Goal: Information Seeking & Learning: Learn about a topic

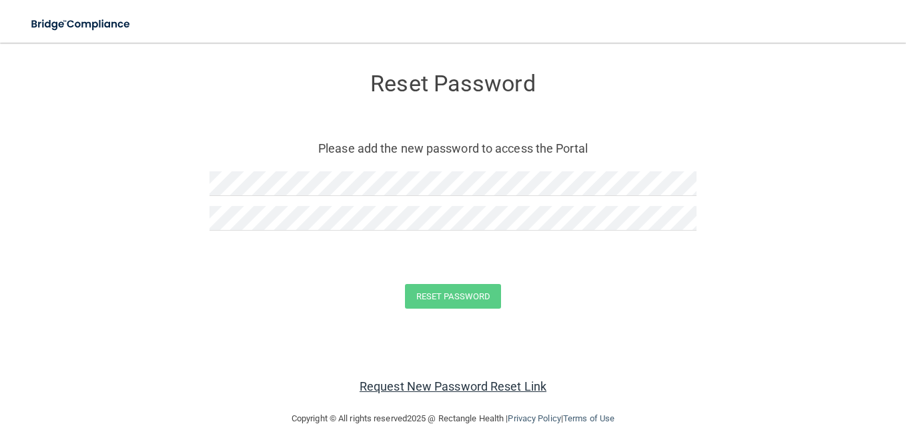
click at [405, 385] on link "Request New Password Reset Link" at bounding box center [452, 386] width 187 height 14
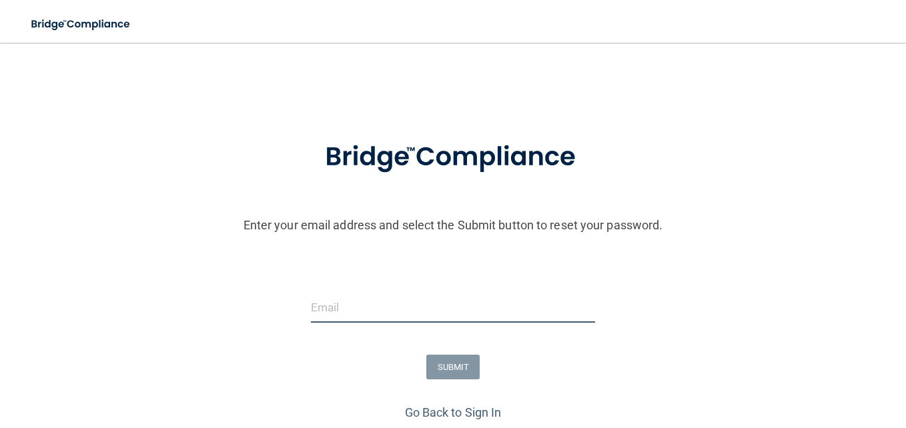
click at [337, 312] on input "email" at bounding box center [453, 308] width 284 height 30
type input "[EMAIL_ADDRESS][DOMAIN_NAME]"
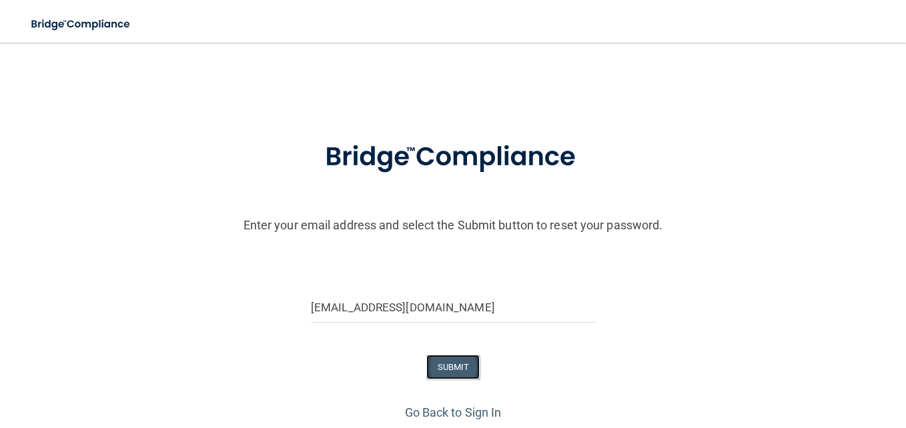
click at [442, 369] on button "SUBMIT" at bounding box center [453, 367] width 54 height 25
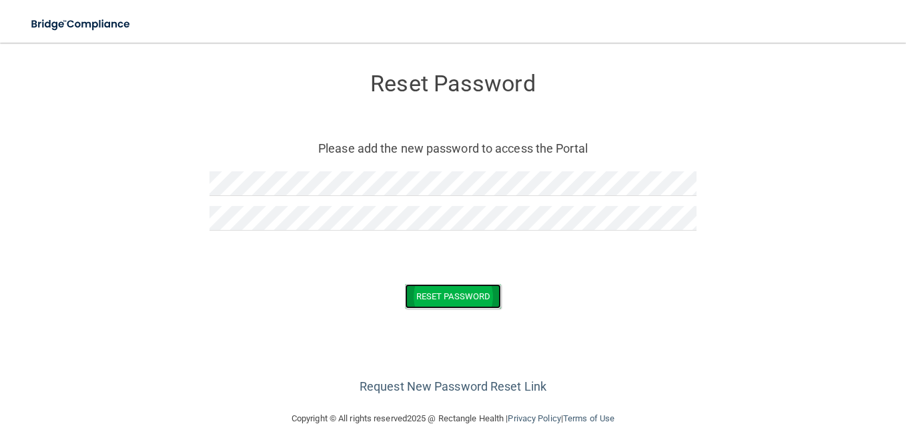
click at [433, 305] on button "Reset Password" at bounding box center [453, 296] width 96 height 25
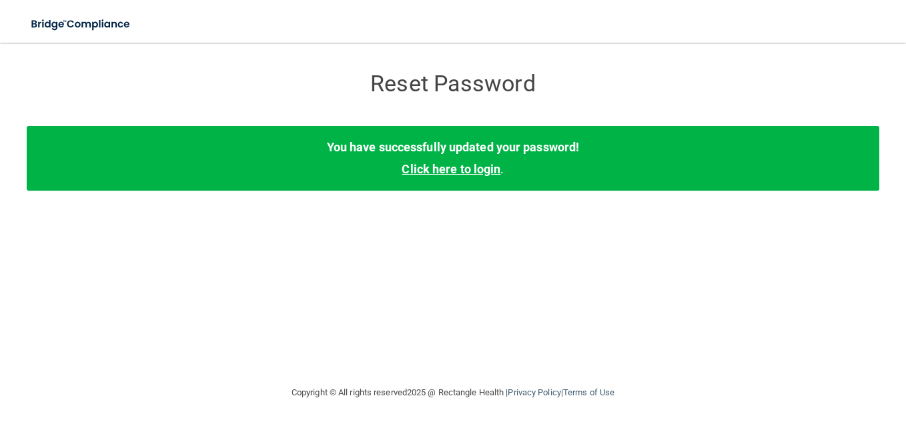
click at [450, 167] on link "Click here to login" at bounding box center [450, 169] width 99 height 14
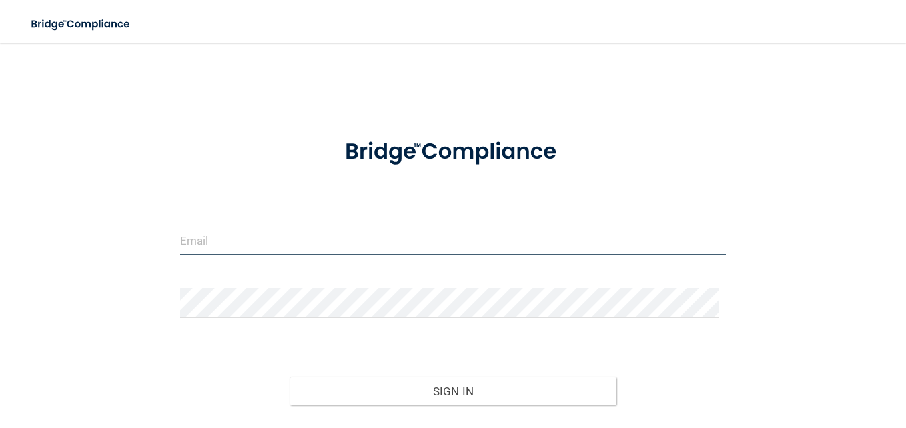
type input "[EMAIL_ADDRESS][DOMAIN_NAME]"
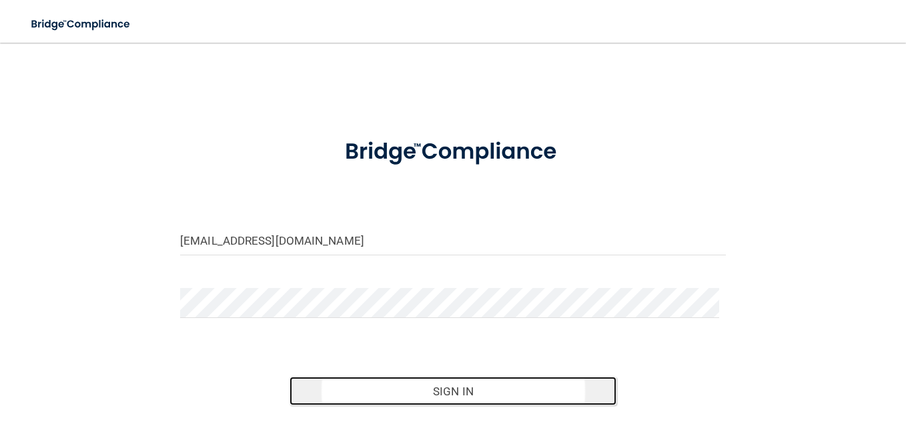
click at [445, 393] on button "Sign In" at bounding box center [452, 391] width 327 height 29
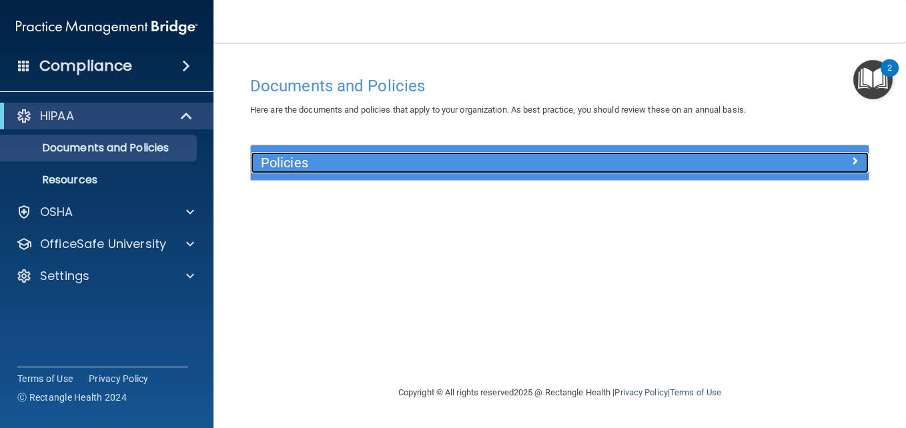
click at [281, 158] on h5 "Policies" at bounding box center [482, 162] width 443 height 15
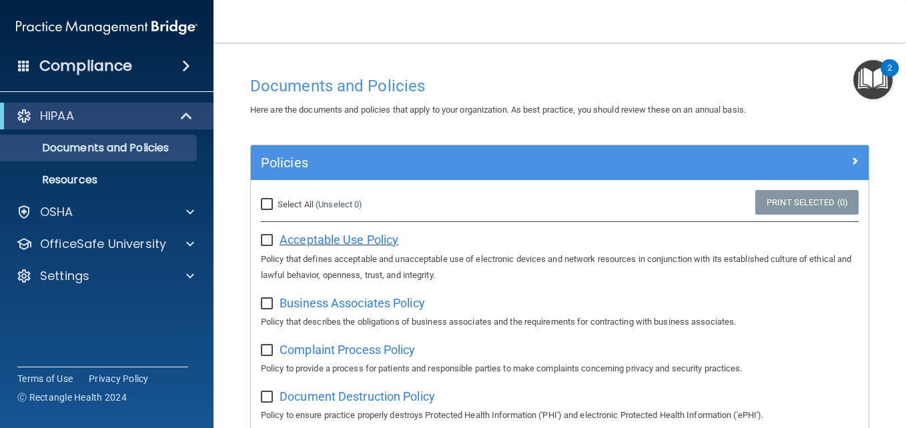
click at [318, 243] on span "Acceptable Use Policy" at bounding box center [338, 240] width 119 height 14
click at [267, 235] on input "checkbox" at bounding box center [268, 240] width 15 height 11
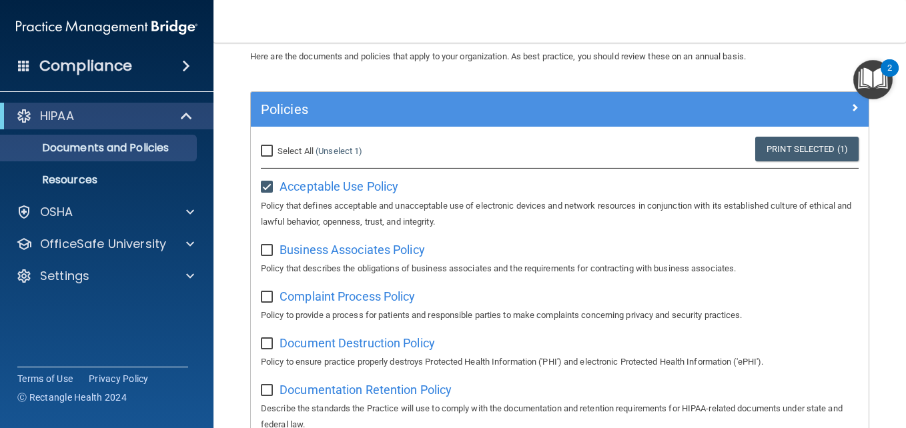
scroll to position [80, 0]
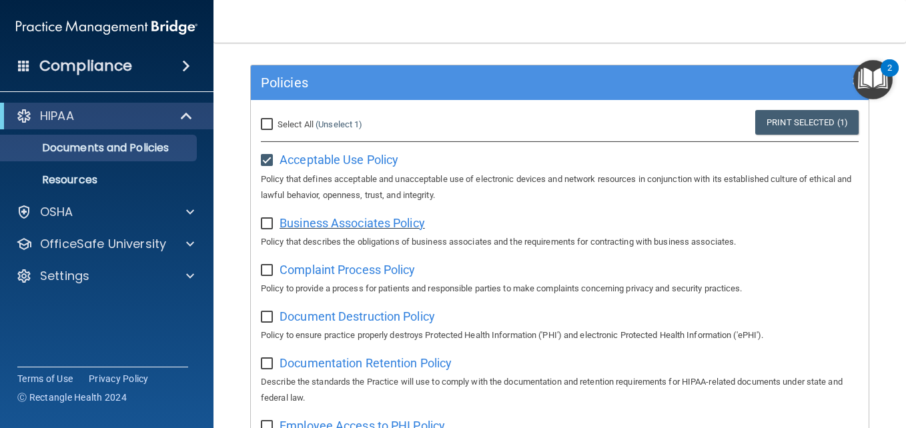
click at [363, 225] on span "Business Associates Policy" at bounding box center [351, 223] width 145 height 14
click at [262, 157] on input "checkbox" at bounding box center [268, 160] width 15 height 11
checkbox input "false"
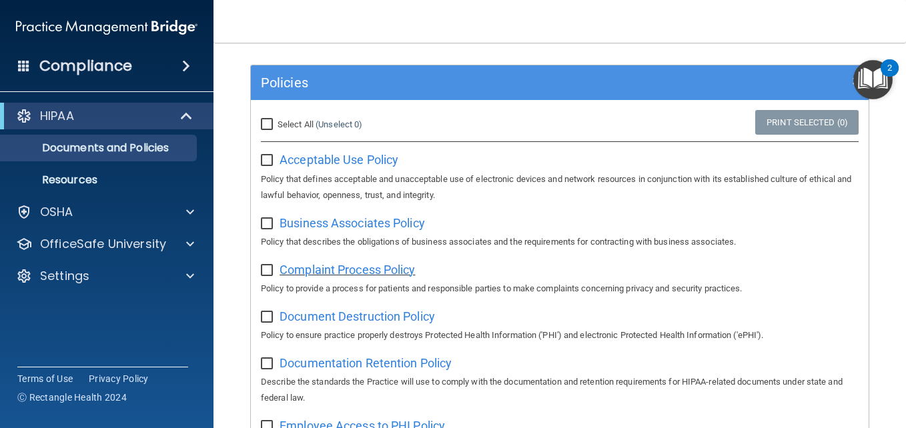
click at [335, 273] on span "Complaint Process Policy" at bounding box center [346, 270] width 135 height 14
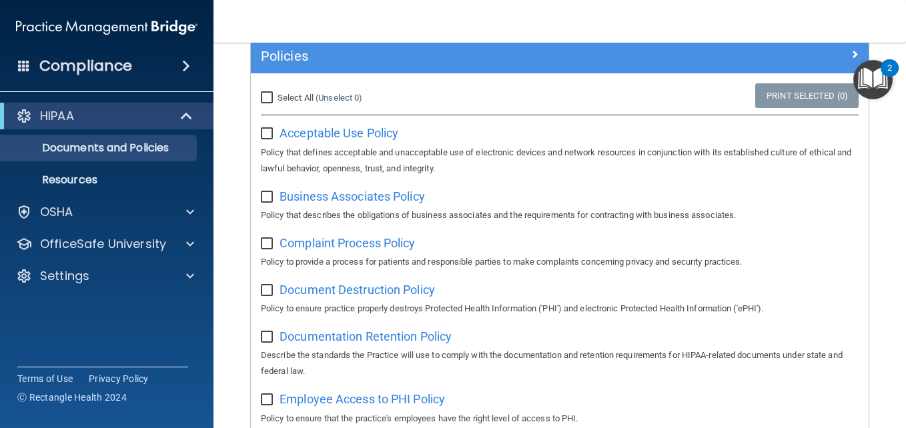
scroll to position [187, 0]
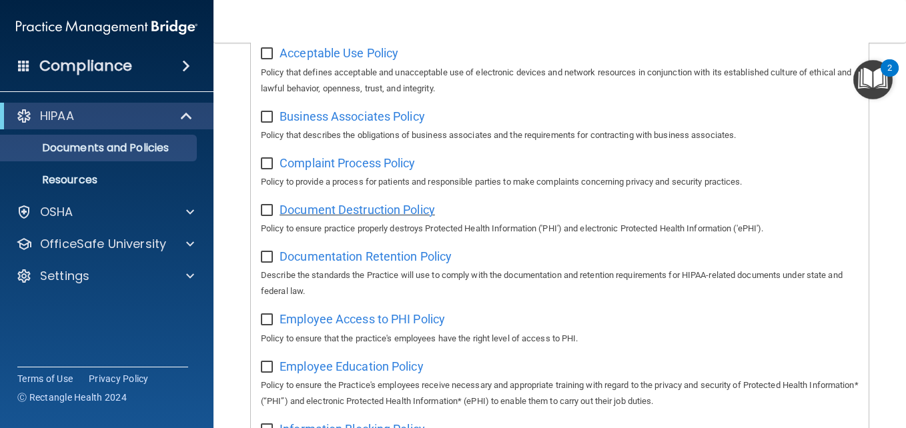
click at [356, 215] on span "Document Destruction Policy" at bounding box center [356, 210] width 155 height 14
click at [358, 326] on span "Employee Access to PHI Policy" at bounding box center [361, 319] width 165 height 14
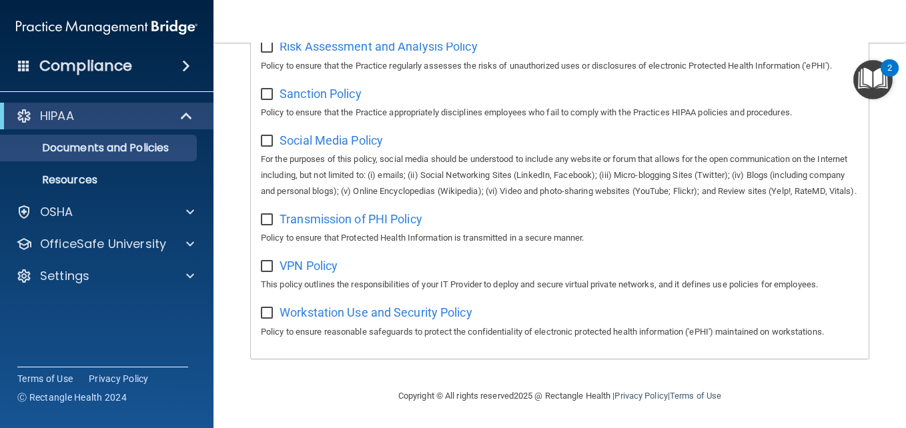
scroll to position [1037, 0]
click at [185, 67] on span at bounding box center [186, 66] width 8 height 16
click at [185, 67] on body "Compliance HIPAA Documents and Policies Report an Incident Business Associates …" at bounding box center [453, 214] width 906 height 428
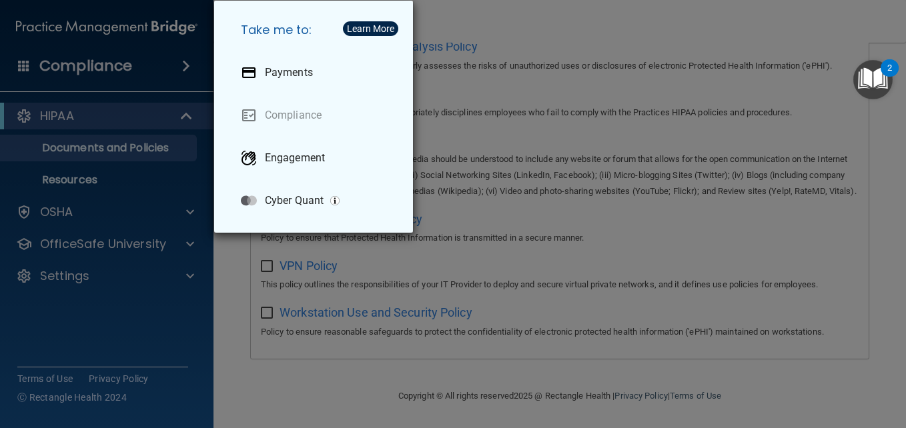
click at [98, 101] on div "Take me to: Payments Compliance Engagement Cyber Quant" at bounding box center [453, 214] width 906 height 428
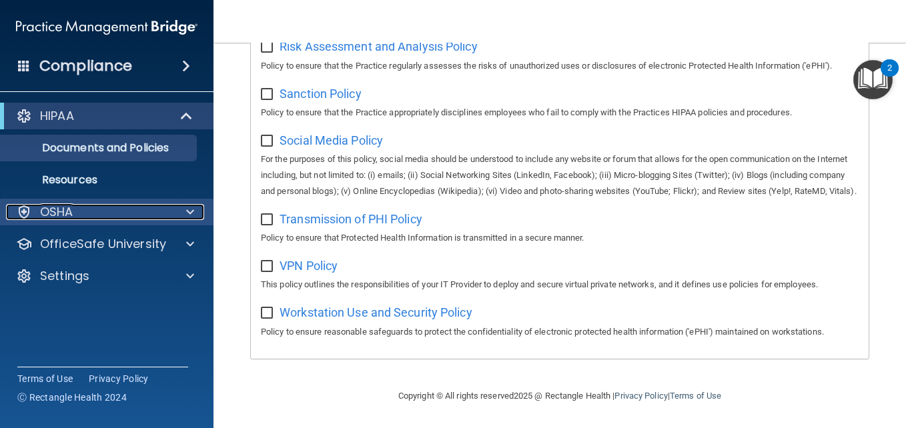
click at [63, 212] on p "OSHA" at bounding box center [56, 212] width 33 height 16
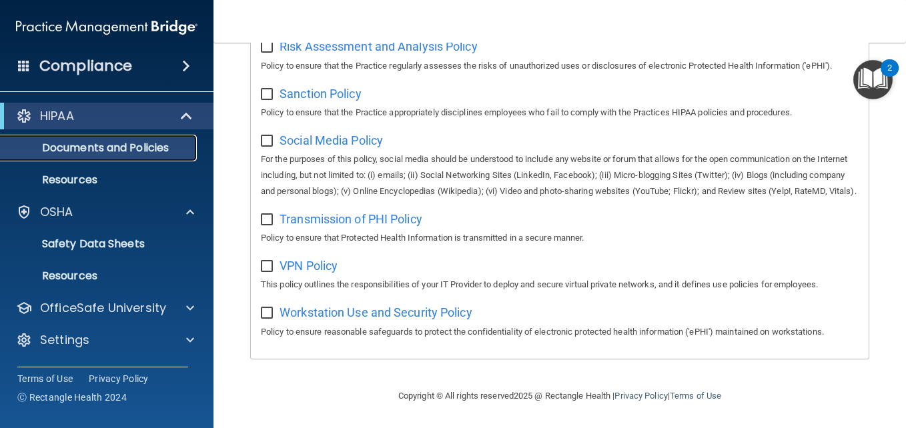
click at [177, 149] on p "Documents and Policies" at bounding box center [100, 147] width 182 height 13
click at [307, 271] on span "VPN Policy" at bounding box center [308, 266] width 58 height 14
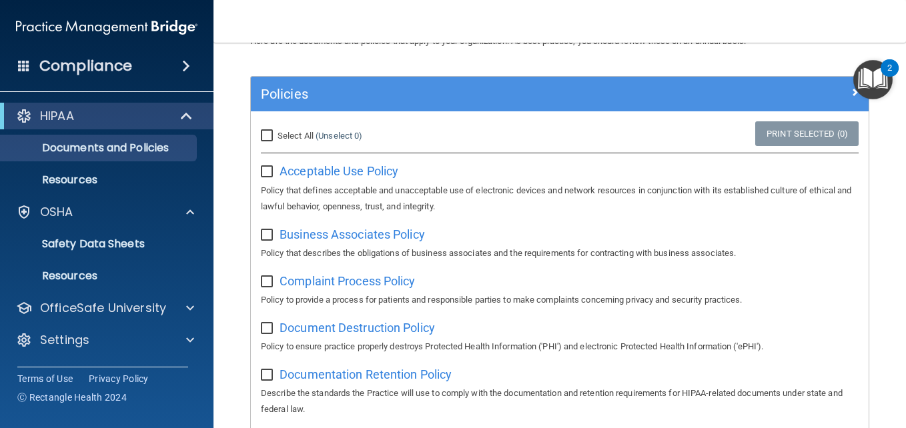
scroll to position [0, 0]
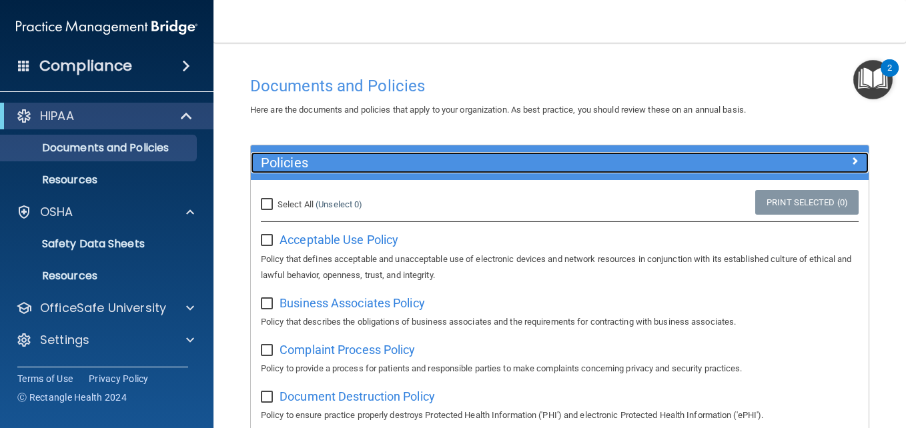
click at [850, 161] on span at bounding box center [854, 161] width 8 height 16
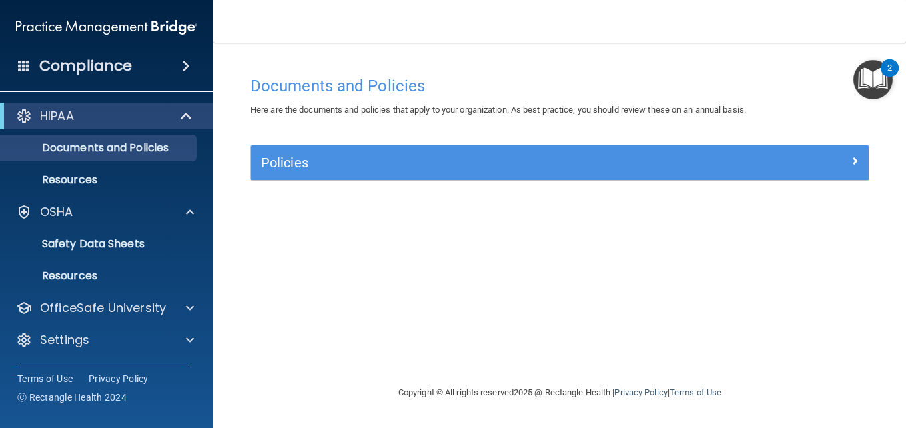
click at [289, 285] on div "Documents and Policies Here are the documents and policies that apply to your o…" at bounding box center [559, 226] width 639 height 315
click at [90, 64] on h4 "Compliance" at bounding box center [85, 66] width 93 height 19
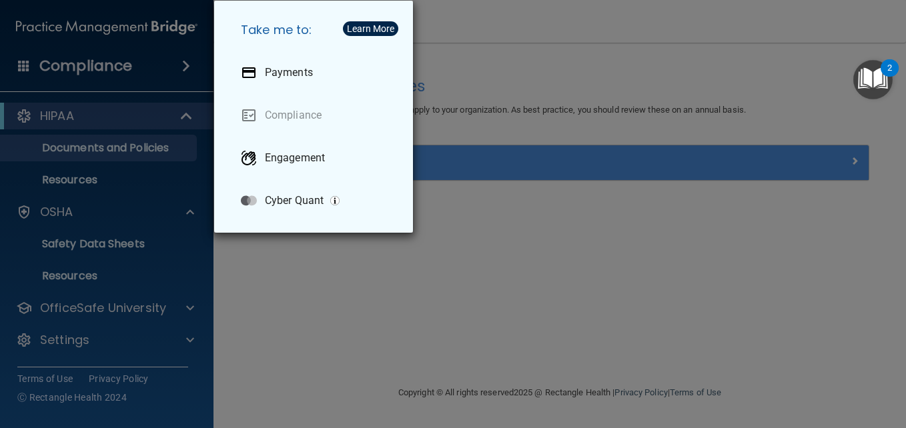
click at [90, 64] on div "Take me to: Payments Compliance Engagement Cyber Quant" at bounding box center [453, 214] width 906 height 428
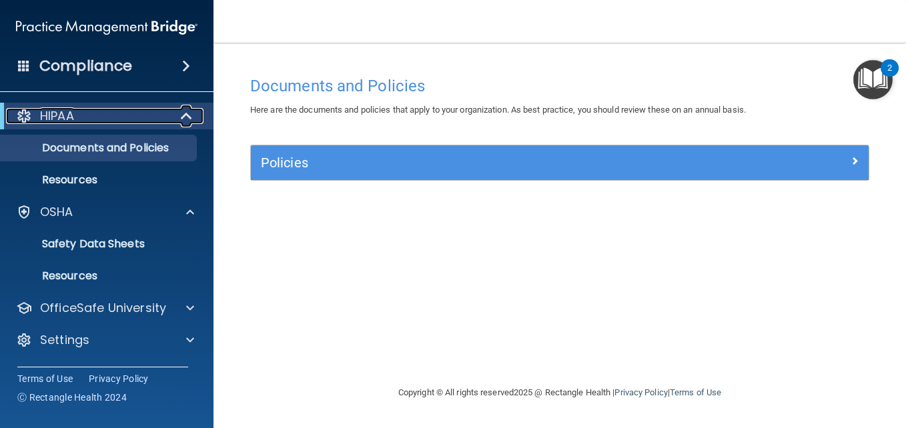
click at [183, 116] on span at bounding box center [187, 116] width 11 height 16
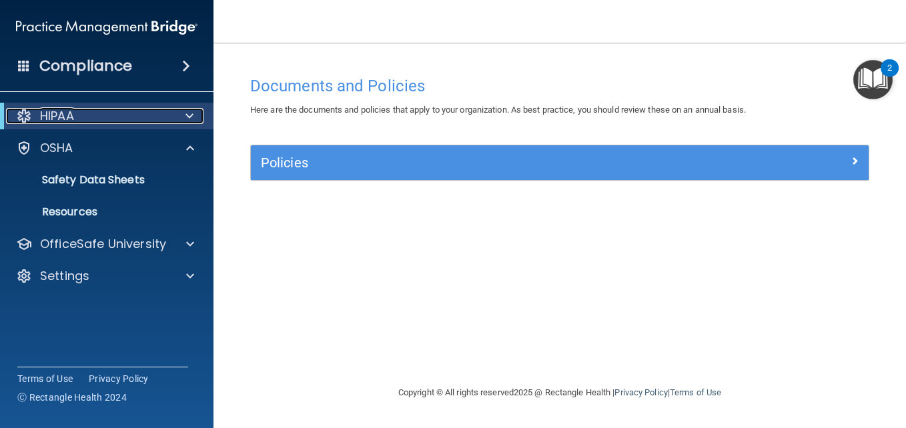
click at [183, 116] on div at bounding box center [187, 116] width 33 height 16
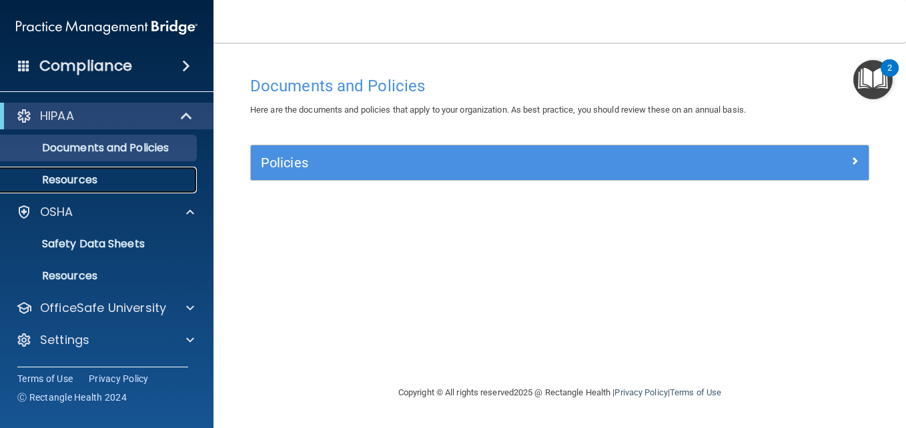
click at [80, 175] on p "Resources" at bounding box center [100, 179] width 182 height 13
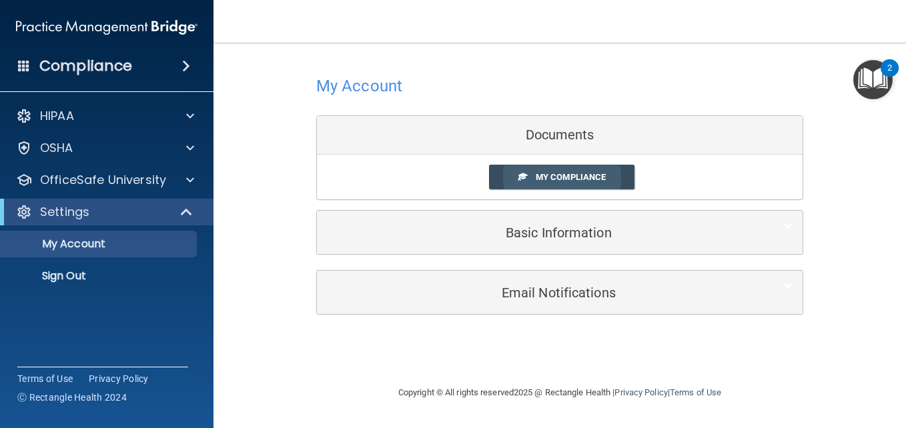
click at [551, 180] on span "My Compliance" at bounding box center [570, 177] width 70 height 10
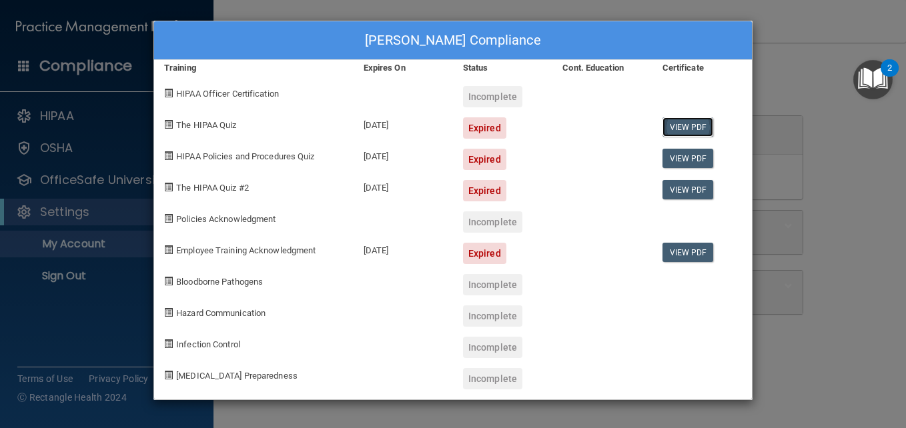
click at [682, 126] on link "View PDF" at bounding box center [687, 126] width 51 height 19
click at [632, 69] on div "Cont. Education" at bounding box center [601, 68] width 99 height 16
click at [168, 127] on span at bounding box center [168, 124] width 9 height 9
click at [167, 121] on span at bounding box center [168, 124] width 9 height 9
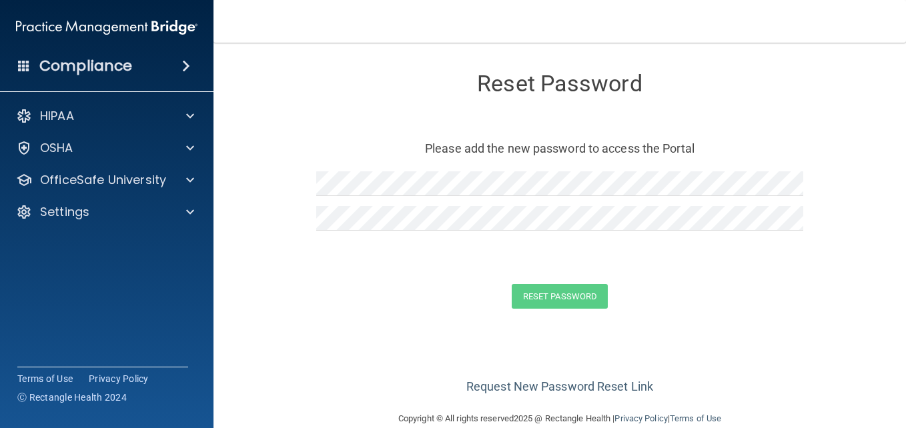
click at [312, 338] on div "Request New Password Reset Link" at bounding box center [559, 364] width 639 height 67
click at [538, 287] on button "Reset Password" at bounding box center [559, 296] width 96 height 25
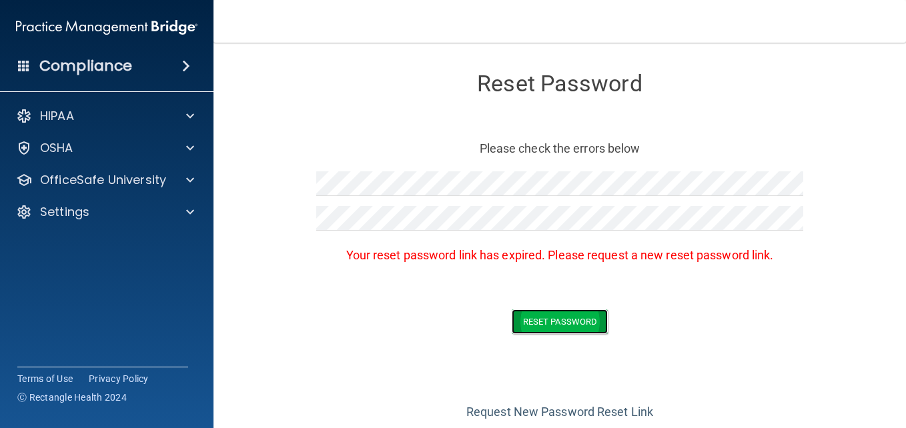
click at [534, 315] on button "Reset Password" at bounding box center [559, 321] width 96 height 25
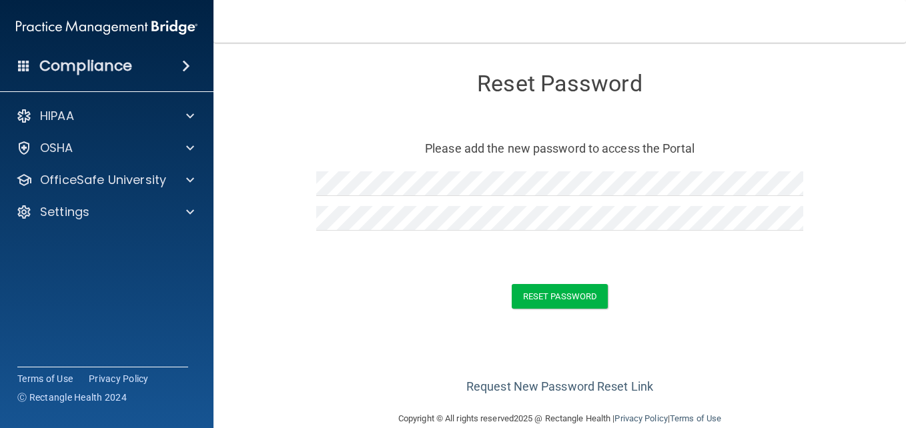
click at [430, 363] on div "Request New Password Reset Link" at bounding box center [559, 364] width 639 height 67
click at [523, 295] on button "Reset Password" at bounding box center [559, 296] width 96 height 25
click at [570, 301] on button "Reset Password" at bounding box center [559, 296] width 96 height 25
click at [411, 370] on div "Request New Password Reset Link" at bounding box center [559, 364] width 639 height 67
click at [532, 294] on button "Reset Password" at bounding box center [559, 296] width 96 height 25
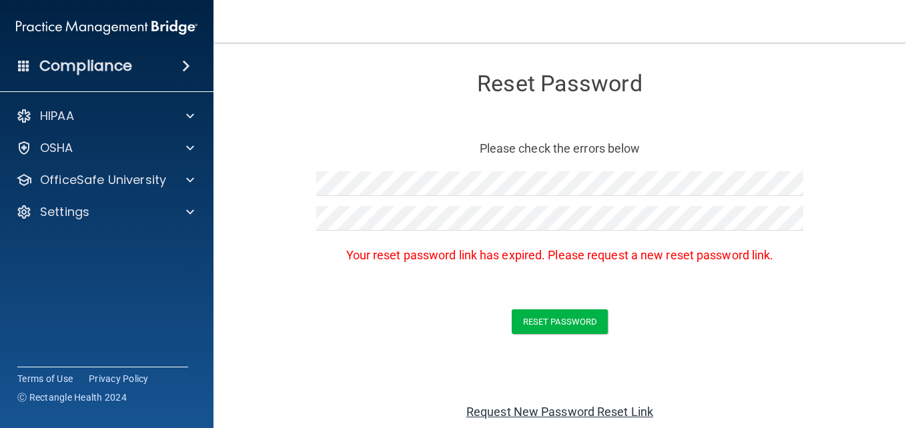
click at [587, 406] on link "Request New Password Reset Link" at bounding box center [559, 412] width 187 height 14
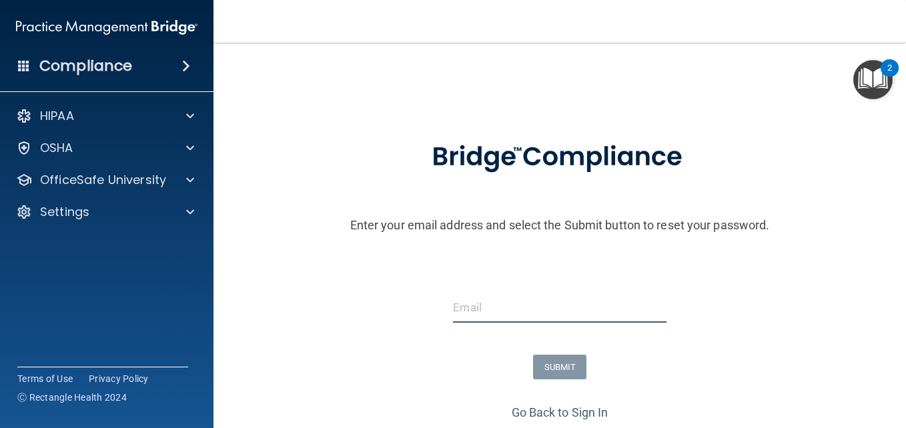
click at [481, 315] on input "email" at bounding box center [559, 308] width 213 height 30
type input "[EMAIL_ADDRESS][DOMAIN_NAME]"
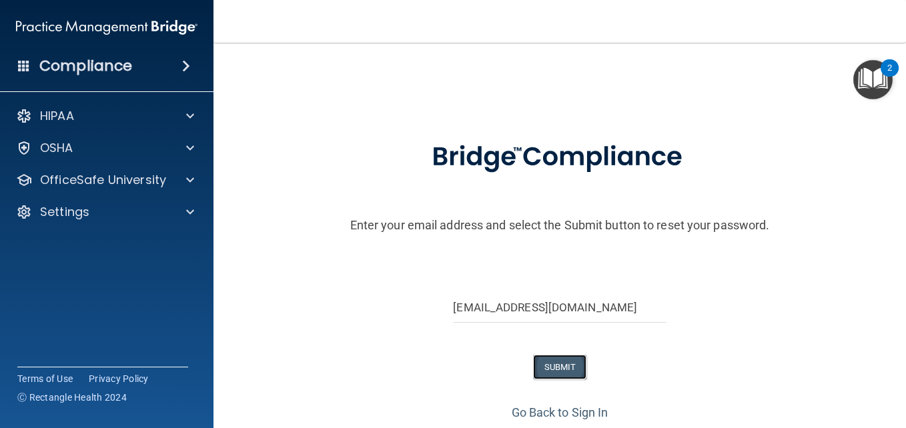
click at [551, 367] on button "SUBMIT" at bounding box center [560, 367] width 54 height 25
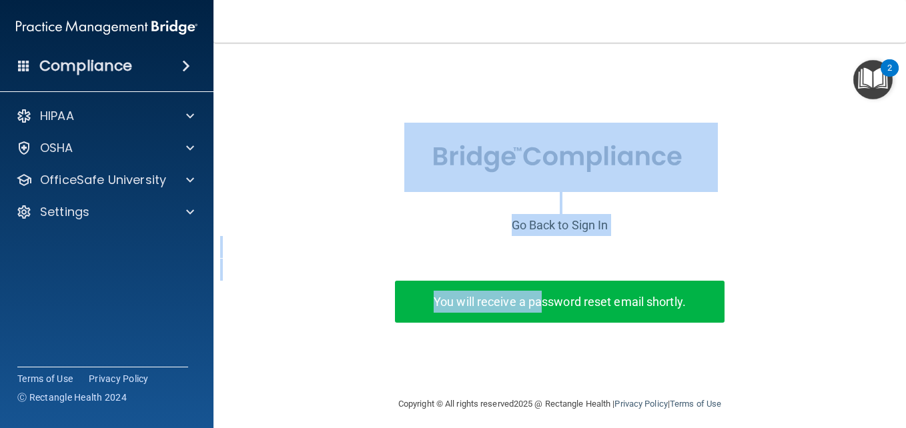
drag, startPoint x: 539, startPoint y: 303, endPoint x: 487, endPoint y: 29, distance: 279.7
click at [487, 29] on div "Toggle navigation Debbie Sanville huggang@yahoo.com Manage My Enterprise Contem…" at bounding box center [559, 214] width 692 height 428
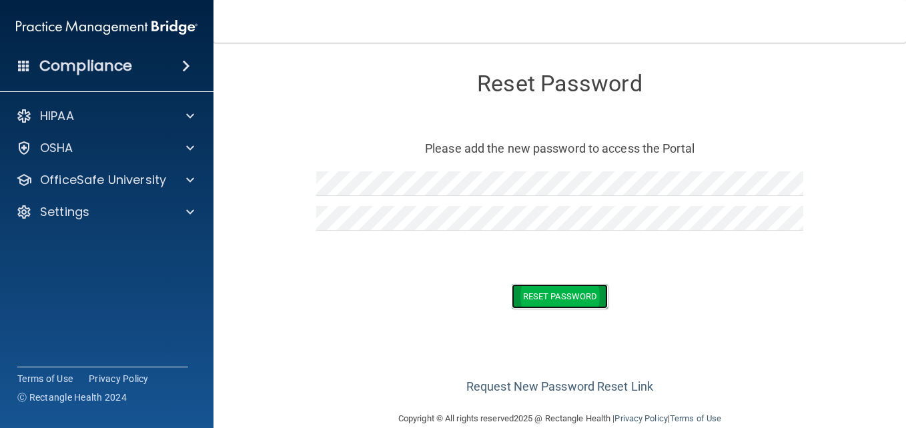
click at [570, 301] on button "Reset Password" at bounding box center [559, 296] width 96 height 25
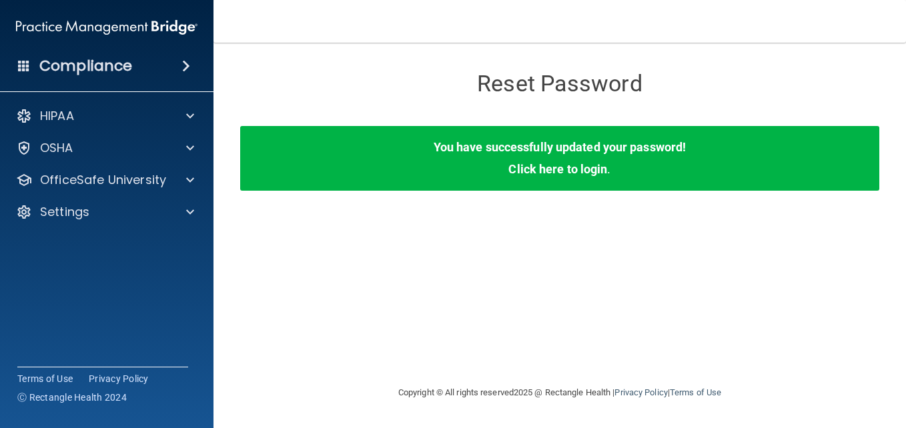
click at [689, 160] on div "You have successfully updated your password! Click here to login ." at bounding box center [559, 158] width 639 height 64
click at [563, 169] on link "Click here to login" at bounding box center [557, 169] width 99 height 14
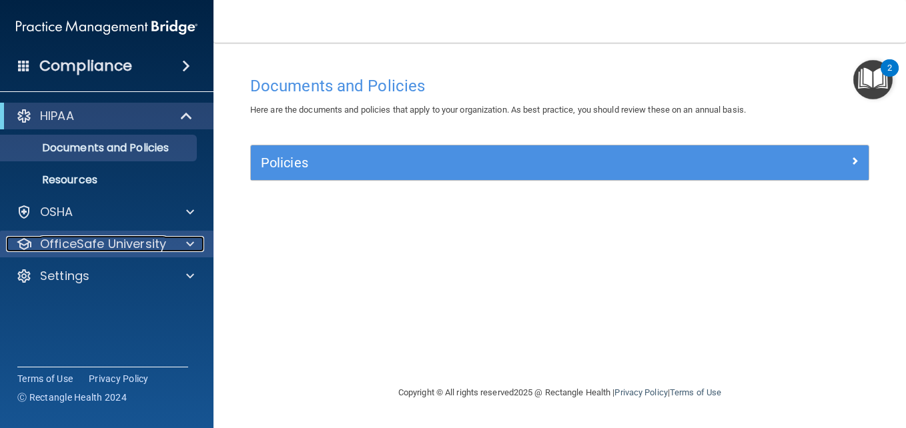
click at [189, 241] on span at bounding box center [190, 244] width 8 height 16
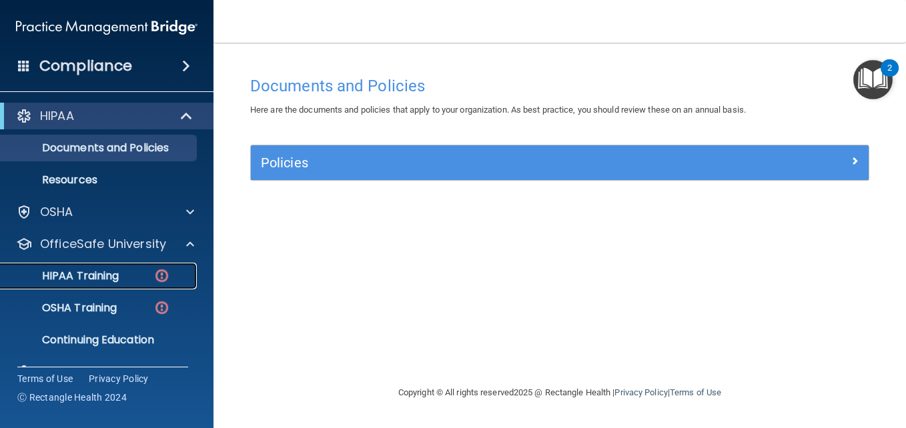
click at [103, 275] on p "HIPAA Training" at bounding box center [64, 275] width 110 height 13
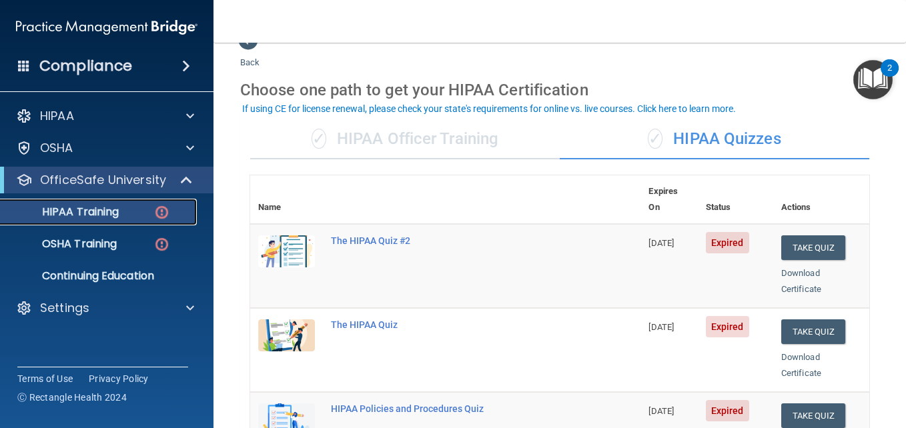
scroll to position [53, 0]
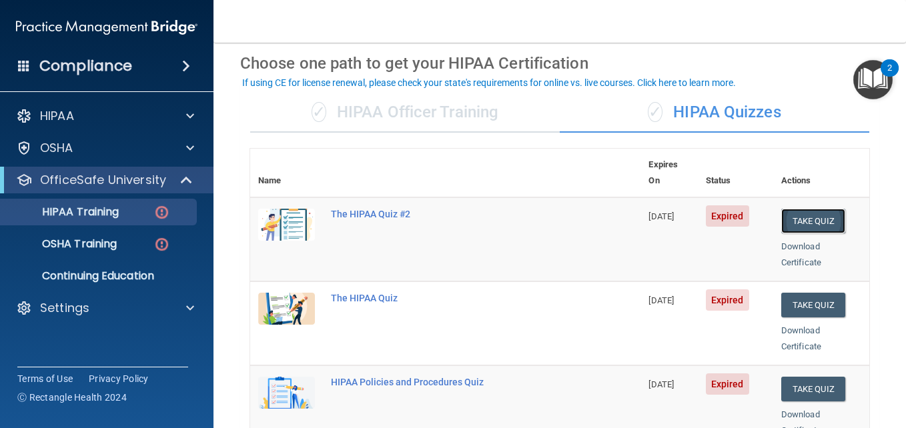
click at [796, 209] on button "Take Quiz" at bounding box center [813, 221] width 64 height 25
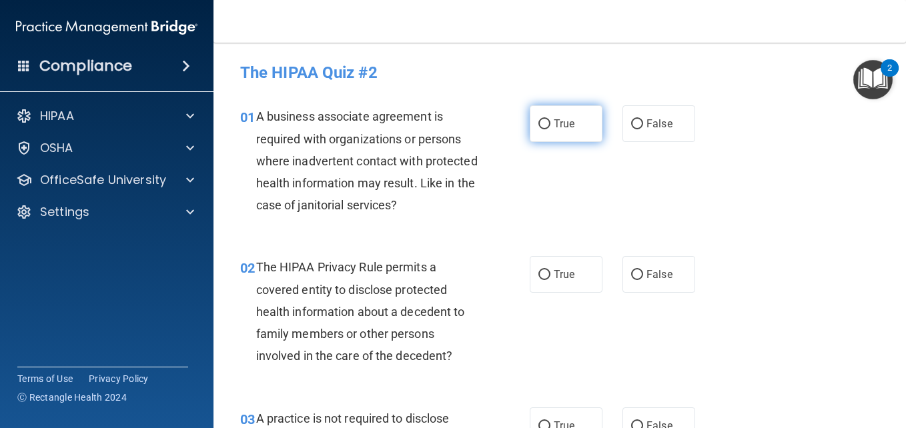
click at [541, 122] on input "True" at bounding box center [544, 124] width 12 height 10
radio input "true"
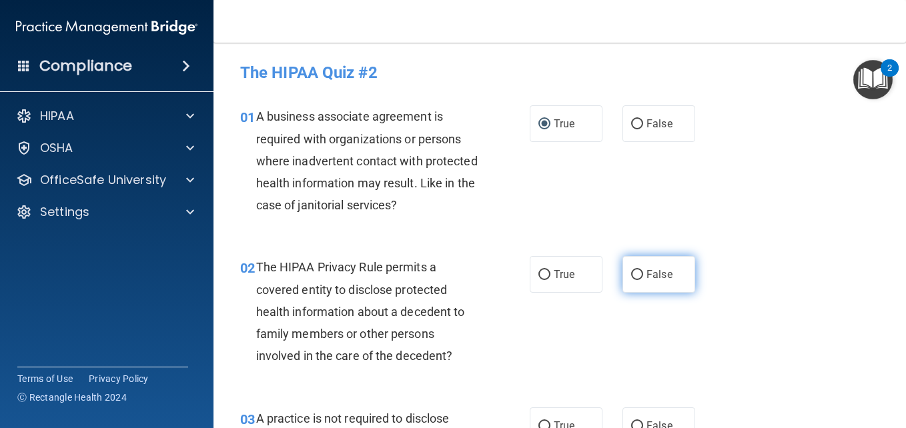
click at [633, 272] on input "False" at bounding box center [637, 275] width 12 height 10
radio input "true"
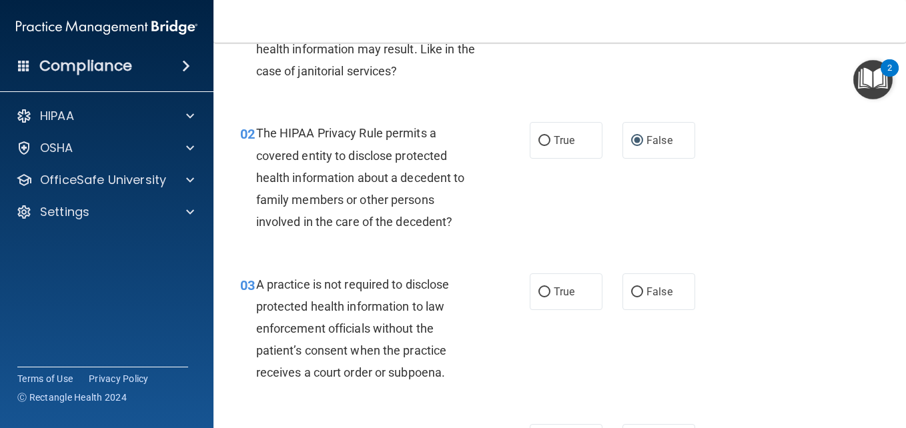
scroll to position [160, 0]
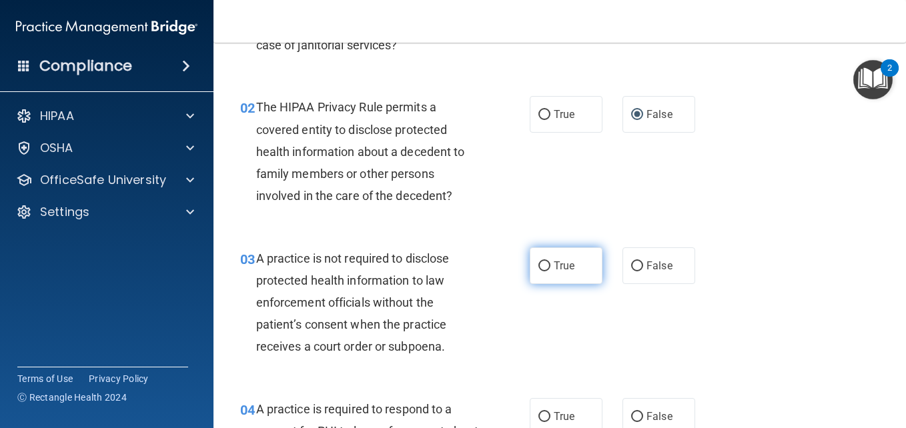
click at [541, 265] on input "True" at bounding box center [544, 266] width 12 height 10
radio input "true"
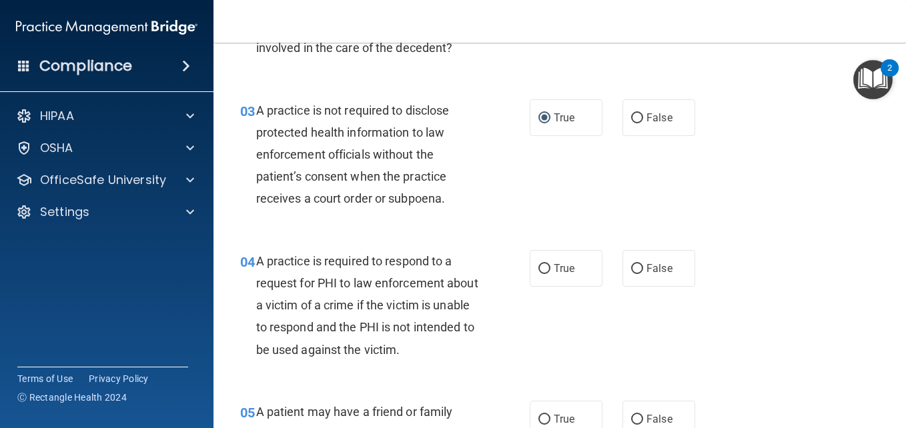
scroll to position [320, 0]
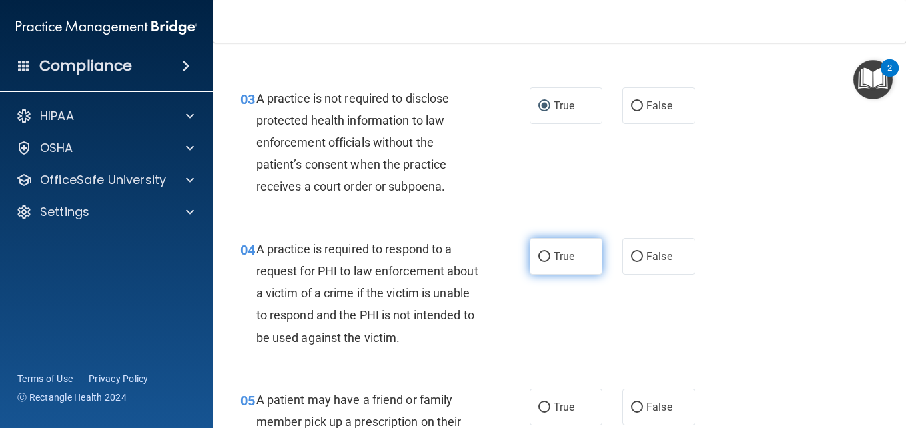
click at [538, 256] on input "True" at bounding box center [544, 257] width 12 height 10
radio input "true"
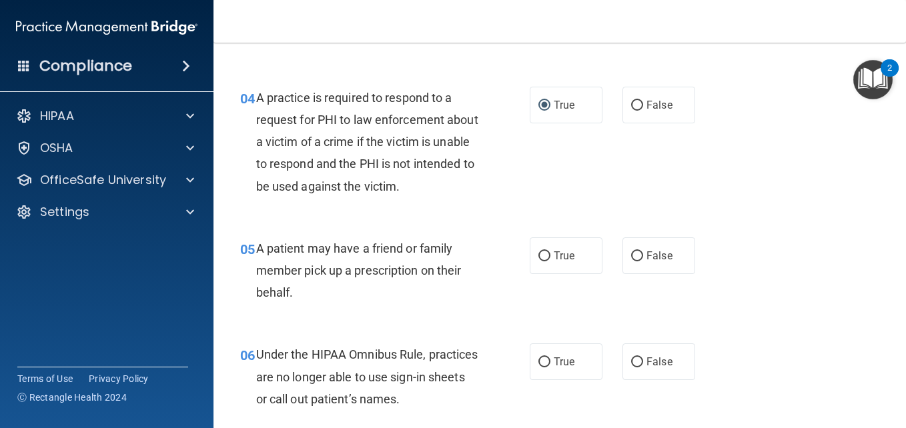
scroll to position [498, 0]
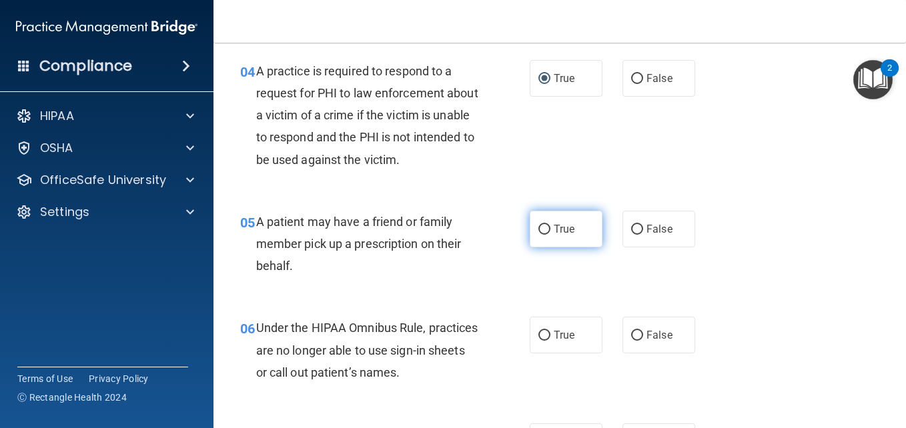
click at [539, 227] on input "True" at bounding box center [544, 230] width 12 height 10
radio input "true"
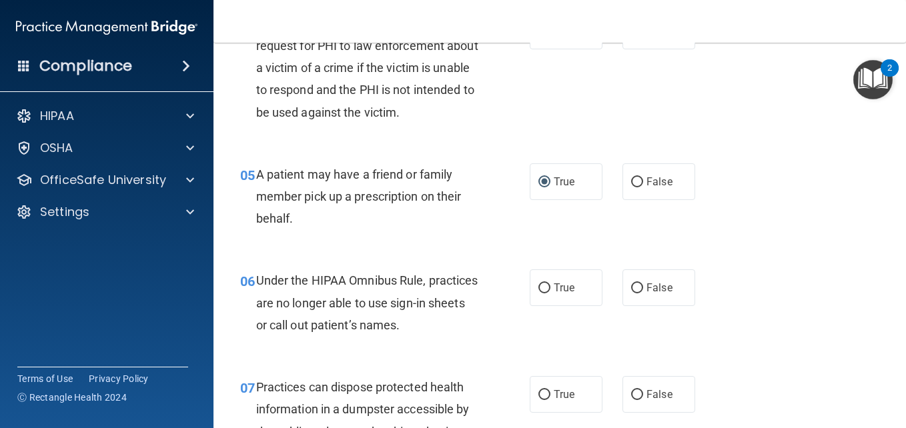
scroll to position [551, 0]
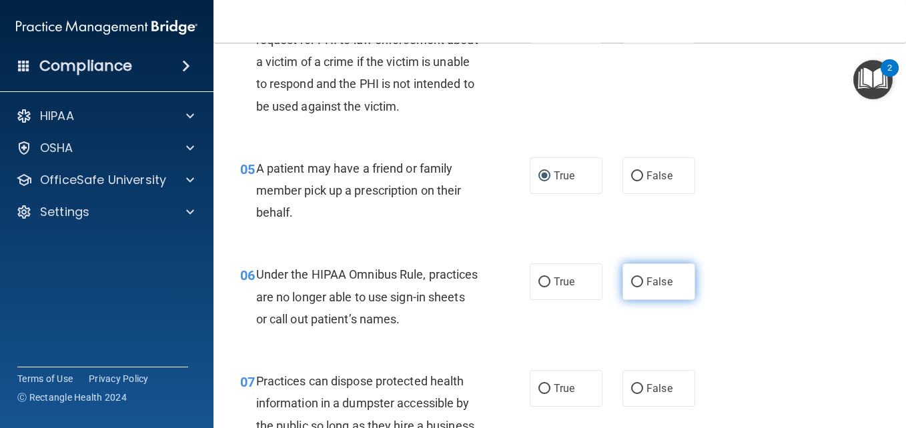
click at [634, 279] on input "False" at bounding box center [637, 282] width 12 height 10
radio input "true"
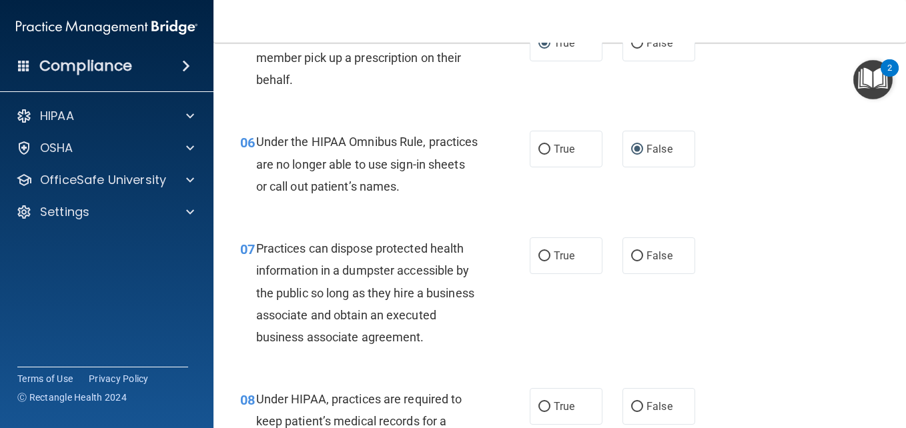
scroll to position [685, 0]
click at [631, 255] on input "False" at bounding box center [637, 256] width 12 height 10
radio input "true"
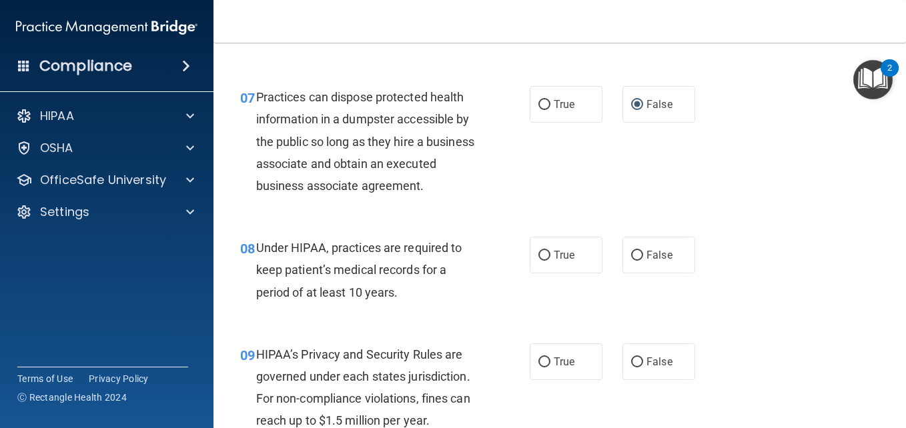
scroll to position [934, 0]
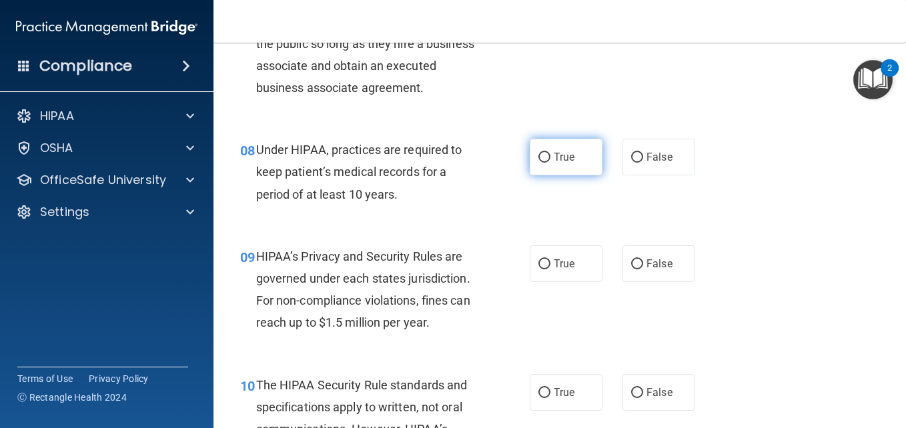
click at [538, 163] on input "True" at bounding box center [544, 158] width 12 height 10
radio input "true"
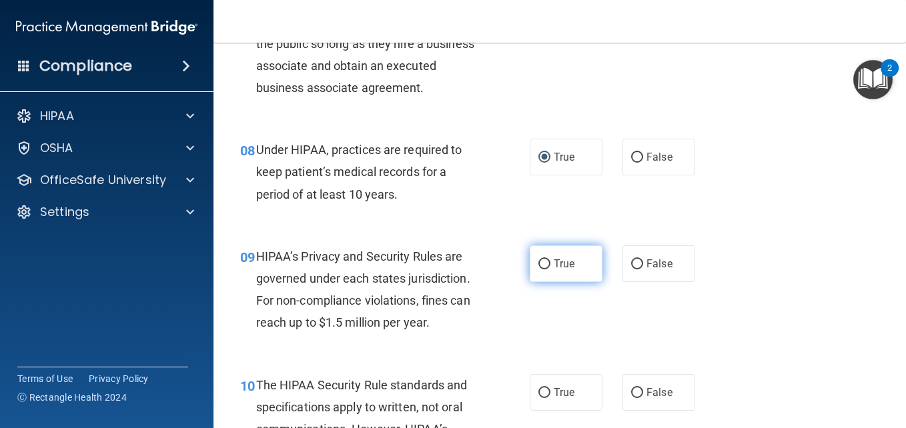
click at [540, 269] on input "True" at bounding box center [544, 264] width 12 height 10
radio input "true"
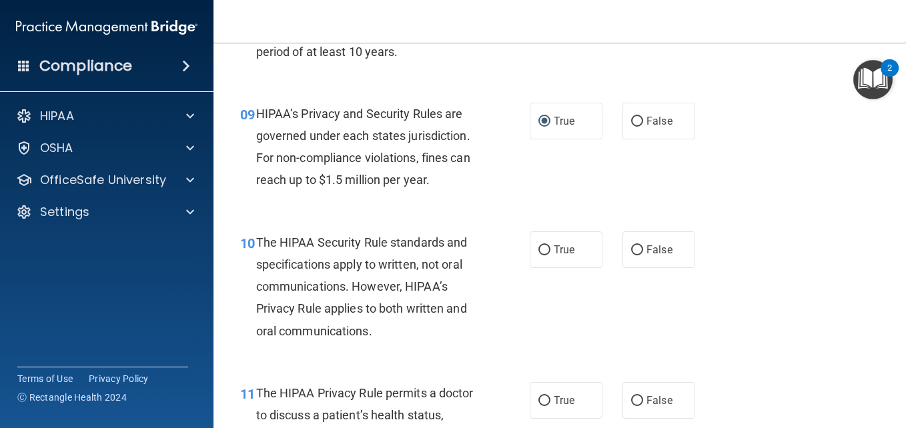
scroll to position [1147, 0]
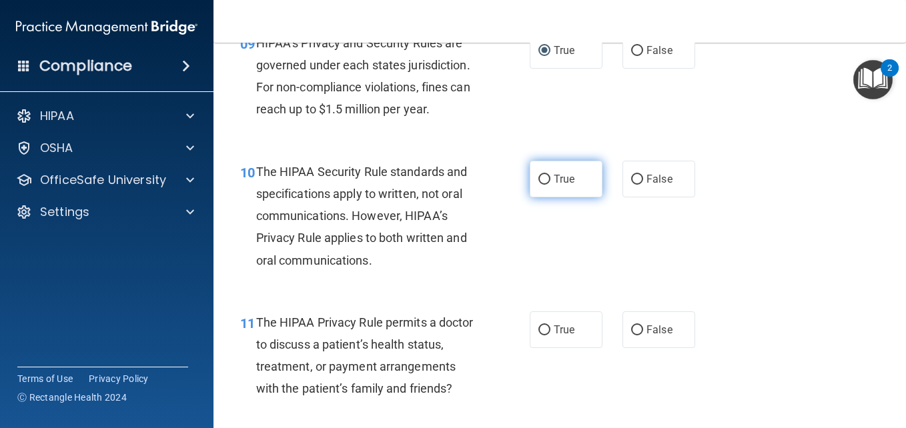
click at [541, 185] on input "True" at bounding box center [544, 180] width 12 height 10
radio input "true"
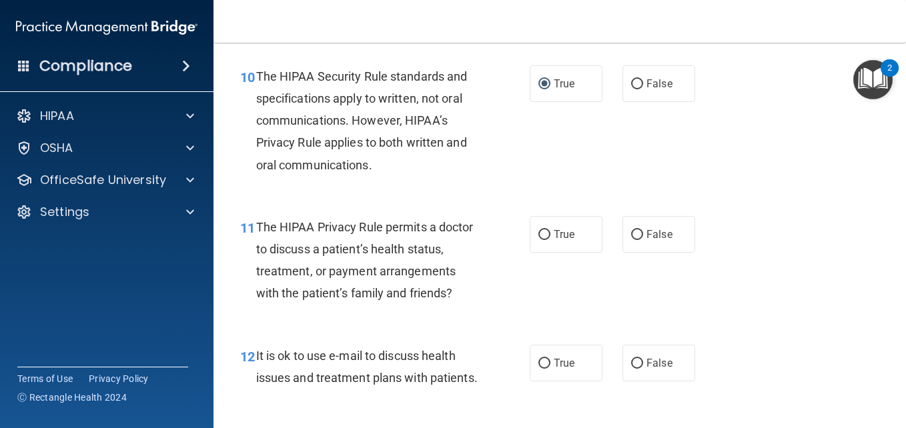
scroll to position [1254, 0]
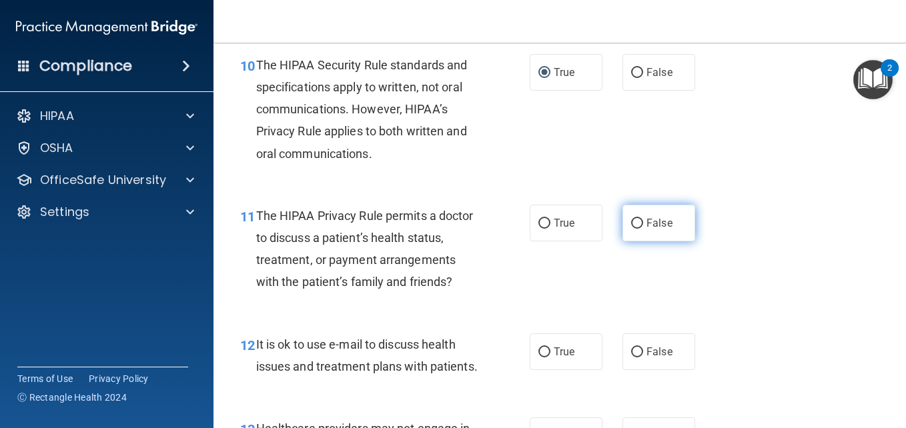
click at [624, 239] on label "False" at bounding box center [658, 223] width 73 height 37
click at [631, 229] on input "False" at bounding box center [637, 224] width 12 height 10
radio input "true"
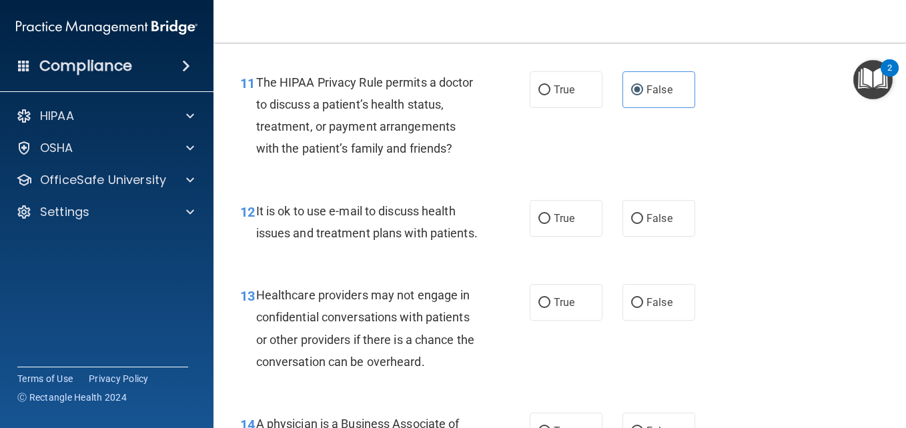
scroll to position [1423, 0]
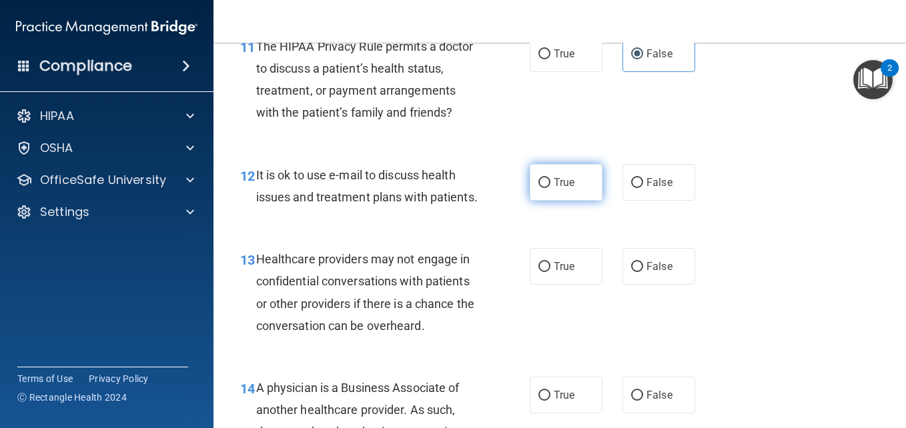
click at [539, 188] on input "True" at bounding box center [544, 183] width 12 height 10
radio input "true"
drag, startPoint x: 900, startPoint y: 418, endPoint x: 612, endPoint y: 409, distance: 287.6
click at [612, 360] on div "13 Healthcare providers may not engage in confidential conversations with patie…" at bounding box center [559, 295] width 659 height 129
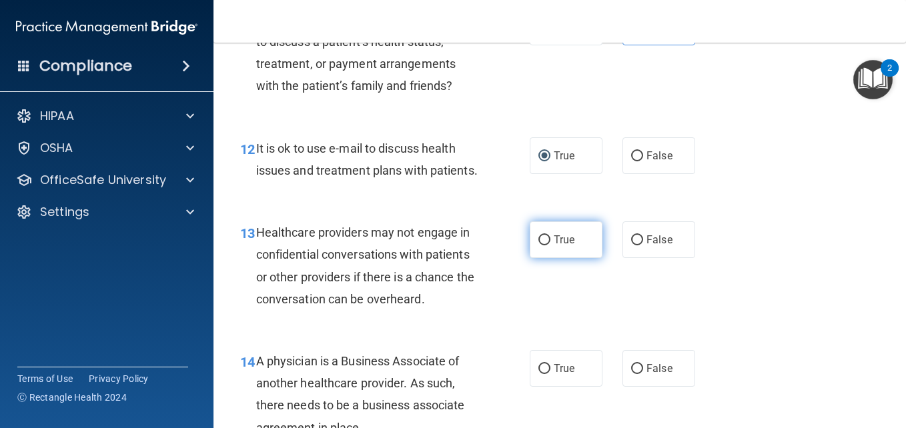
click at [543, 245] on input "True" at bounding box center [544, 240] width 12 height 10
radio input "true"
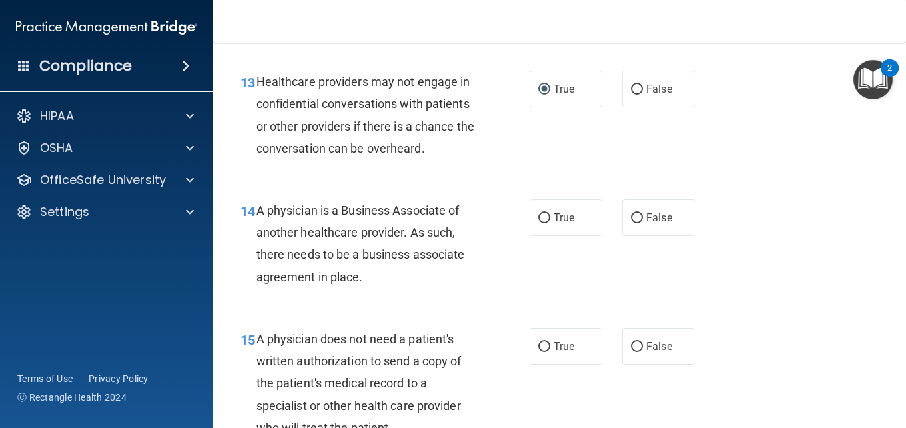
scroll to position [1627, 0]
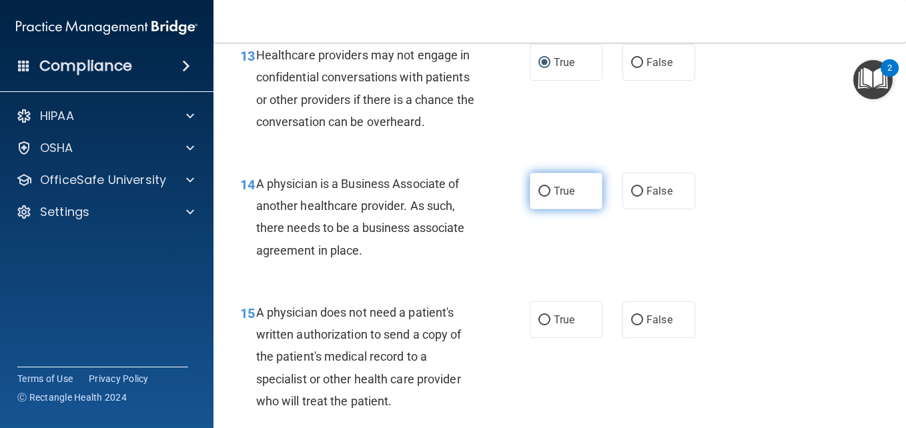
click at [538, 197] on input "True" at bounding box center [544, 192] width 12 height 10
radio input "true"
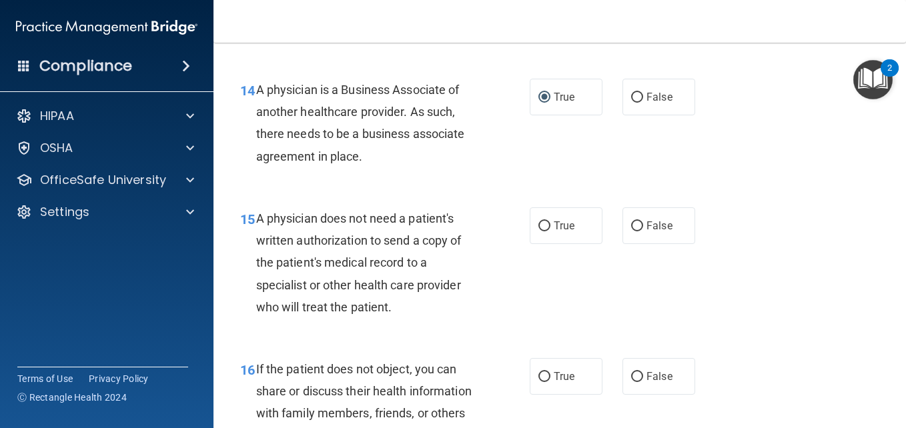
scroll to position [1734, 0]
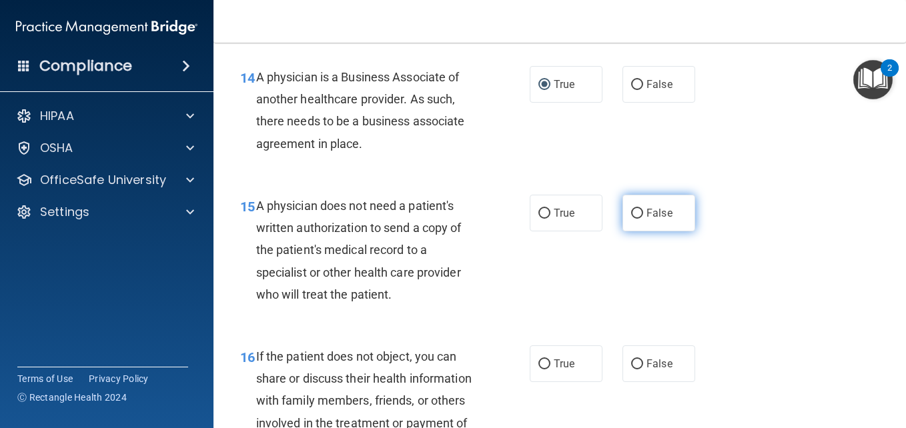
click at [631, 219] on input "False" at bounding box center [637, 214] width 12 height 10
radio input "true"
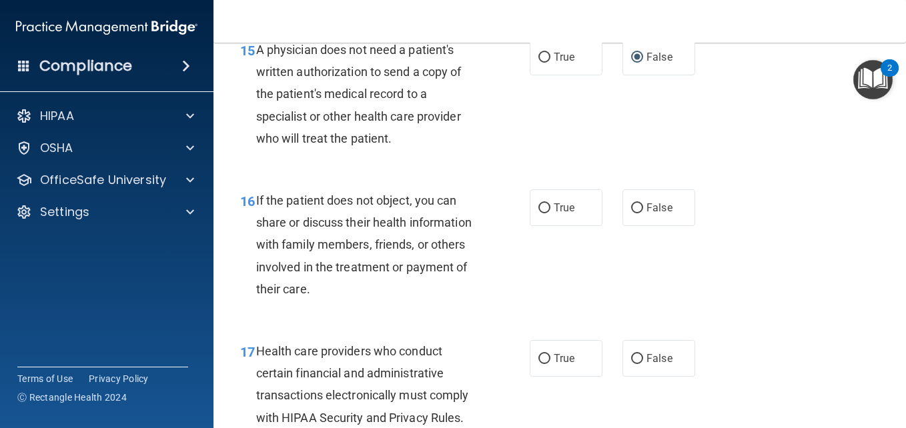
scroll to position [1894, 0]
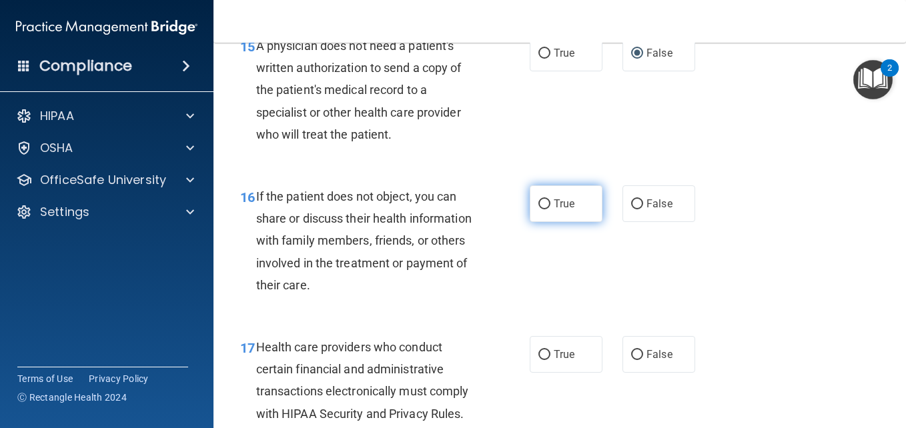
click at [538, 209] on input "True" at bounding box center [544, 204] width 12 height 10
radio input "true"
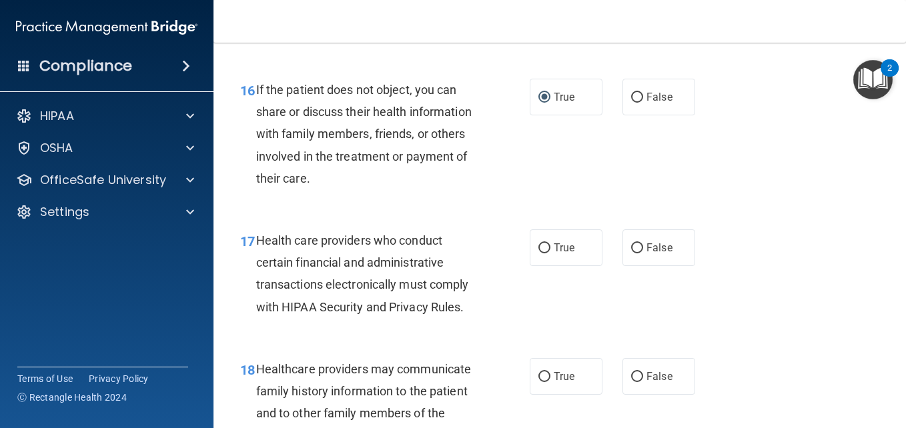
scroll to position [2027, 0]
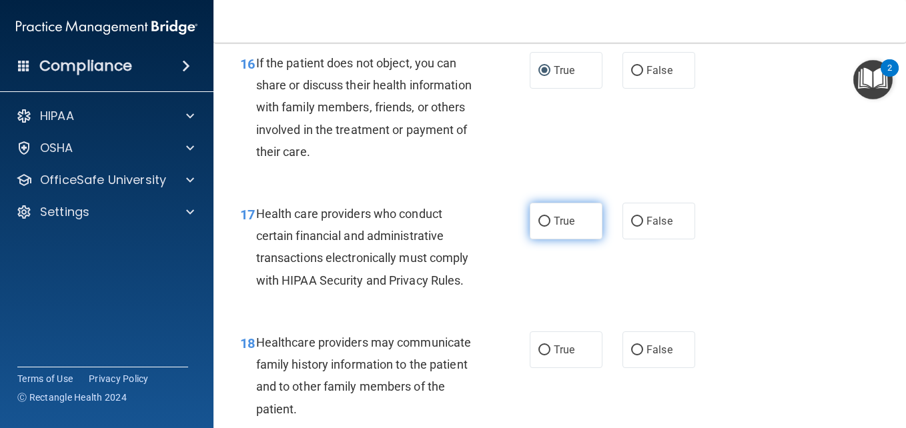
click at [543, 227] on input "True" at bounding box center [544, 222] width 12 height 10
radio input "true"
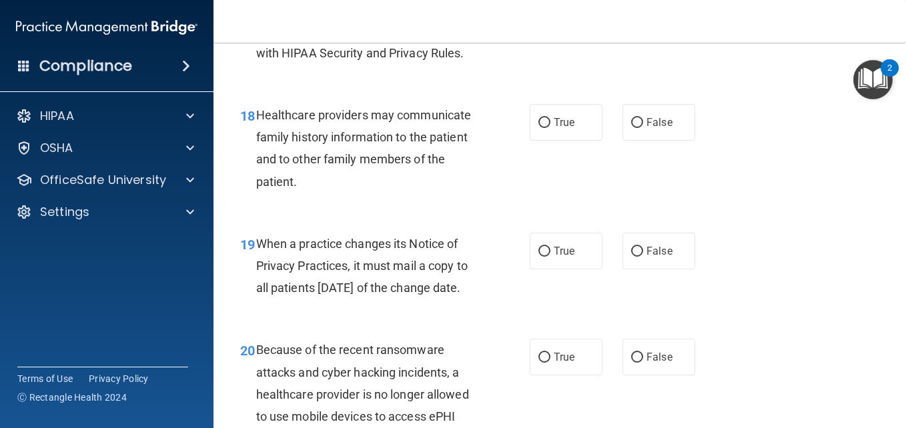
scroll to position [2267, 0]
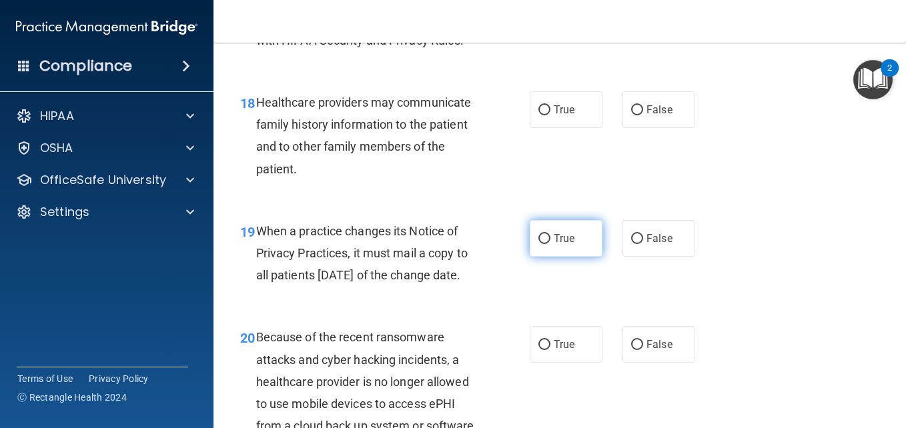
click at [538, 244] on input "True" at bounding box center [544, 239] width 12 height 10
radio input "true"
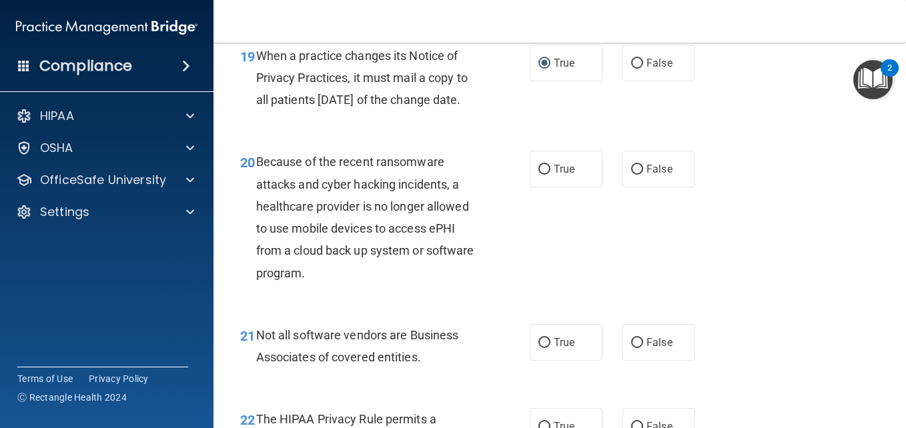
scroll to position [2454, 0]
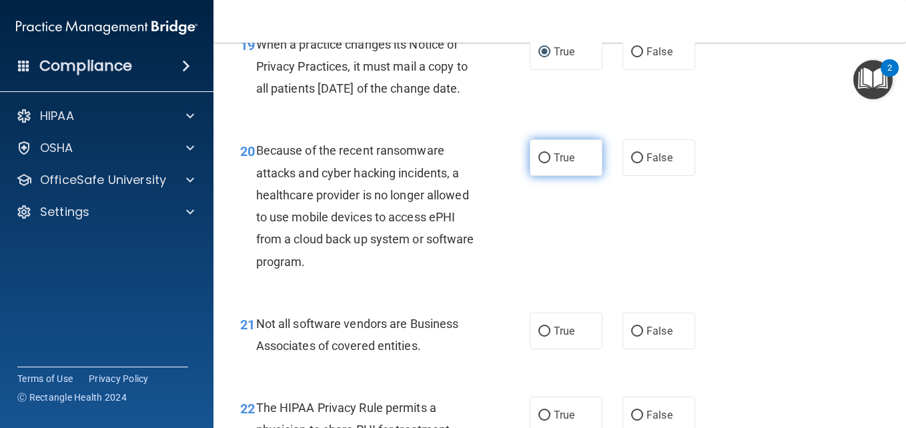
click at [538, 163] on input "True" at bounding box center [544, 158] width 12 height 10
radio input "true"
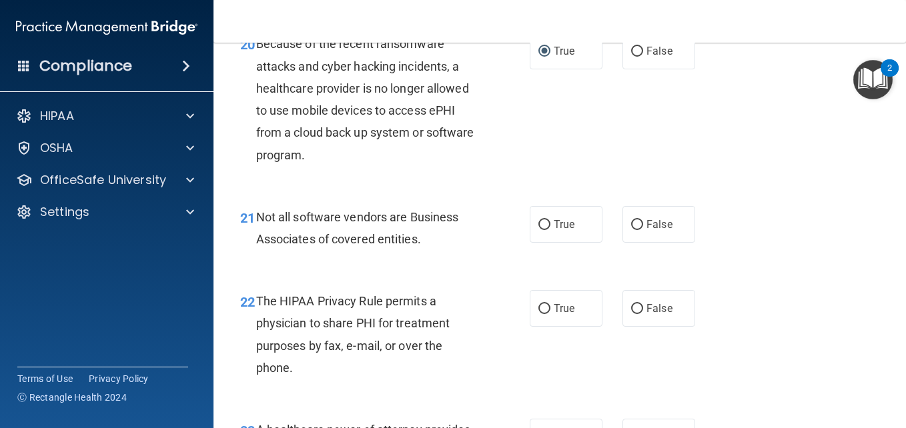
scroll to position [2587, 0]
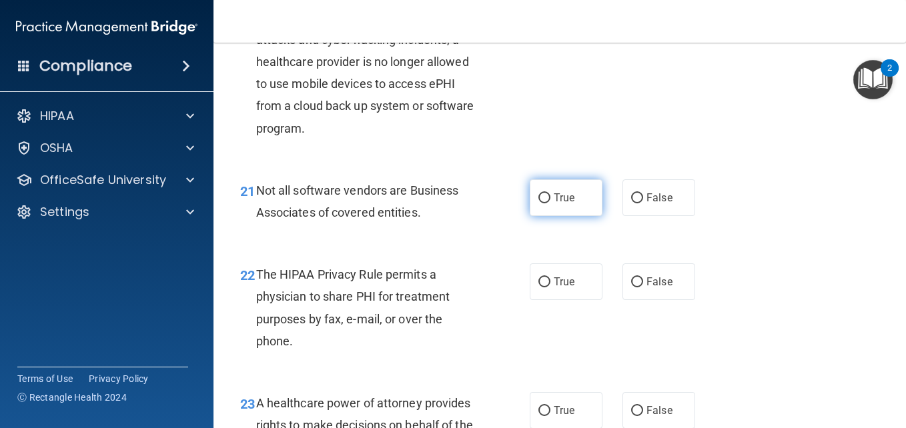
click at [538, 203] on input "True" at bounding box center [544, 198] width 12 height 10
radio input "true"
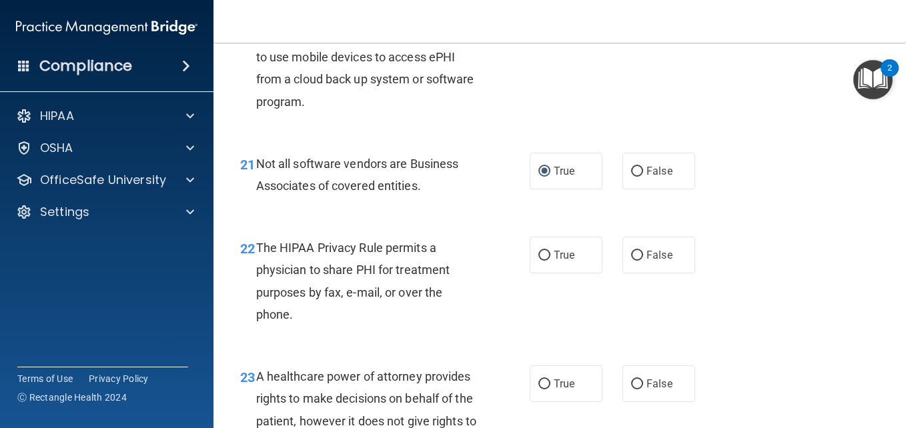
scroll to position [2641, 0]
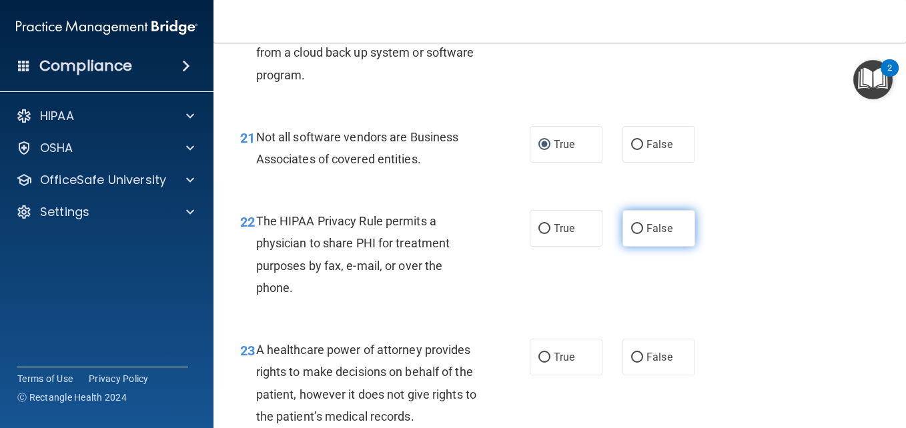
click at [634, 234] on input "False" at bounding box center [637, 229] width 12 height 10
radio input "true"
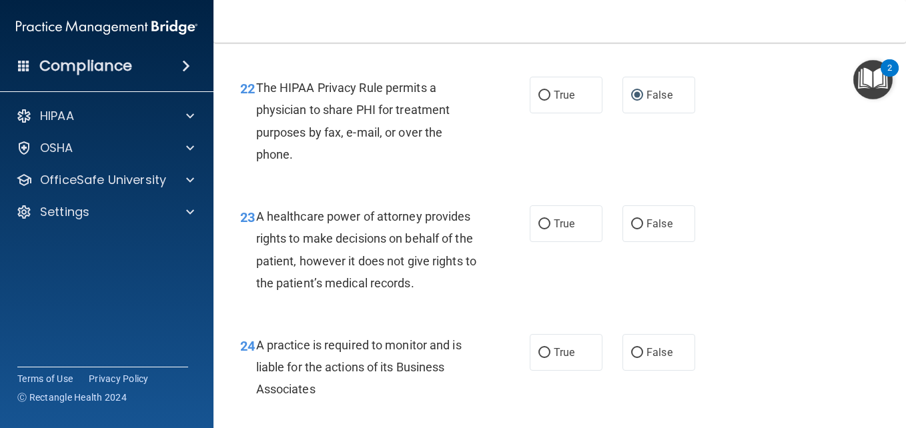
scroll to position [2801, 0]
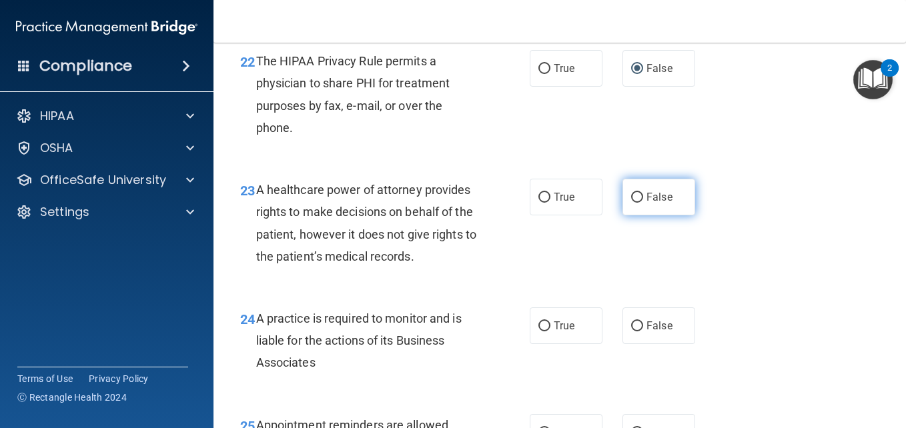
click at [631, 203] on input "False" at bounding box center [637, 198] width 12 height 10
radio input "true"
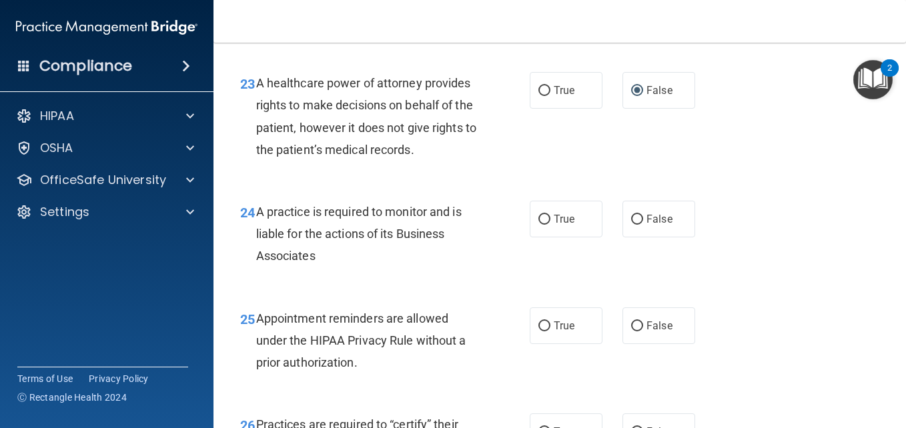
scroll to position [2934, 0]
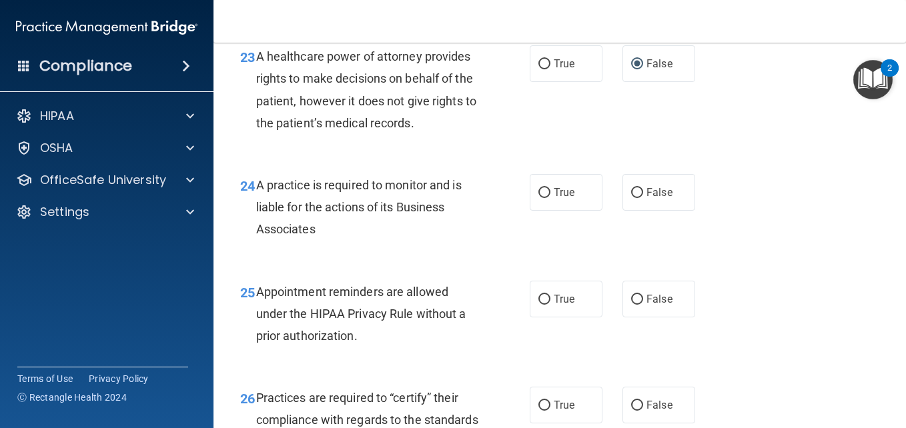
drag, startPoint x: 900, startPoint y: 415, endPoint x: 777, endPoint y: 97, distance: 341.6
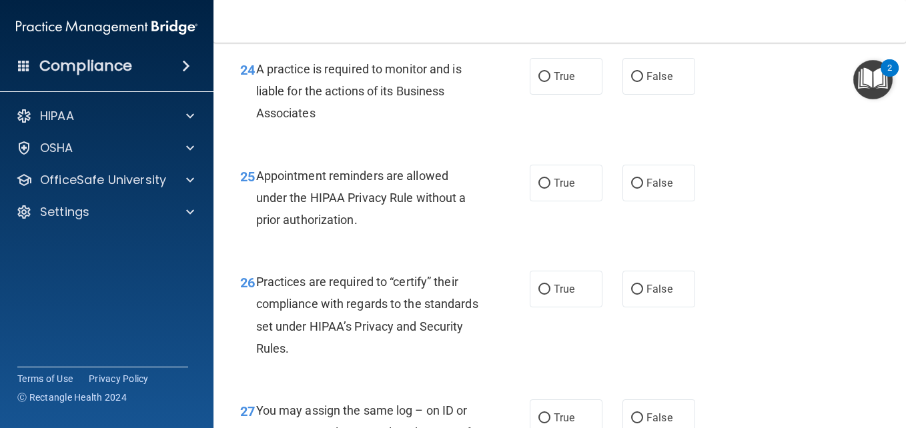
scroll to position [3023, 0]
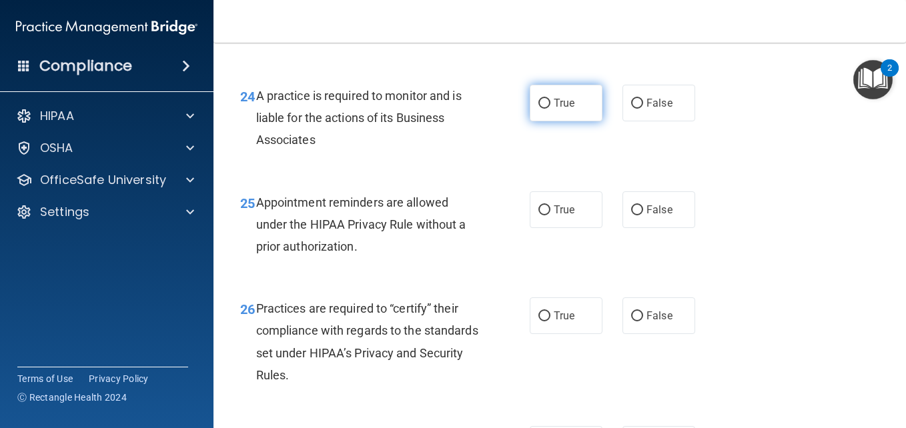
click at [541, 109] on input "True" at bounding box center [544, 104] width 12 height 10
radio input "true"
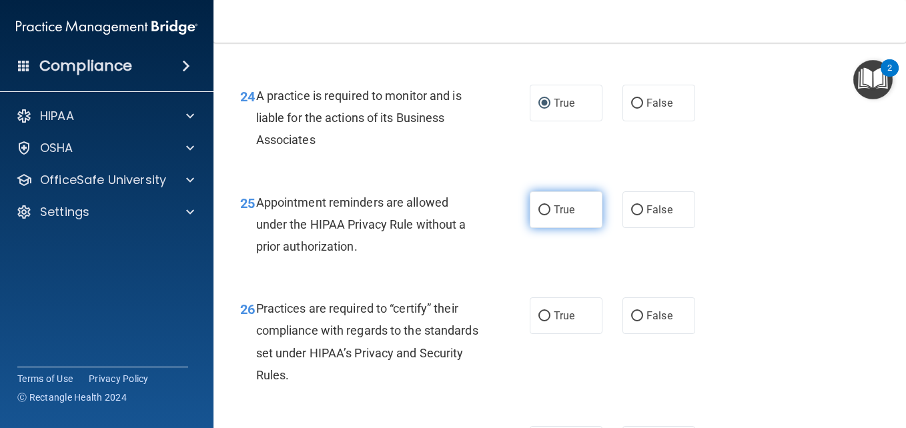
click at [541, 215] on input "True" at bounding box center [544, 210] width 12 height 10
radio input "true"
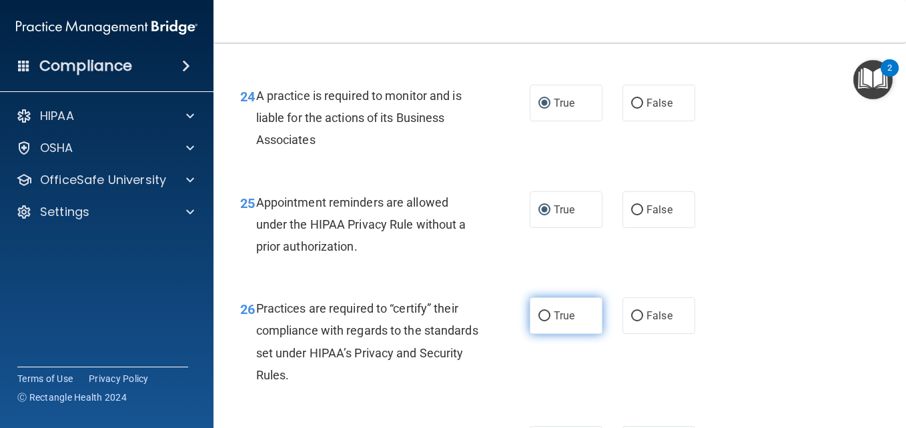
click at [538, 321] on input "True" at bounding box center [544, 316] width 12 height 10
radio input "true"
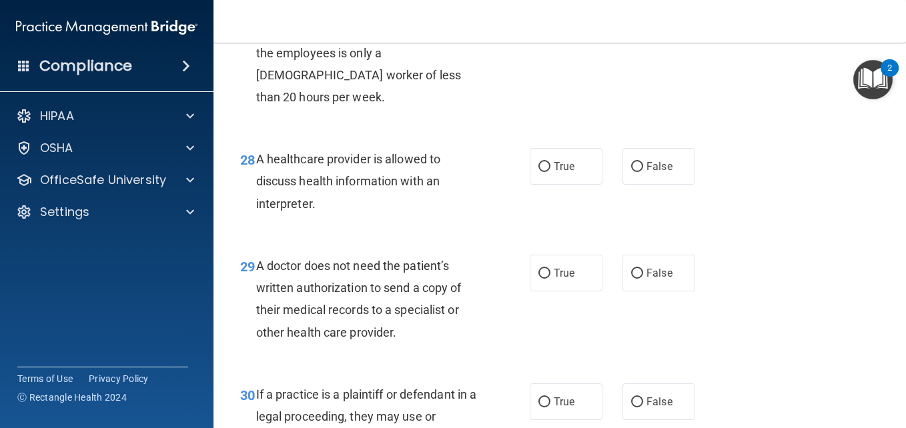
scroll to position [3440, 0]
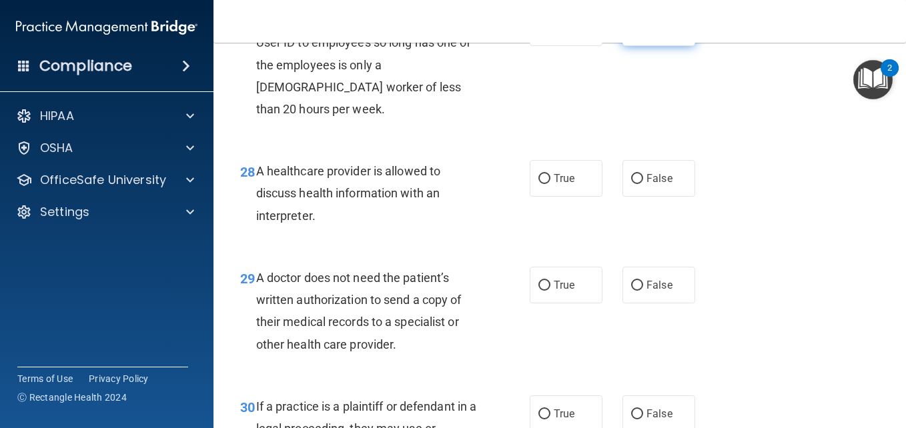
click at [631, 33] on input "False" at bounding box center [637, 28] width 12 height 10
radio input "true"
drag, startPoint x: 630, startPoint y: 243, endPoint x: 505, endPoint y: 287, distance: 132.9
click at [505, 233] on div "28 A healthcare provider is allowed to discuss health information with an inter…" at bounding box center [384, 196] width 329 height 73
click at [634, 184] on input "False" at bounding box center [637, 179] width 12 height 10
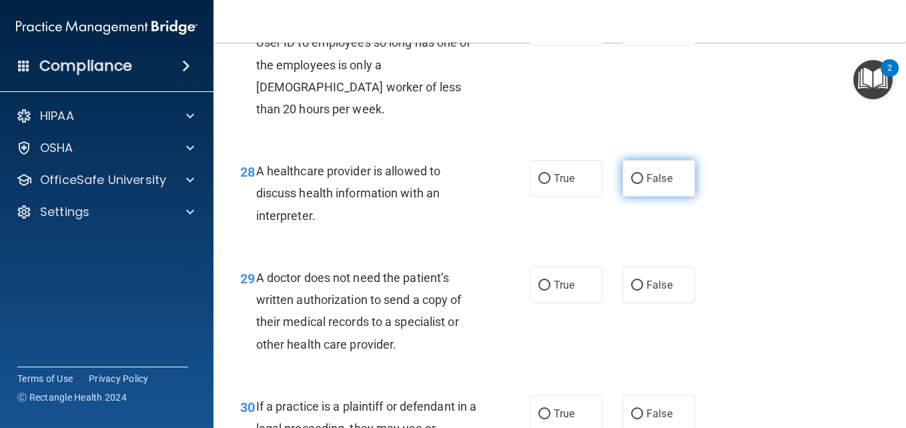
radio input "true"
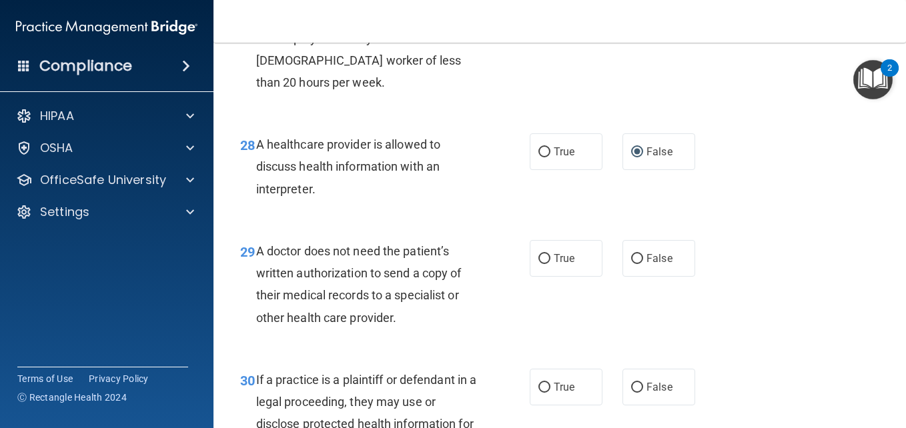
scroll to position [3494, 0]
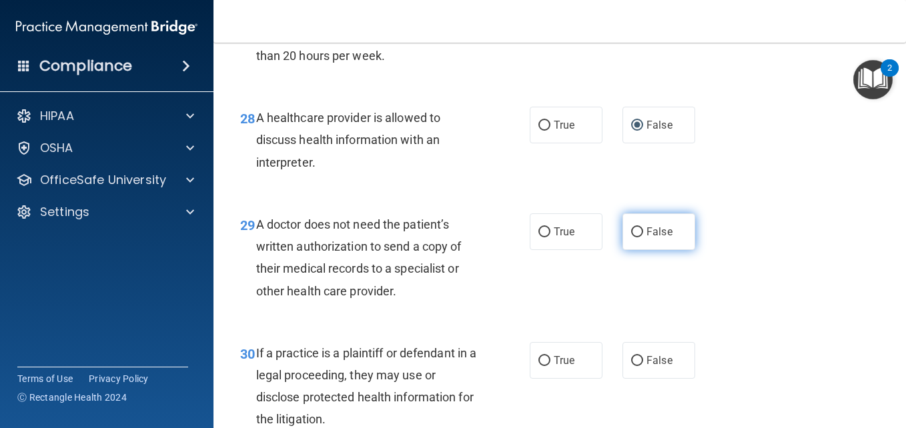
click at [631, 237] on input "False" at bounding box center [637, 232] width 12 height 10
radio input "true"
click at [631, 237] on input "False" at bounding box center [637, 232] width 12 height 10
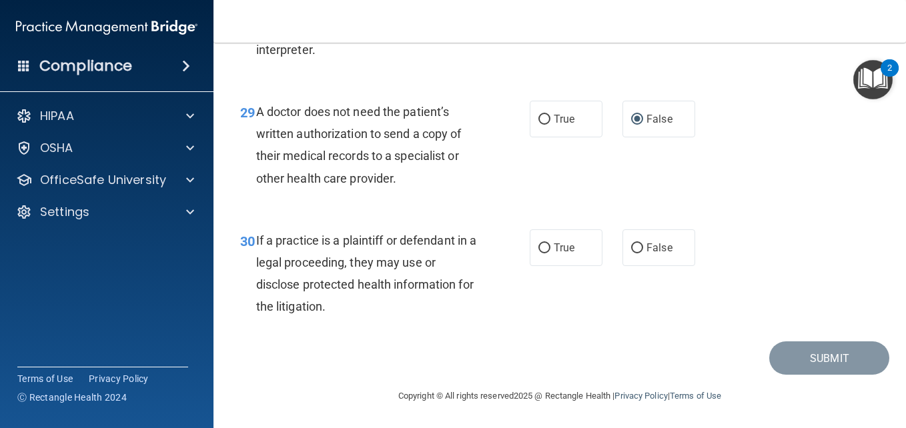
scroll to position [3672, 0]
click at [539, 244] on input "True" at bounding box center [544, 248] width 12 height 10
radio input "true"
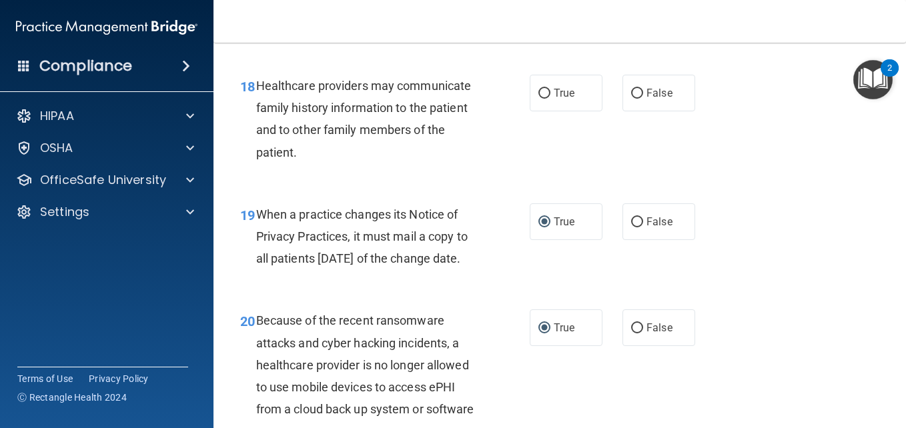
scroll to position [2231, 0]
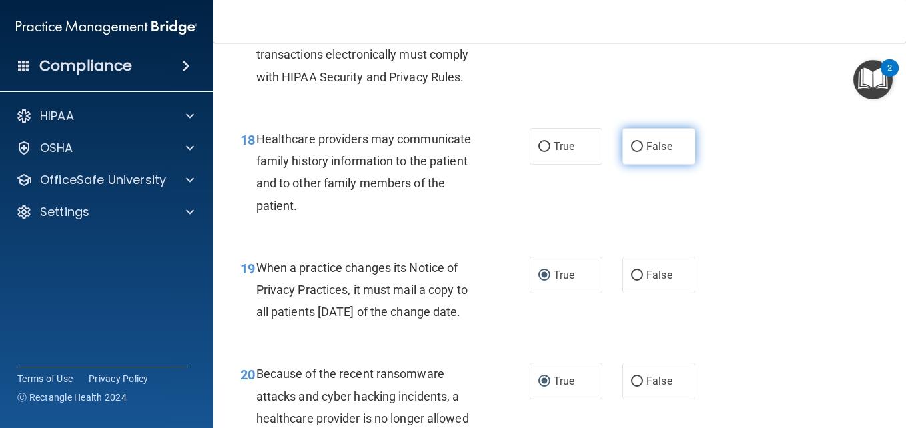
click at [634, 152] on input "False" at bounding box center [637, 147] width 12 height 10
radio input "true"
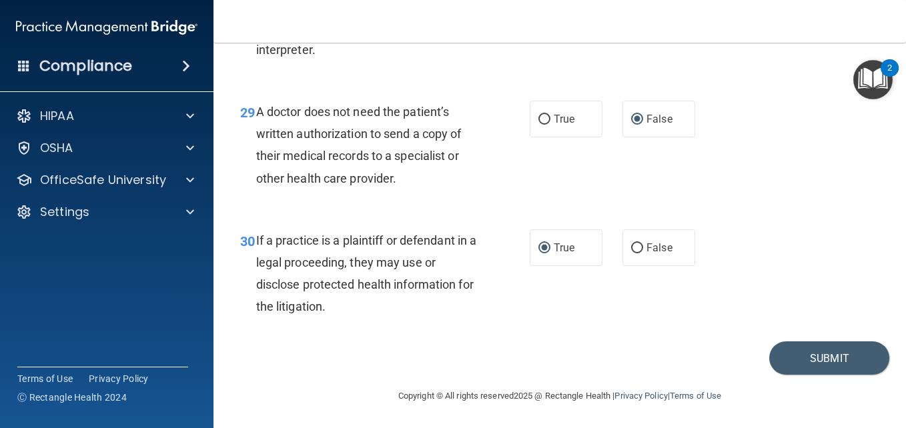
scroll to position [3673, 0]
click at [776, 355] on button "Submit" at bounding box center [829, 358] width 120 height 34
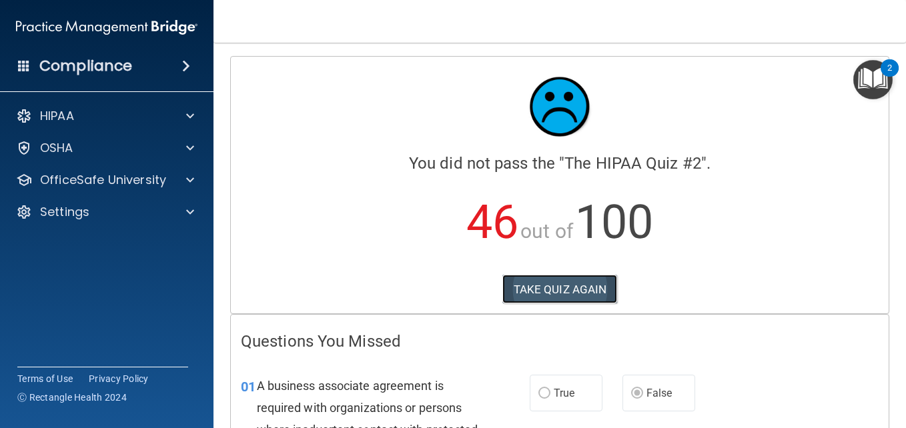
click at [530, 289] on button "TAKE QUIZ AGAIN" at bounding box center [559, 289] width 115 height 29
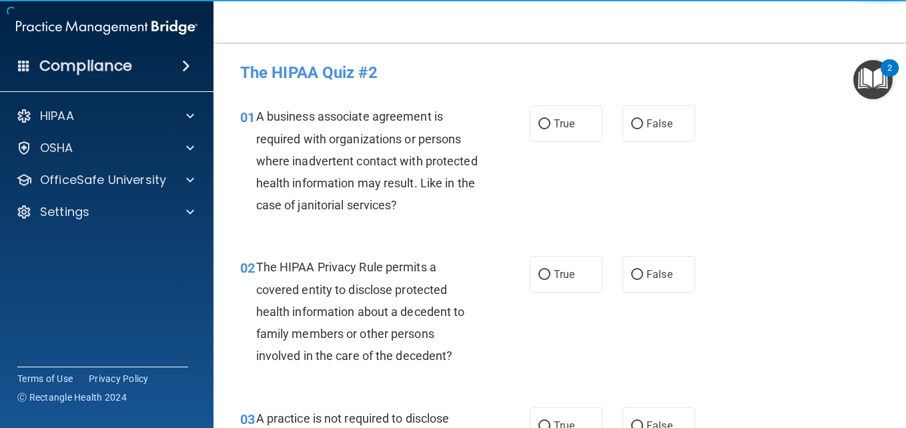
click at [682, 228] on div "01 A business associate agreement is required with organizations or persons whe…" at bounding box center [559, 164] width 659 height 151
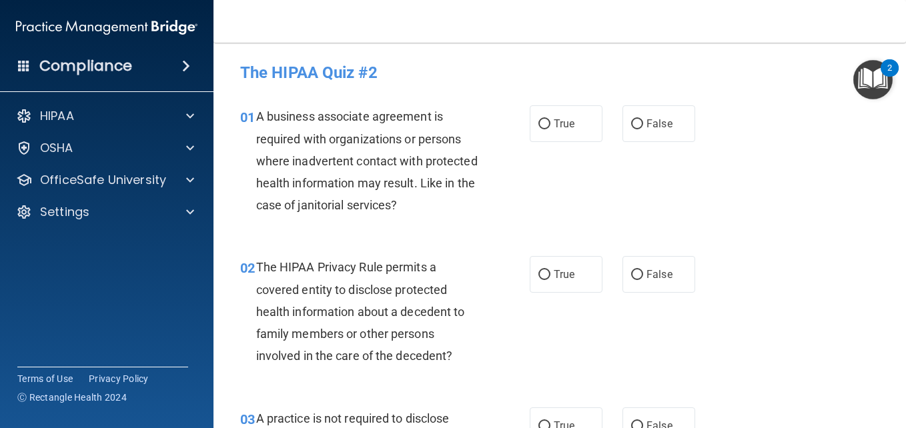
click at [755, 235] on div "01 A business associate agreement is required with organizations or persons whe…" at bounding box center [559, 164] width 659 height 151
click at [676, 139] on label "False" at bounding box center [658, 123] width 73 height 37
click at [643, 129] on input "False" at bounding box center [637, 124] width 12 height 10
radio input "true"
click at [538, 273] on input "True" at bounding box center [544, 275] width 12 height 10
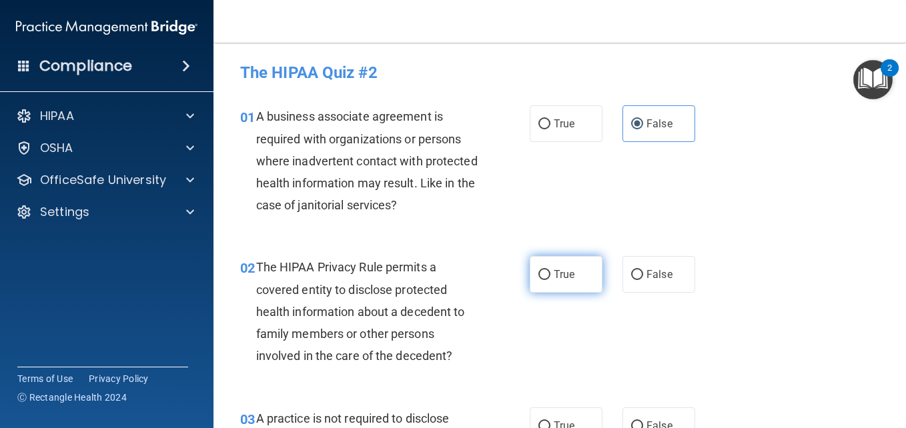
radio input "true"
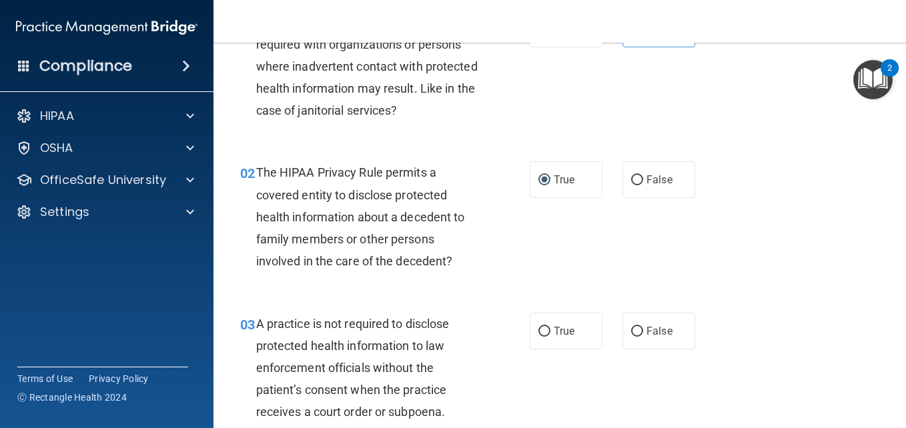
scroll to position [107, 0]
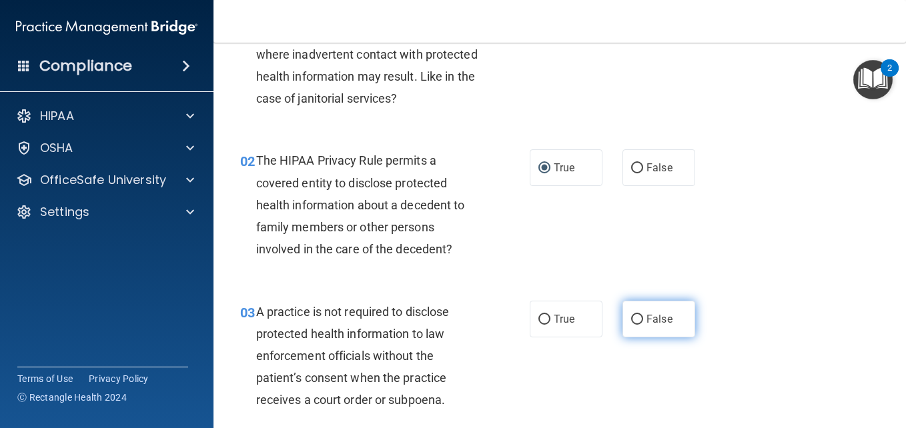
click at [631, 317] on input "False" at bounding box center [637, 320] width 12 height 10
radio input "true"
drag, startPoint x: 903, startPoint y: 417, endPoint x: 648, endPoint y: 394, distance: 256.4
click at [648, 394] on div "03 A practice is not required to disclose protected health information to law e…" at bounding box center [559, 359] width 659 height 151
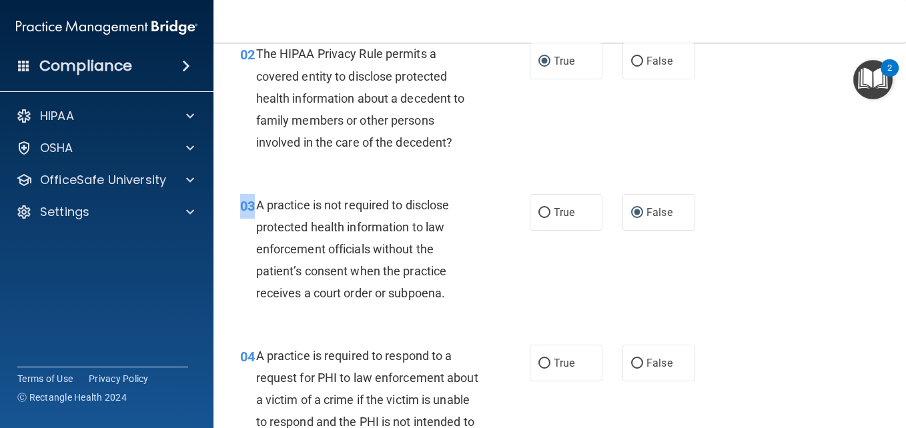
scroll to position [240, 0]
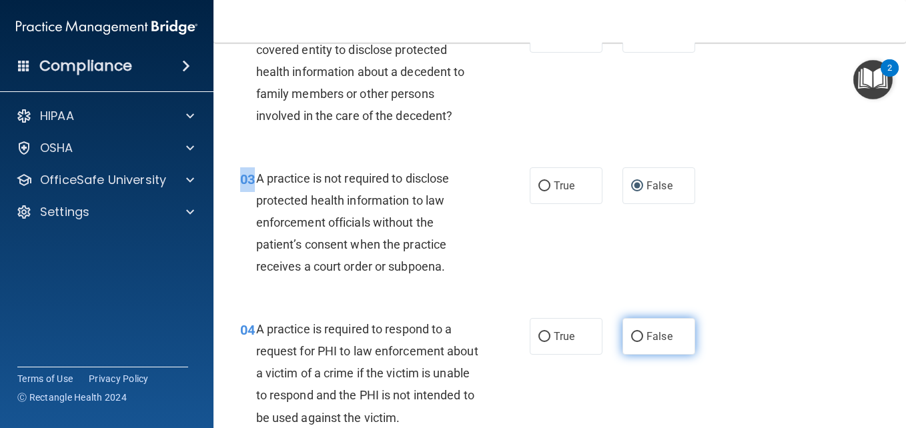
click at [632, 335] on input "False" at bounding box center [637, 337] width 12 height 10
radio input "true"
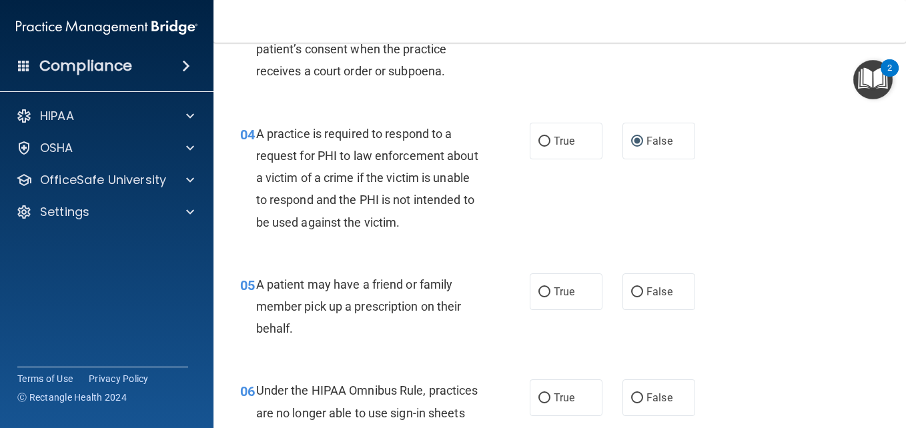
scroll to position [489, 0]
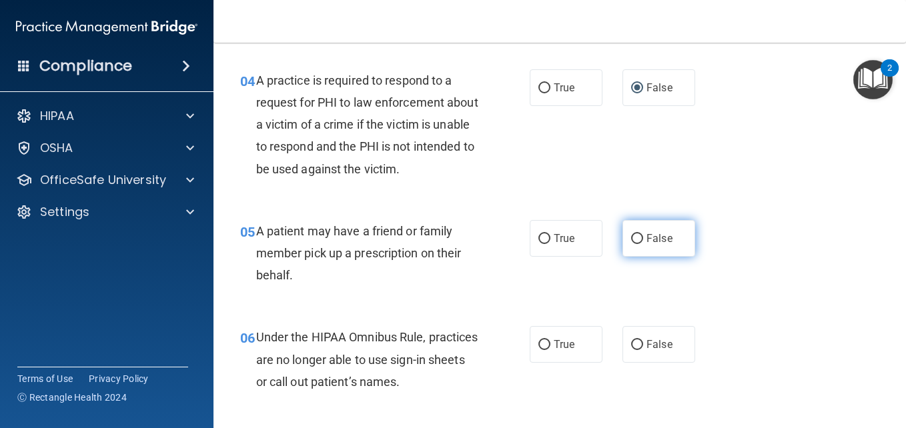
click at [632, 237] on input "False" at bounding box center [637, 239] width 12 height 10
radio input "true"
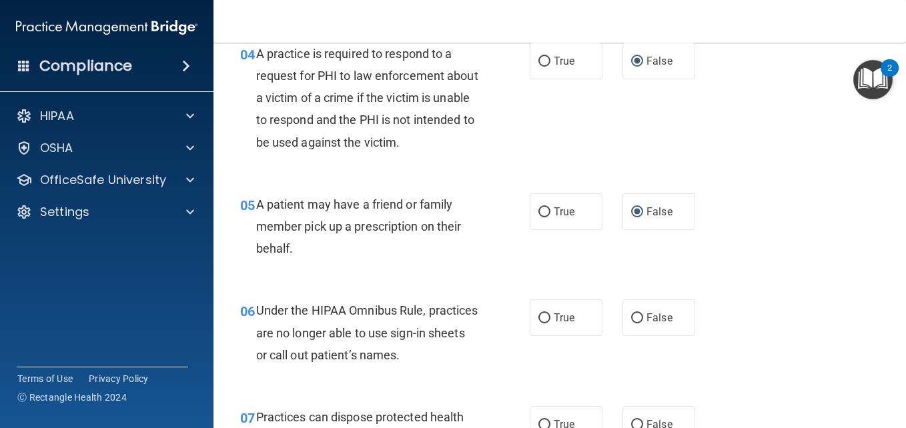
scroll to position [569, 0]
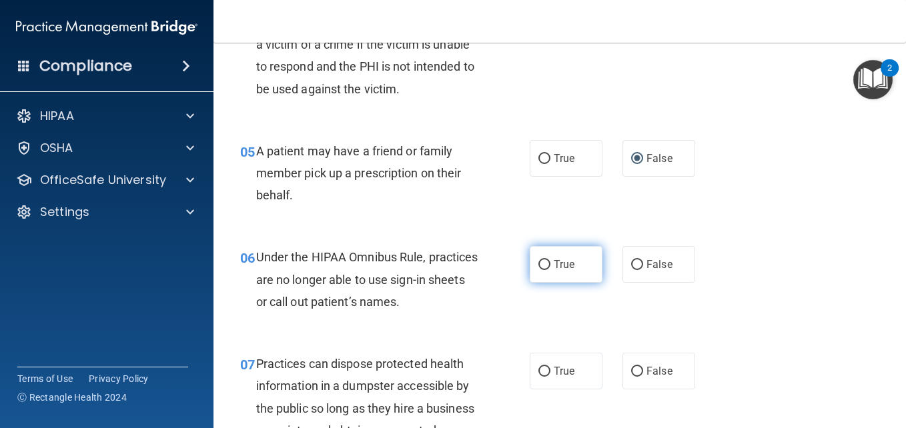
click at [539, 261] on input "True" at bounding box center [544, 265] width 12 height 10
radio input "true"
drag, startPoint x: 539, startPoint y: 369, endPoint x: 483, endPoint y: 301, distance: 88.5
click at [483, 301] on div "Under the HIPAA Omnibus Rule, practices are no longer able to use sign-in sheet…" at bounding box center [372, 279] width 232 height 67
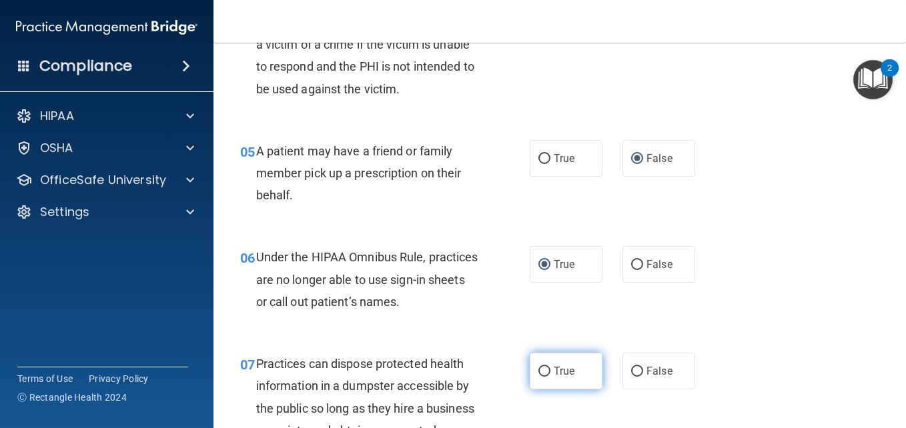
click at [542, 371] on input "True" at bounding box center [544, 372] width 12 height 10
radio input "true"
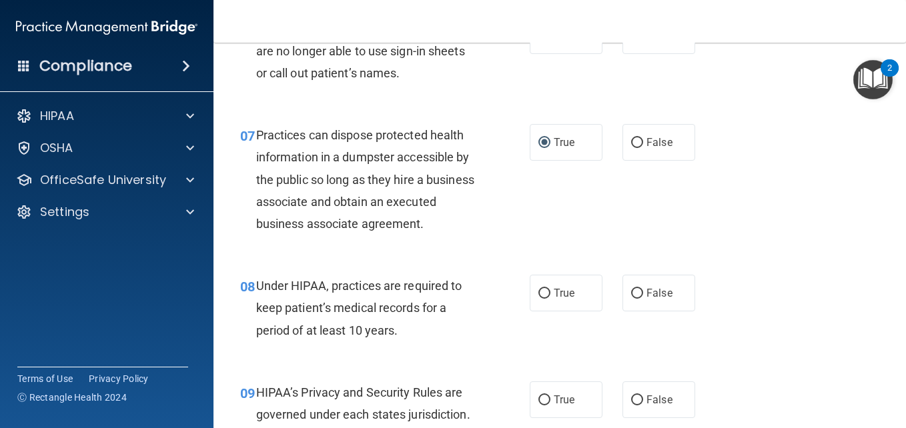
scroll to position [809, 0]
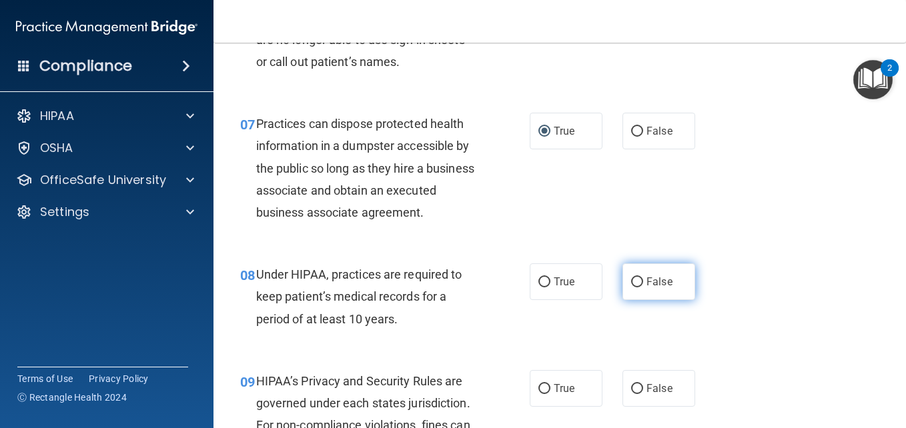
click at [631, 287] on input "False" at bounding box center [637, 282] width 12 height 10
radio input "true"
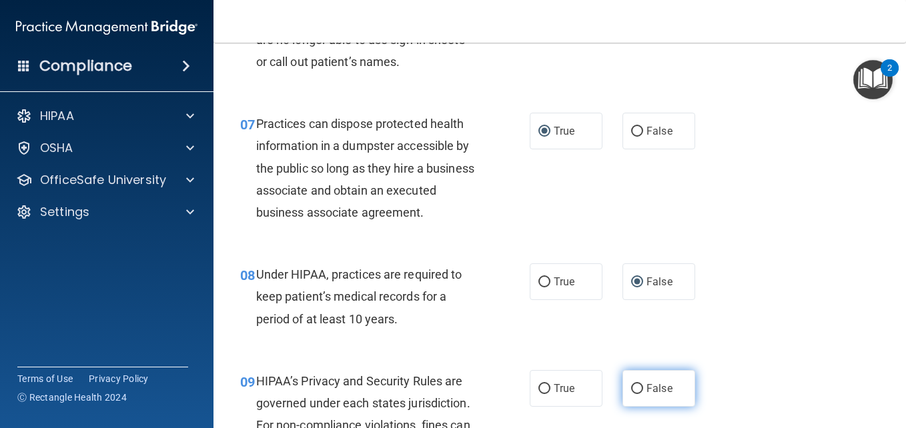
click at [631, 394] on input "False" at bounding box center [637, 389] width 12 height 10
radio input "true"
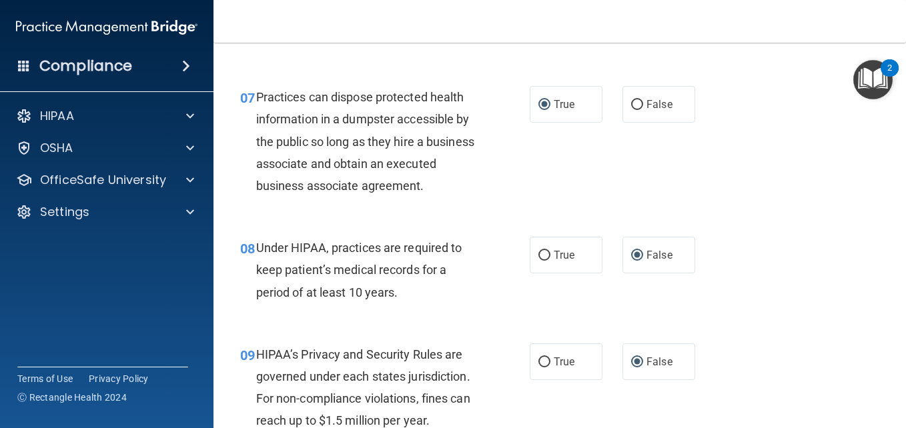
scroll to position [898, 0]
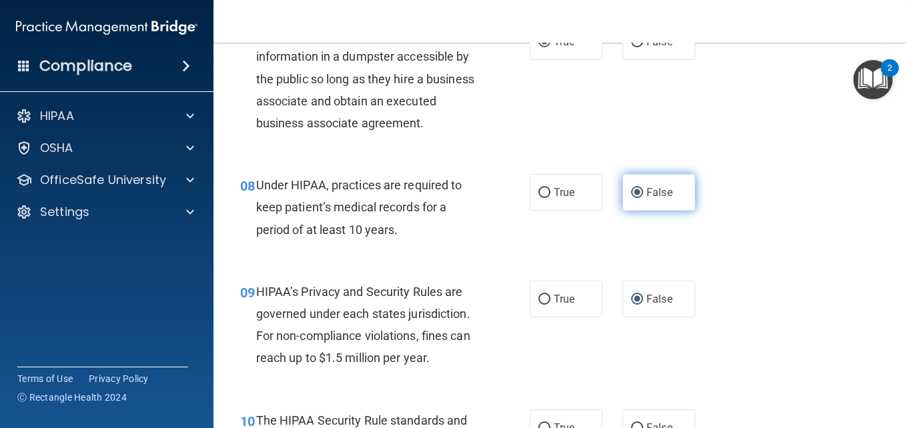
click at [634, 198] on input "False" at bounding box center [637, 193] width 12 height 10
click at [631, 198] on input "False" at bounding box center [637, 193] width 12 height 10
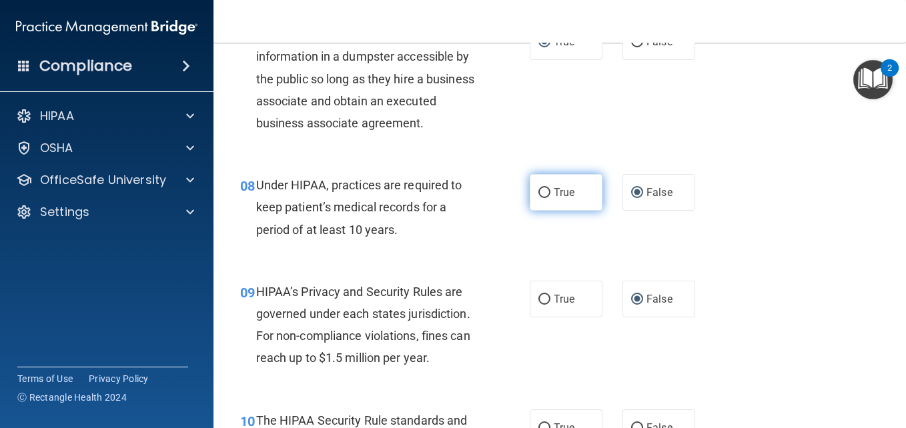
click at [540, 198] on input "True" at bounding box center [544, 193] width 12 height 10
radio input "true"
radio input "false"
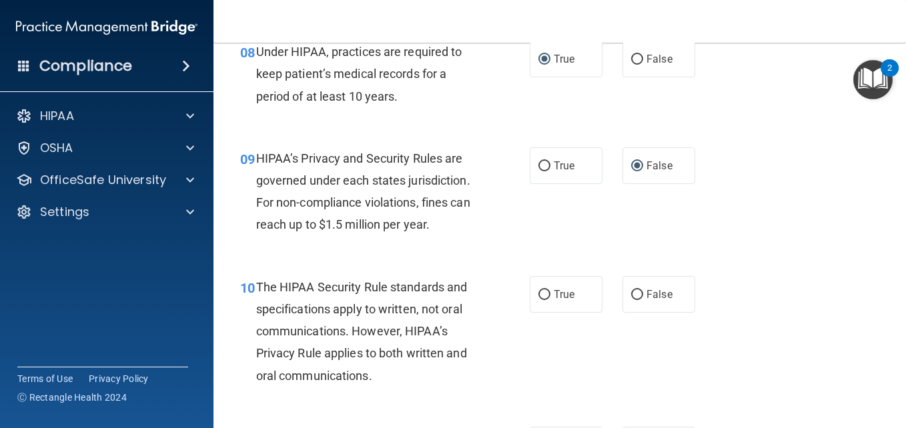
scroll to position [1076, 0]
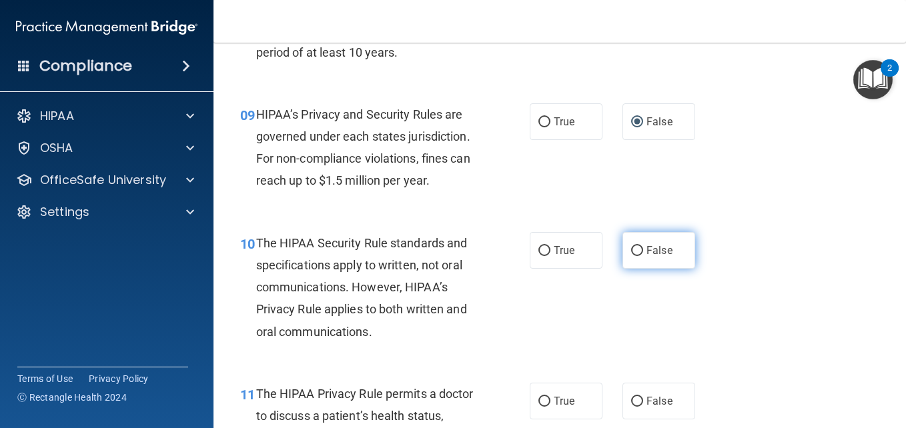
click at [631, 256] on input "False" at bounding box center [637, 251] width 12 height 10
radio input "true"
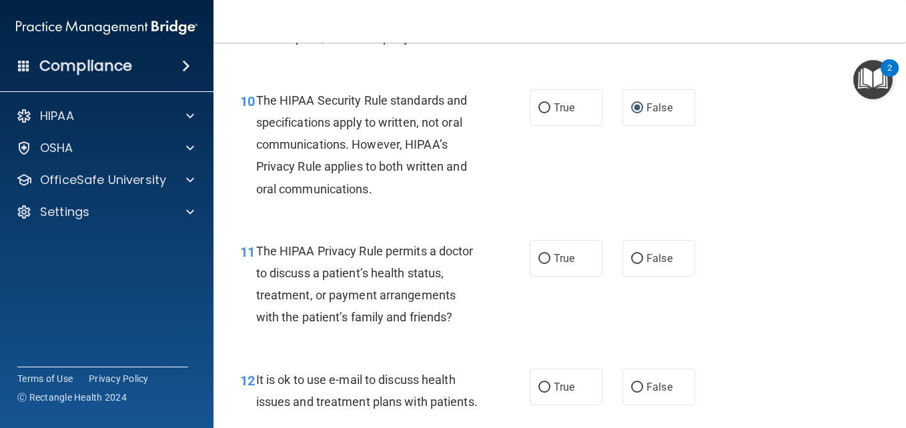
scroll to position [1227, 0]
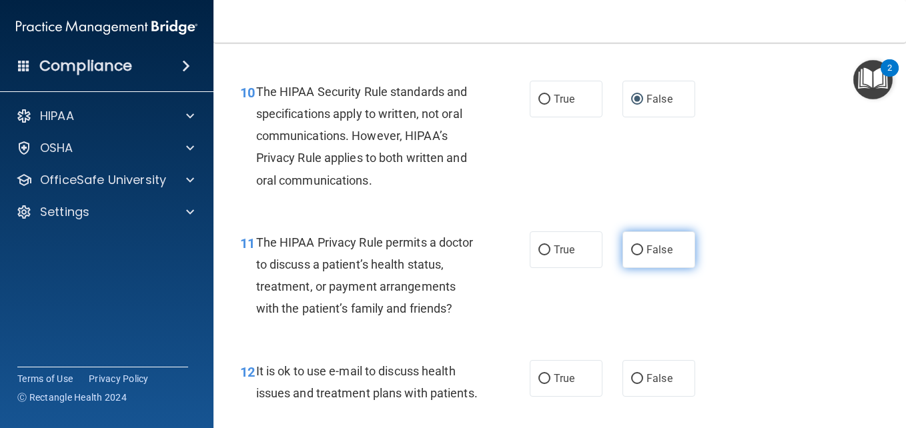
click at [631, 255] on input "False" at bounding box center [637, 250] width 12 height 10
radio input "true"
click at [631, 255] on input "False" at bounding box center [637, 250] width 12 height 10
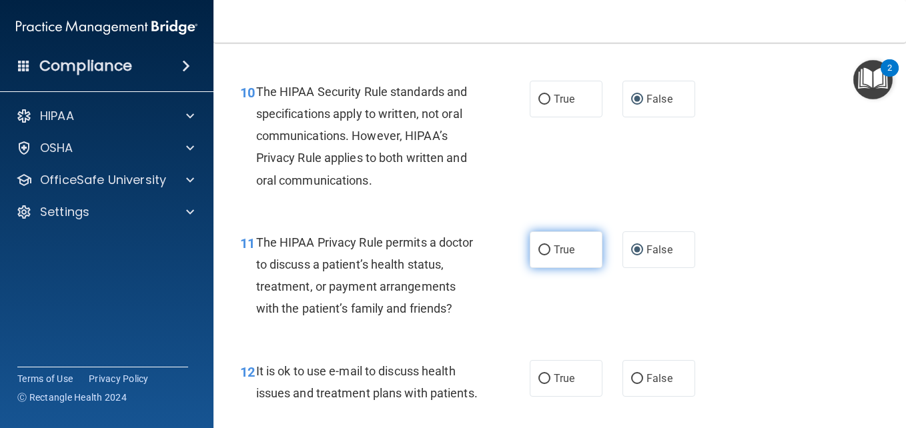
click at [538, 255] on input "True" at bounding box center [544, 250] width 12 height 10
radio input "true"
radio input "false"
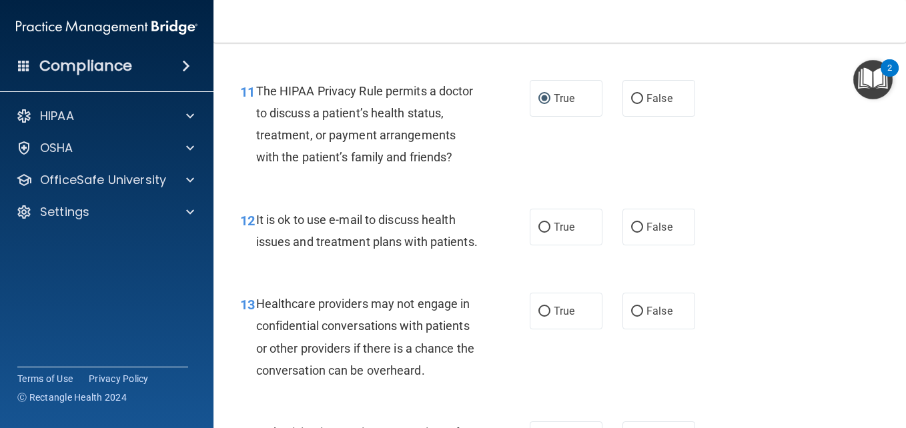
scroll to position [1387, 0]
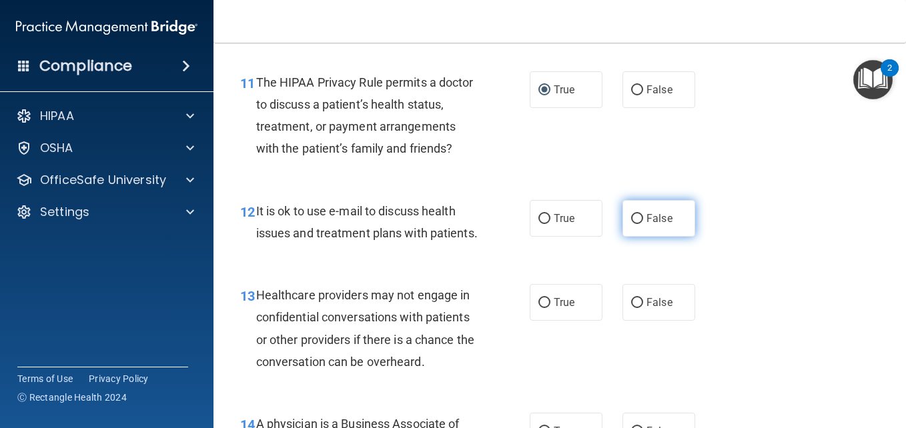
click at [631, 224] on input "False" at bounding box center [637, 219] width 12 height 10
radio input "true"
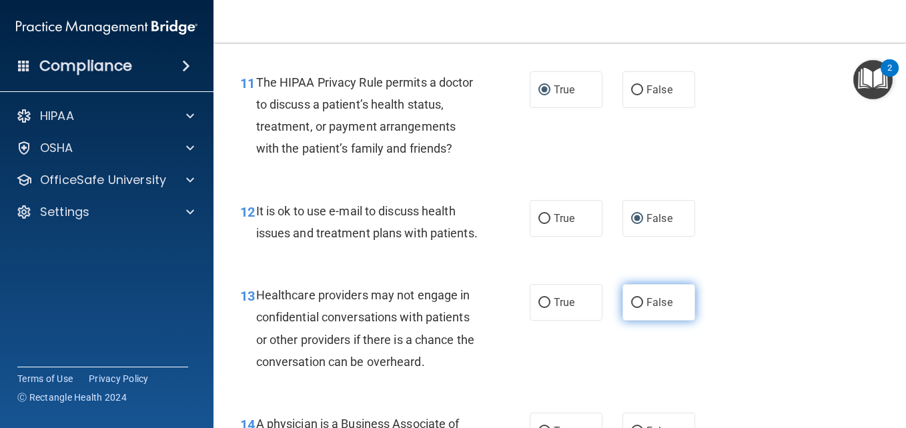
click at [631, 308] on input "False" at bounding box center [637, 303] width 12 height 10
radio input "true"
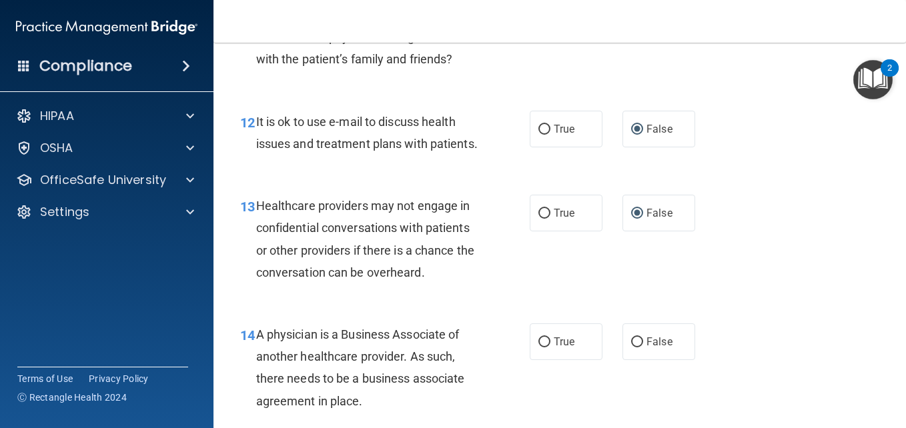
scroll to position [1503, 0]
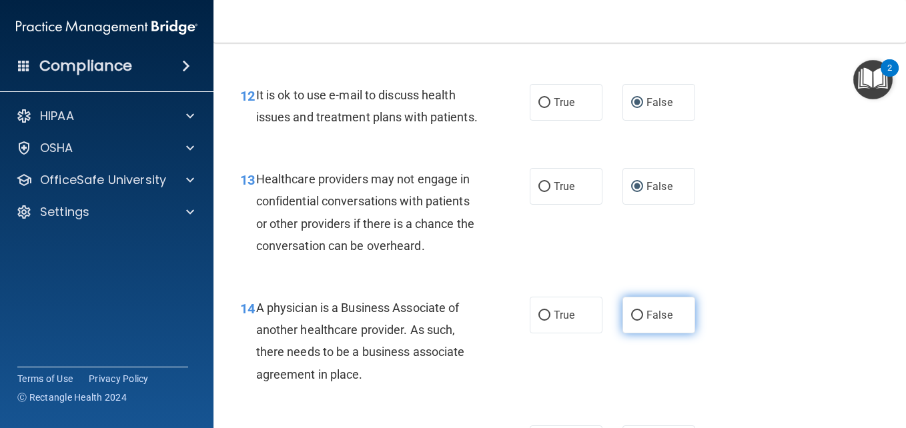
click at [632, 321] on input "False" at bounding box center [637, 316] width 12 height 10
radio input "true"
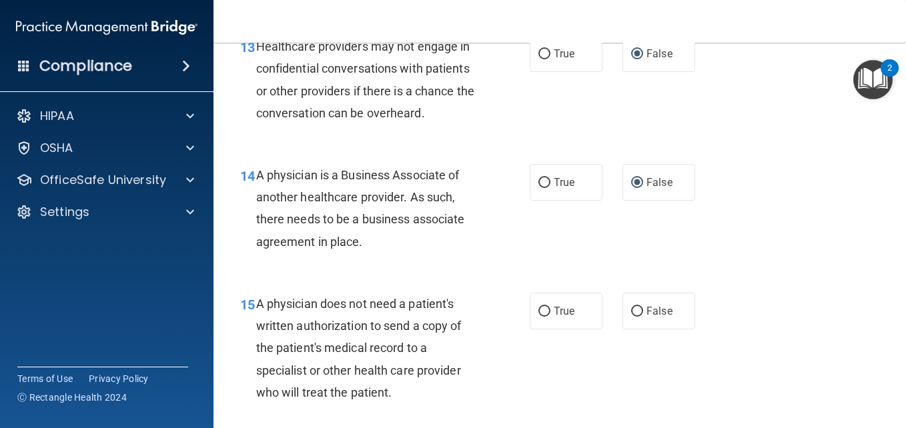
scroll to position [1690, 0]
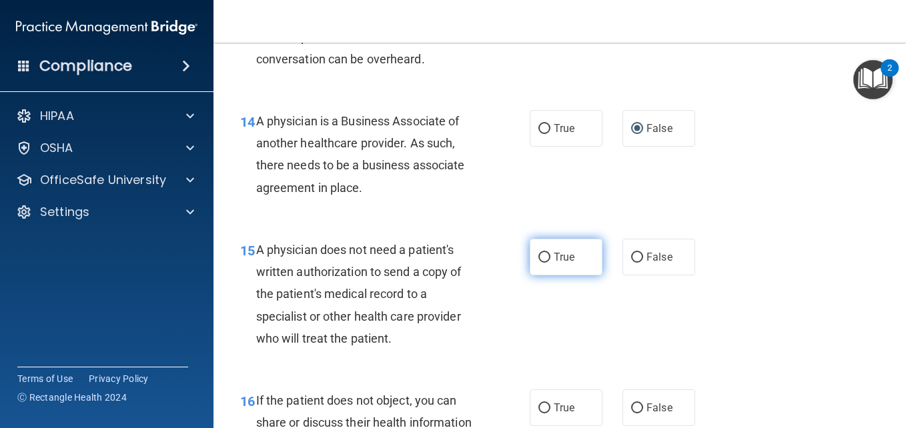
click at [541, 263] on input "True" at bounding box center [544, 258] width 12 height 10
radio input "true"
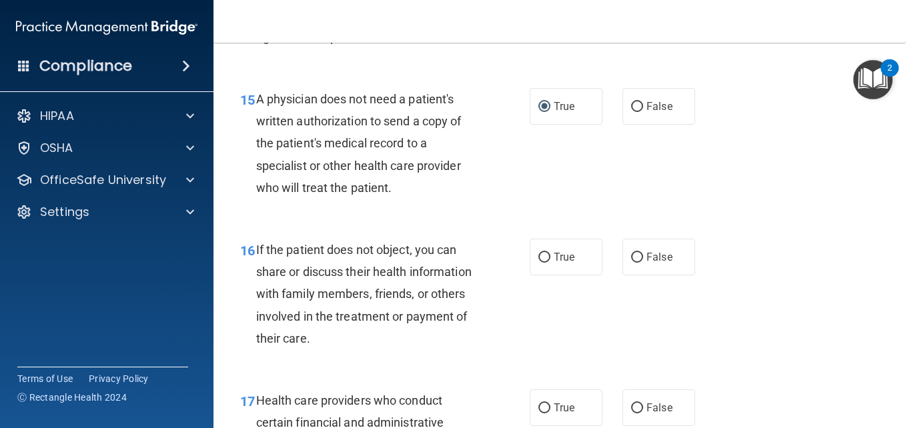
scroll to position [1903, 0]
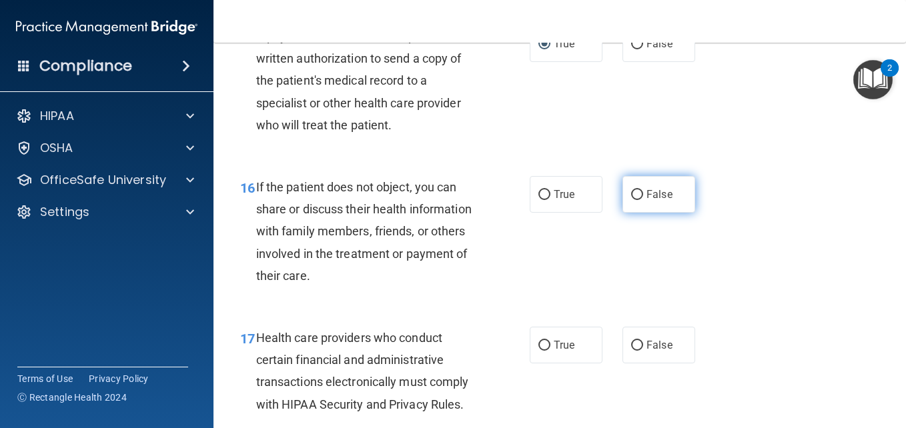
click at [631, 200] on input "False" at bounding box center [637, 195] width 12 height 10
radio input "true"
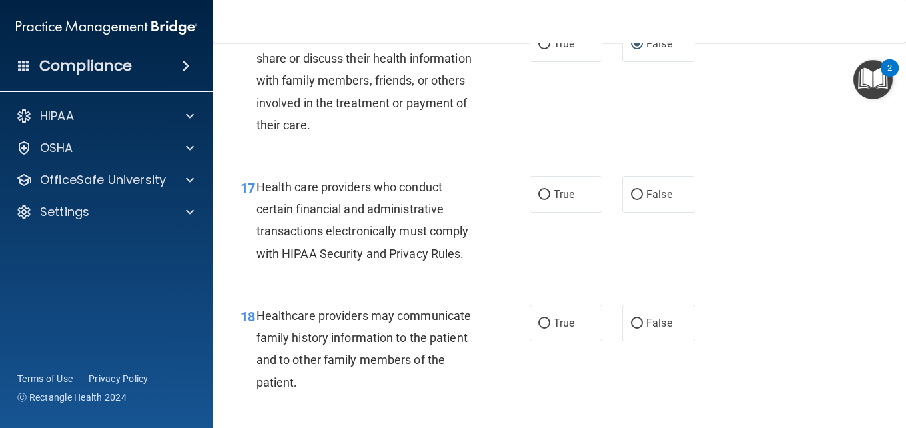
scroll to position [2063, 0]
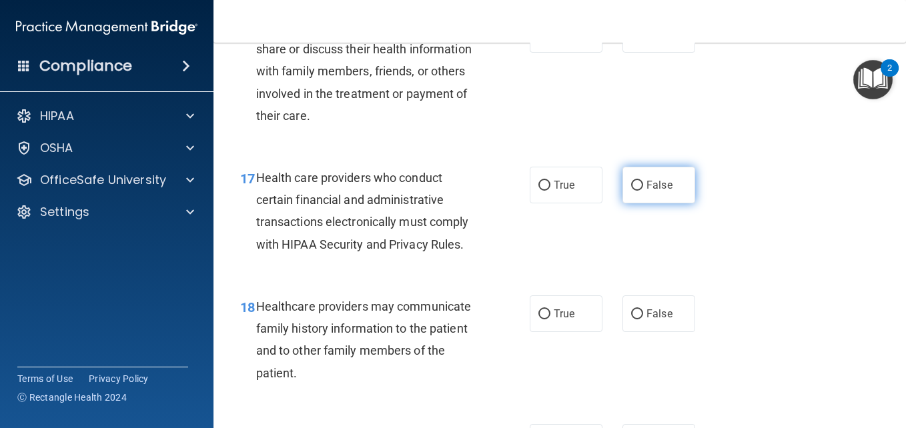
click at [631, 191] on input "False" at bounding box center [637, 186] width 12 height 10
radio input "true"
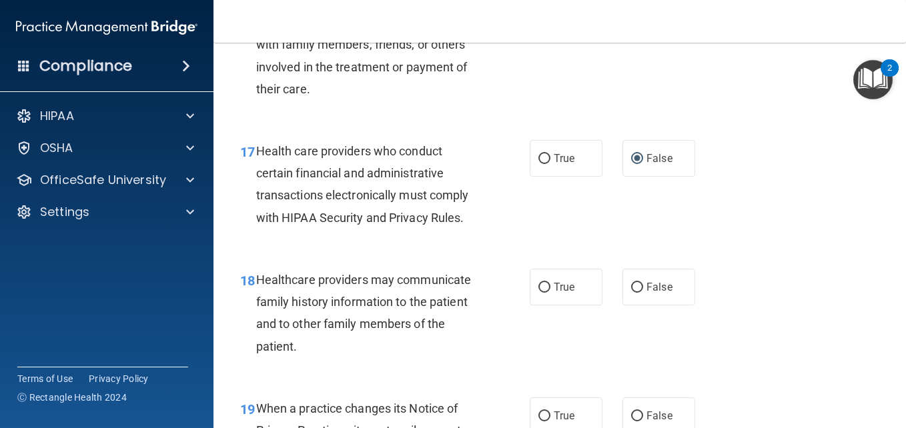
scroll to position [2152, 0]
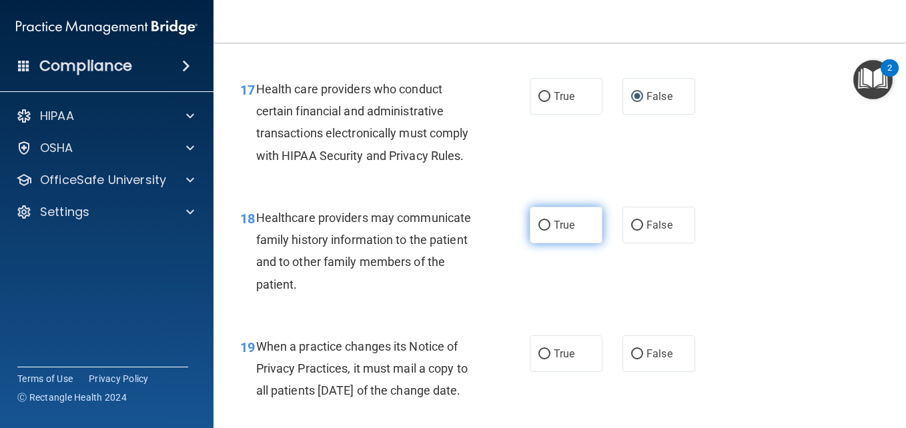
click at [542, 231] on input "True" at bounding box center [544, 226] width 12 height 10
radio input "true"
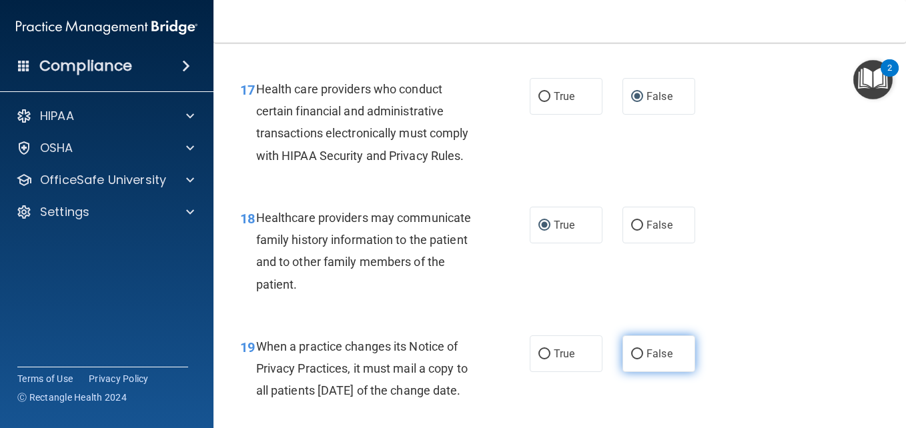
click at [631, 359] on input "False" at bounding box center [637, 354] width 12 height 10
radio input "true"
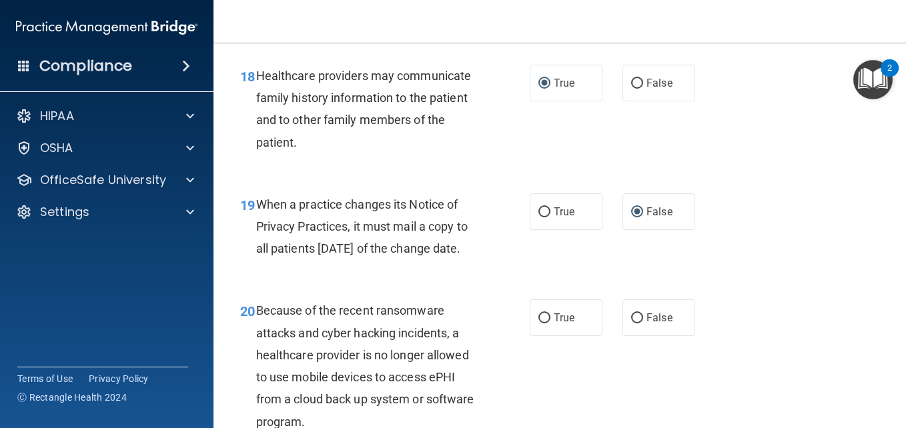
scroll to position [2339, 0]
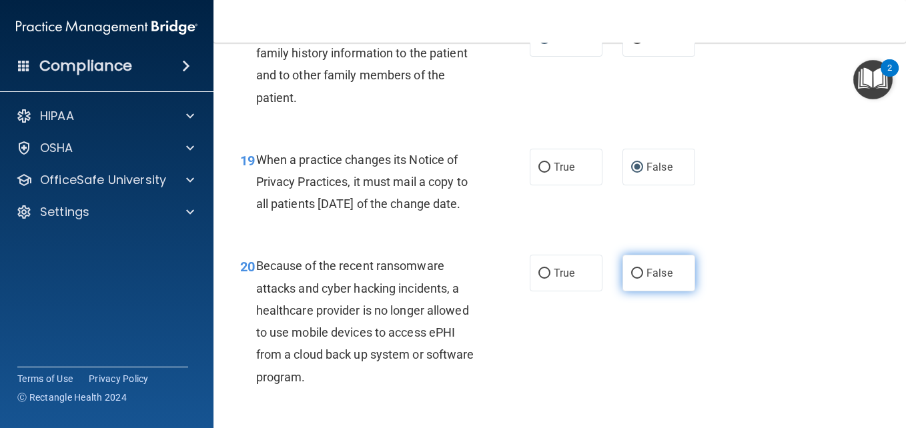
click at [631, 279] on input "False" at bounding box center [637, 274] width 12 height 10
radio input "true"
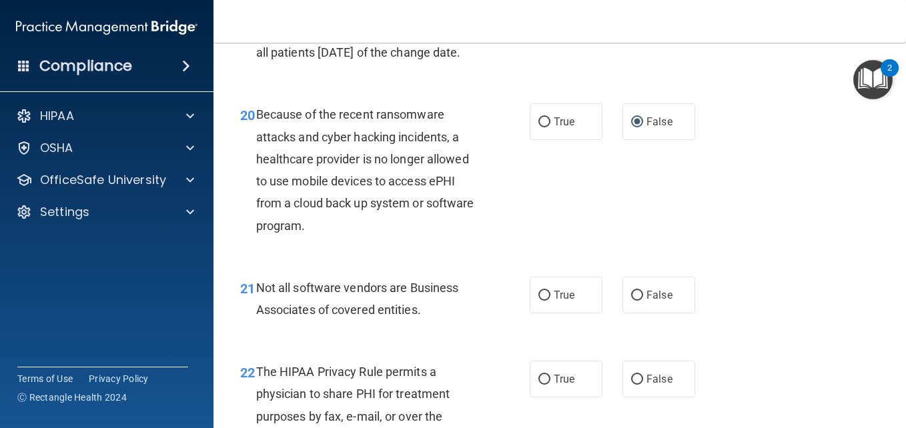
scroll to position [2535, 0]
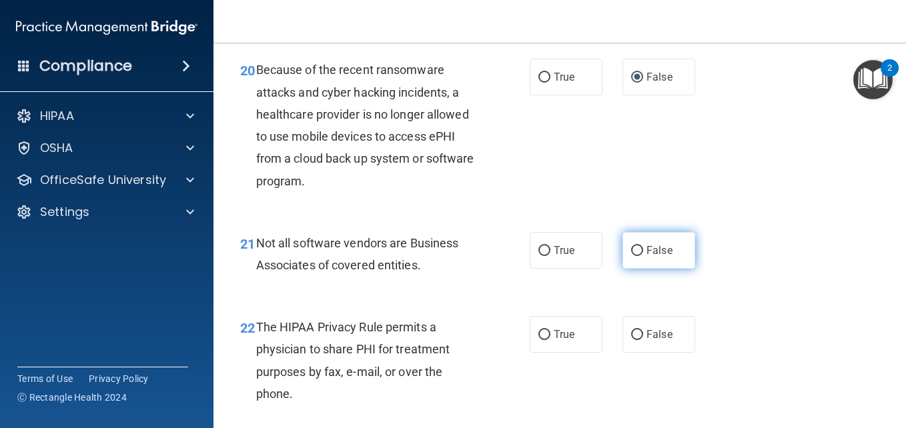
click at [631, 256] on input "False" at bounding box center [637, 251] width 12 height 10
radio input "true"
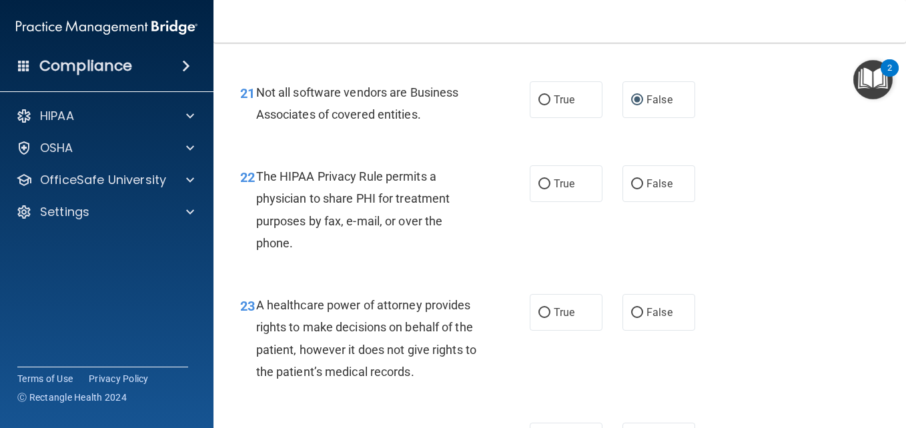
scroll to position [2712, 0]
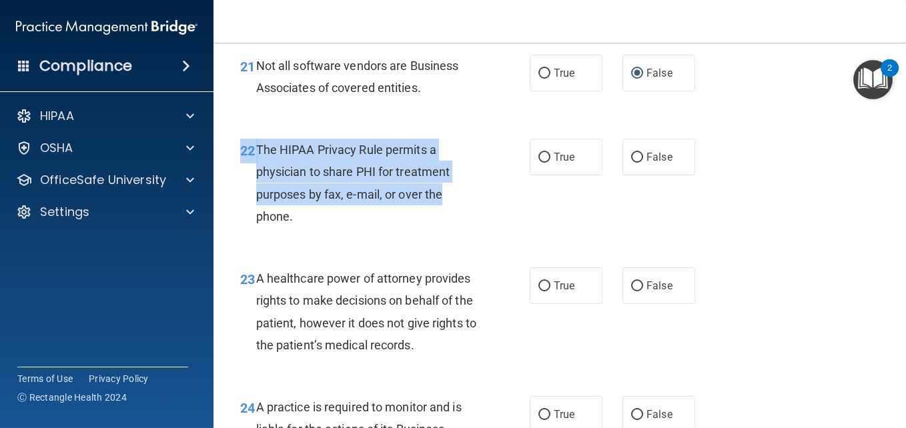
drag, startPoint x: 543, startPoint y: 287, endPoint x: 552, endPoint y: 284, distance: 9.3
click at [552, 251] on div "22 The HIPAA Privacy Rule permits a physician to share PHI for treatment purpos…" at bounding box center [559, 186] width 659 height 129
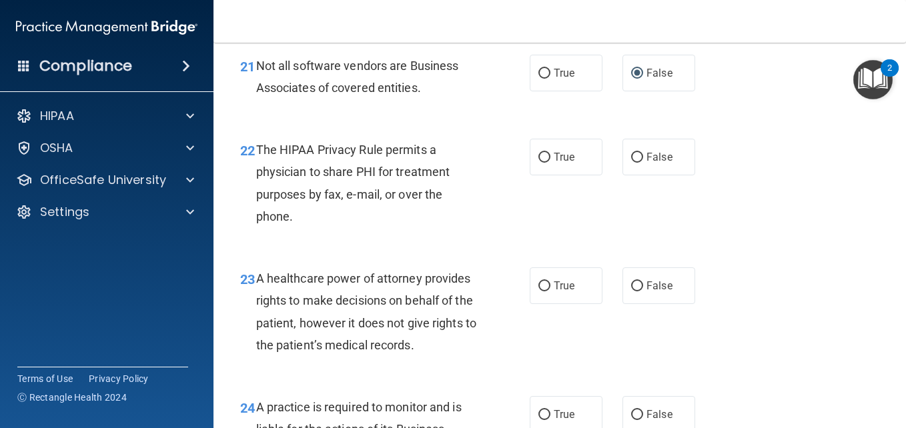
click at [721, 251] on div "22 The HIPAA Privacy Rule permits a physician to share PHI for treatment purpos…" at bounding box center [559, 186] width 659 height 129
click at [540, 163] on input "True" at bounding box center [544, 158] width 12 height 10
radio input "true"
click at [538, 291] on input "True" at bounding box center [544, 286] width 12 height 10
radio input "true"
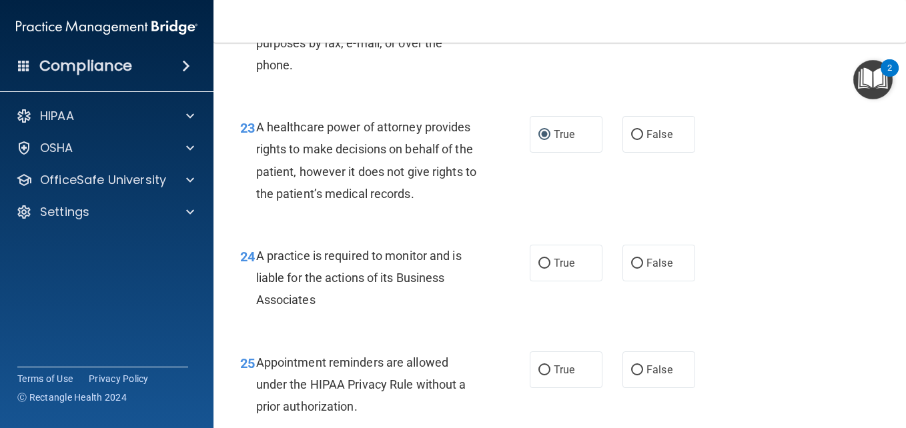
scroll to position [2943, 0]
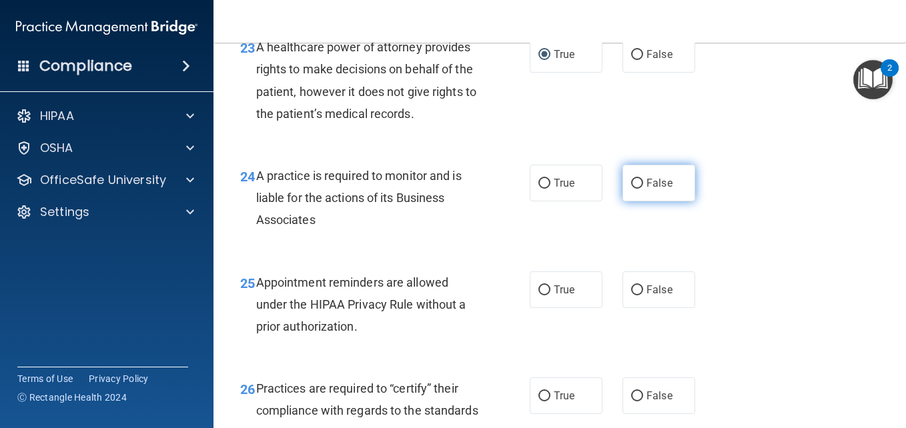
click at [631, 189] on input "False" at bounding box center [637, 184] width 12 height 10
radio input "true"
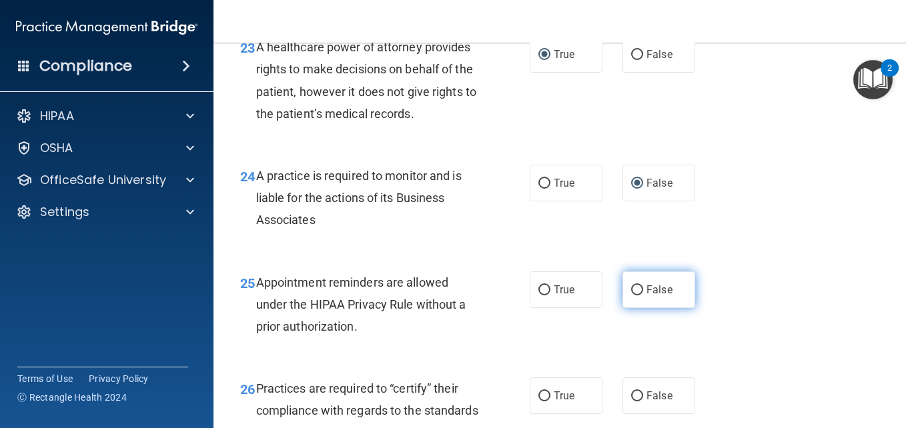
click at [631, 295] on input "False" at bounding box center [637, 290] width 12 height 10
radio input "true"
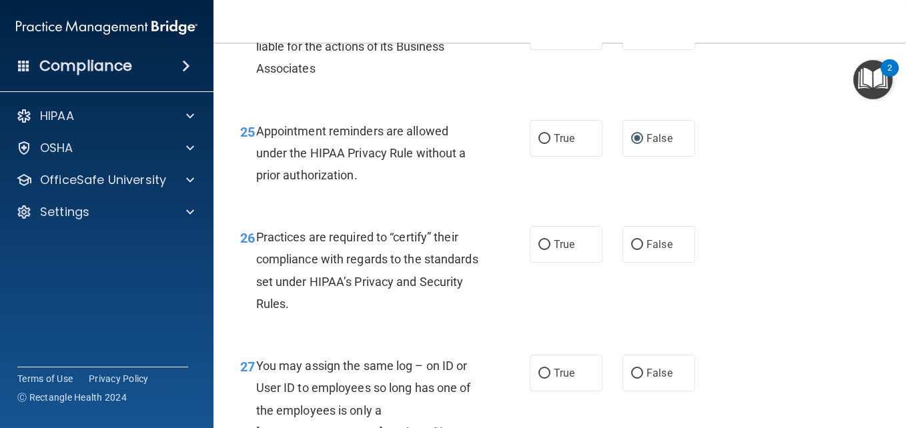
scroll to position [3112, 0]
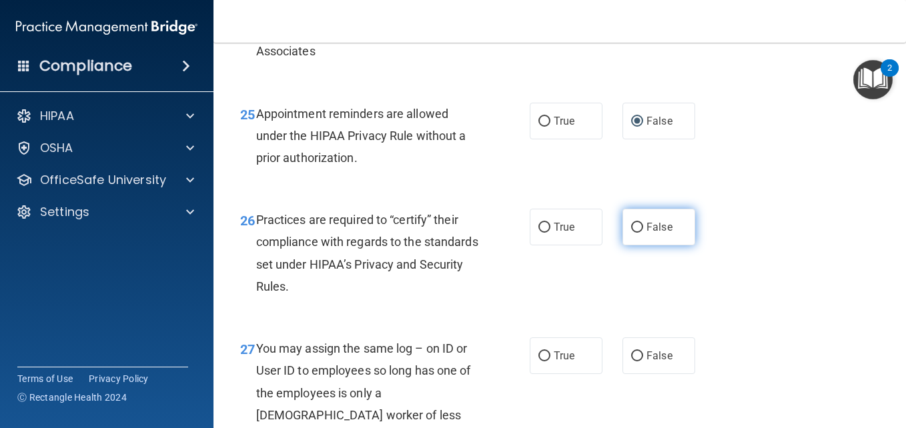
click at [631, 233] on input "False" at bounding box center [637, 228] width 12 height 10
radio input "true"
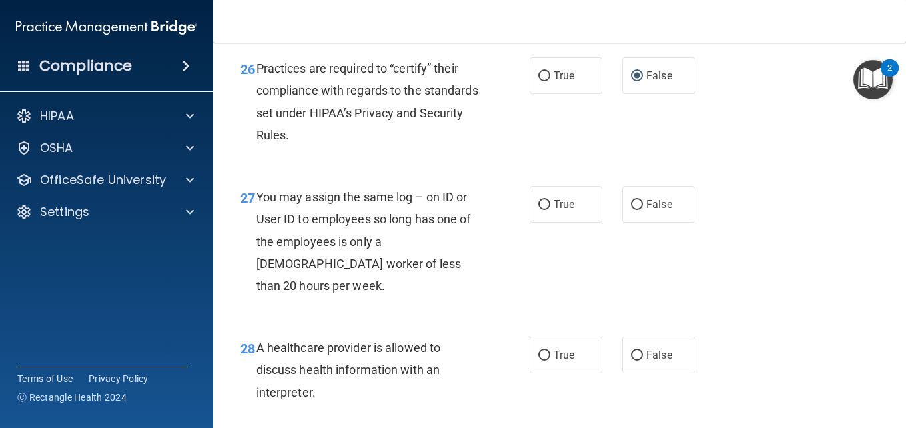
scroll to position [3308, 0]
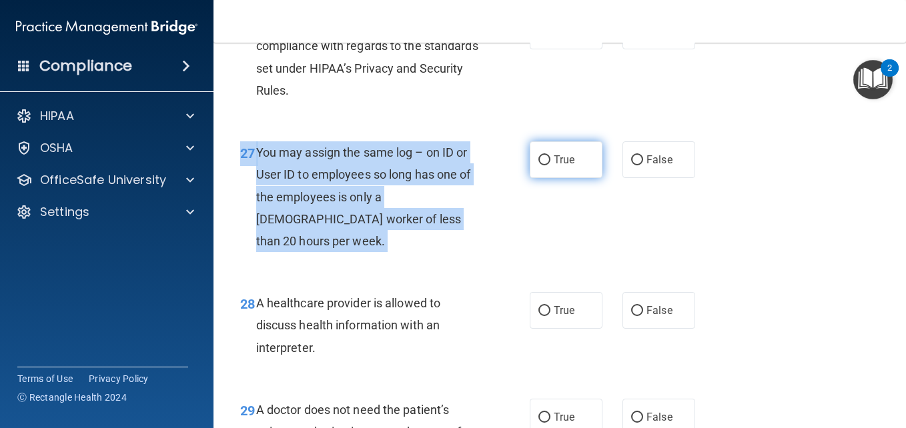
drag, startPoint x: 636, startPoint y: 273, endPoint x: 539, endPoint y: 244, distance: 101.0
click at [539, 244] on div "27 You may assign the same log – on ID or User ID to employees so long has one …" at bounding box center [559, 200] width 659 height 151
click at [539, 165] on input "True" at bounding box center [544, 160] width 12 height 10
radio input "true"
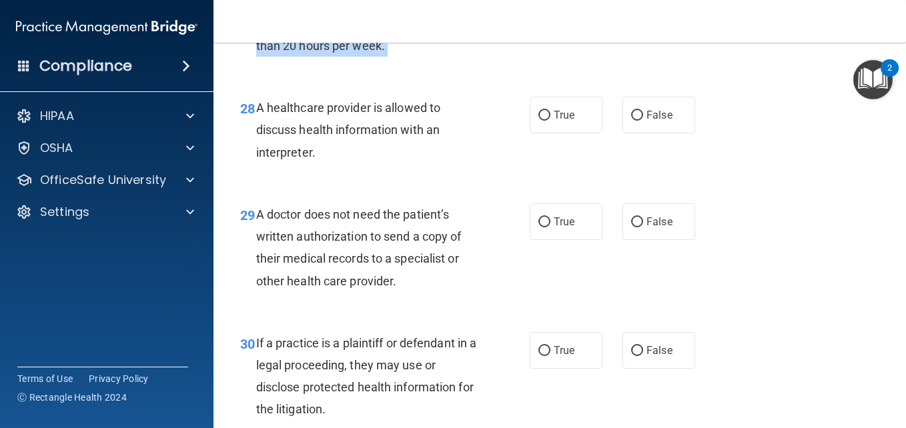
scroll to position [3513, 0]
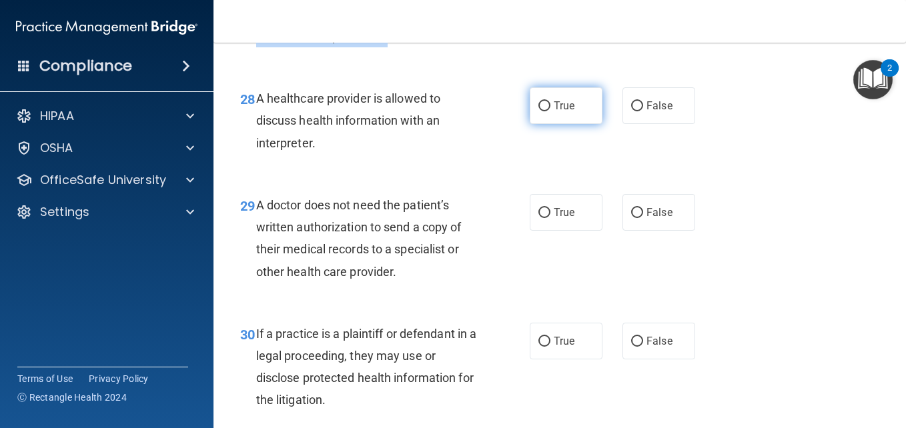
click at [538, 111] on input "True" at bounding box center [544, 106] width 12 height 10
radio input "true"
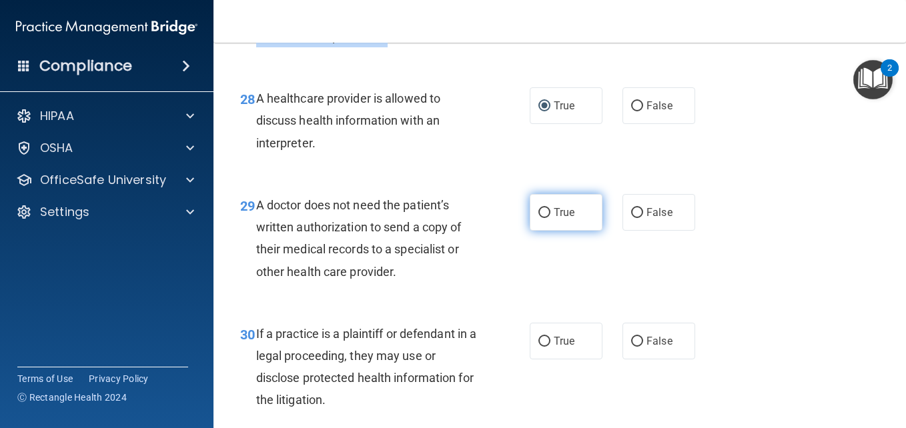
click at [538, 218] on input "True" at bounding box center [544, 213] width 12 height 10
radio input "true"
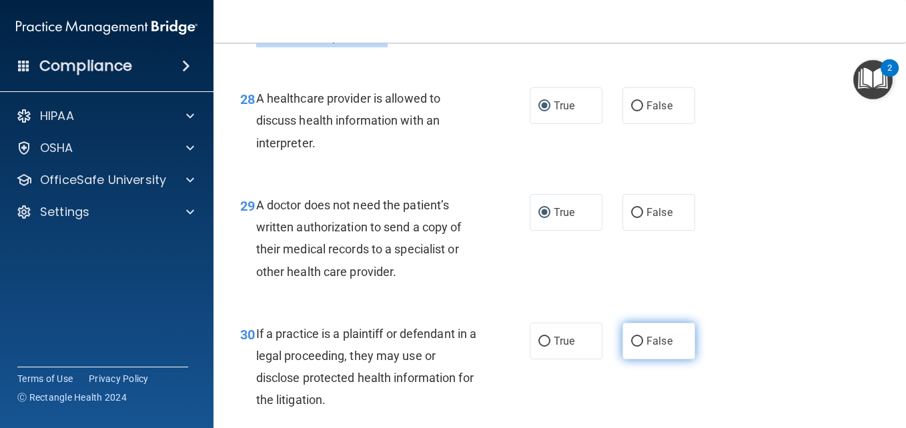
click at [633, 347] on input "False" at bounding box center [637, 342] width 12 height 10
radio input "true"
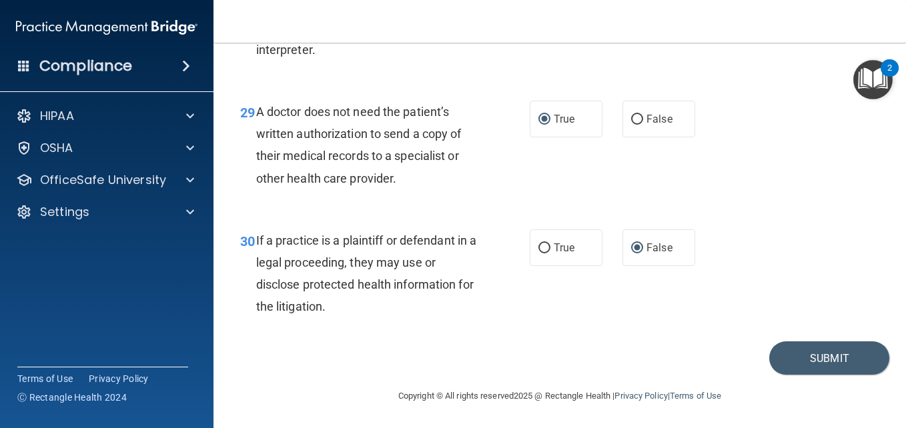
scroll to position [3673, 0]
click at [788, 353] on button "Submit" at bounding box center [829, 358] width 120 height 34
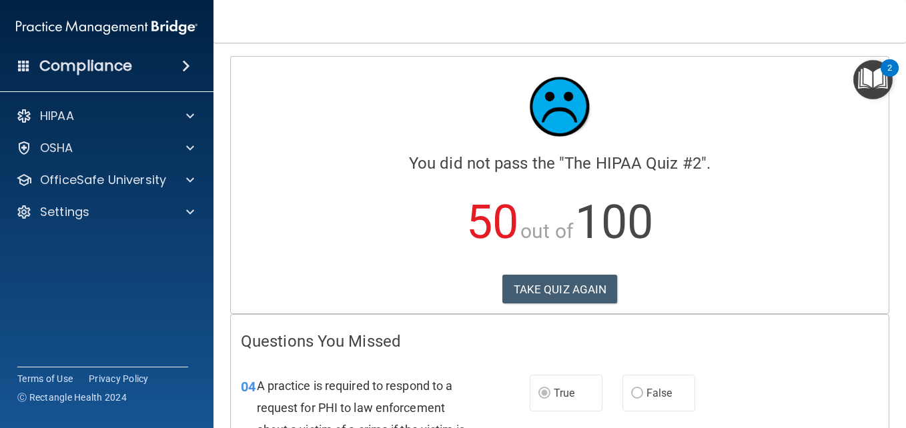
drag, startPoint x: 558, startPoint y: 289, endPoint x: 324, endPoint y: 202, distance: 249.6
click at [324, 202] on p "50 out of 100" at bounding box center [560, 222] width 638 height 86
drag, startPoint x: 537, startPoint y: 295, endPoint x: 441, endPoint y: 301, distance: 96.2
click at [441, 301] on div "TAKE QUIZ AGAIN" at bounding box center [560, 289] width 638 height 29
click at [506, 289] on button "TAKE QUIZ AGAIN" at bounding box center [559, 289] width 115 height 29
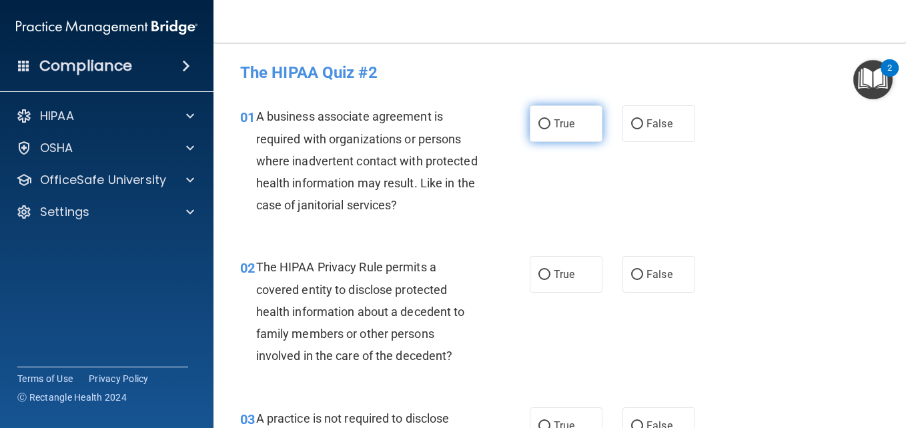
click at [539, 125] on input "True" at bounding box center [544, 124] width 12 height 10
radio input "true"
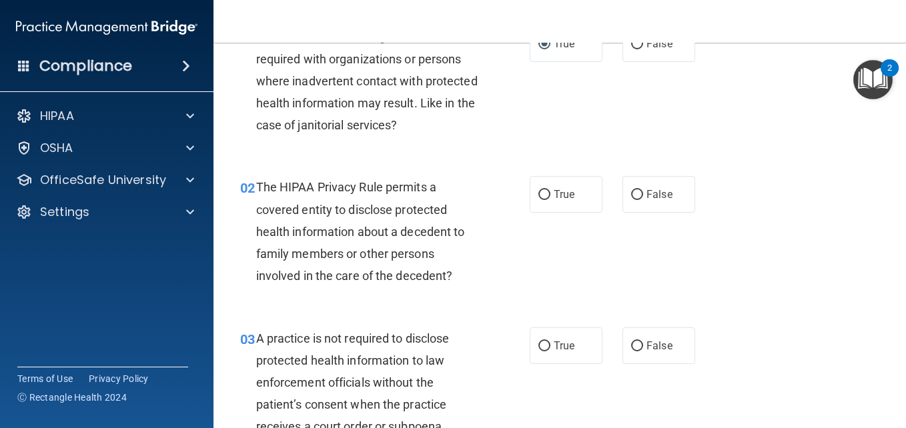
scroll to position [107, 0]
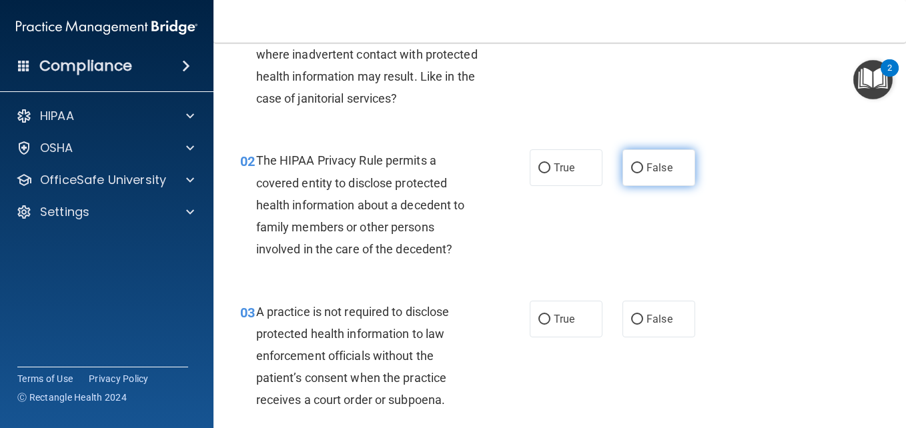
click at [631, 168] on input "False" at bounding box center [637, 168] width 12 height 10
radio input "true"
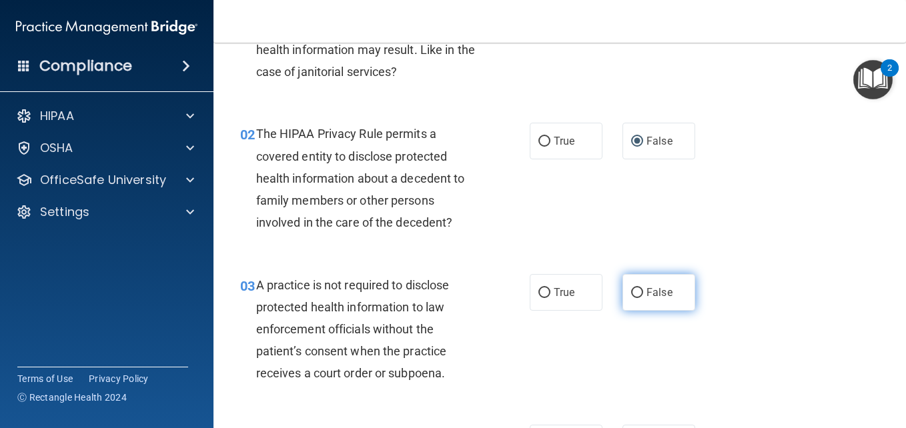
click at [631, 291] on input "False" at bounding box center [637, 293] width 12 height 10
radio input "true"
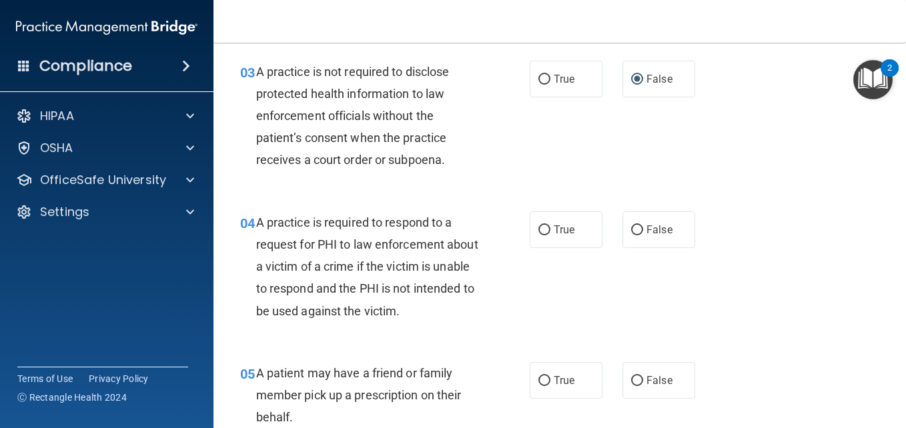
scroll to position [355, 0]
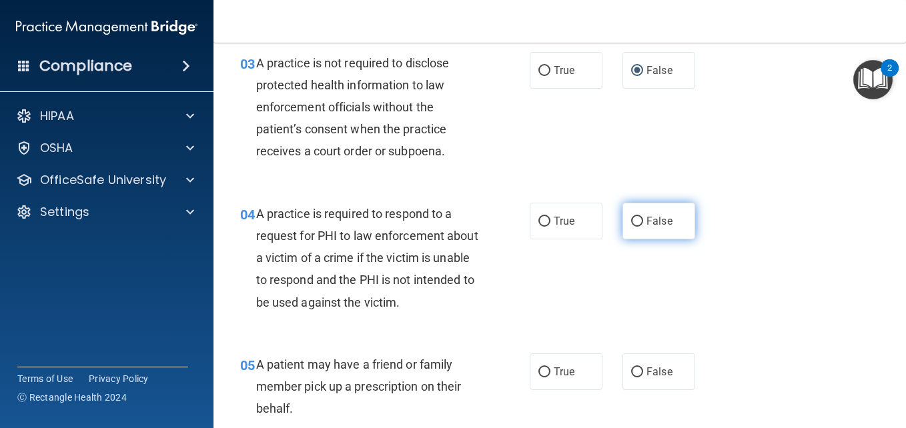
click at [631, 222] on input "False" at bounding box center [637, 222] width 12 height 10
radio input "true"
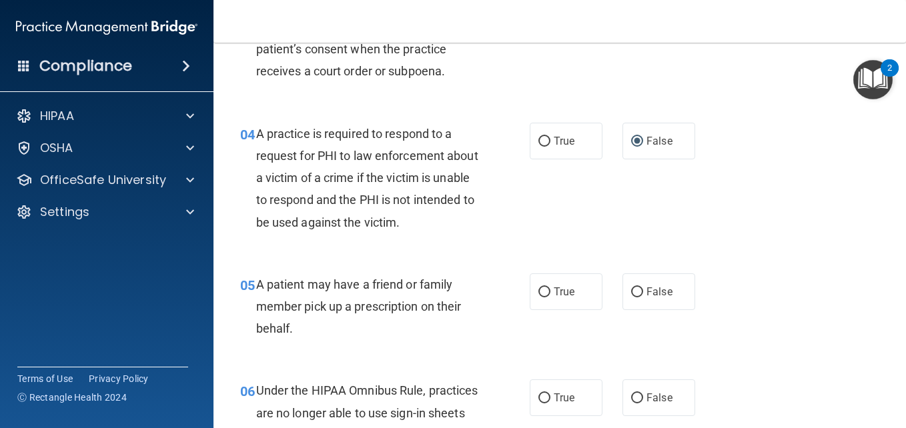
scroll to position [462, 0]
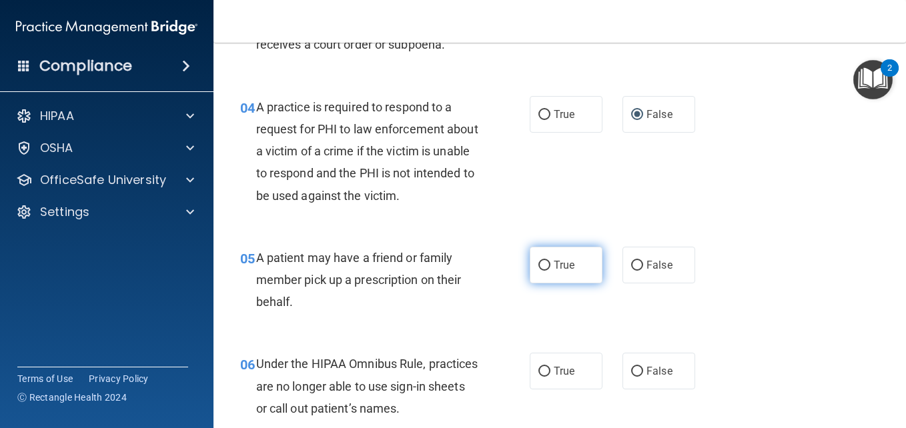
click at [538, 261] on input "True" at bounding box center [544, 266] width 12 height 10
radio input "true"
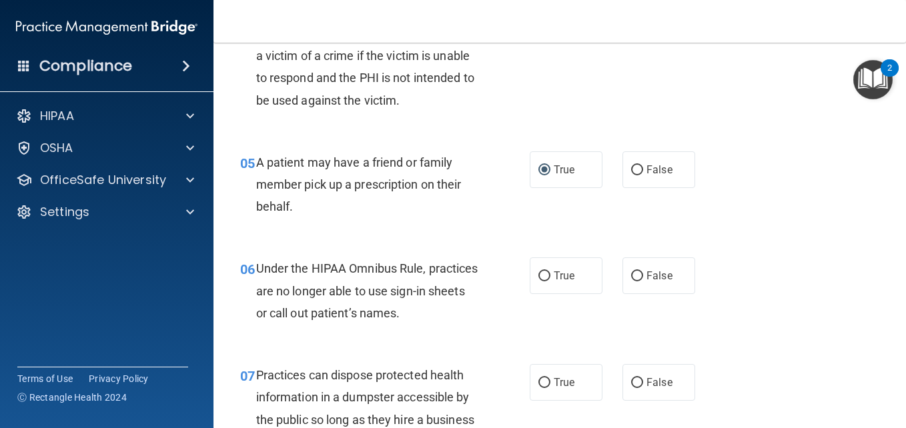
scroll to position [569, 0]
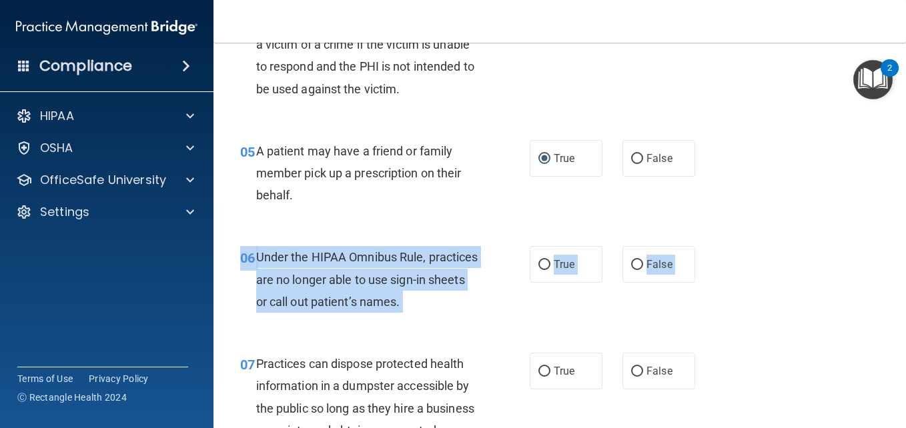
drag, startPoint x: 807, startPoint y: 369, endPoint x: 548, endPoint y: 303, distance: 267.0
drag, startPoint x: 548, startPoint y: 303, endPoint x: 543, endPoint y: 269, distance: 34.4
click at [543, 269] on input "True" at bounding box center [544, 265] width 12 height 10
radio input "true"
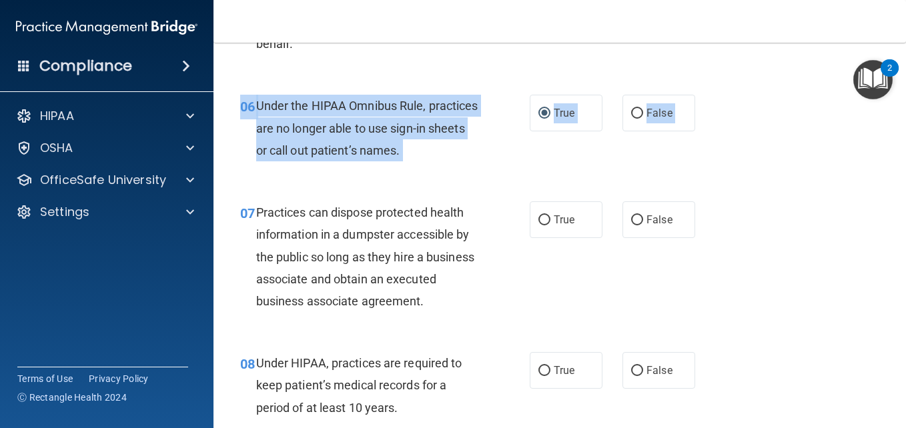
scroll to position [765, 0]
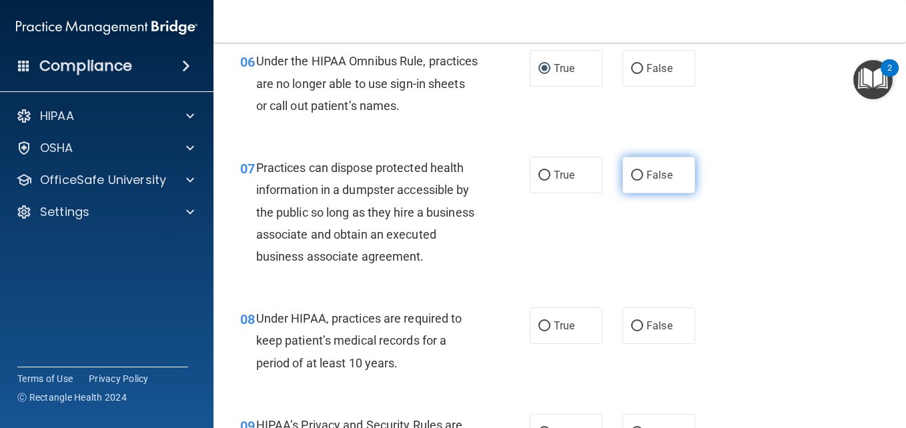
click at [627, 168] on label "False" at bounding box center [658, 175] width 73 height 37
click at [631, 171] on input "False" at bounding box center [637, 176] width 12 height 10
radio input "true"
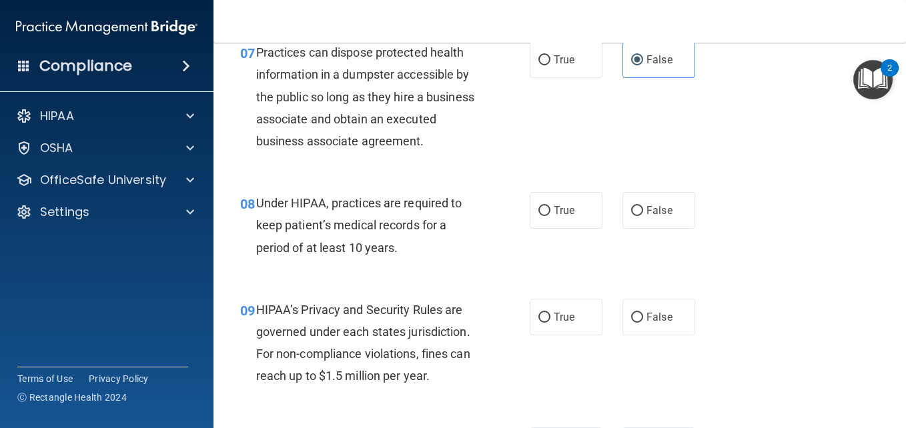
scroll to position [898, 0]
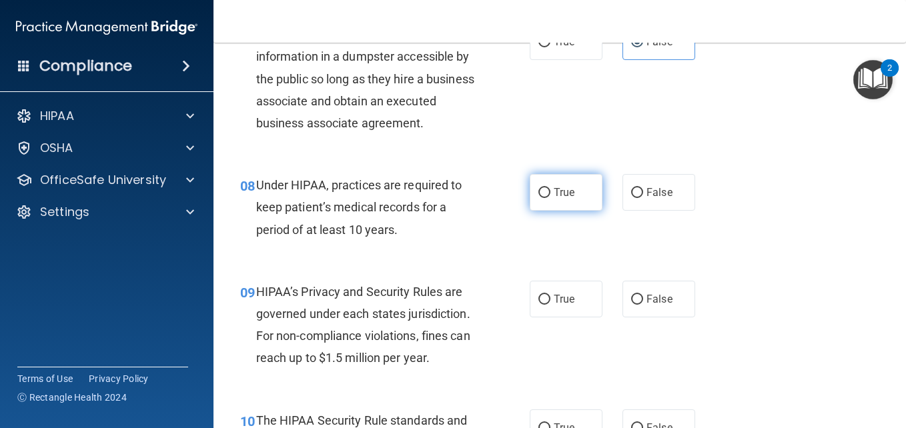
click at [534, 203] on label "True" at bounding box center [565, 192] width 73 height 37
click at [538, 198] on input "True" at bounding box center [544, 193] width 12 height 10
radio input "true"
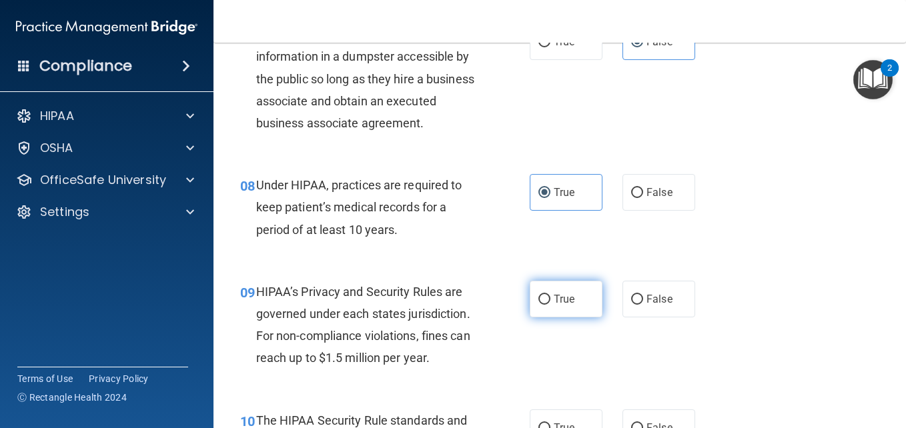
click at [538, 305] on input "True" at bounding box center [544, 300] width 12 height 10
radio input "true"
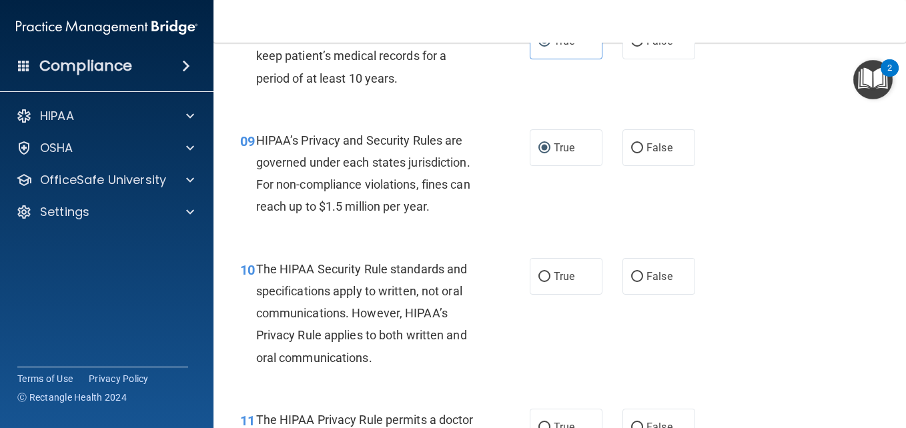
scroll to position [1103, 0]
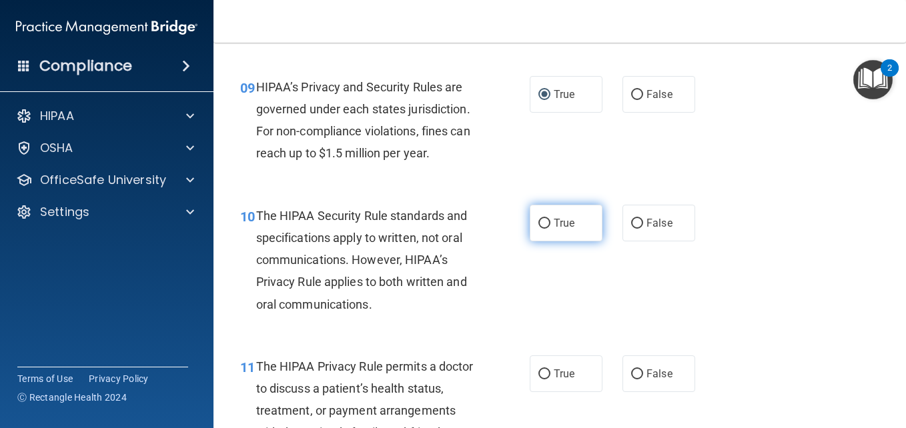
click at [538, 229] on input "True" at bounding box center [544, 224] width 12 height 10
radio input "true"
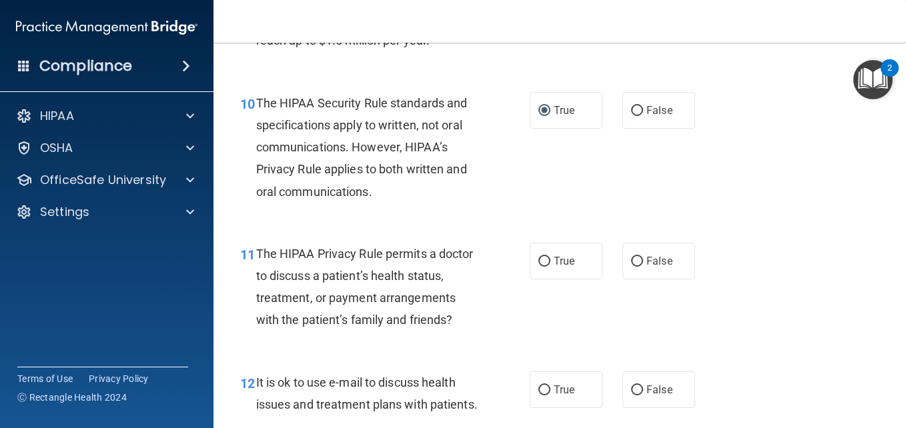
scroll to position [1236, 0]
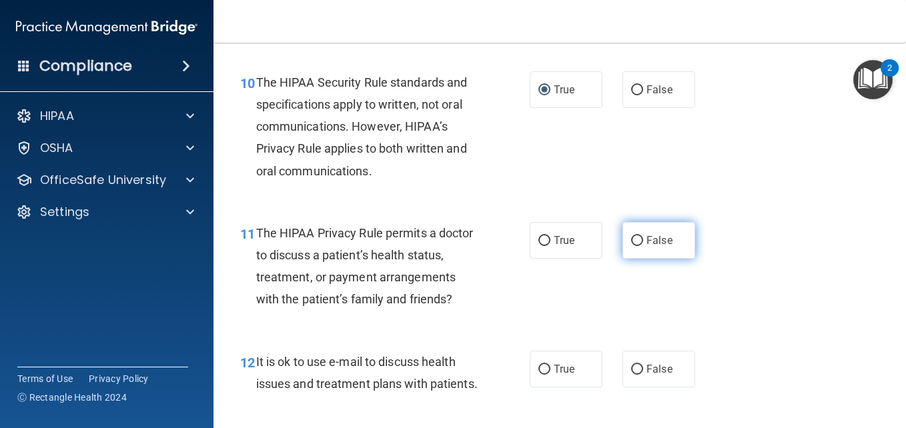
click at [631, 246] on input "False" at bounding box center [637, 241] width 12 height 10
radio input "true"
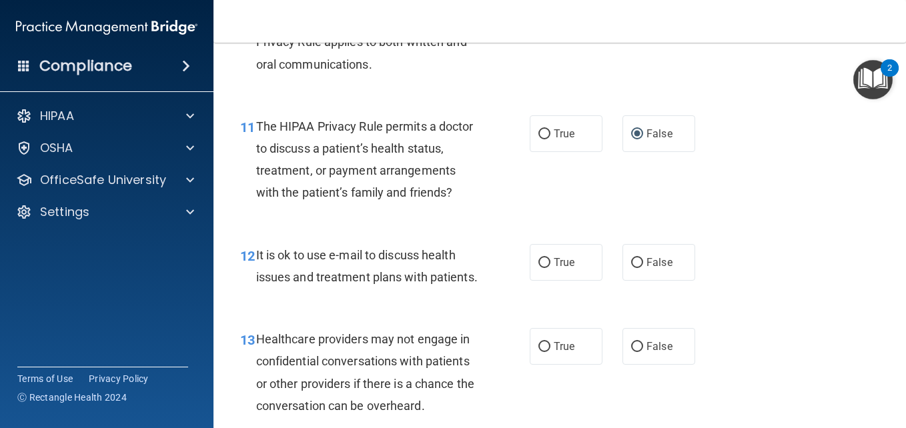
scroll to position [1370, 0]
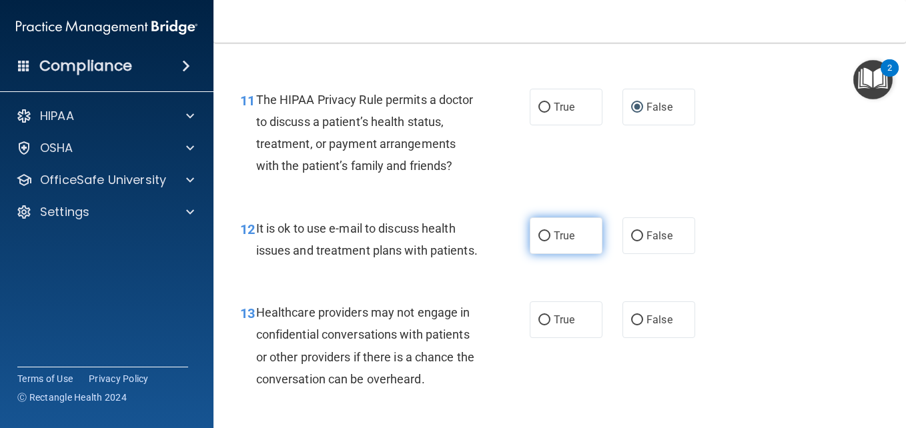
click at [538, 241] on input "True" at bounding box center [544, 236] width 12 height 10
radio input "true"
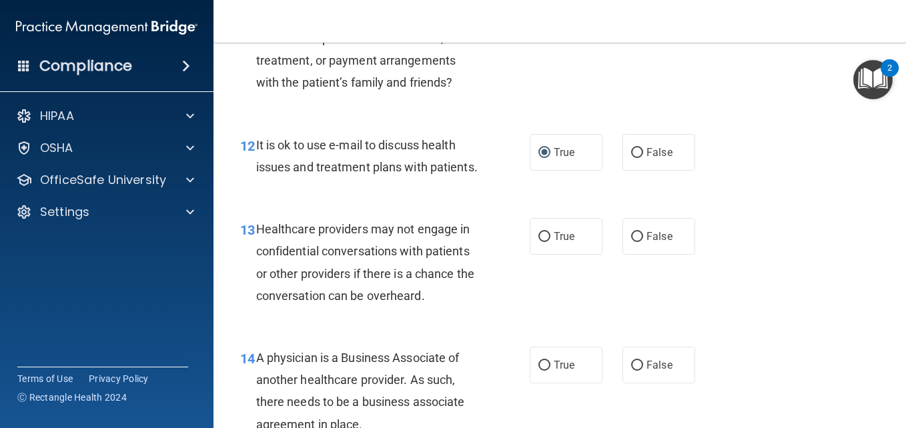
scroll to position [1476, 0]
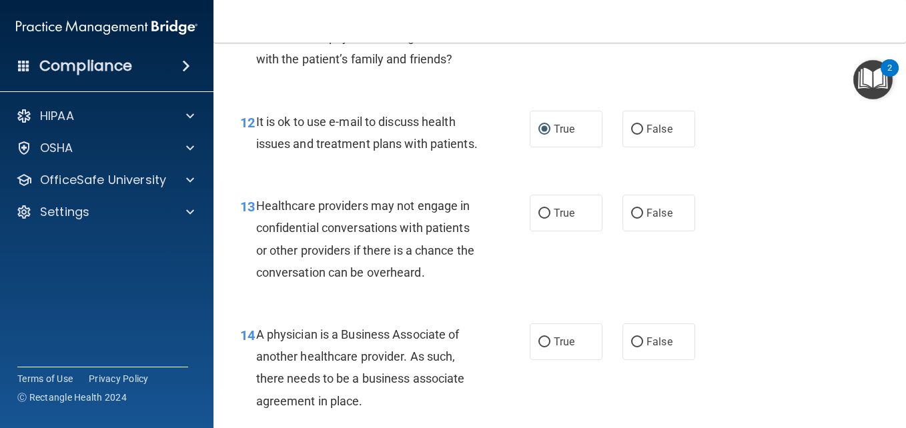
click at [531, 290] on div "13 Healthcare providers may not engage in confidential conversations with patie…" at bounding box center [384, 242] width 329 height 95
click at [531, 231] on label "True" at bounding box center [565, 213] width 73 height 37
click at [538, 219] on input "True" at bounding box center [544, 214] width 12 height 10
radio input "true"
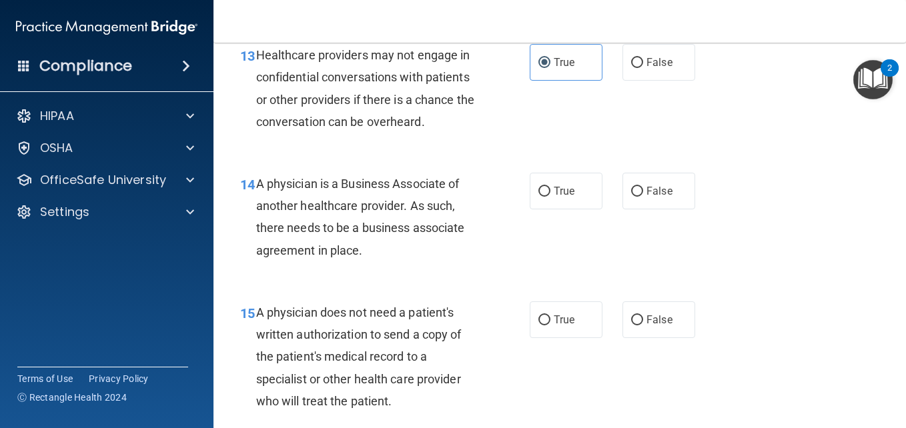
scroll to position [1690, 0]
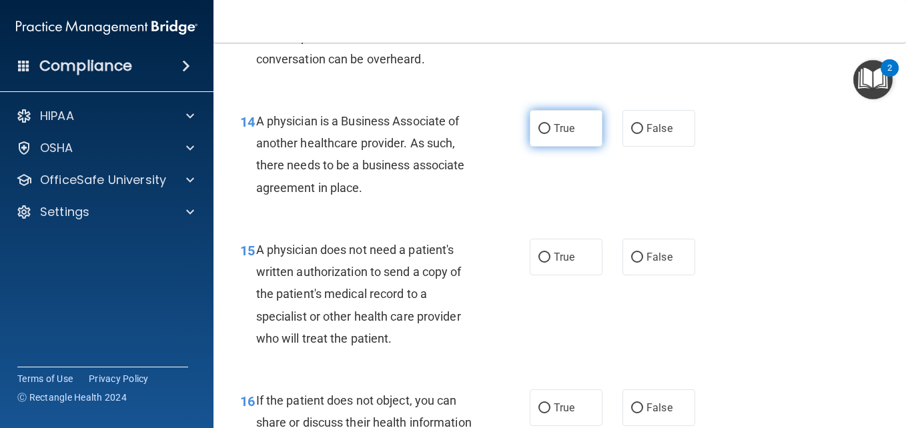
click at [540, 134] on input "True" at bounding box center [544, 129] width 12 height 10
radio input "true"
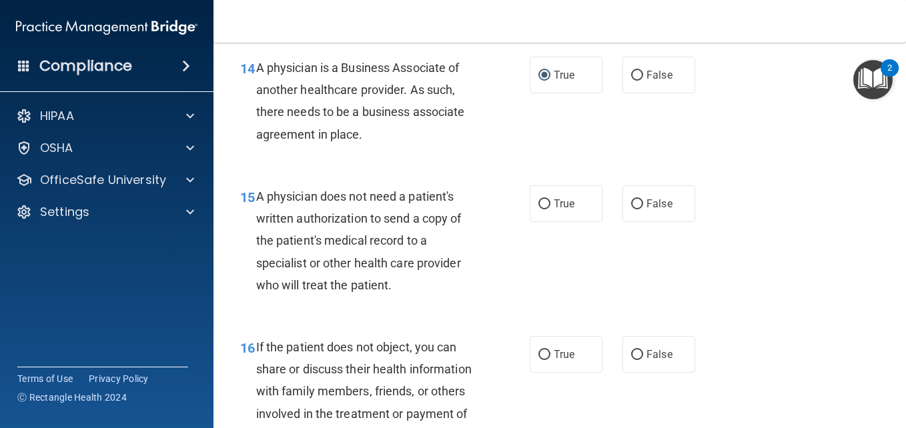
scroll to position [1770, 0]
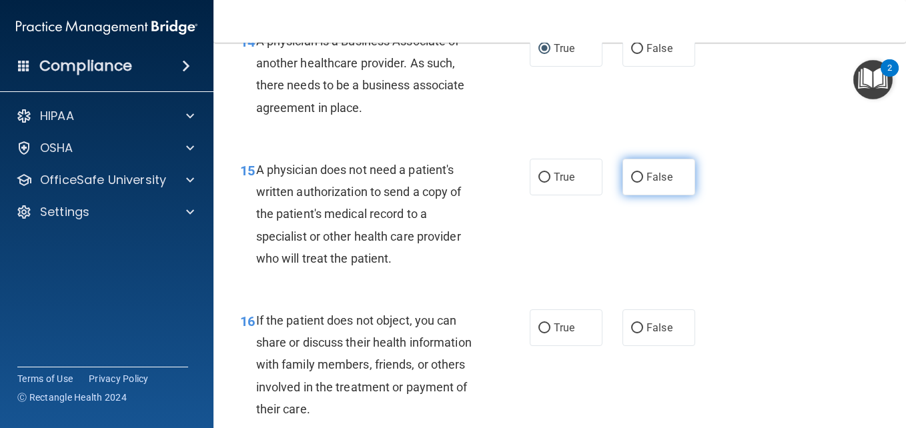
click at [631, 183] on input "False" at bounding box center [637, 178] width 12 height 10
radio input "true"
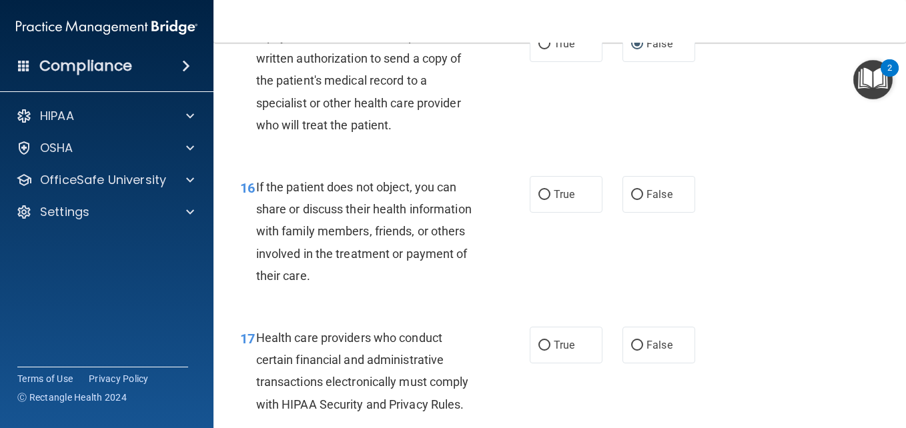
scroll to position [1947, 0]
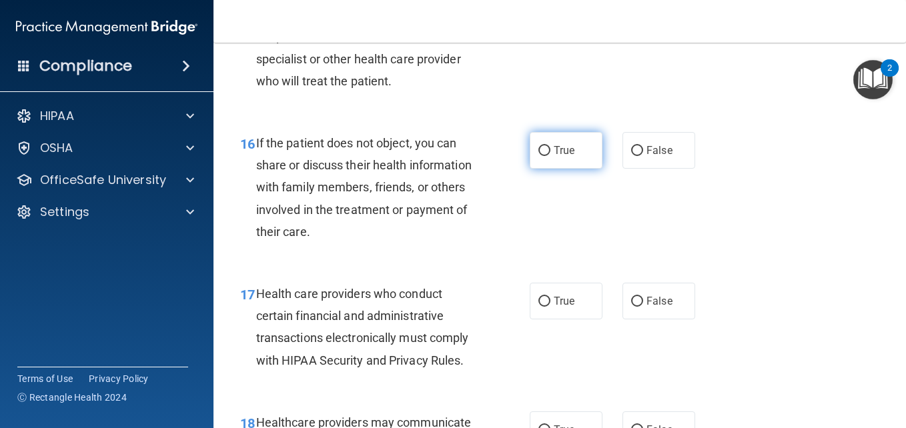
click at [543, 156] on input "True" at bounding box center [544, 151] width 12 height 10
radio input "true"
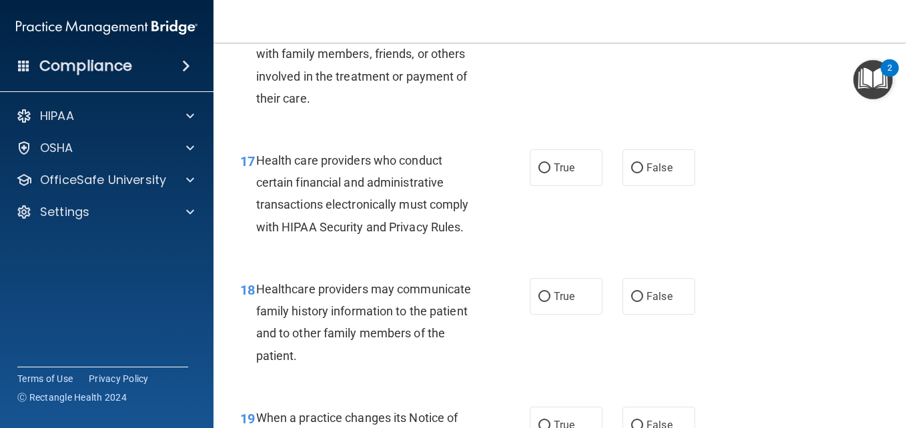
scroll to position [2107, 0]
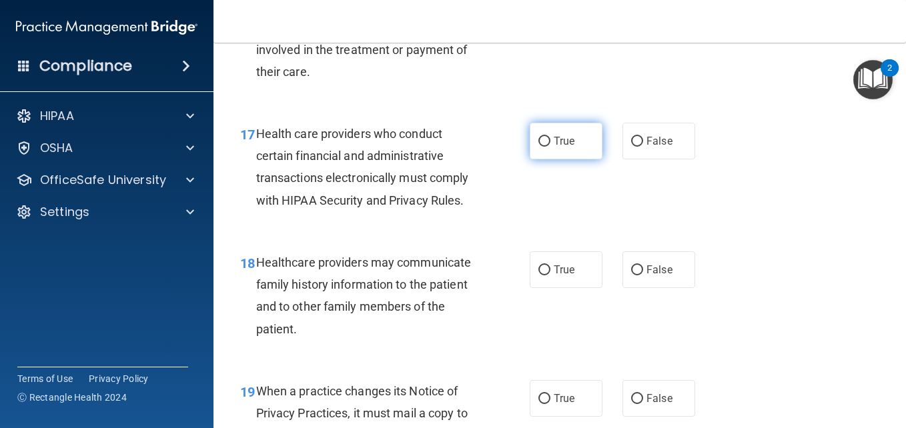
click at [538, 147] on input "True" at bounding box center [544, 142] width 12 height 10
radio input "true"
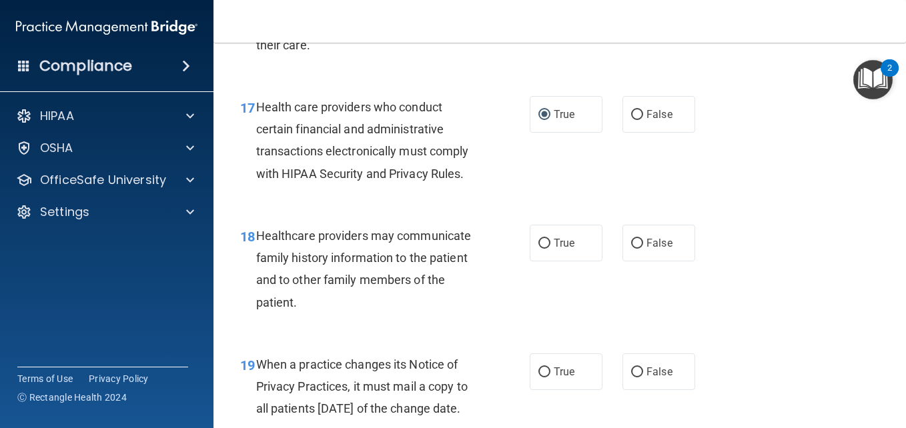
scroll to position [2223, 0]
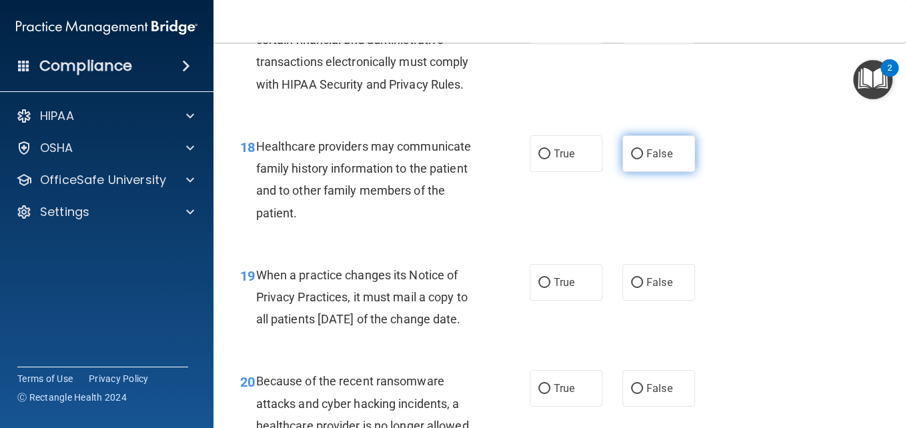
click at [631, 159] on input "False" at bounding box center [637, 154] width 12 height 10
radio input "true"
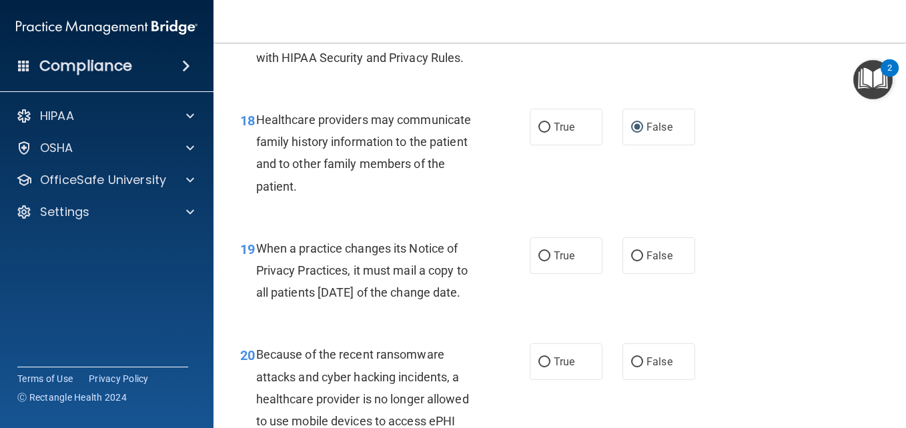
scroll to position [2277, 0]
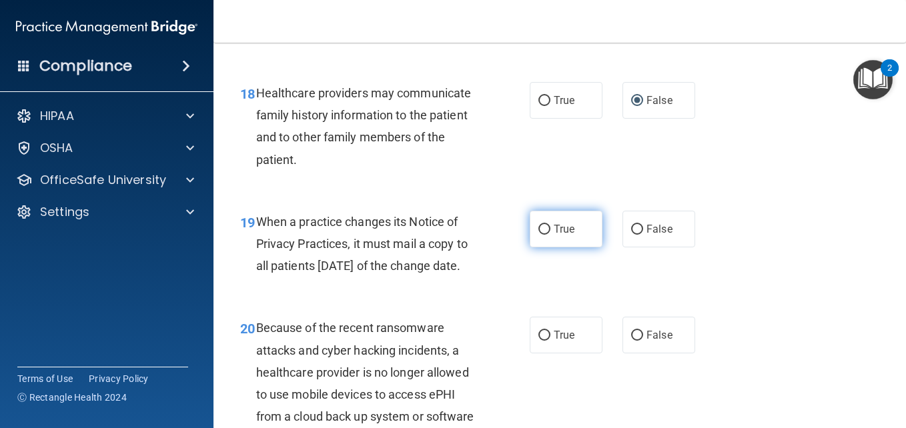
drag, startPoint x: 540, startPoint y: 297, endPoint x: 535, endPoint y: 292, distance: 7.1
click at [538, 235] on input "True" at bounding box center [544, 230] width 12 height 10
radio input "true"
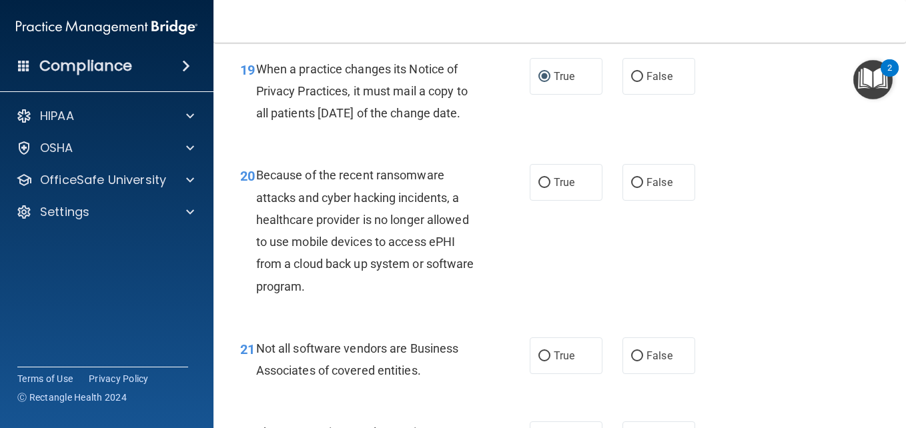
scroll to position [2437, 0]
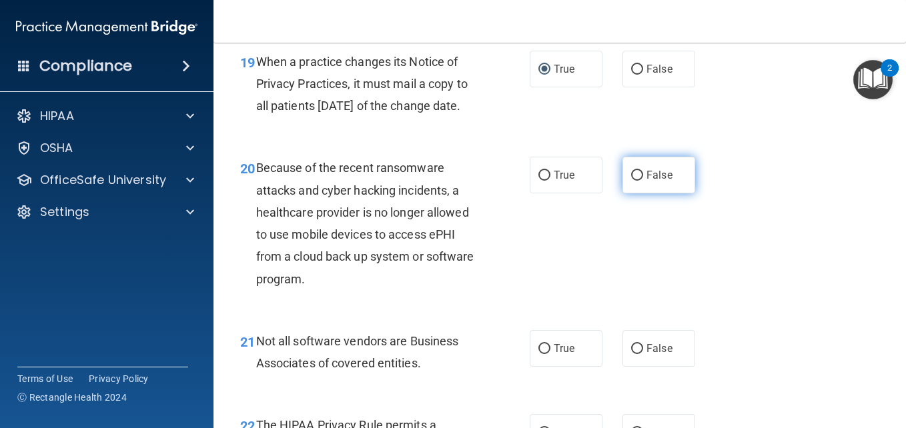
click at [632, 181] on input "False" at bounding box center [637, 176] width 12 height 10
radio input "true"
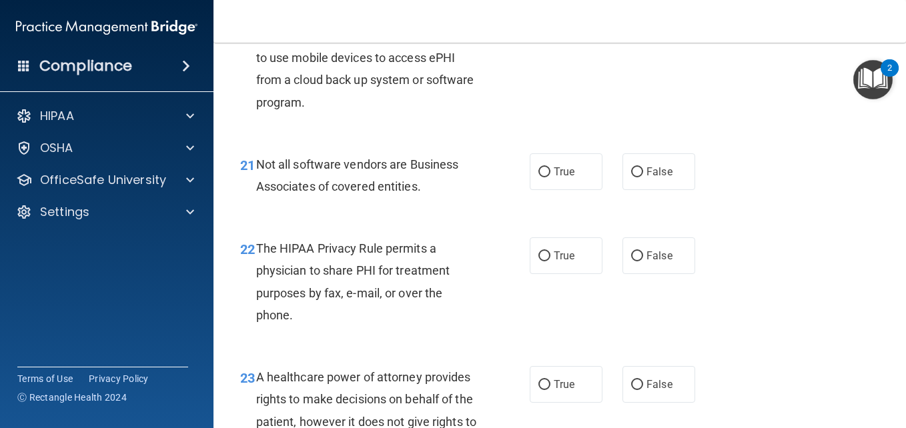
scroll to position [2623, 0]
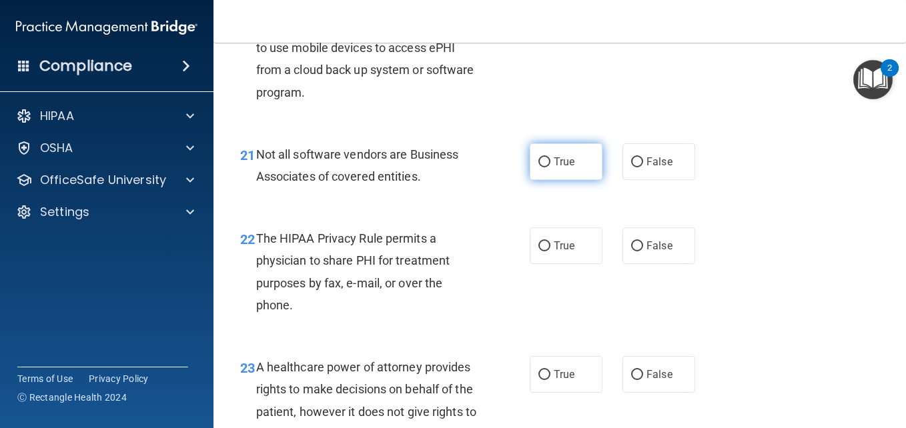
click at [538, 167] on input "True" at bounding box center [544, 162] width 12 height 10
radio input "true"
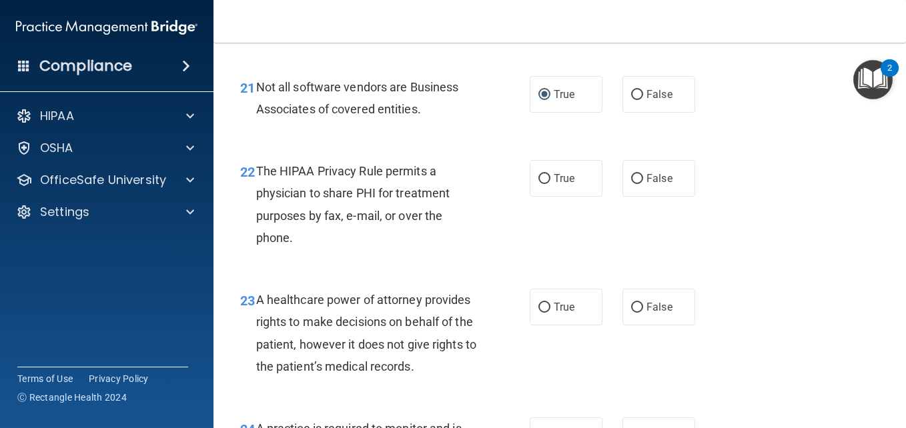
scroll to position [2703, 0]
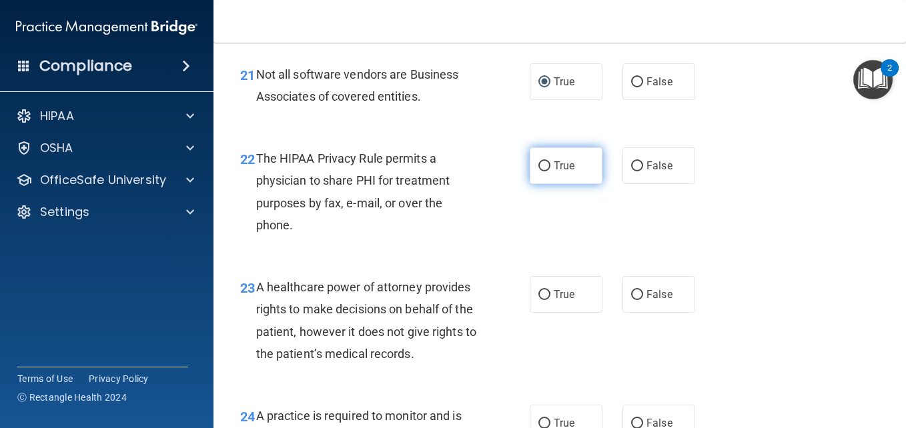
click at [540, 171] on input "True" at bounding box center [544, 166] width 12 height 10
radio input "true"
drag, startPoint x: 900, startPoint y: 421, endPoint x: 645, endPoint y: 329, distance: 271.7
click at [645, 259] on div "22 The HIPAA Privacy Rule permits a physician to share PHI for treatment purpos…" at bounding box center [559, 195] width 659 height 129
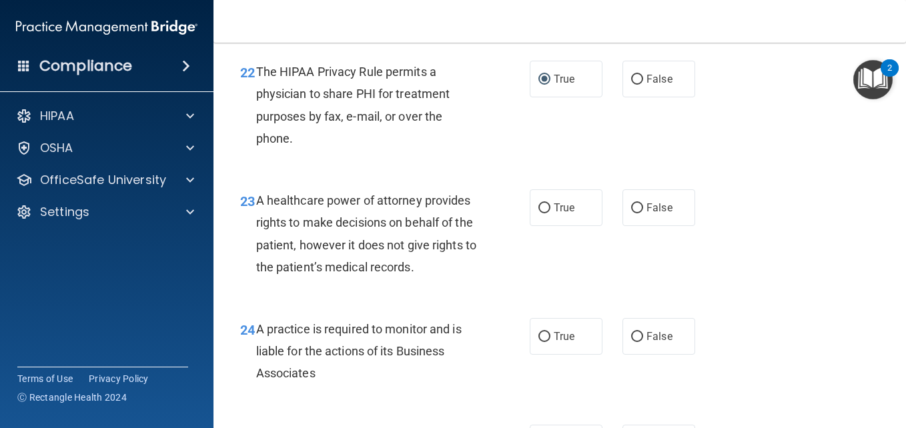
scroll to position [2810, 0]
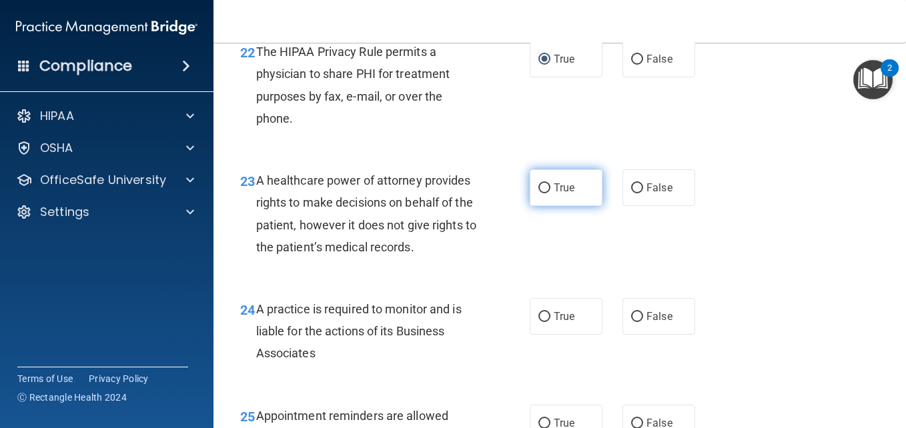
click at [539, 193] on input "True" at bounding box center [544, 188] width 12 height 10
radio input "true"
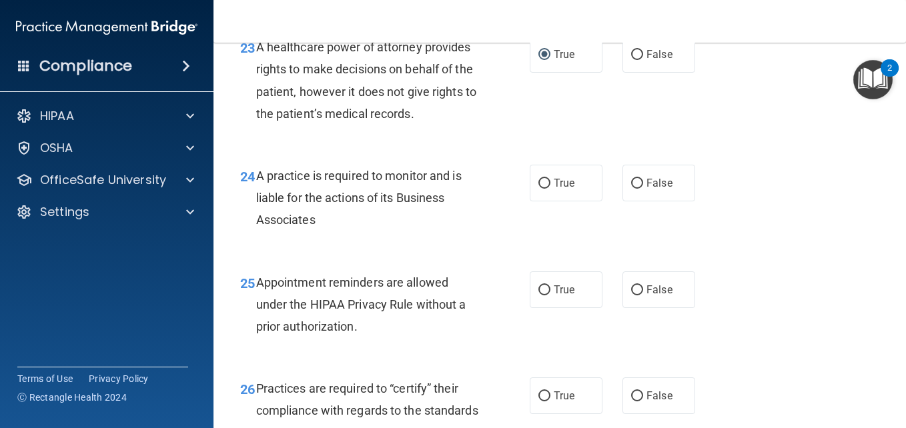
scroll to position [2979, 0]
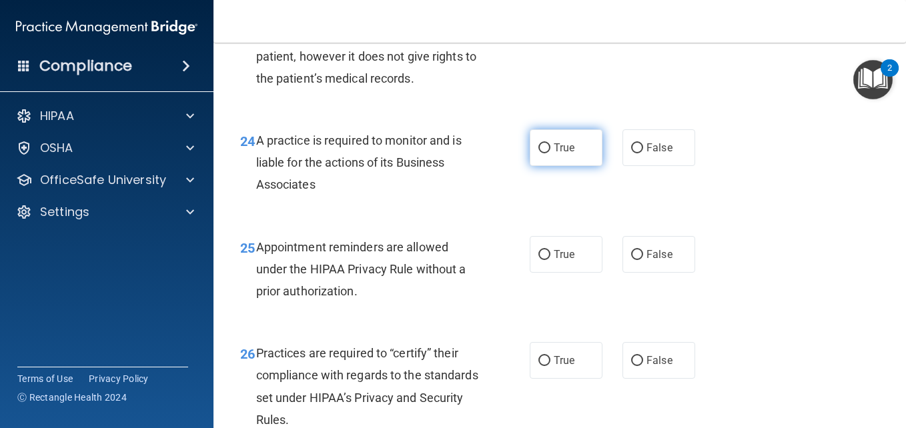
click at [538, 153] on input "True" at bounding box center [544, 148] width 12 height 10
radio input "true"
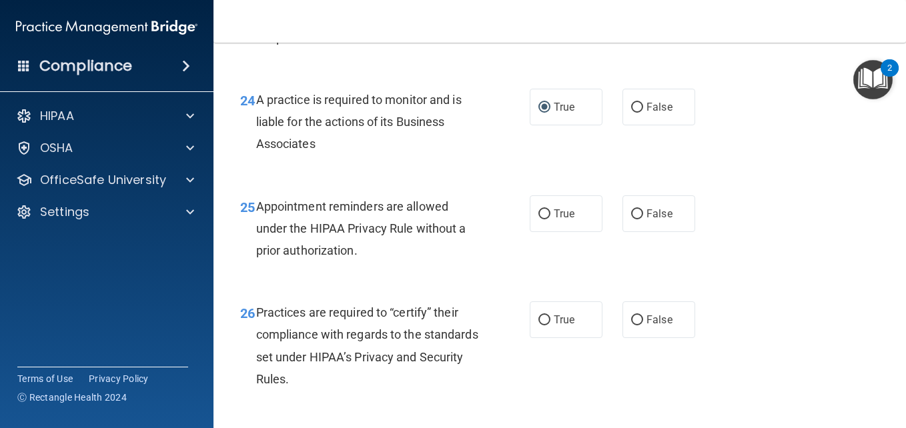
scroll to position [3032, 0]
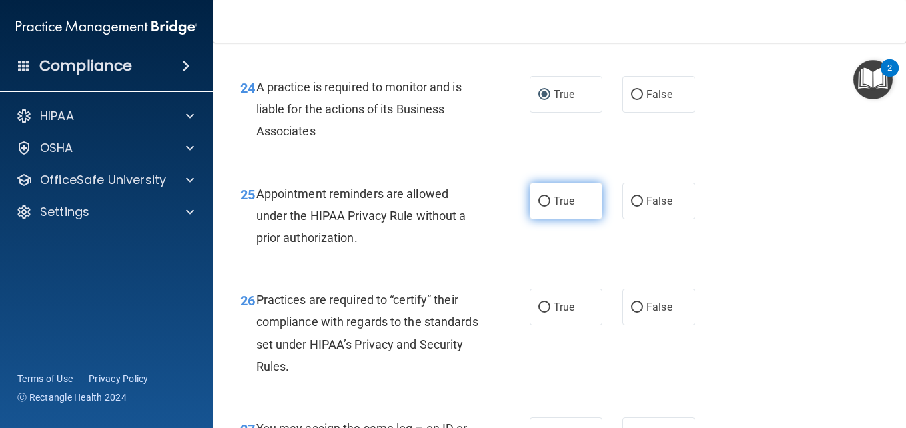
click at [538, 207] on input "True" at bounding box center [544, 202] width 12 height 10
radio input "true"
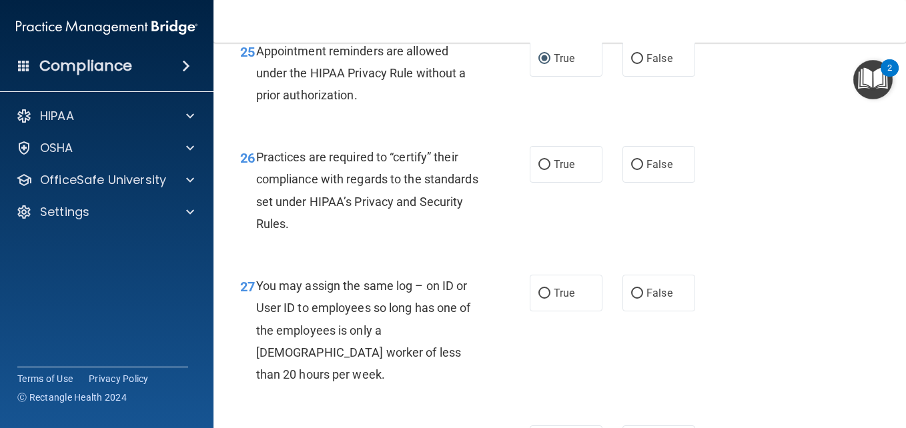
scroll to position [3184, 0]
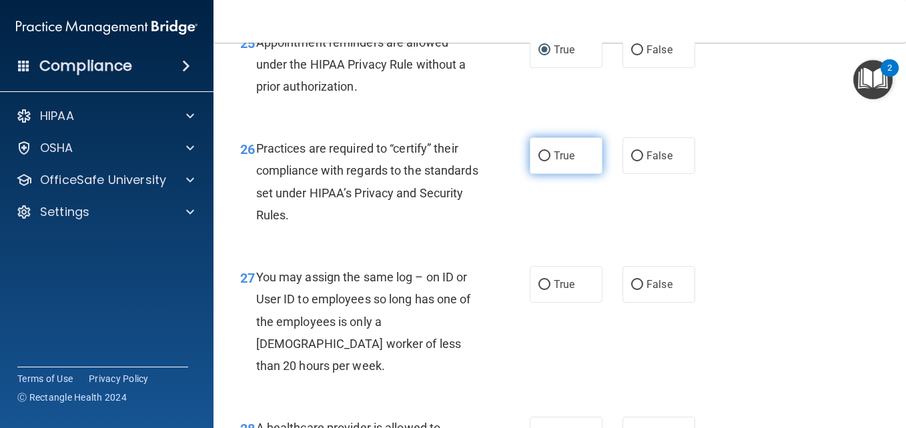
click at [538, 161] on input "True" at bounding box center [544, 156] width 12 height 10
radio input "true"
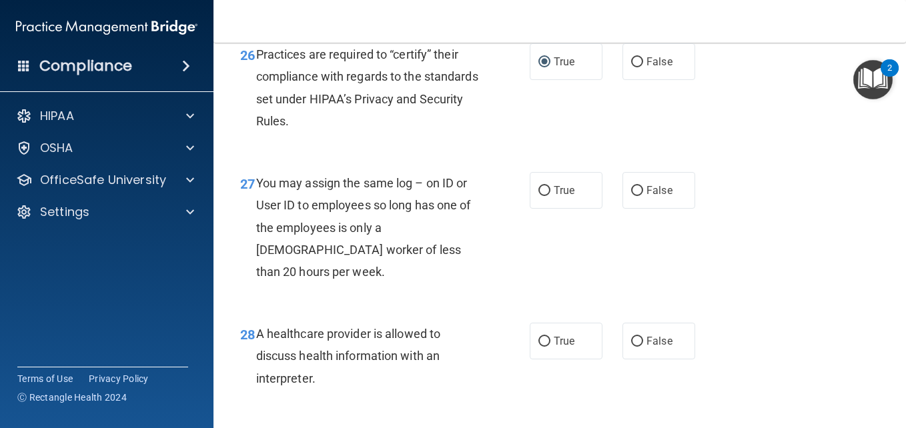
scroll to position [3290, 0]
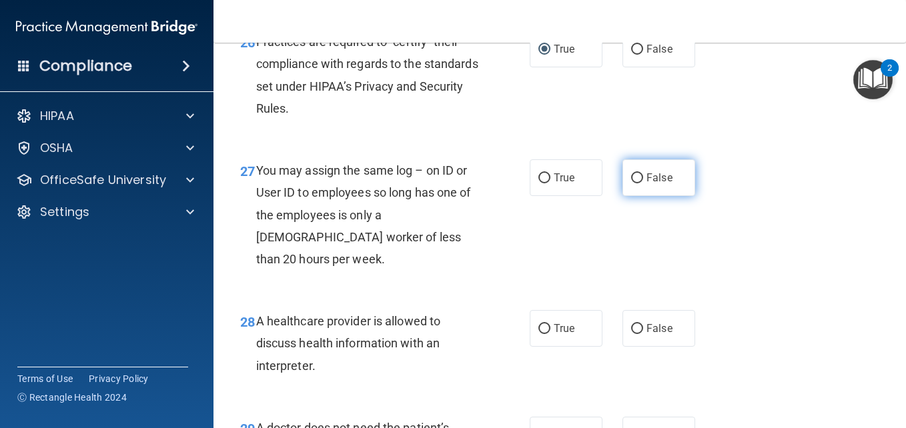
click at [631, 183] on input "False" at bounding box center [637, 178] width 12 height 10
radio input "true"
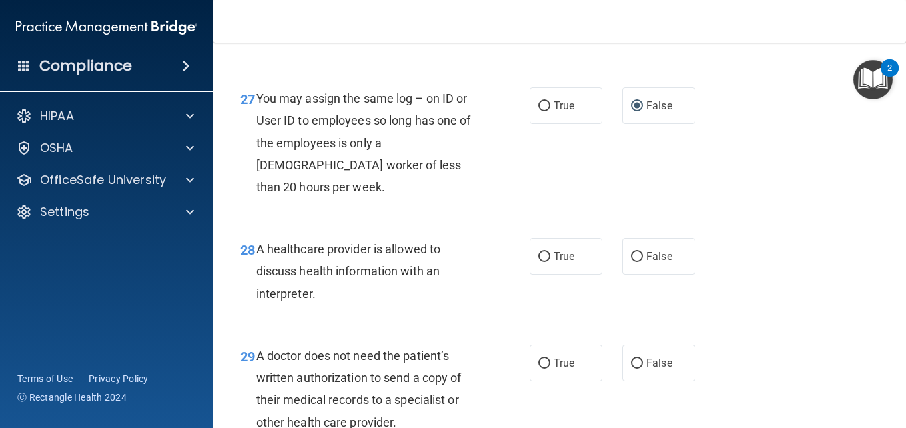
scroll to position [3370, 0]
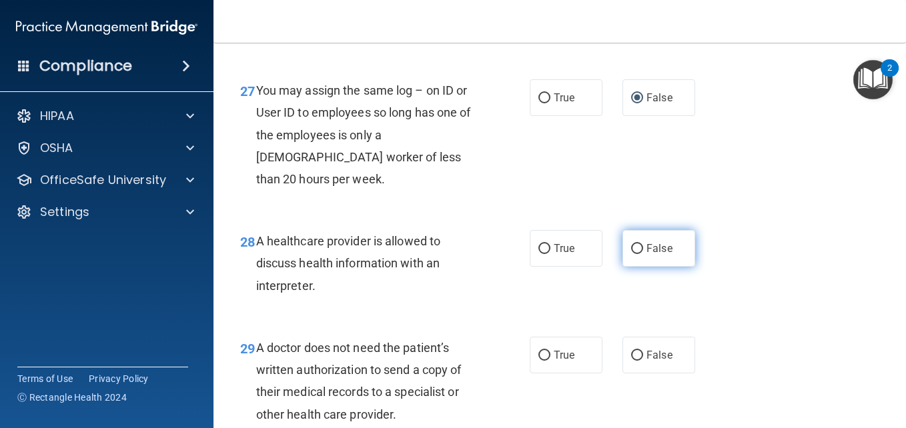
click at [631, 254] on input "False" at bounding box center [637, 249] width 12 height 10
radio input "true"
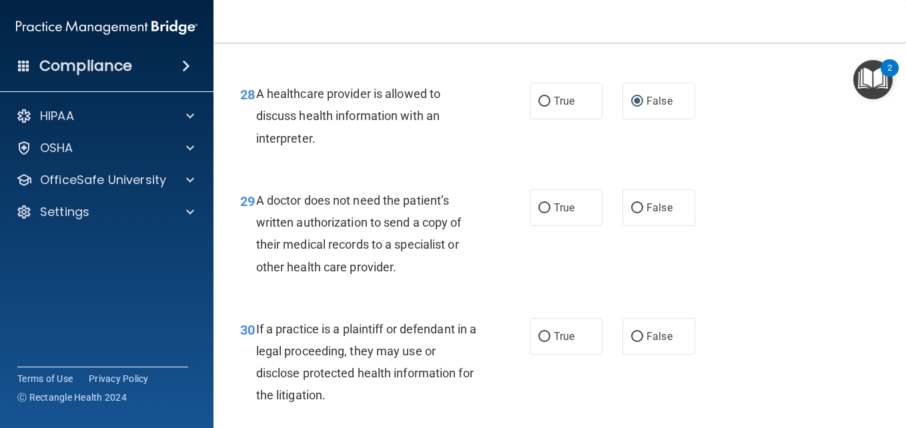
scroll to position [3530, 0]
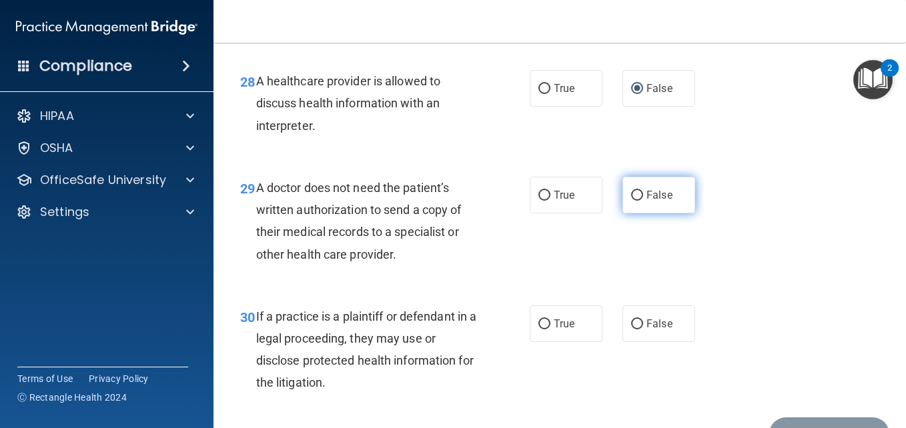
click at [624, 213] on label "False" at bounding box center [658, 195] width 73 height 37
click at [631, 201] on input "False" at bounding box center [637, 196] width 12 height 10
radio input "true"
drag, startPoint x: 624, startPoint y: 257, endPoint x: 887, endPoint y: 411, distance: 304.2
click at [887, 411] on main "- The HIPAA Quiz #2 This quiz doesn’t expire until 12/03/2019. Are you sure you…" at bounding box center [559, 235] width 692 height 385
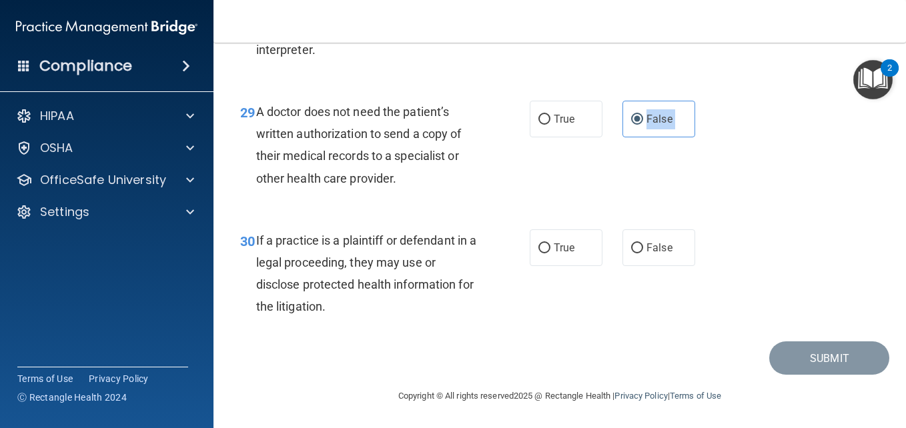
scroll to position [3637, 0]
click at [538, 253] on input "True" at bounding box center [544, 248] width 12 height 10
radio input "true"
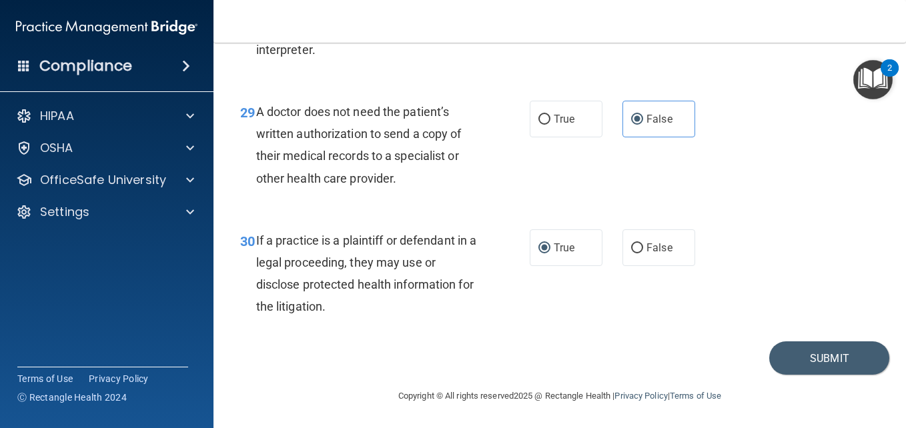
drag, startPoint x: 780, startPoint y: 387, endPoint x: 557, endPoint y: 377, distance: 222.9
click at [557, 375] on div "Submit" at bounding box center [559, 358] width 659 height 34
click at [770, 375] on button "Submit" at bounding box center [829, 358] width 120 height 34
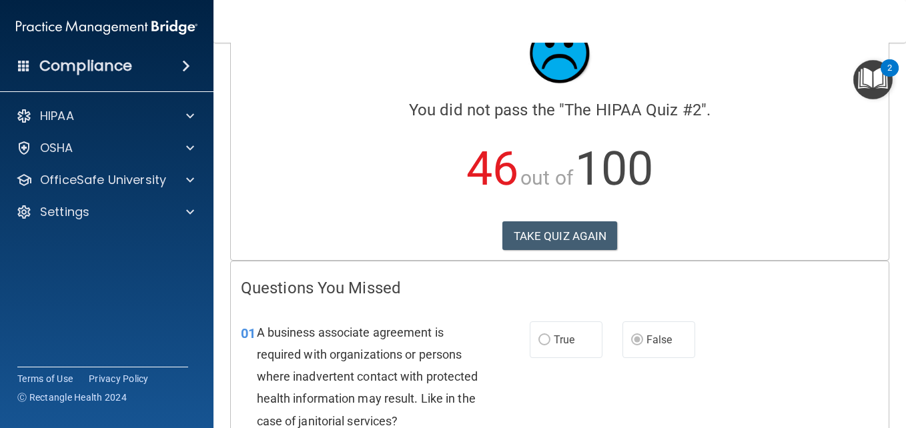
scroll to position [80, 0]
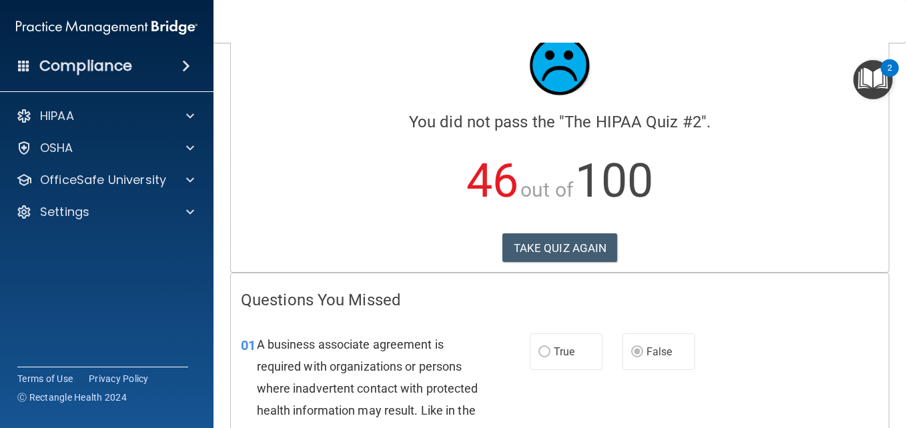
scroll to position [0, 0]
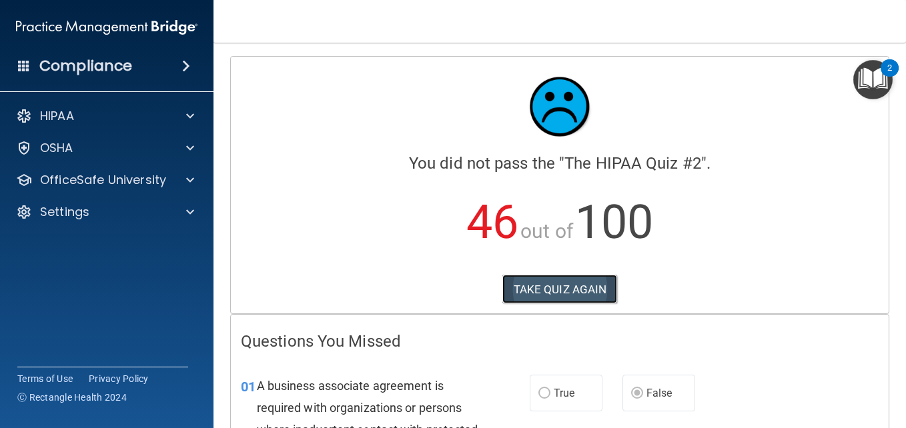
click at [559, 288] on button "TAKE QUIZ AGAIN" at bounding box center [559, 289] width 115 height 29
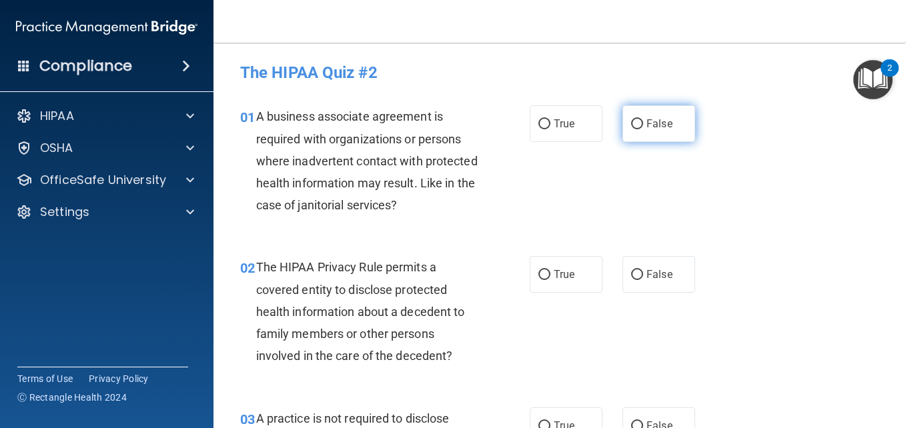
click at [631, 121] on input "False" at bounding box center [637, 124] width 12 height 10
radio input "true"
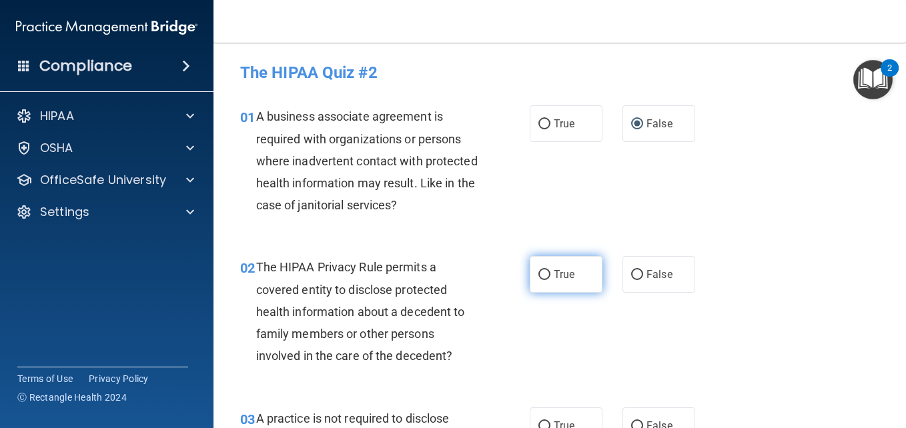
click at [539, 271] on input "True" at bounding box center [544, 275] width 12 height 10
radio input "true"
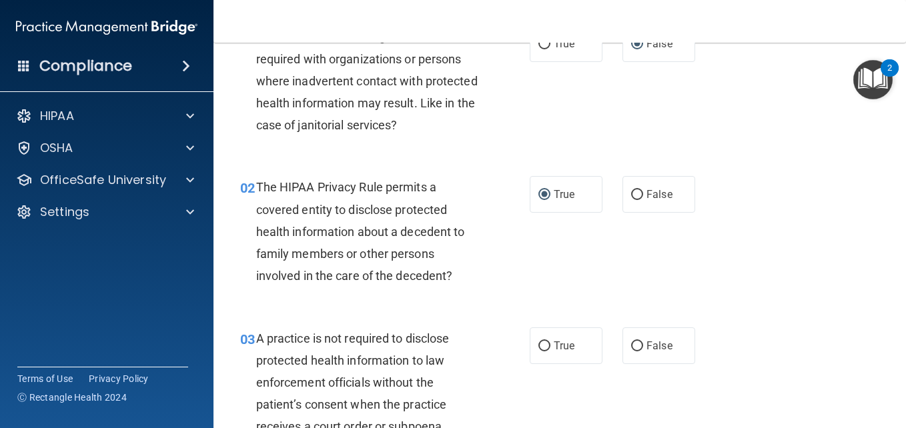
scroll to position [107, 0]
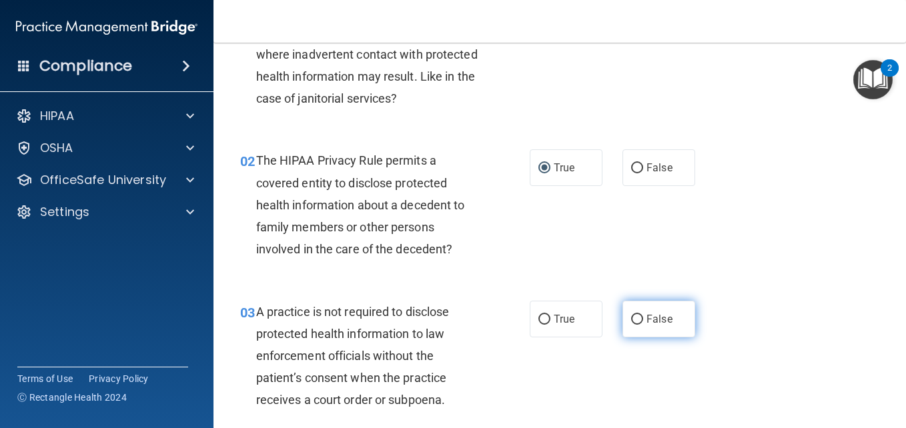
click at [631, 321] on input "False" at bounding box center [637, 320] width 12 height 10
radio input "true"
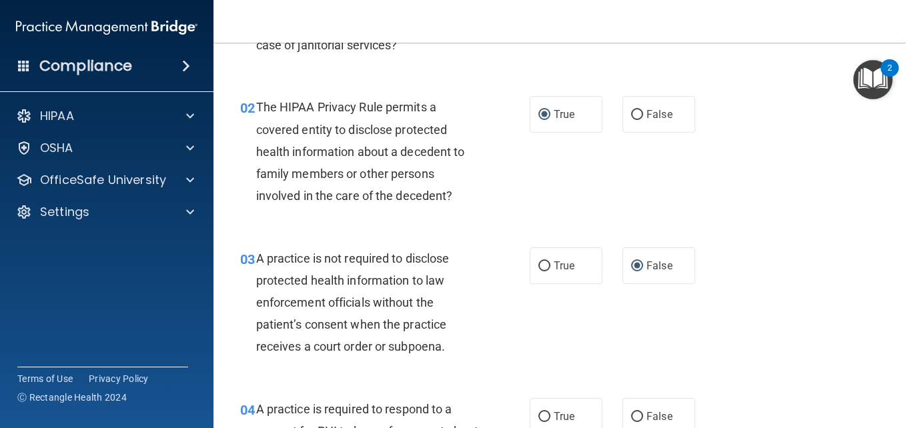
scroll to position [187, 0]
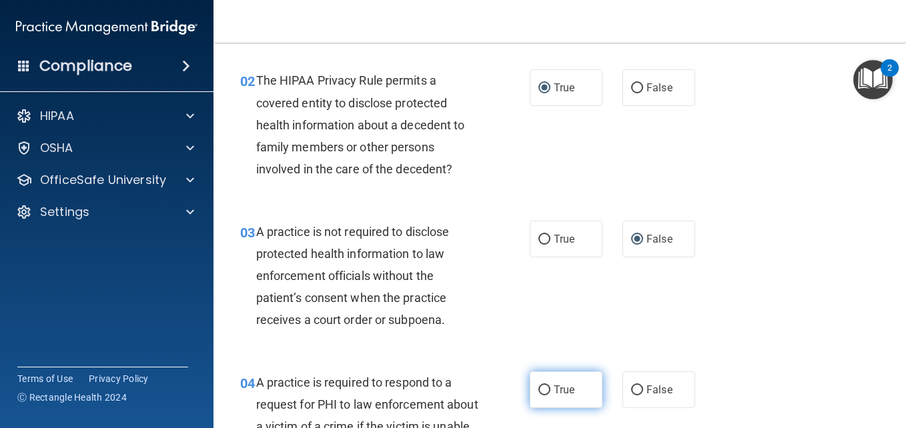
click at [538, 385] on input "True" at bounding box center [544, 390] width 12 height 10
radio input "true"
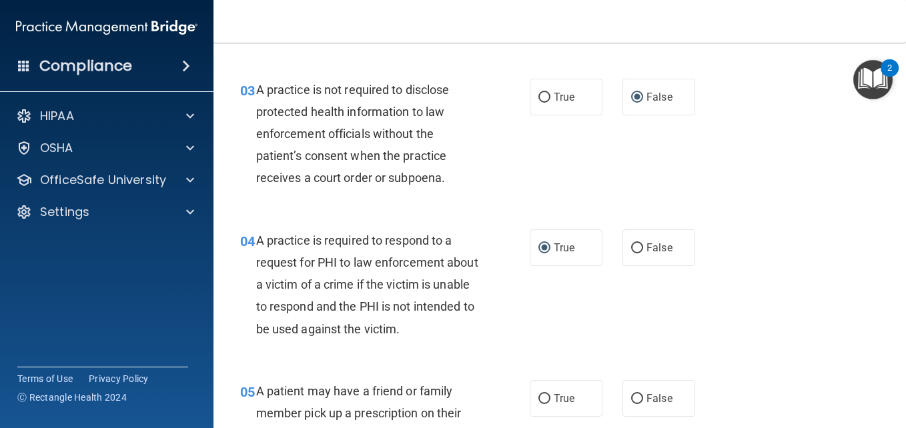
scroll to position [373, 0]
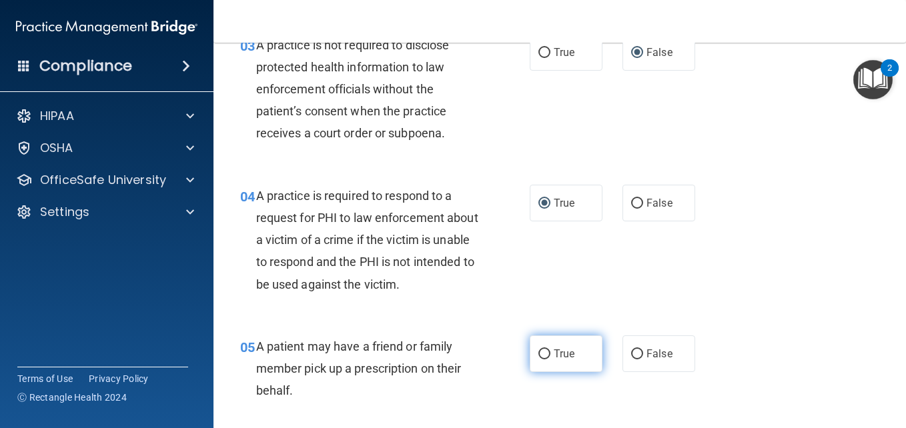
click at [538, 352] on input "True" at bounding box center [544, 354] width 12 height 10
radio input "true"
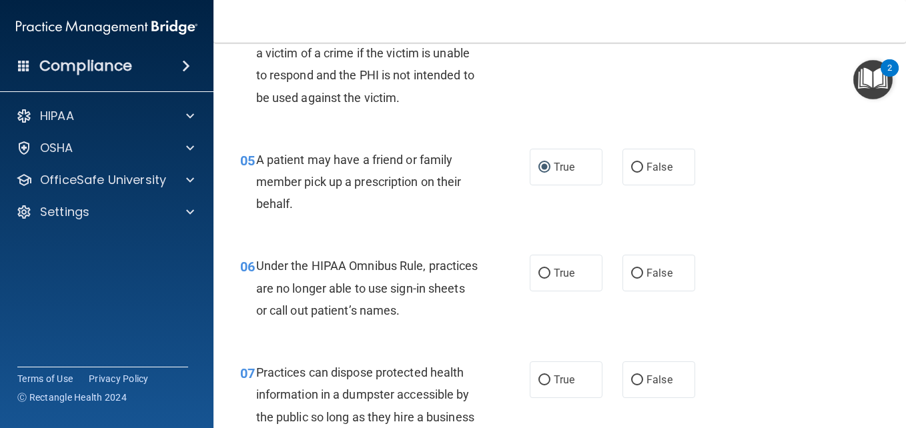
scroll to position [587, 0]
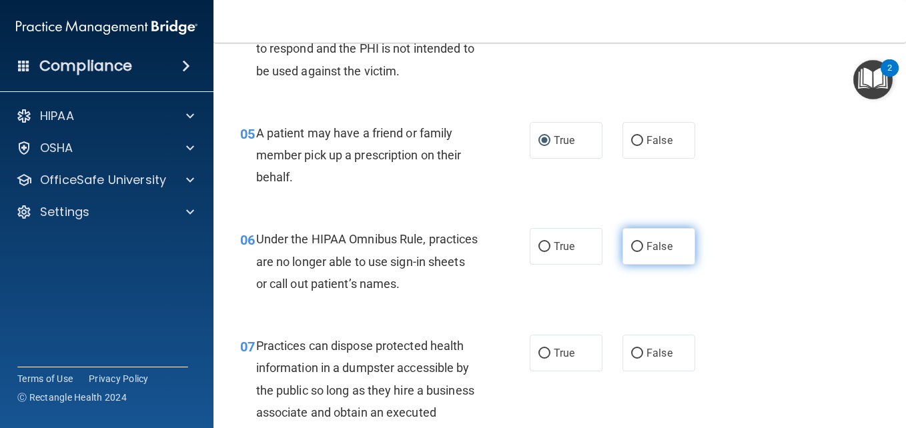
click at [631, 247] on input "False" at bounding box center [637, 247] width 12 height 10
radio input "true"
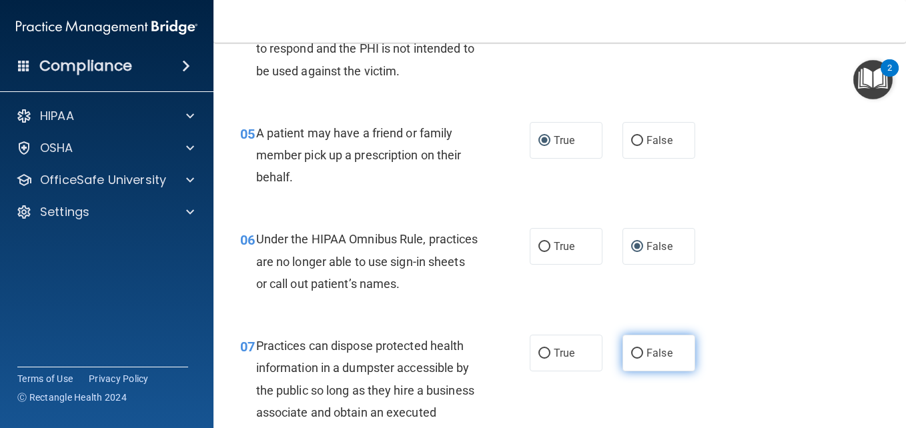
click at [636, 352] on input "False" at bounding box center [637, 354] width 12 height 10
radio input "true"
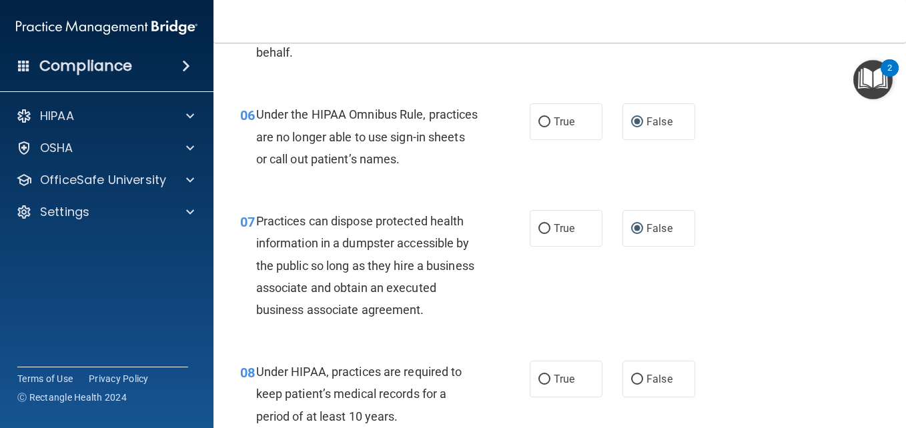
scroll to position [810, 0]
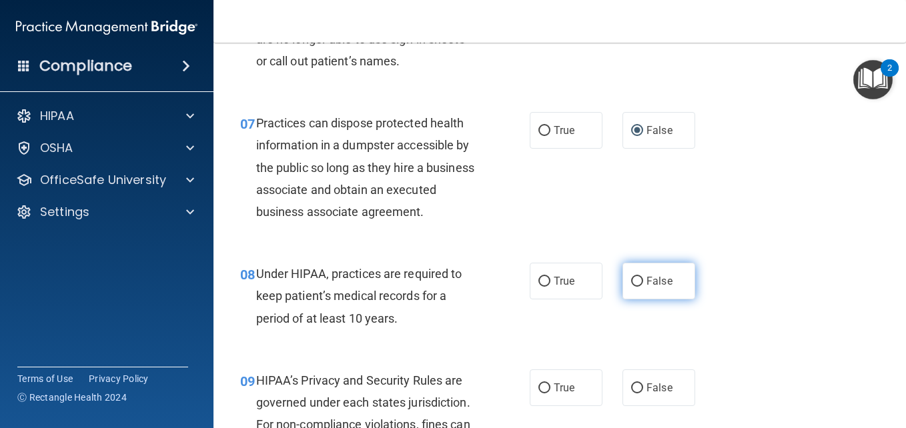
click at [631, 287] on input "False" at bounding box center [637, 282] width 12 height 10
radio input "true"
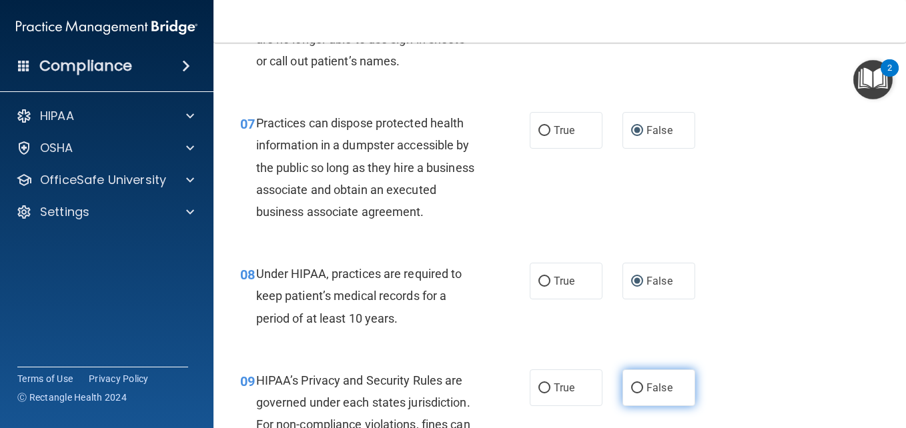
click at [635, 393] on input "False" at bounding box center [637, 388] width 12 height 10
radio input "true"
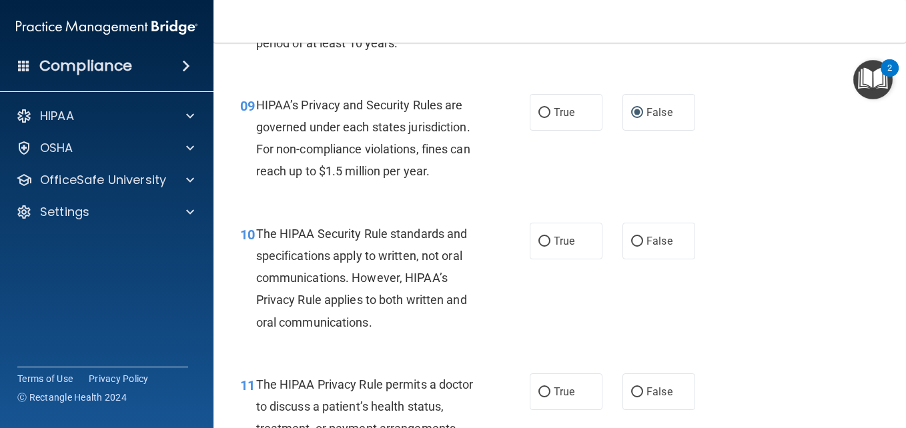
scroll to position [1120, 0]
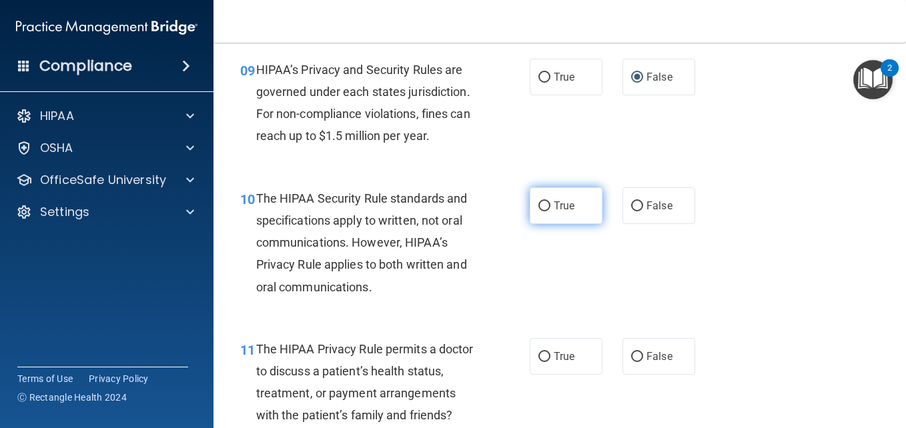
click at [538, 211] on input "True" at bounding box center [544, 206] width 12 height 10
radio input "true"
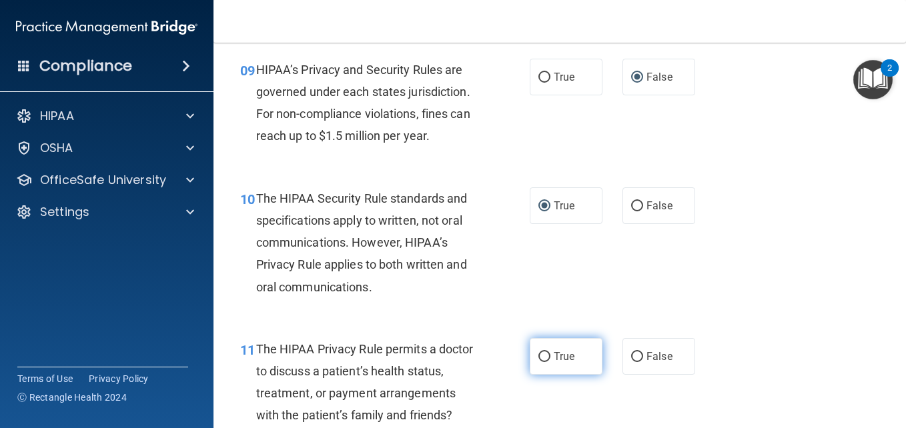
click at [538, 362] on input "True" at bounding box center [544, 357] width 12 height 10
radio input "true"
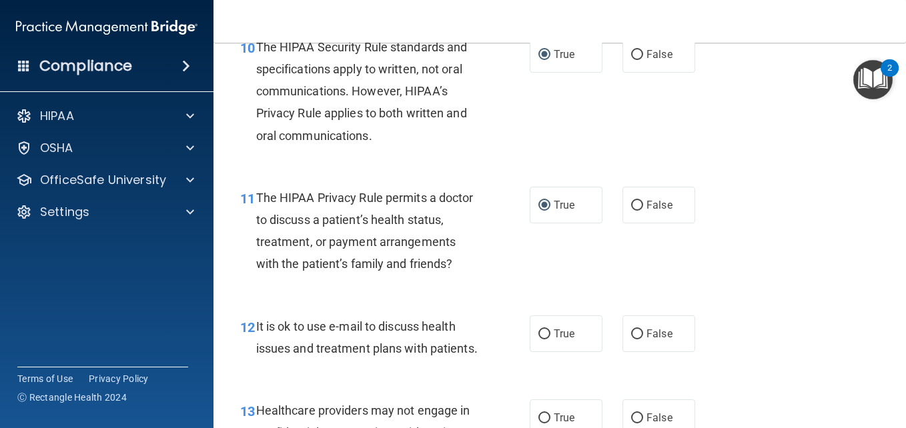
scroll to position [1325, 0]
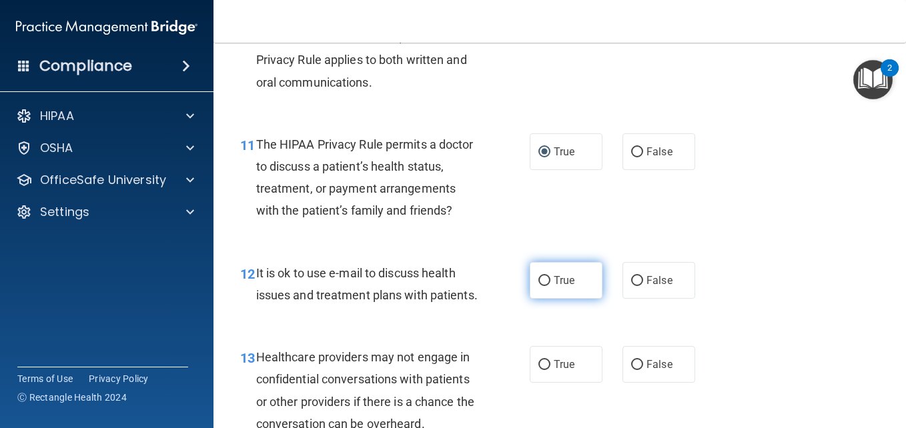
click at [538, 286] on input "True" at bounding box center [544, 281] width 12 height 10
radio input "true"
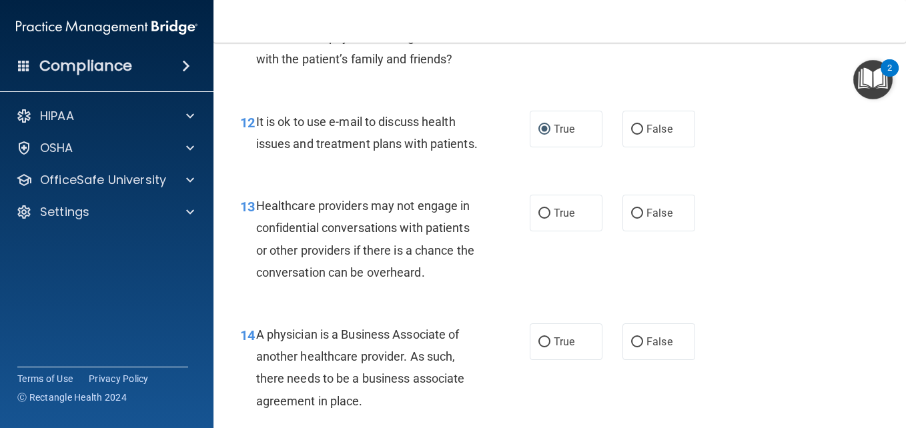
scroll to position [1512, 0]
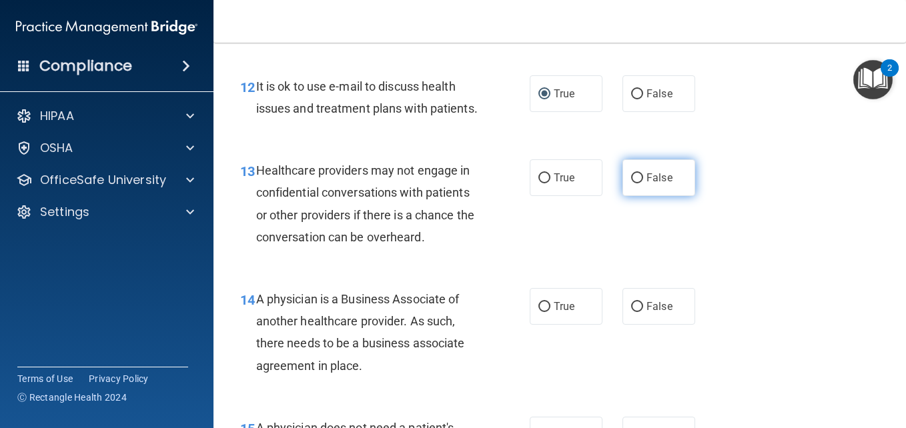
click at [631, 183] on input "False" at bounding box center [637, 178] width 12 height 10
radio input "true"
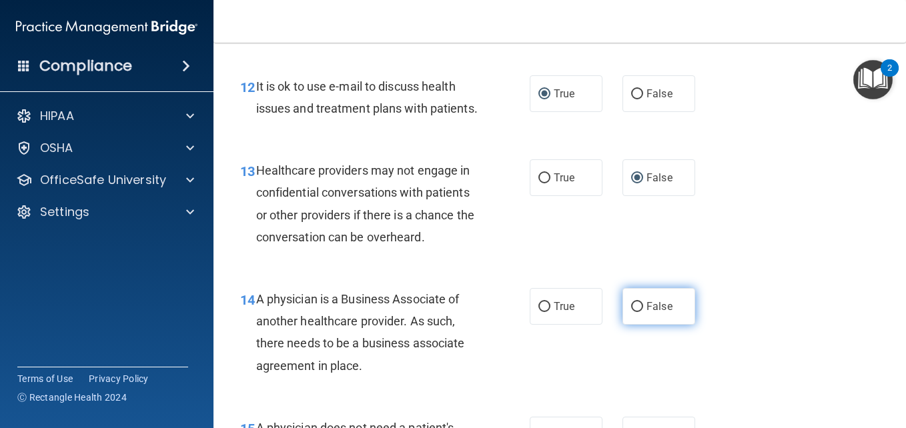
click at [631, 312] on input "False" at bounding box center [637, 307] width 12 height 10
radio input "true"
drag, startPoint x: 896, startPoint y: 419, endPoint x: 649, endPoint y: 302, distance: 273.8
click at [649, 271] on div "13 Healthcare providers may not engage in confidential conversations with patie…" at bounding box center [559, 207] width 659 height 129
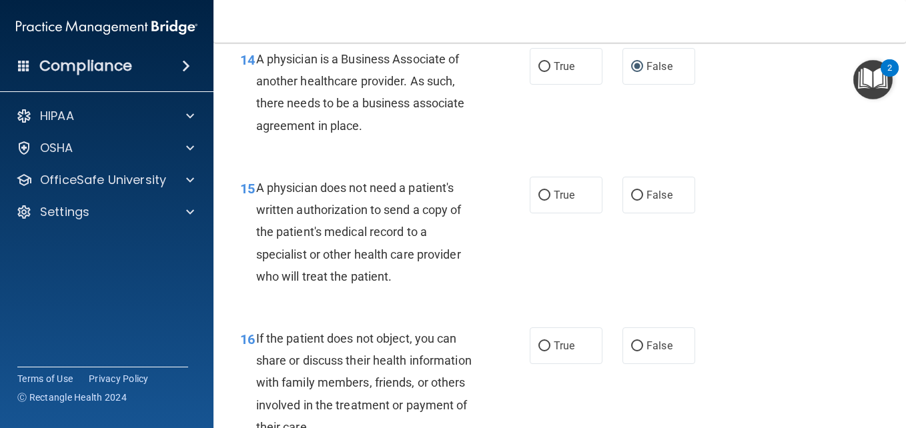
scroll to position [1778, 0]
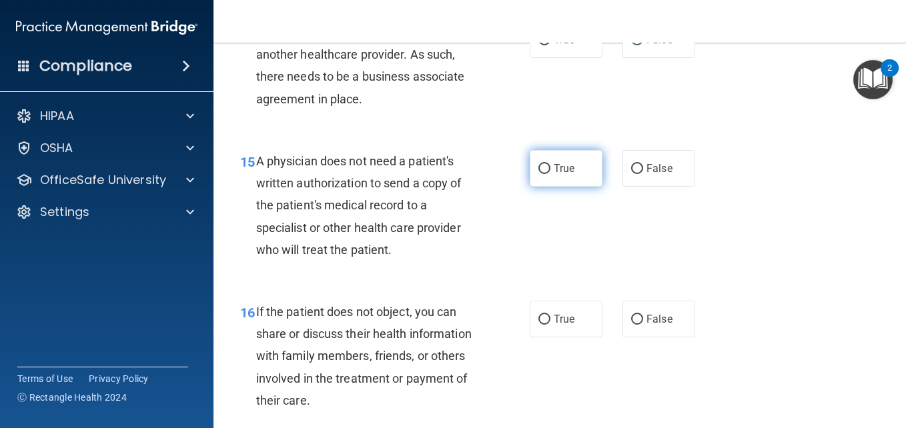
click at [538, 174] on input "True" at bounding box center [544, 169] width 12 height 10
radio input "true"
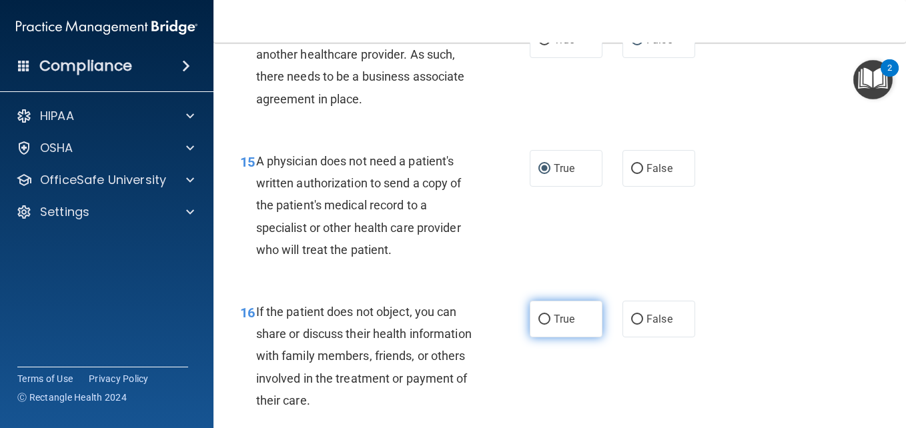
click at [538, 325] on input "True" at bounding box center [544, 320] width 12 height 10
radio input "true"
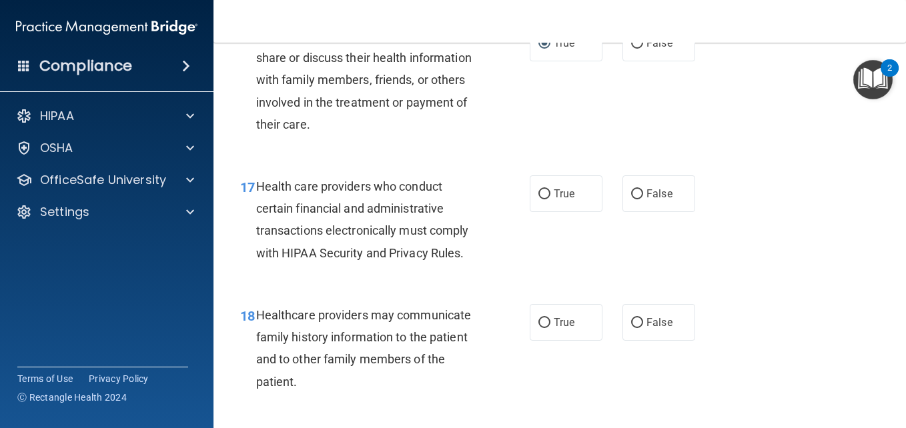
scroll to position [2090, 0]
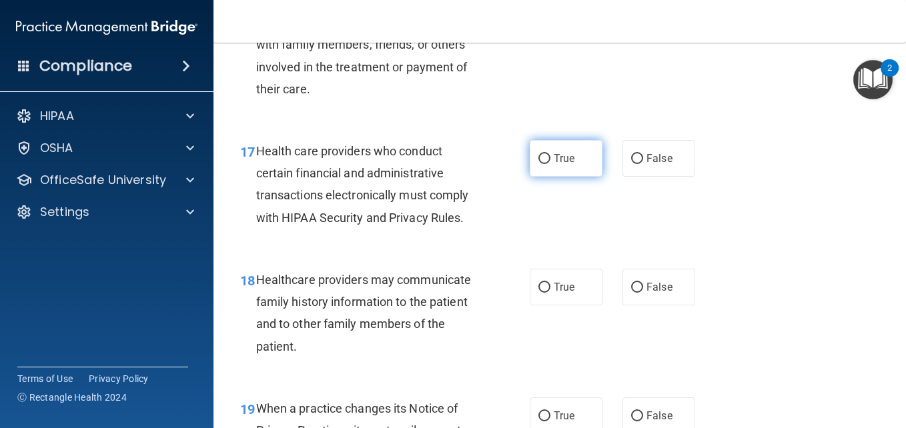
click at [538, 164] on input "True" at bounding box center [544, 159] width 12 height 10
radio input "true"
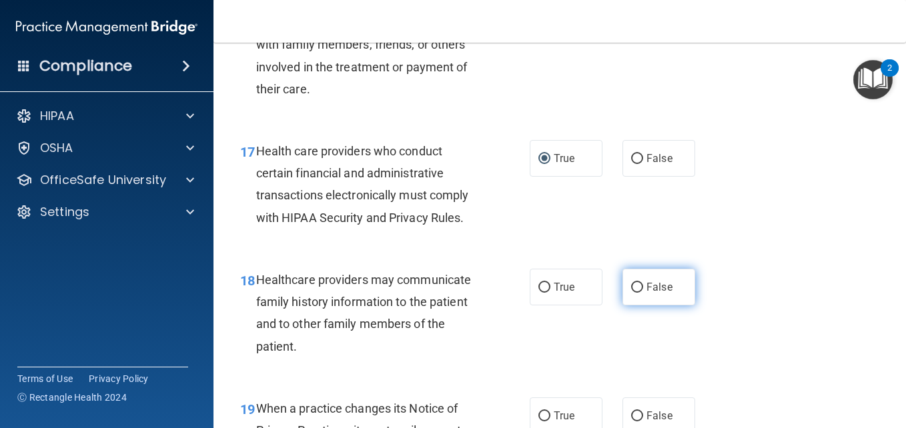
click at [634, 293] on input "False" at bounding box center [637, 288] width 12 height 10
radio input "true"
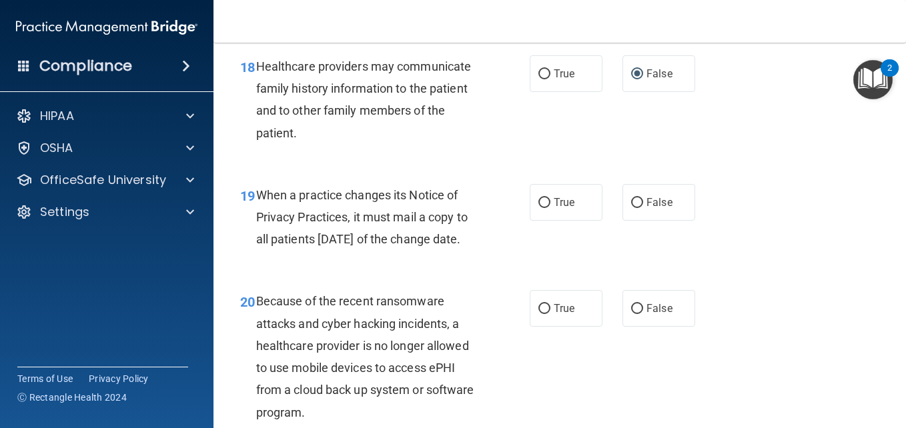
scroll to position [2330, 0]
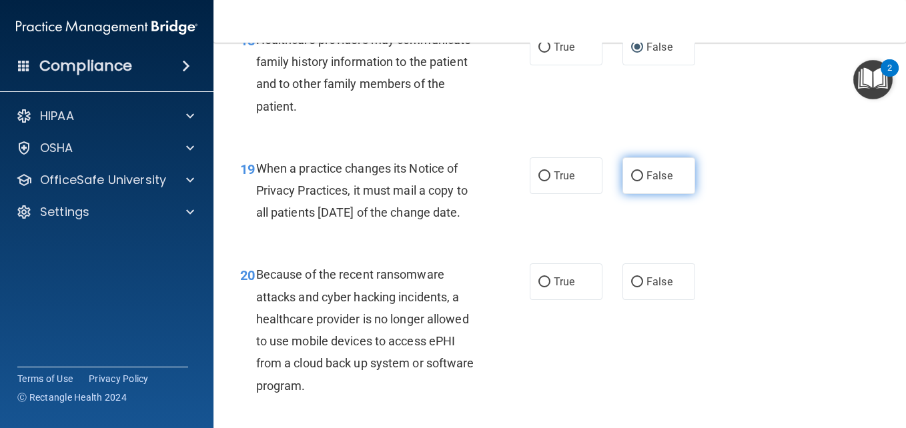
click at [638, 194] on label "False" at bounding box center [658, 175] width 73 height 37
click at [638, 181] on input "False" at bounding box center [637, 176] width 12 height 10
radio input "true"
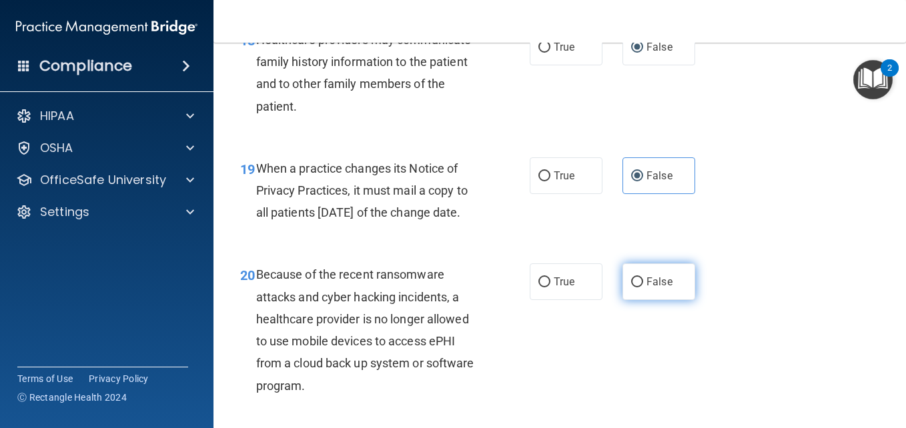
click at [632, 287] on input "False" at bounding box center [637, 282] width 12 height 10
radio input "true"
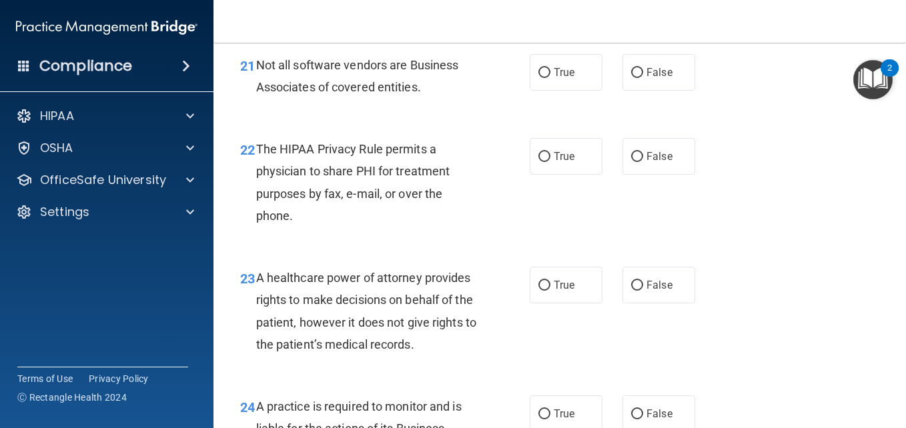
scroll to position [2721, 0]
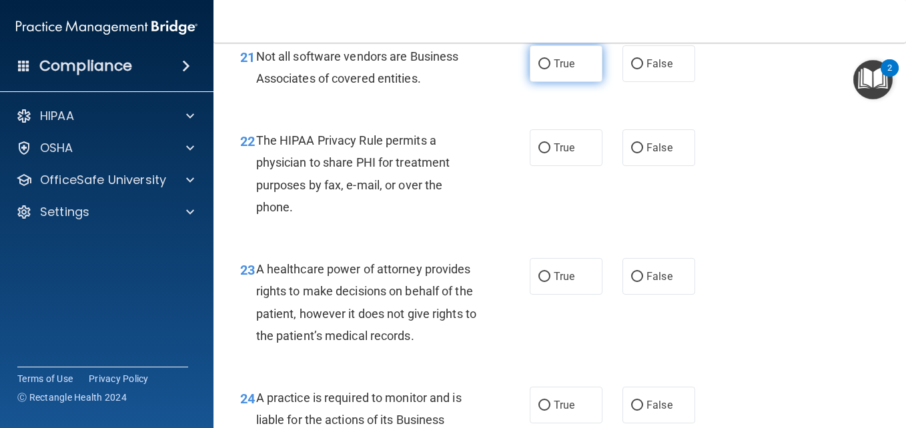
click at [538, 69] on input "True" at bounding box center [544, 64] width 12 height 10
radio input "true"
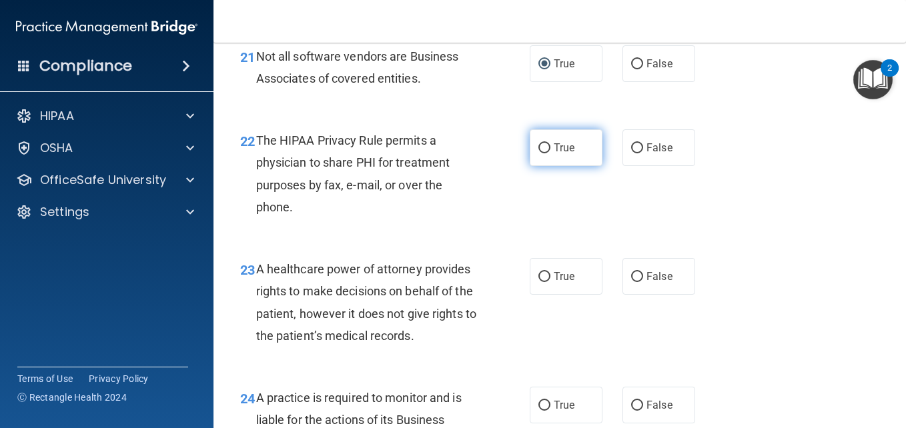
click at [543, 153] on input "True" at bounding box center [544, 148] width 12 height 10
radio input "true"
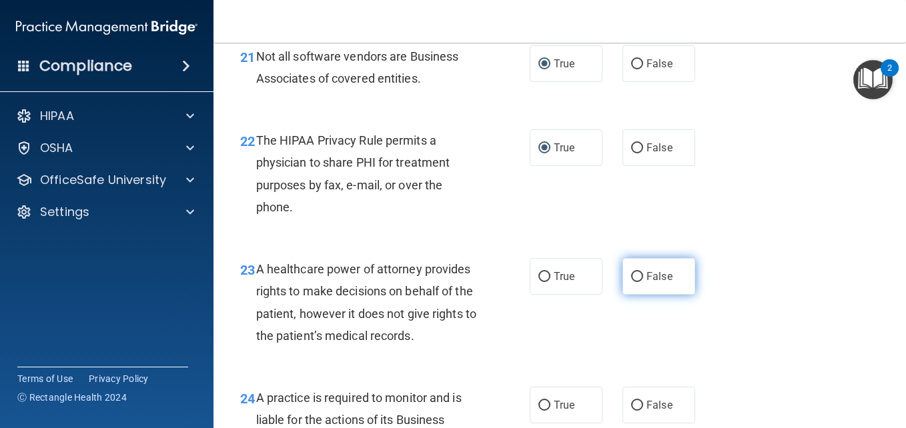
click at [631, 282] on input "False" at bounding box center [637, 277] width 12 height 10
radio input "true"
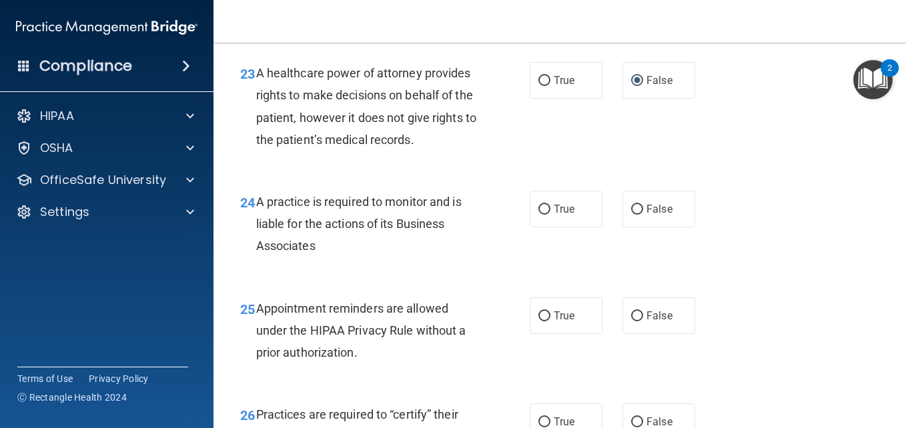
scroll to position [2971, 0]
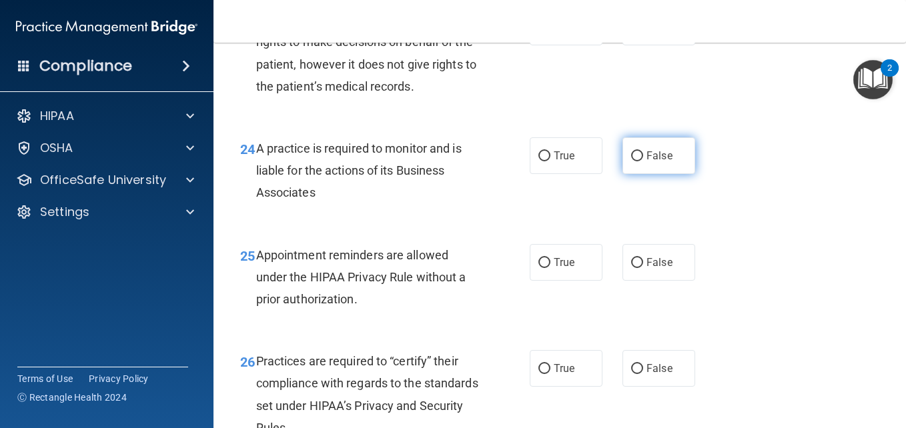
click at [631, 161] on input "False" at bounding box center [637, 156] width 12 height 10
radio input "true"
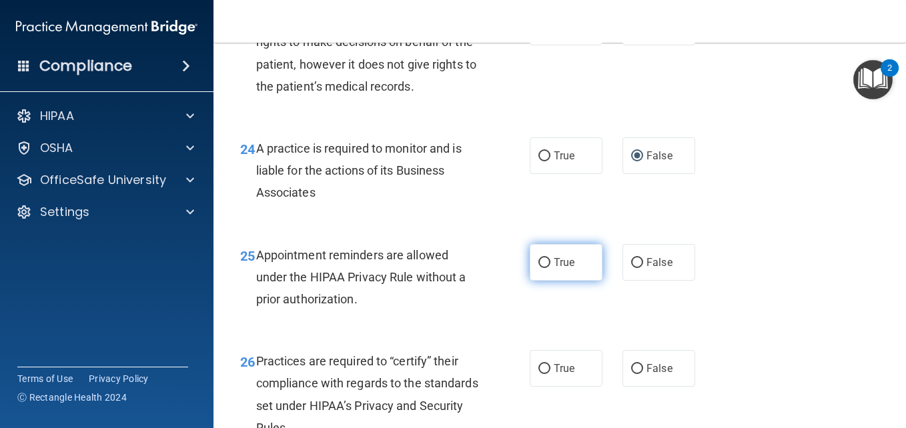
click at [538, 268] on input "True" at bounding box center [544, 263] width 12 height 10
radio input "true"
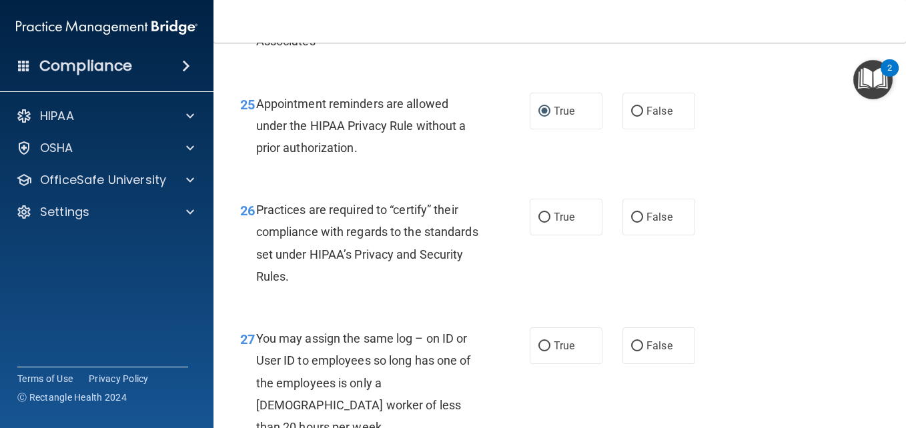
scroll to position [3149, 0]
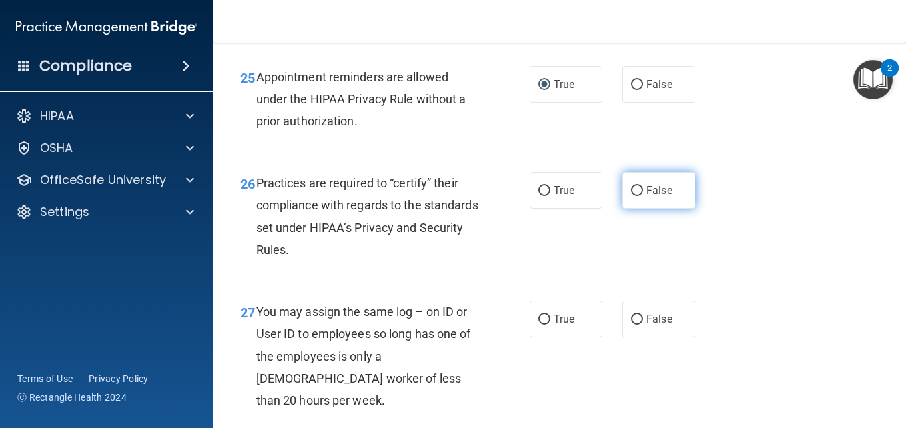
click at [631, 196] on input "False" at bounding box center [637, 191] width 12 height 10
radio input "true"
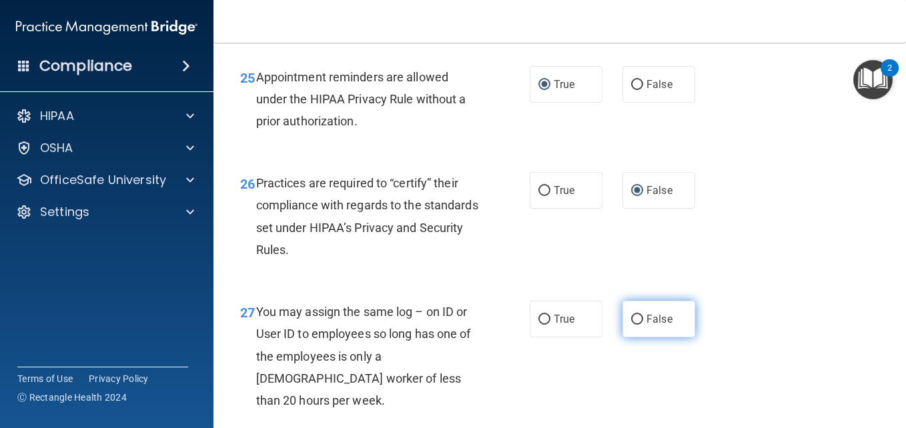
click at [631, 325] on input "False" at bounding box center [637, 320] width 12 height 10
radio input "true"
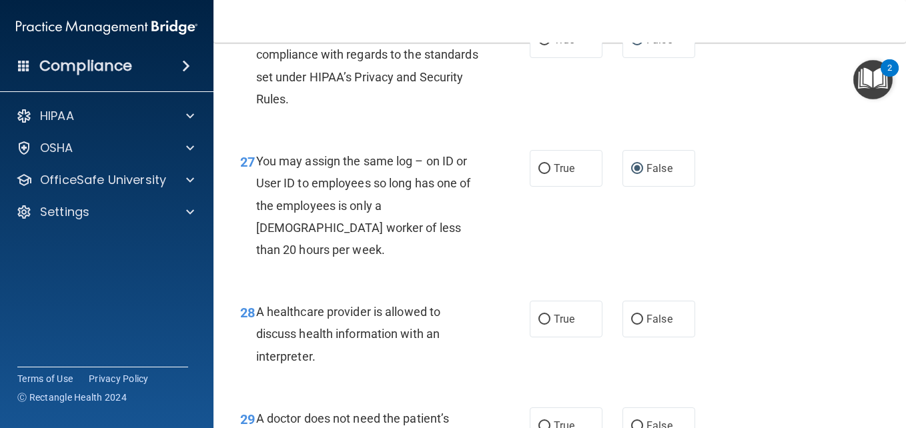
scroll to position [3362, 0]
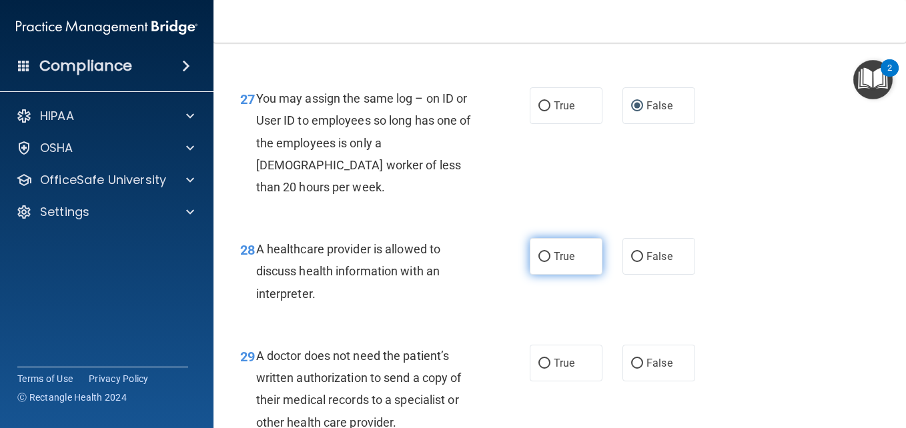
click at [538, 262] on input "True" at bounding box center [544, 257] width 12 height 10
radio input "true"
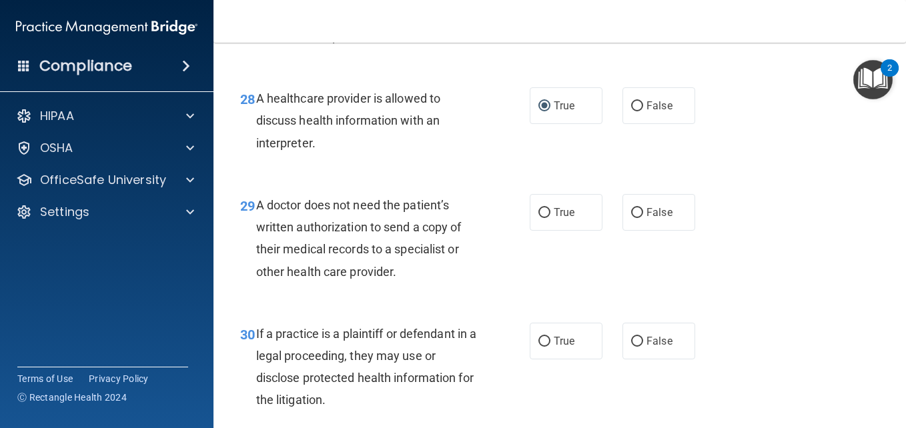
scroll to position [3540, 0]
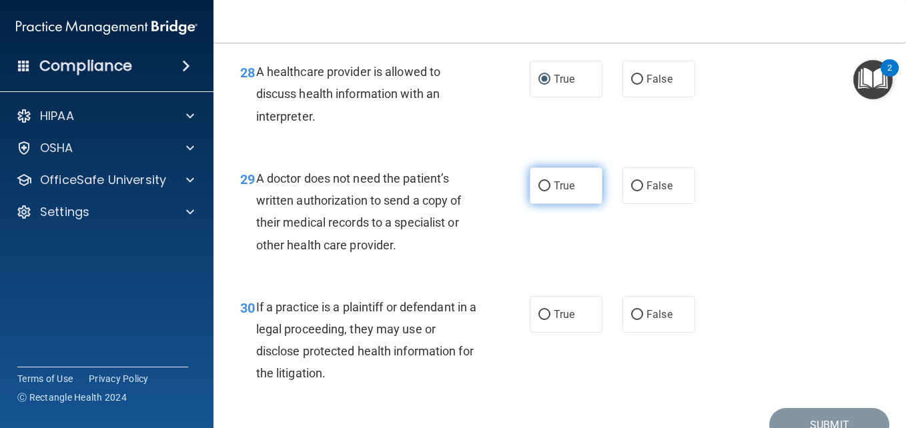
click at [539, 191] on input "True" at bounding box center [544, 186] width 12 height 10
radio input "true"
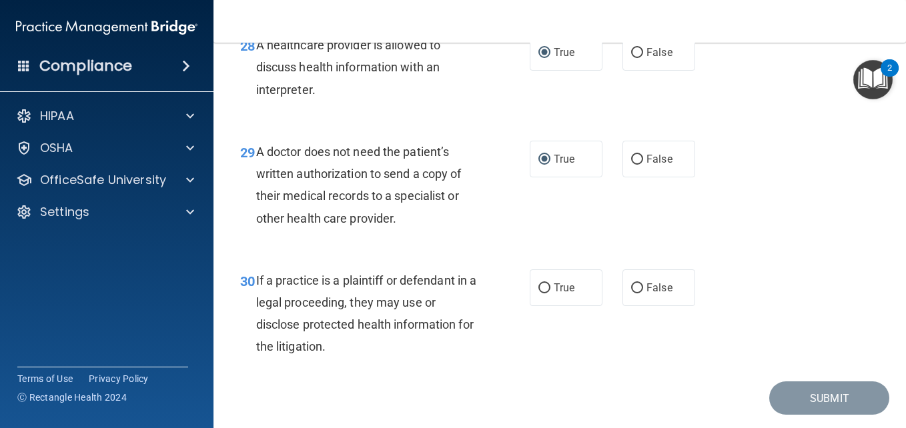
scroll to position [3673, 0]
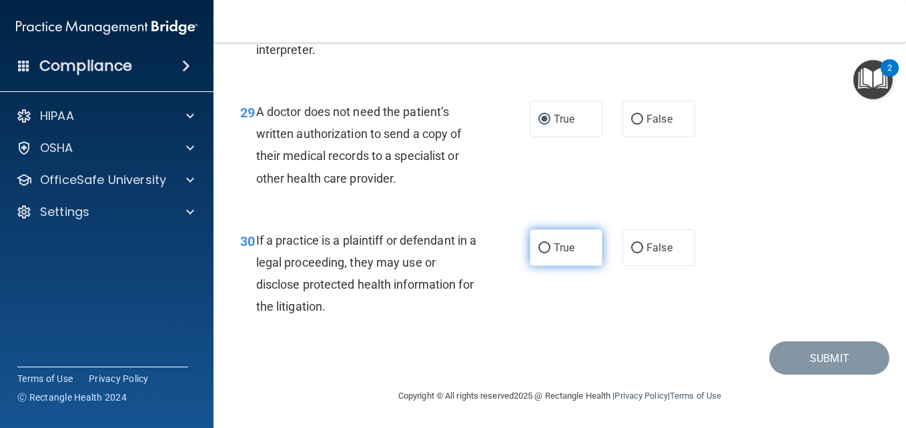
click at [538, 247] on input "True" at bounding box center [544, 248] width 12 height 10
radio input "true"
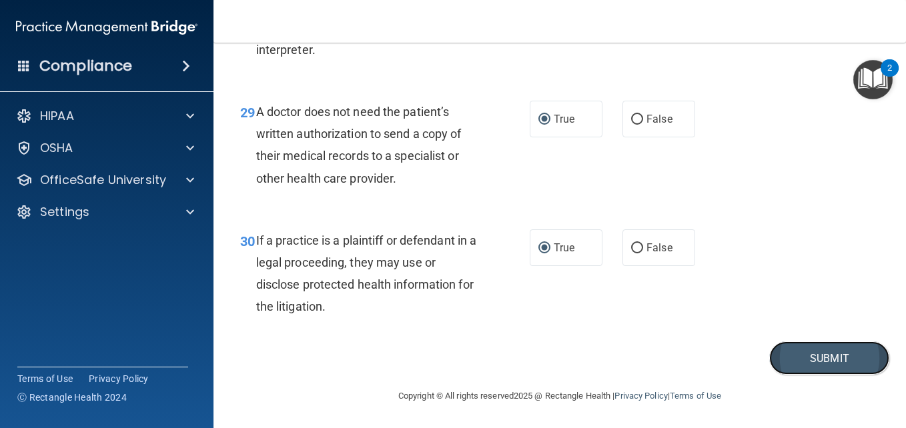
click at [803, 357] on button "Submit" at bounding box center [829, 358] width 120 height 34
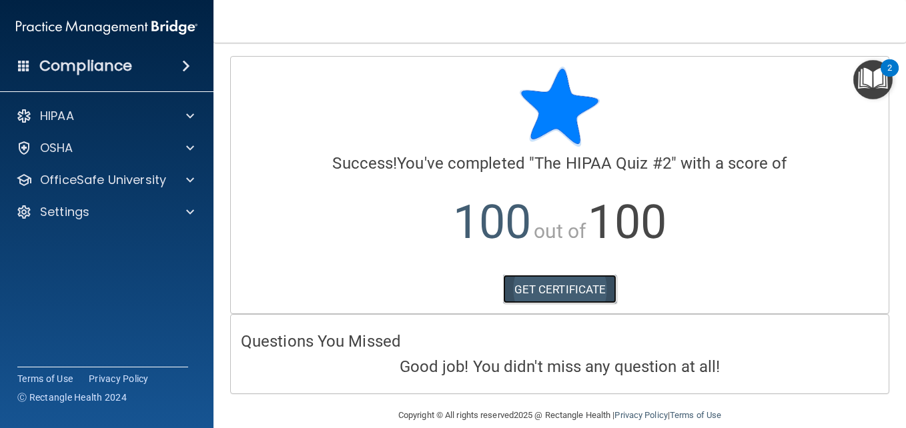
click at [541, 285] on link "GET CERTIFICATE" at bounding box center [560, 289] width 114 height 29
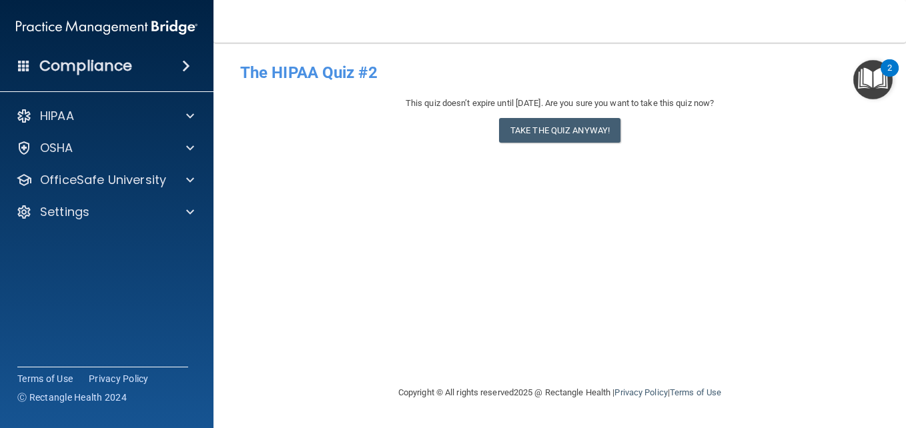
drag, startPoint x: 187, startPoint y: 213, endPoint x: 89, endPoint y: 259, distance: 108.0
click at [89, 259] on div "Compliance HIPAA Documents and Policies Report an Incident Business Associates …" at bounding box center [106, 214] width 213 height 428
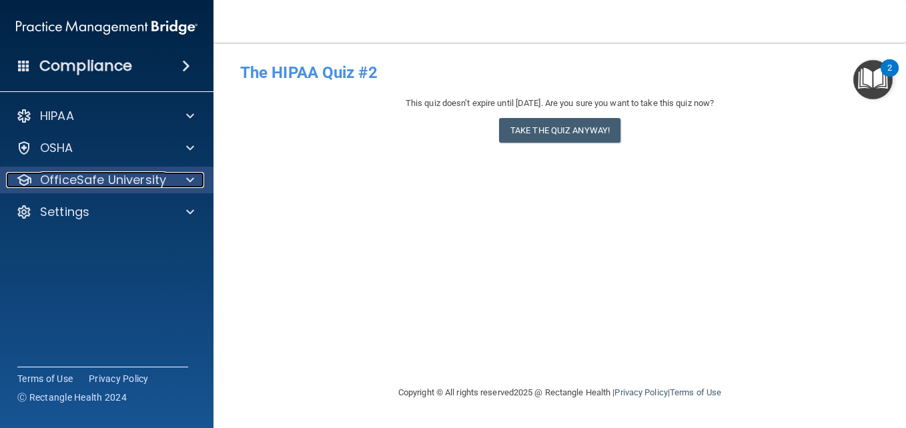
click at [187, 181] on span at bounding box center [190, 180] width 8 height 16
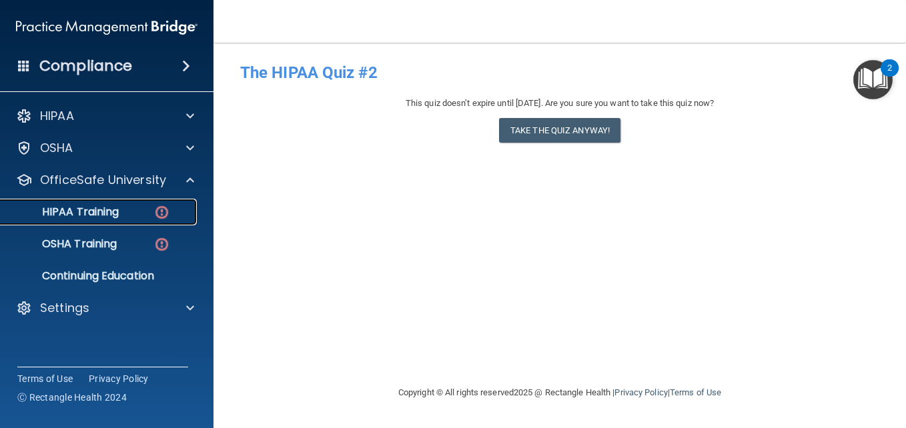
click at [87, 209] on p "HIPAA Training" at bounding box center [64, 211] width 110 height 13
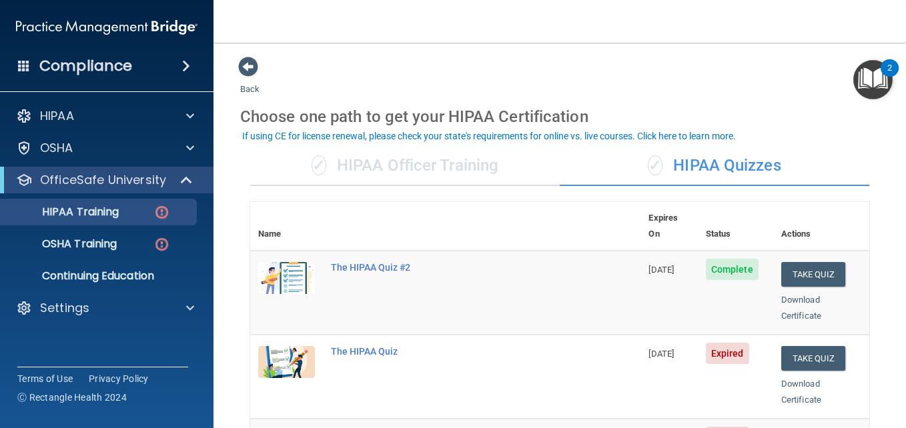
drag, startPoint x: 901, startPoint y: 418, endPoint x: 599, endPoint y: 71, distance: 459.9
click at [359, 346] on div "The HIPAA Quiz" at bounding box center [452, 351] width 243 height 11
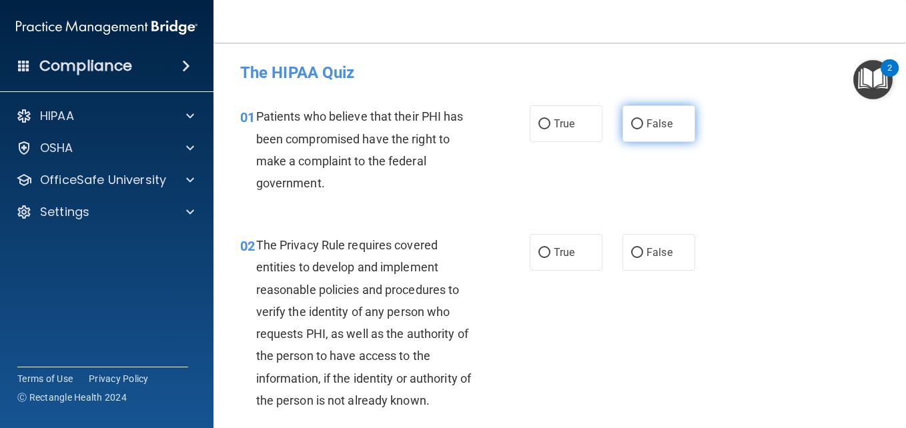
click at [631, 125] on input "False" at bounding box center [637, 124] width 12 height 10
radio input "true"
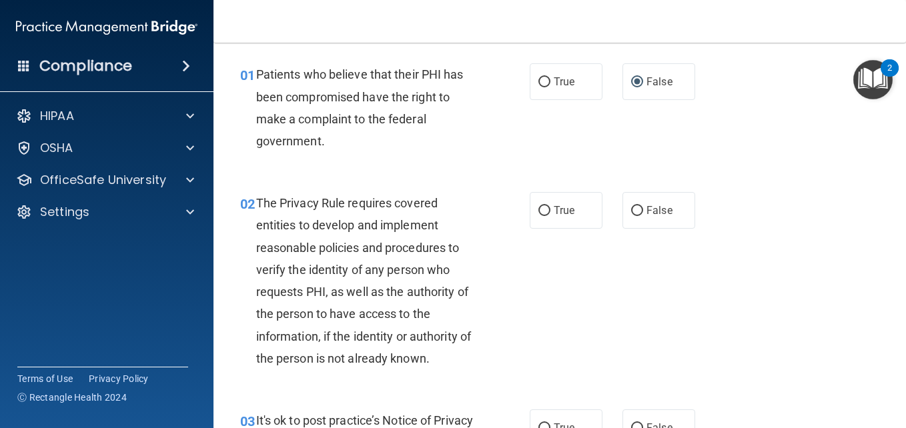
scroll to position [53, 0]
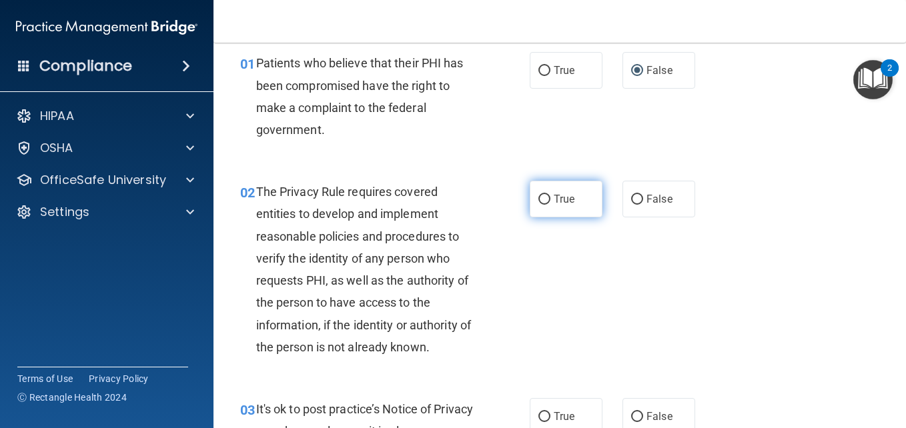
click at [538, 196] on input "True" at bounding box center [544, 200] width 12 height 10
radio input "true"
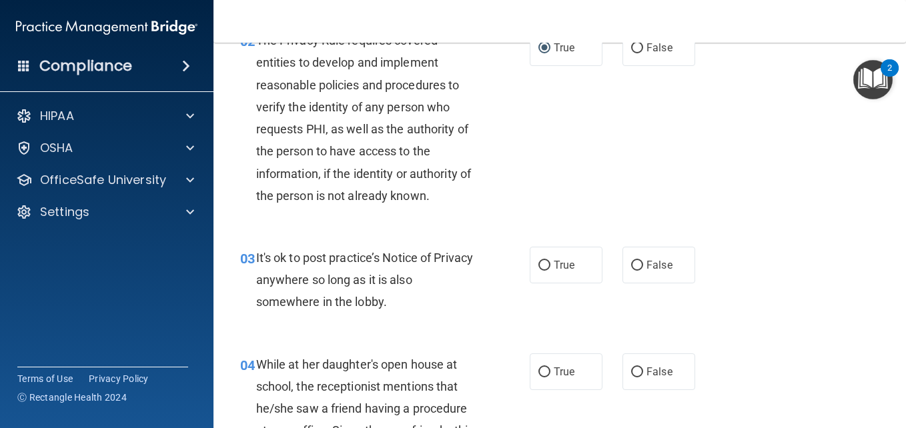
scroll to position [275, 0]
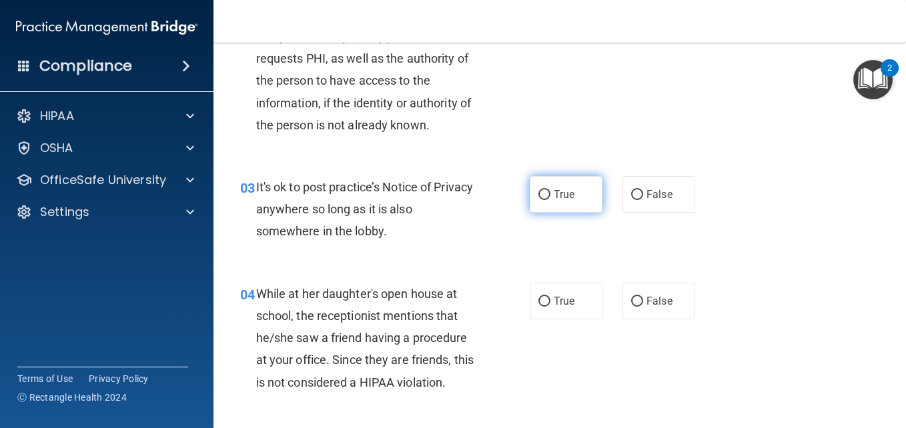
click at [542, 197] on input "True" at bounding box center [544, 195] width 12 height 10
radio input "true"
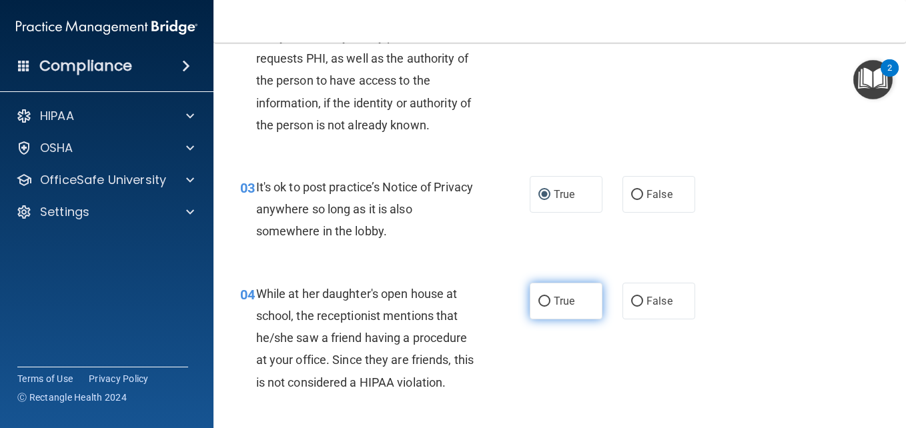
click at [538, 297] on input "True" at bounding box center [544, 302] width 12 height 10
radio input "true"
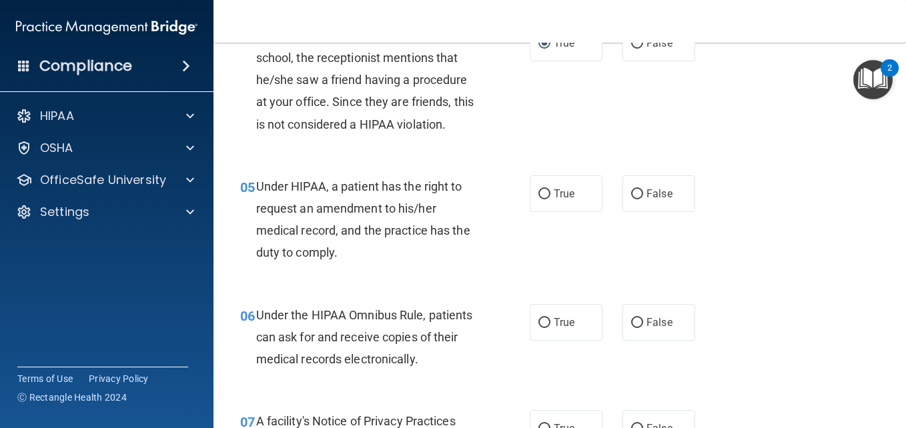
scroll to position [543, 0]
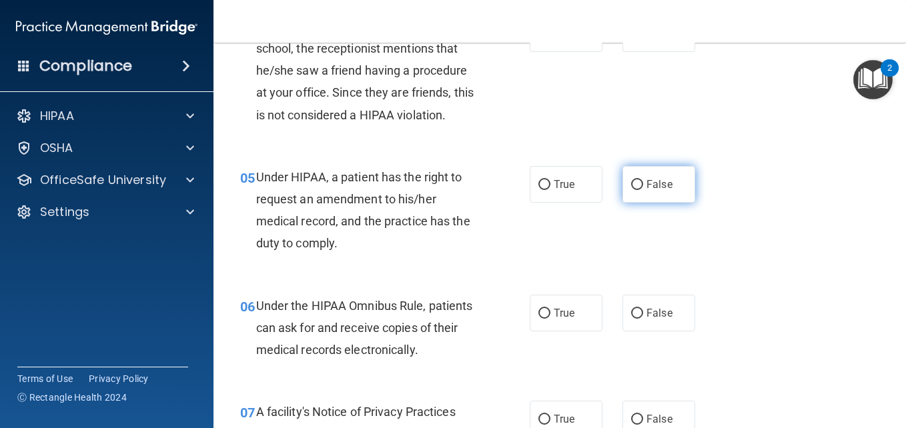
click at [632, 177] on label "False" at bounding box center [658, 184] width 73 height 37
click at [632, 180] on input "False" at bounding box center [637, 185] width 12 height 10
radio input "true"
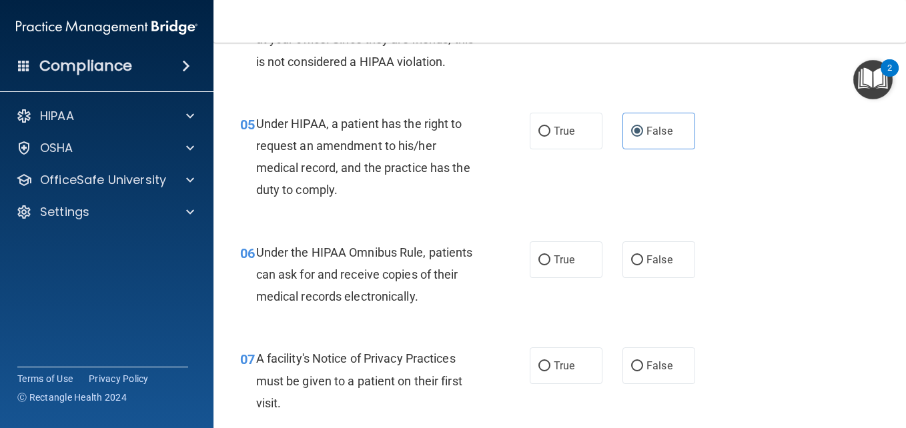
scroll to position [623, 0]
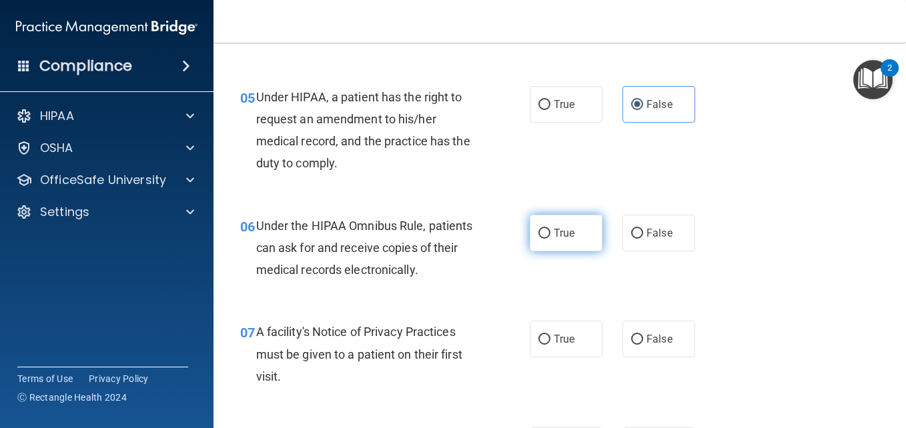
click at [539, 234] on input "True" at bounding box center [544, 234] width 12 height 10
radio input "true"
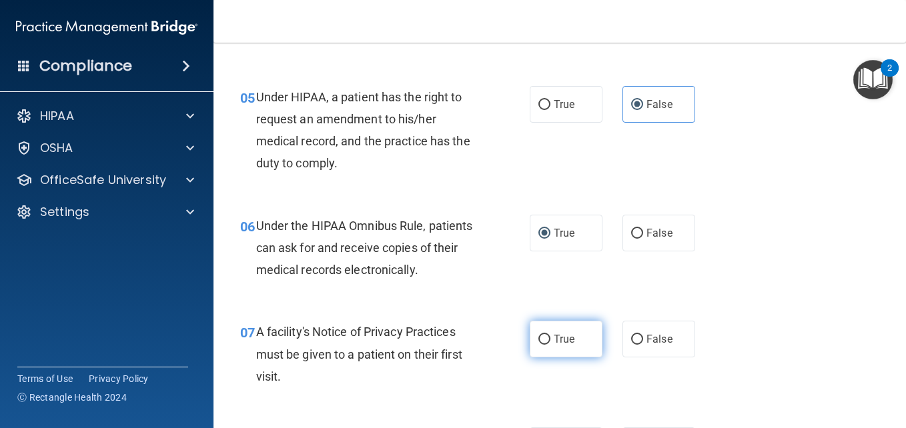
click at [538, 337] on input "True" at bounding box center [544, 340] width 12 height 10
radio input "true"
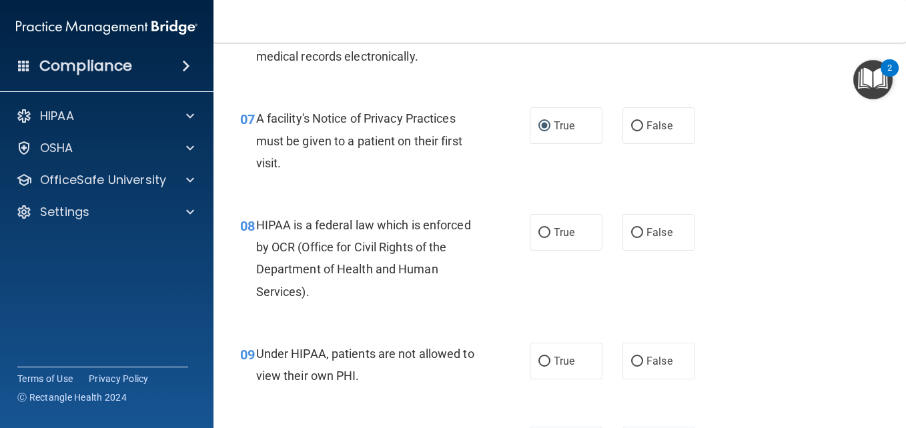
scroll to position [854, 0]
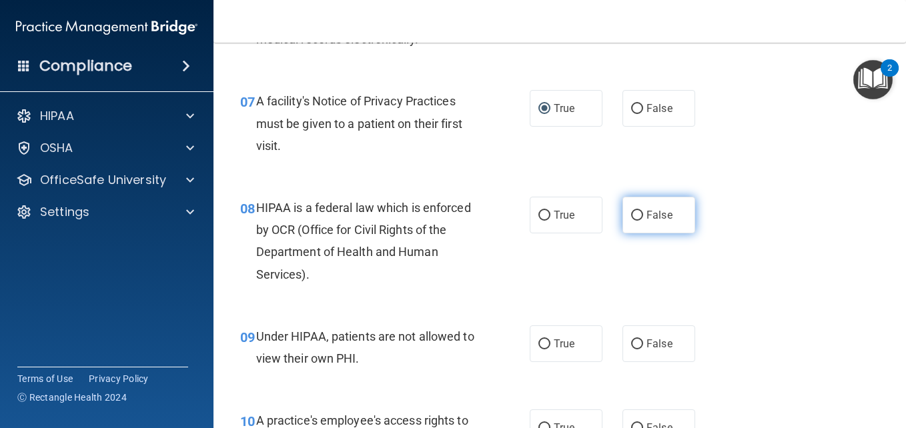
click at [631, 216] on input "False" at bounding box center [637, 216] width 12 height 10
radio input "true"
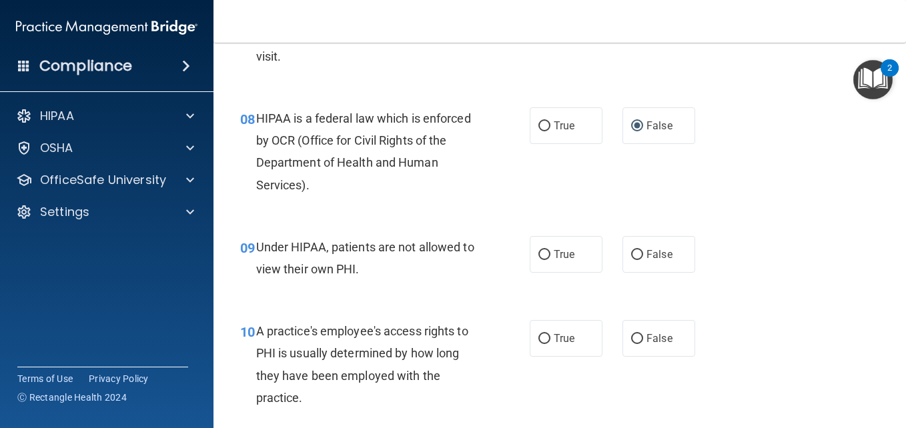
scroll to position [1005, 0]
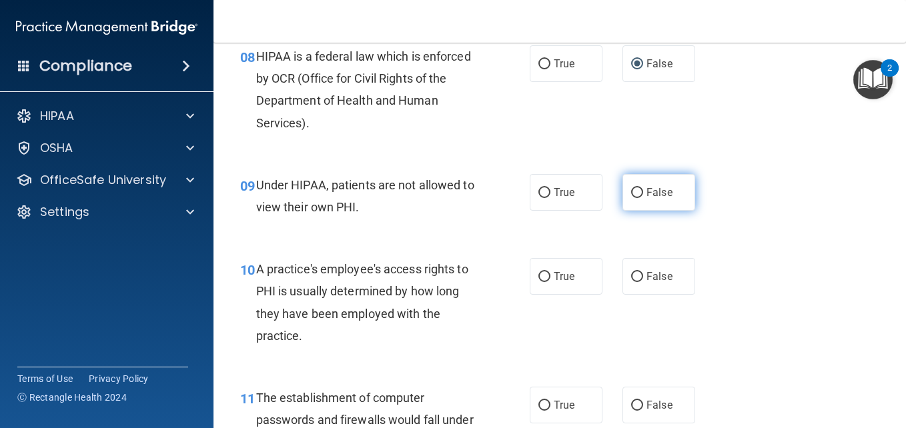
click at [631, 194] on input "False" at bounding box center [637, 193] width 12 height 10
radio input "true"
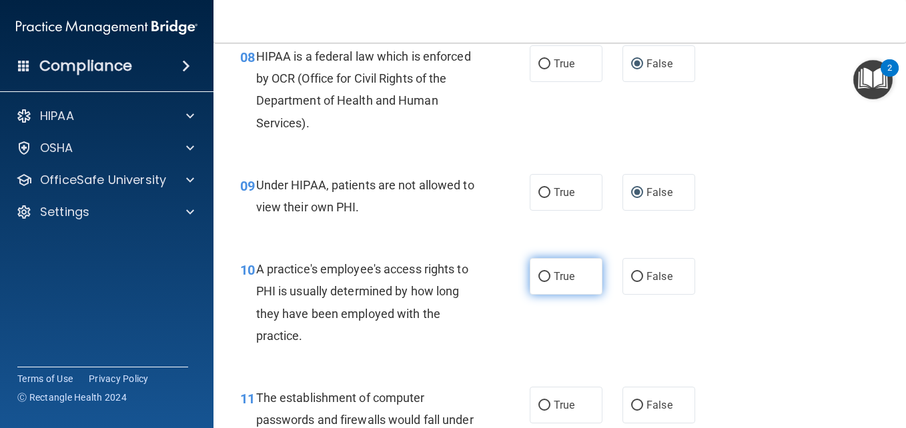
click at [538, 273] on input "True" at bounding box center [544, 277] width 12 height 10
radio input "true"
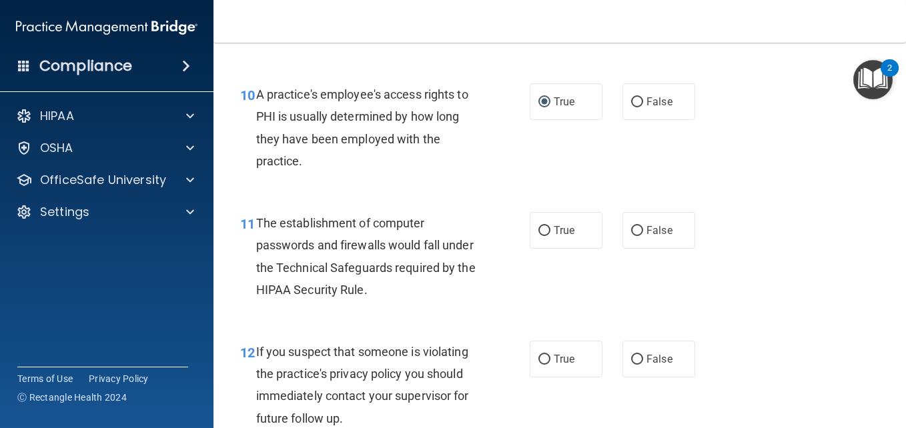
scroll to position [1192, 0]
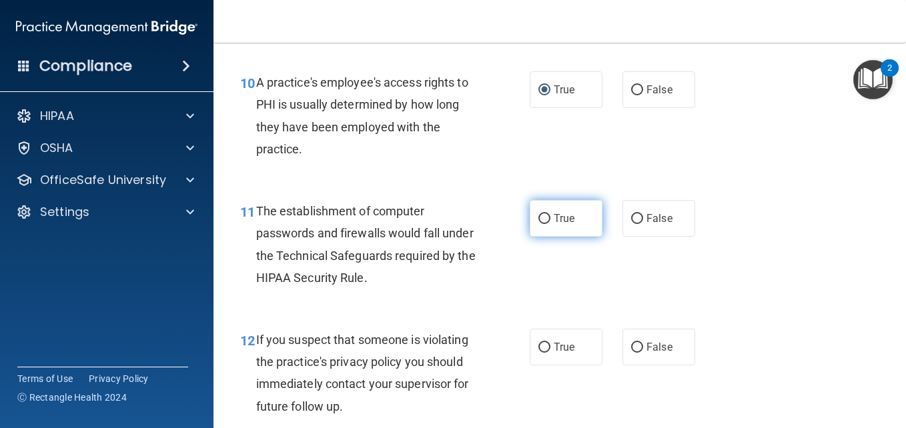
click at [538, 217] on input "True" at bounding box center [544, 219] width 12 height 10
radio input "true"
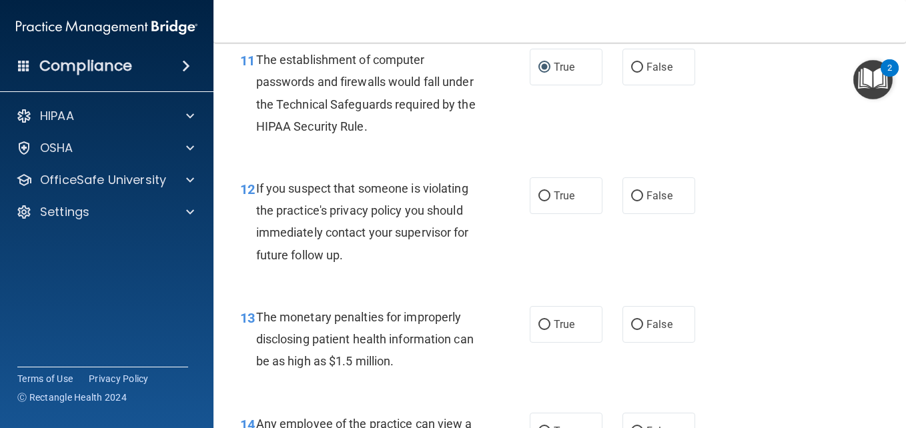
scroll to position [1352, 0]
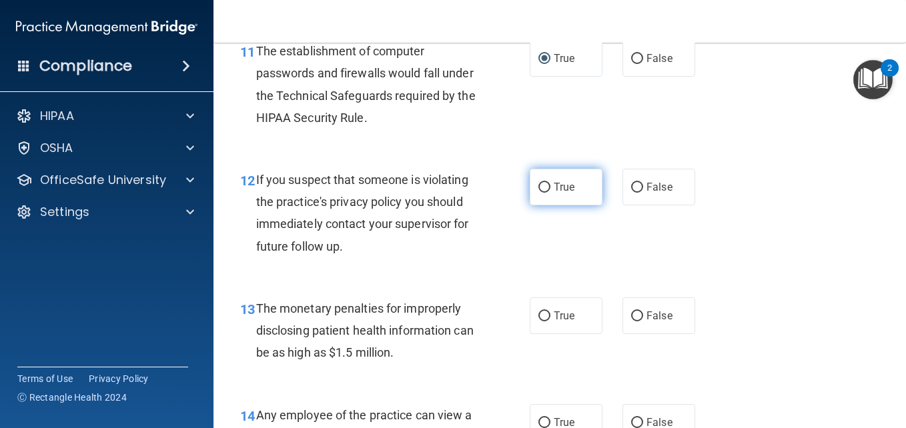
click at [537, 179] on label "True" at bounding box center [565, 187] width 73 height 37
click at [538, 183] on input "True" at bounding box center [544, 188] width 12 height 10
radio input "true"
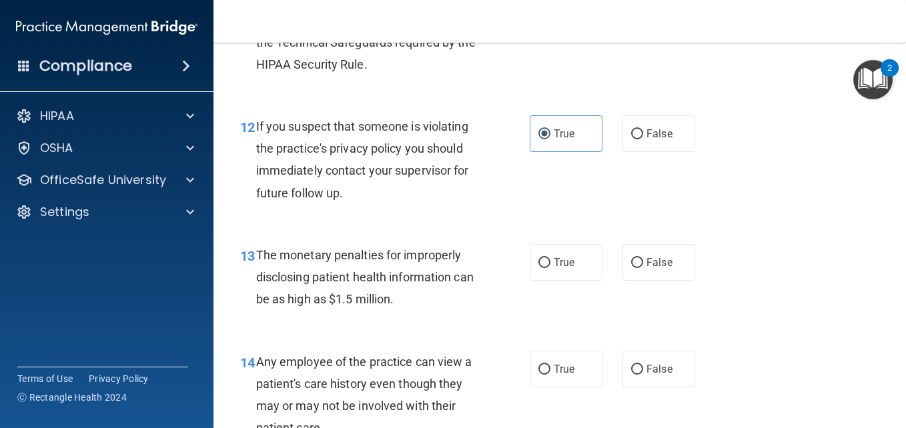
scroll to position [1432, 0]
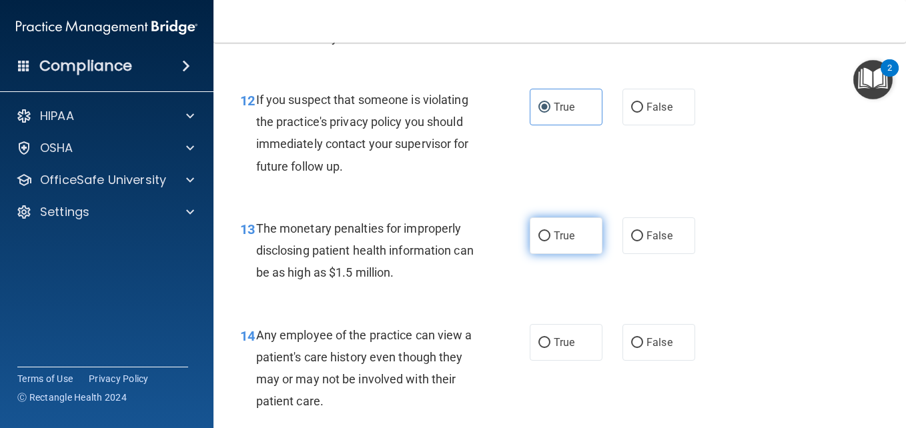
click at [541, 238] on input "True" at bounding box center [544, 236] width 12 height 10
radio input "true"
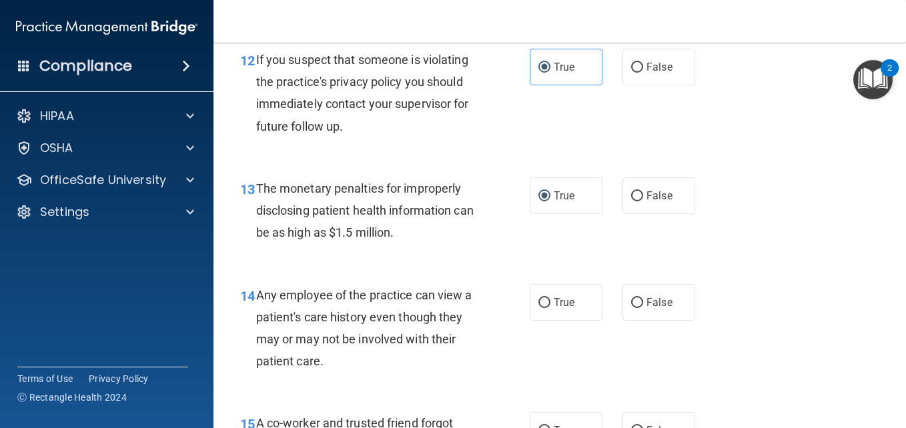
scroll to position [1485, 0]
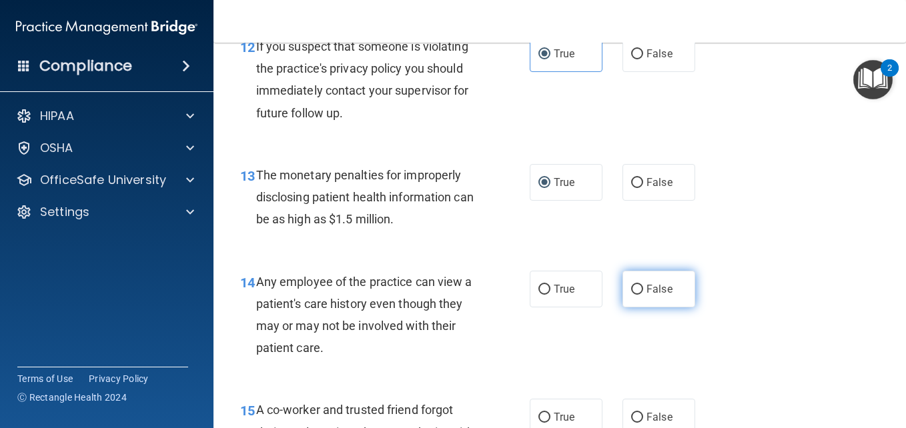
click at [631, 289] on input "False" at bounding box center [637, 290] width 12 height 10
radio input "true"
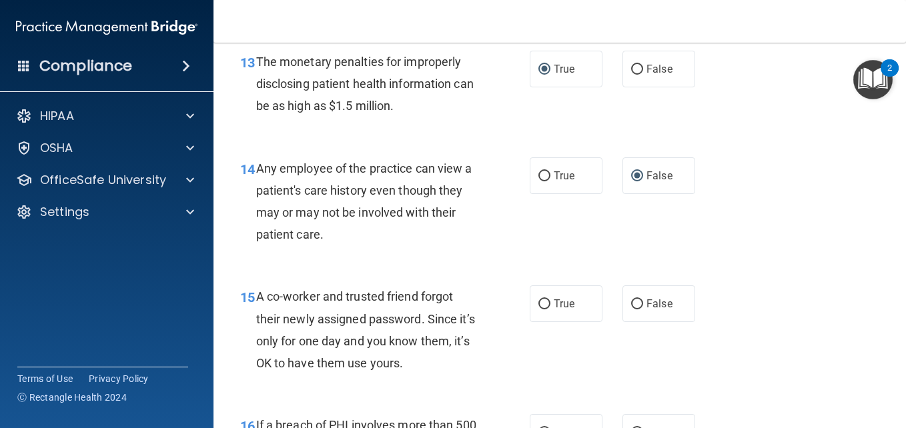
scroll to position [1618, 0]
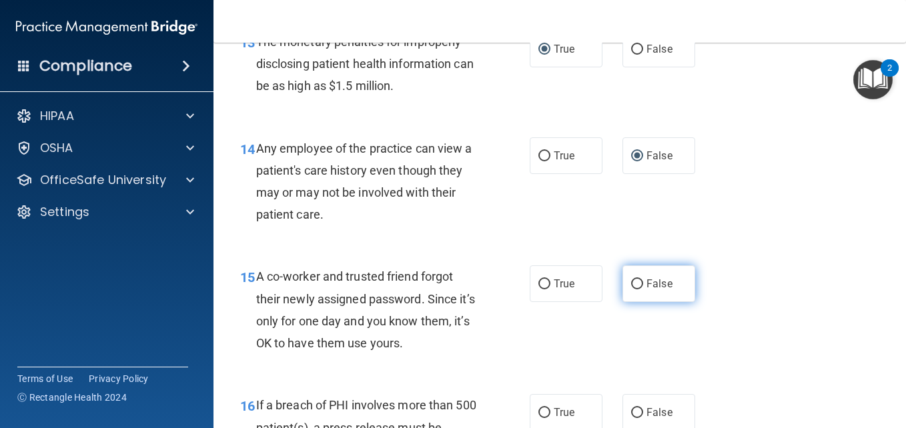
click at [632, 285] on input "False" at bounding box center [637, 284] width 12 height 10
radio input "true"
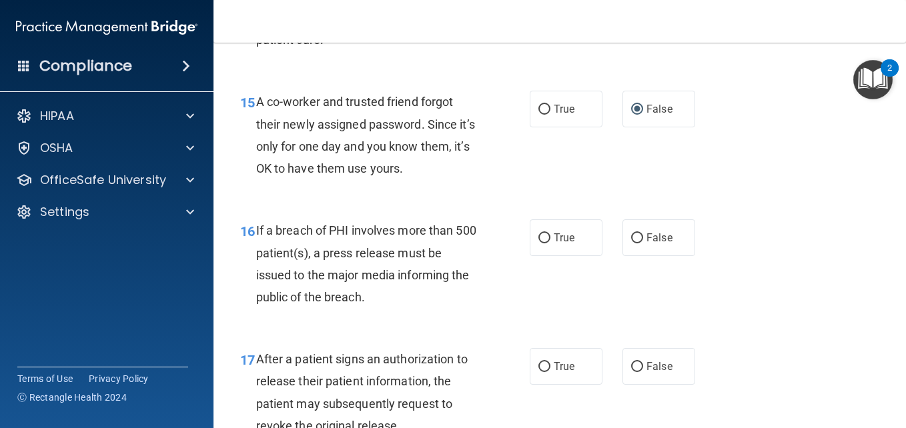
scroll to position [1796, 0]
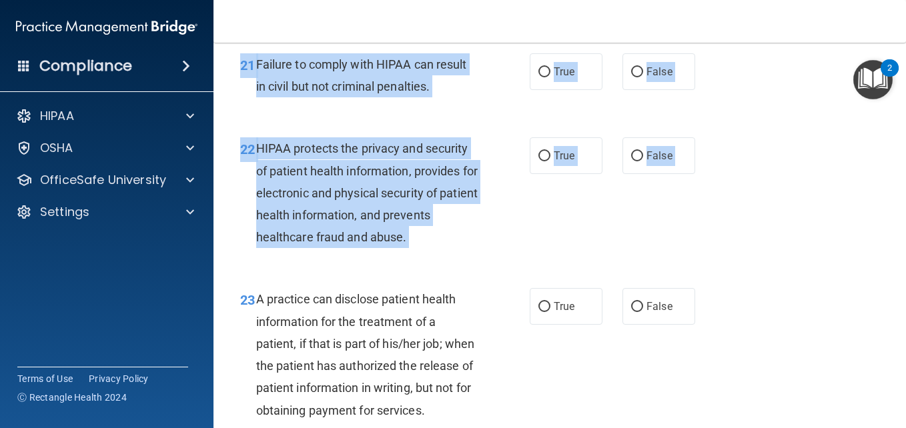
drag, startPoint x: 673, startPoint y: 416, endPoint x: 425, endPoint y: 453, distance: 250.2
click at [425, 427] on html "Compliance HIPAA Documents and Policies Report an Incident Business Associates …" at bounding box center [453, 214] width 906 height 428
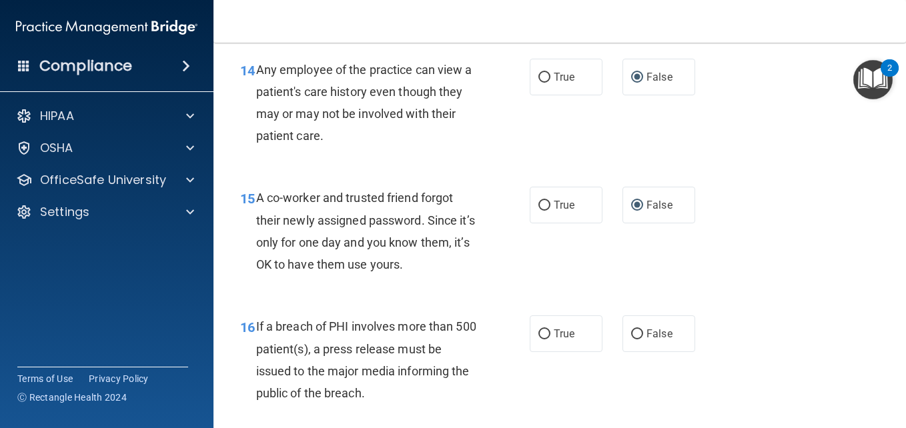
scroll to position [1724, 0]
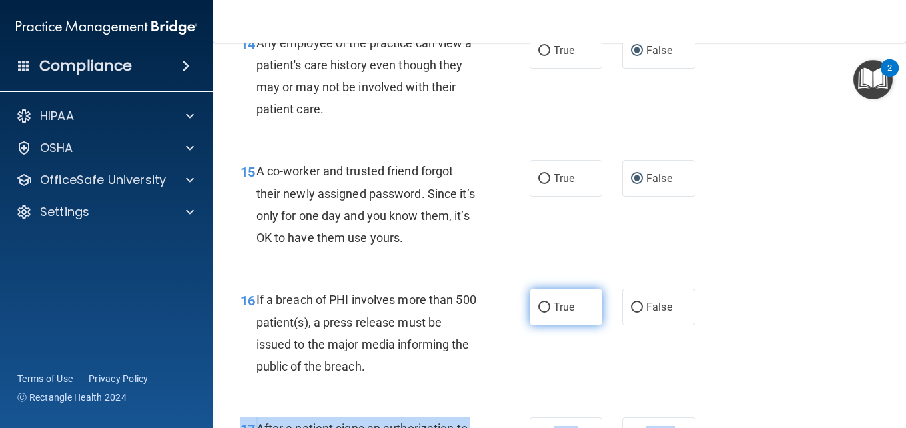
click at [539, 304] on input "True" at bounding box center [544, 308] width 12 height 10
radio input "true"
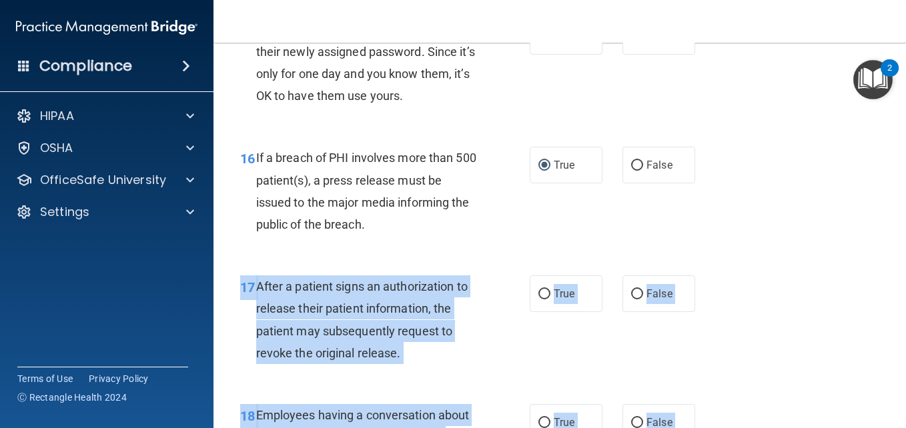
scroll to position [1892, 0]
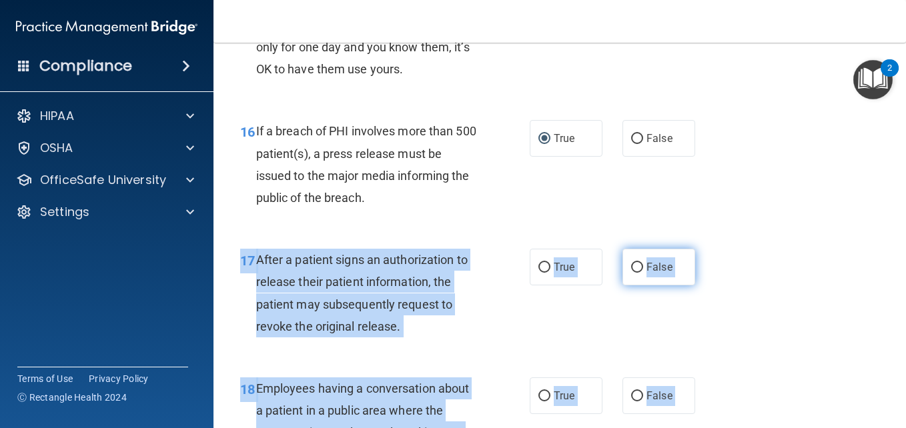
click at [631, 267] on input "False" at bounding box center [637, 268] width 12 height 10
radio input "true"
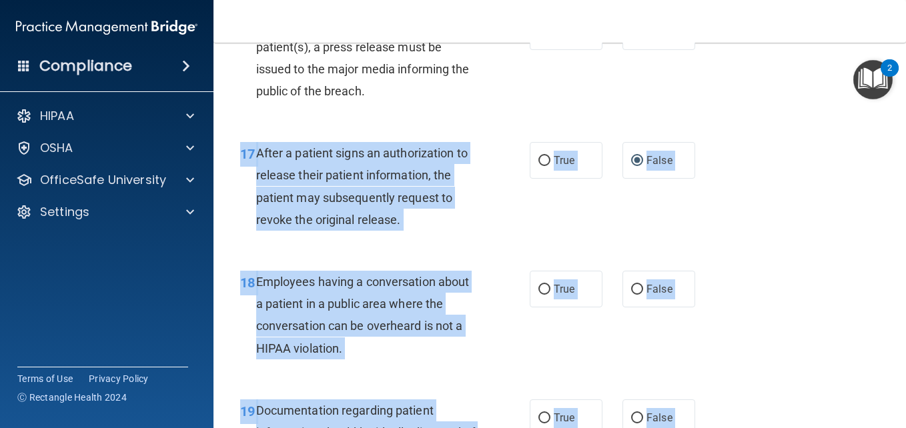
scroll to position [2026, 0]
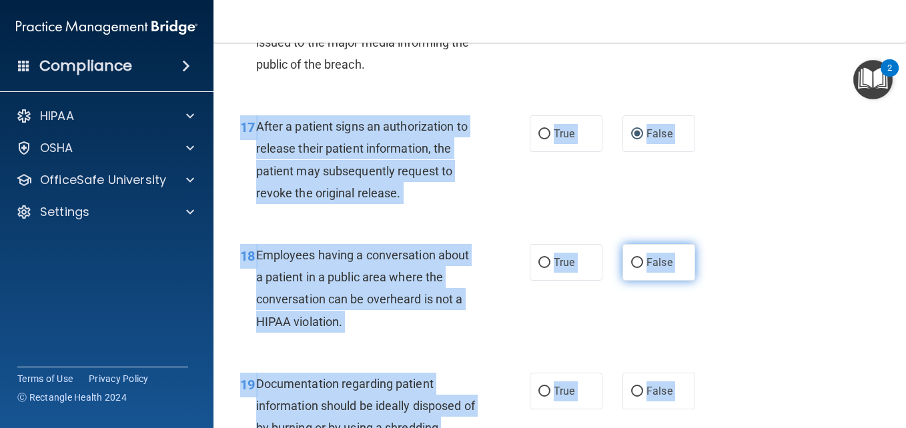
click at [631, 262] on input "False" at bounding box center [637, 263] width 12 height 10
radio input "true"
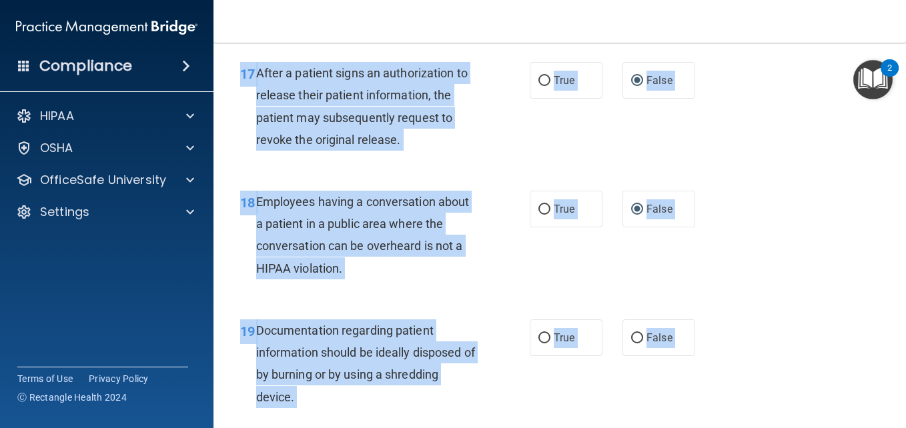
scroll to position [2106, 0]
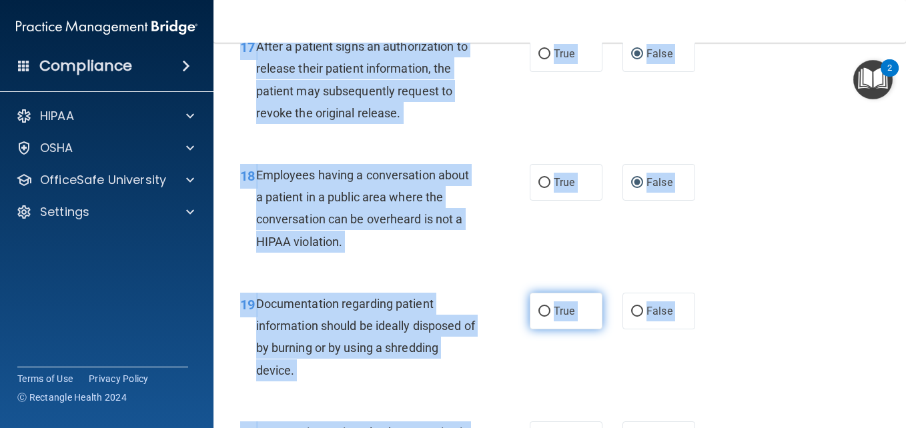
click at [541, 311] on input "True" at bounding box center [544, 312] width 12 height 10
radio input "true"
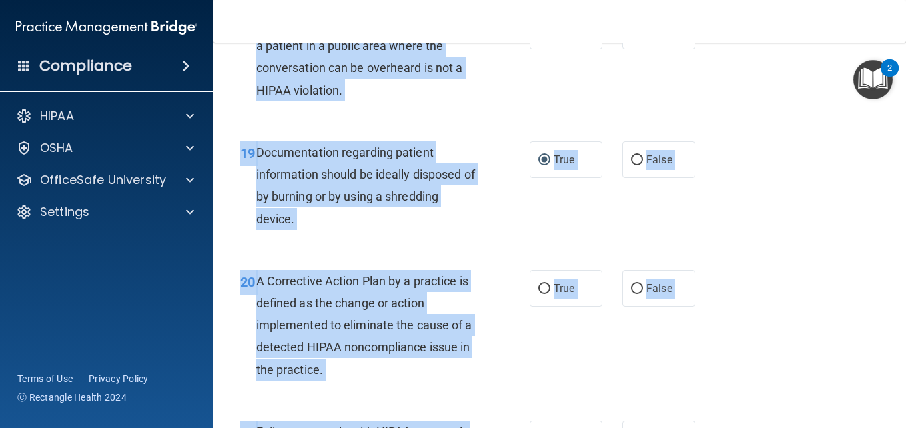
scroll to position [2302, 0]
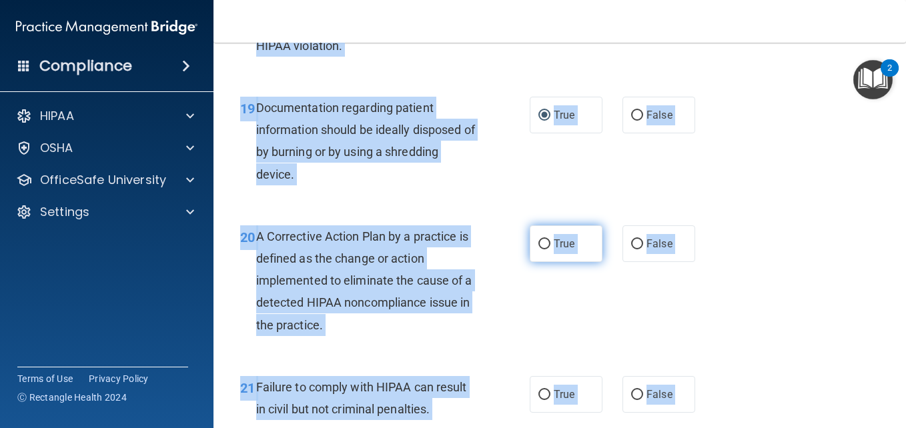
click at [538, 239] on input "True" at bounding box center [544, 244] width 12 height 10
radio input "true"
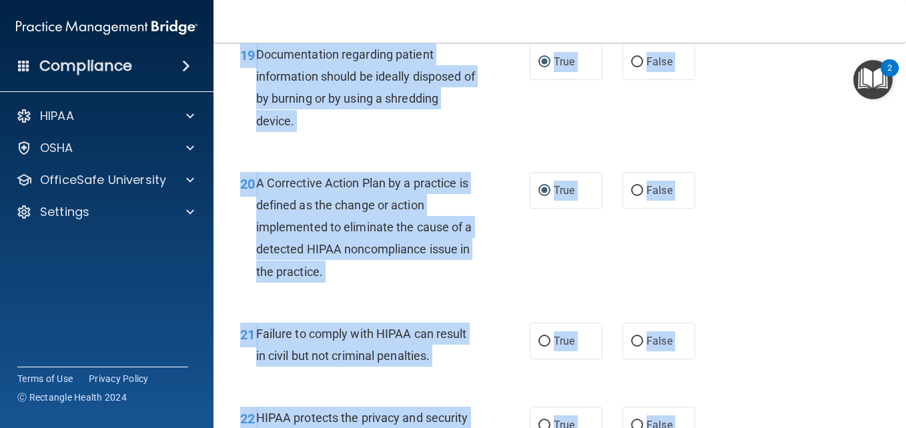
scroll to position [2382, 0]
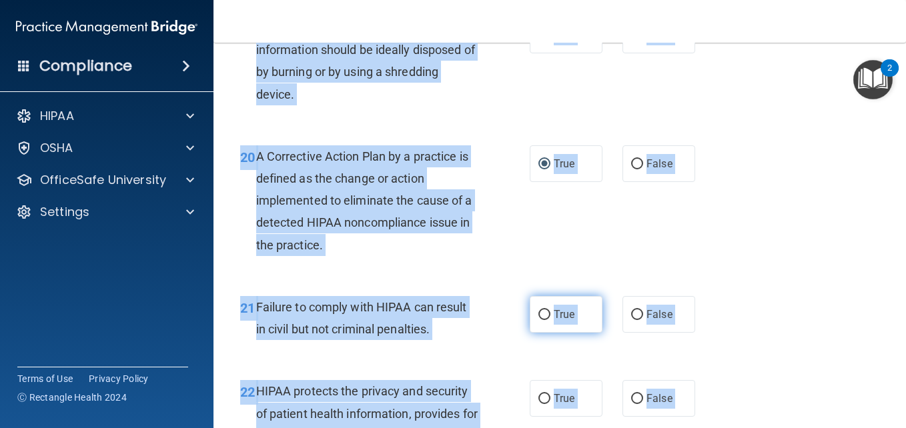
click at [539, 311] on input "True" at bounding box center [544, 315] width 12 height 10
radio input "true"
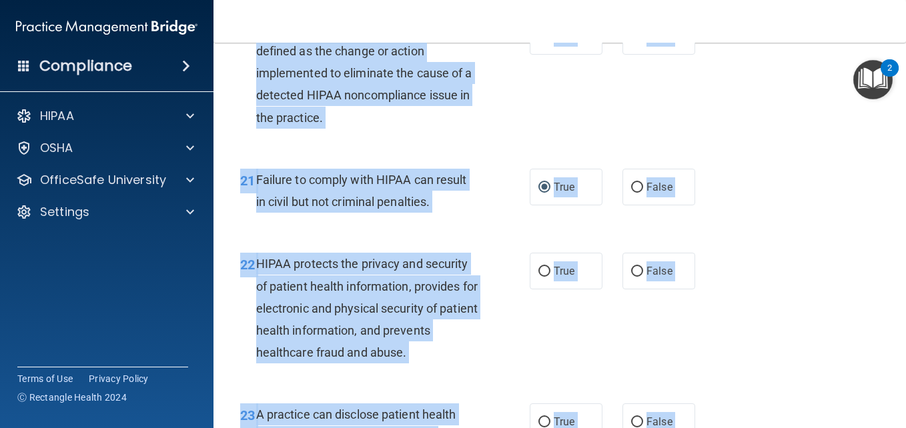
scroll to position [2515, 0]
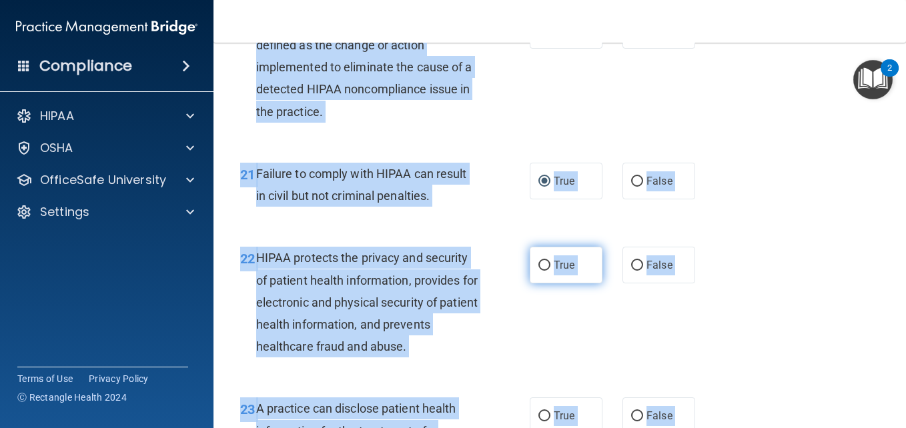
click at [538, 261] on input "True" at bounding box center [544, 266] width 12 height 10
radio input "true"
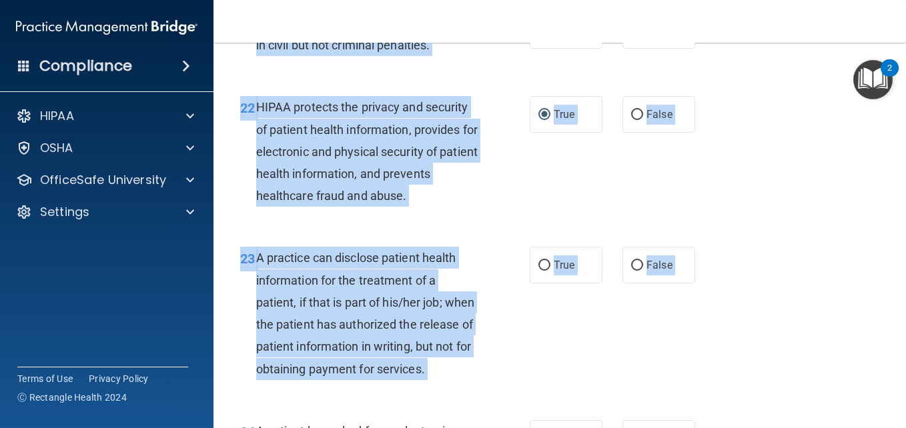
scroll to position [2702, 0]
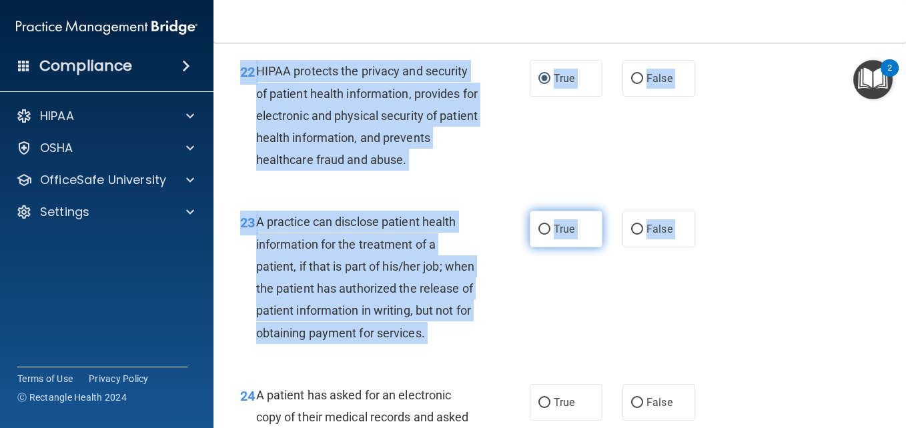
click at [538, 225] on input "True" at bounding box center [544, 230] width 12 height 10
radio input "true"
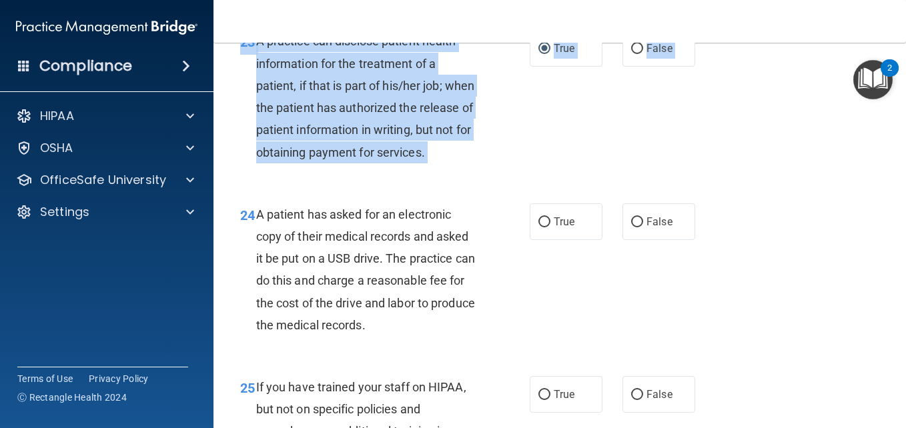
scroll to position [2906, 0]
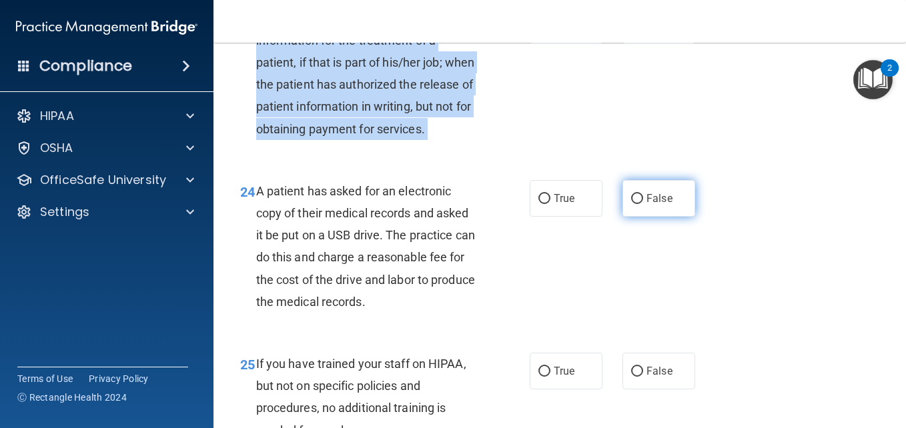
click at [631, 204] on input "False" at bounding box center [637, 199] width 12 height 10
radio input "true"
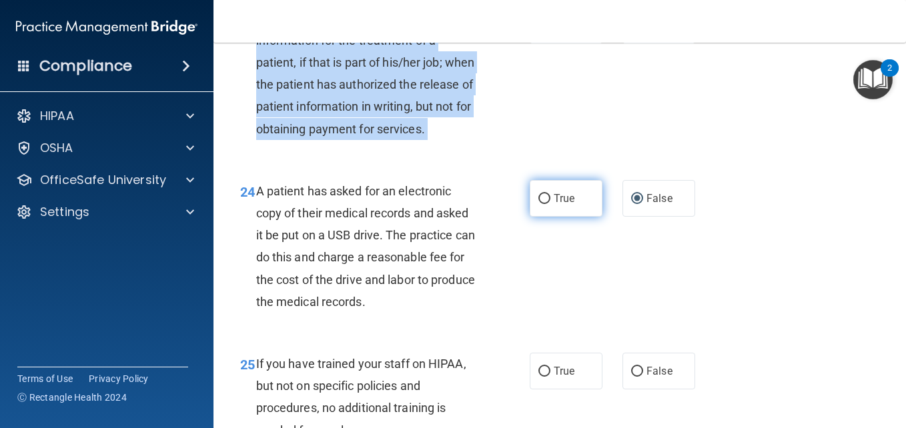
click at [538, 204] on input "True" at bounding box center [544, 199] width 12 height 10
radio input "true"
radio input "false"
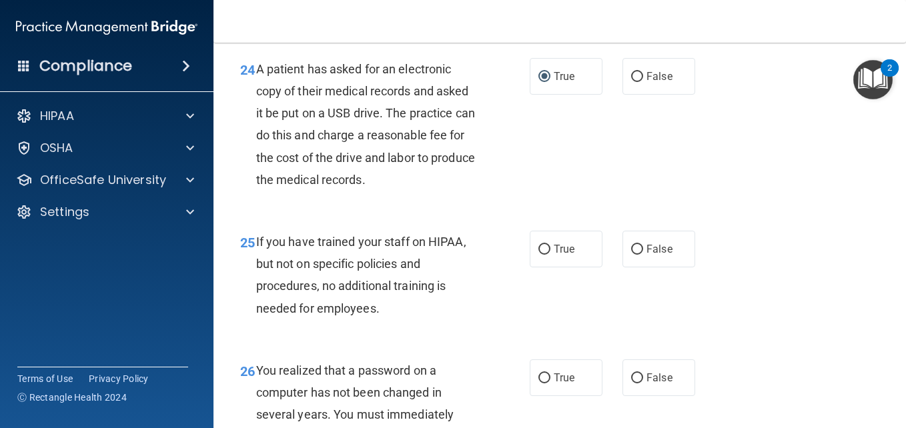
scroll to position [3039, 0]
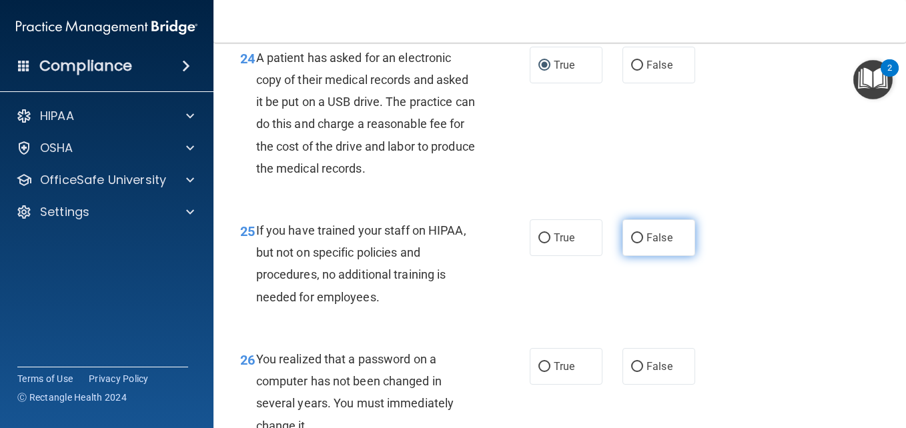
click at [631, 243] on input "False" at bounding box center [637, 238] width 12 height 10
radio input "true"
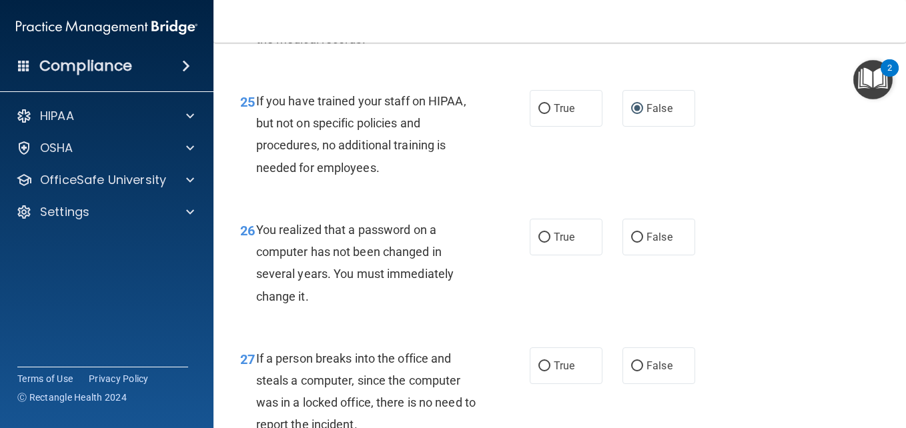
scroll to position [3173, 0]
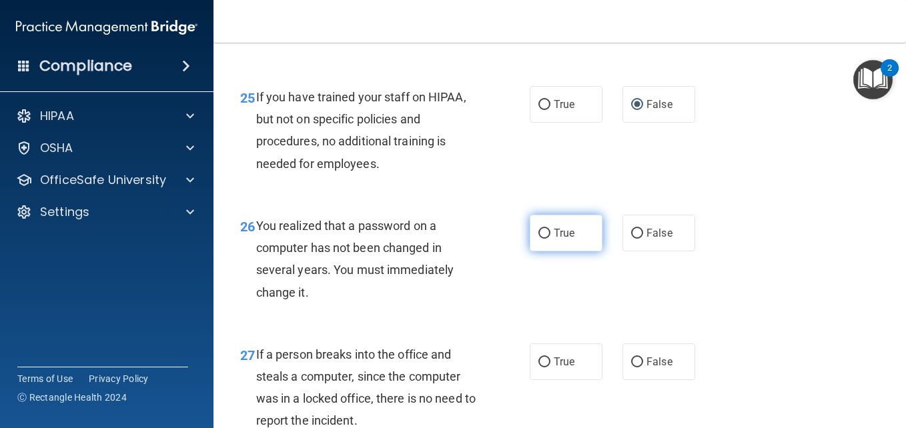
click at [538, 239] on input "True" at bounding box center [544, 234] width 12 height 10
radio input "true"
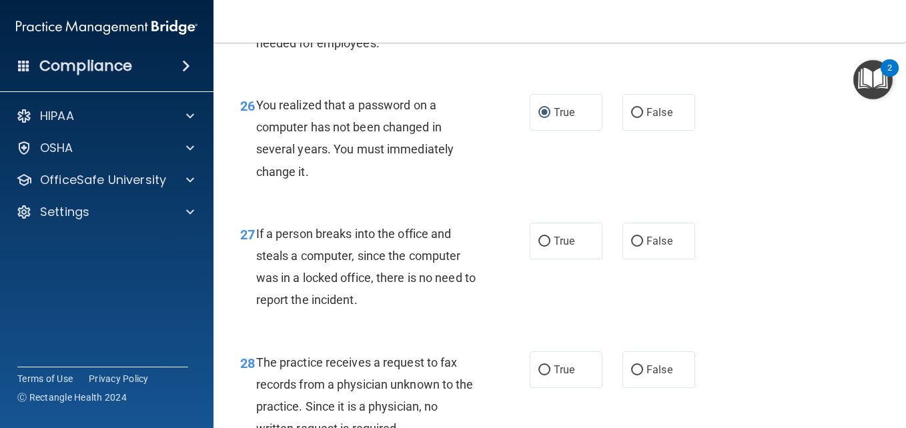
scroll to position [3306, 0]
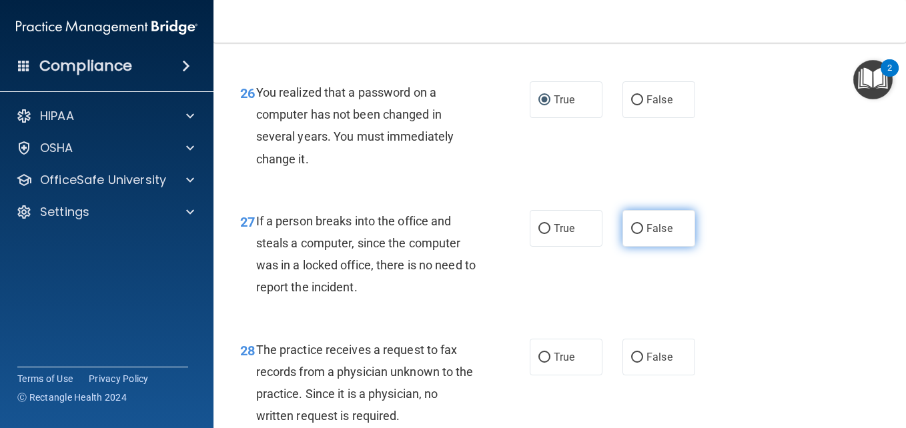
click at [631, 234] on input "False" at bounding box center [637, 229] width 12 height 10
radio input "true"
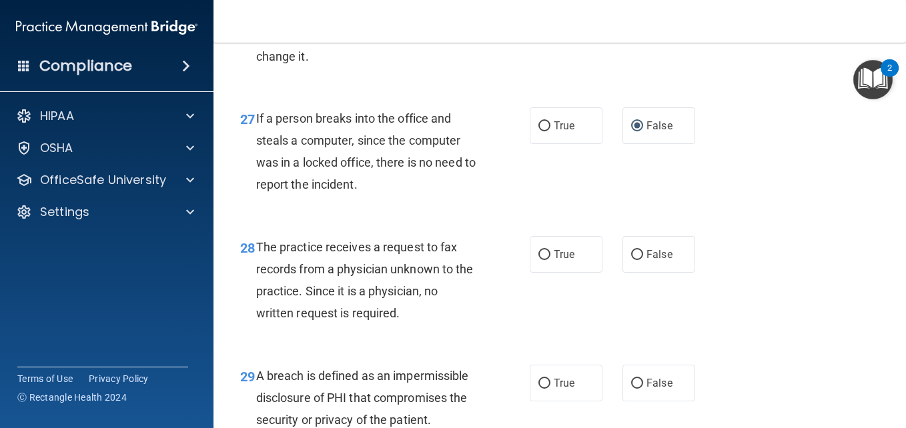
scroll to position [3422, 0]
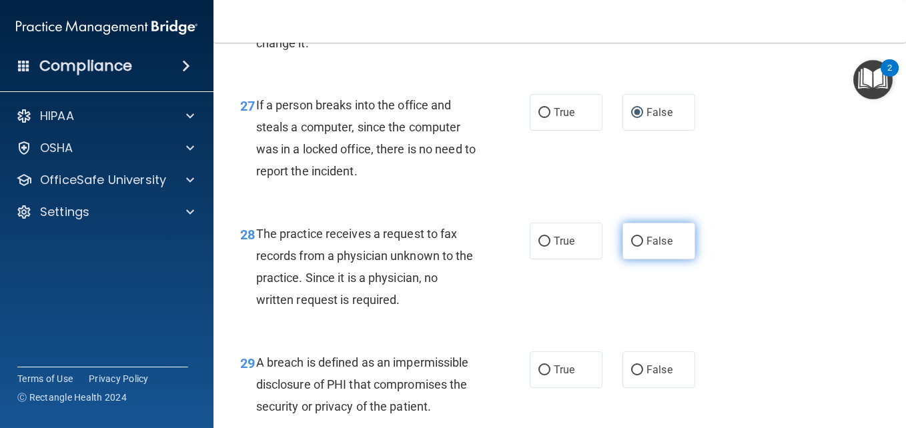
click at [634, 247] on input "False" at bounding box center [637, 242] width 12 height 10
radio input "true"
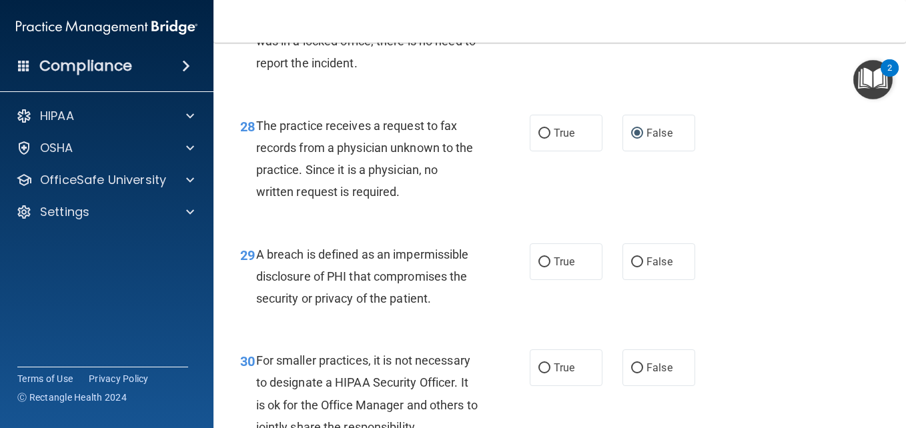
scroll to position [3556, 0]
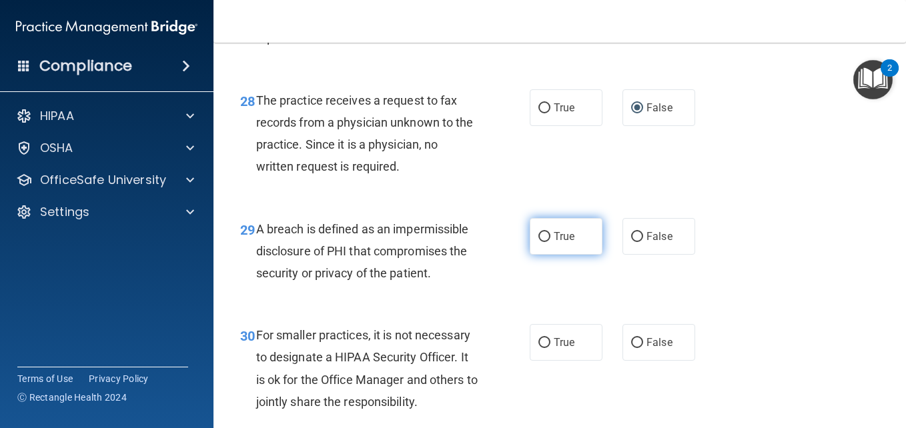
click at [542, 242] on input "True" at bounding box center [544, 237] width 12 height 10
radio input "true"
drag, startPoint x: 901, startPoint y: 420, endPoint x: 631, endPoint y: 421, distance: 270.1
click at [631, 421] on div "30 For smaller practices, it is not necessary to designate a HIPAA Security Off…" at bounding box center [559, 371] width 659 height 129
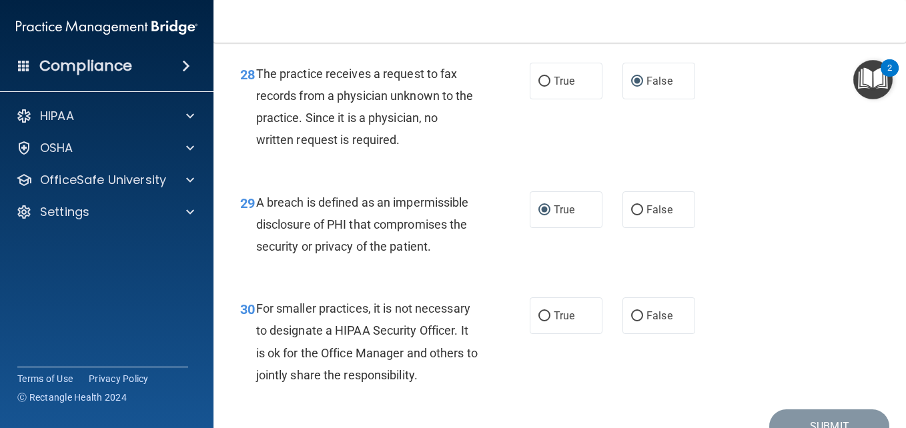
scroll to position [3609, 0]
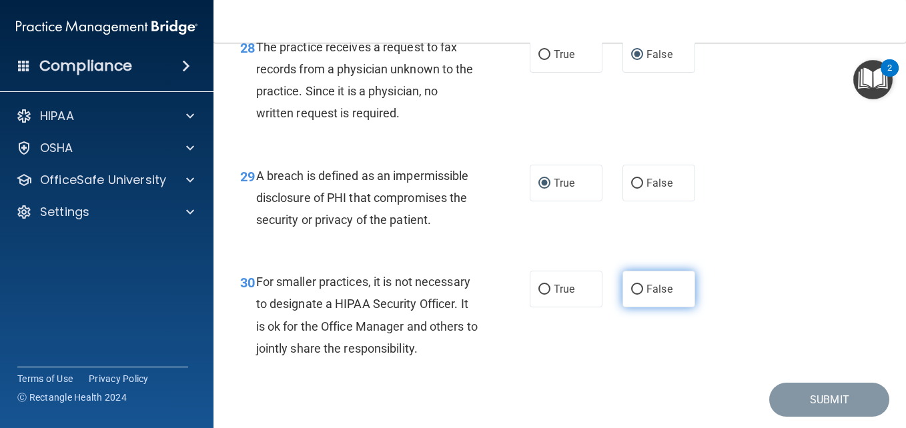
click at [632, 295] on input "False" at bounding box center [637, 290] width 12 height 10
radio input "true"
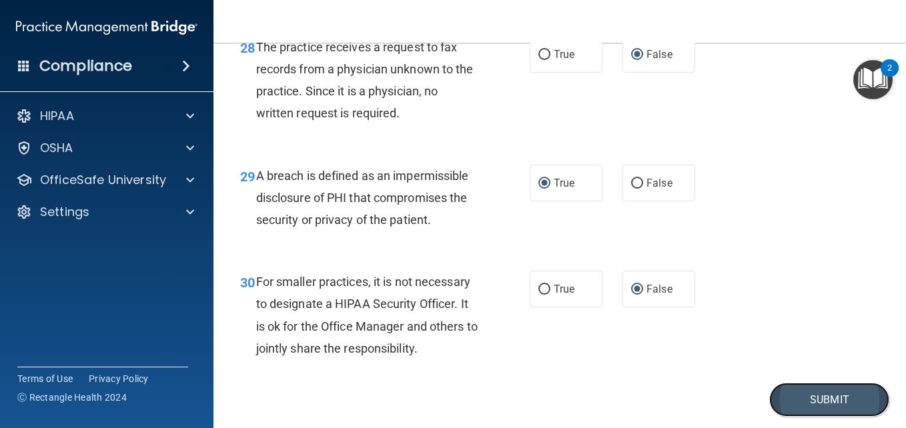
click at [842, 409] on button "Submit" at bounding box center [829, 400] width 120 height 34
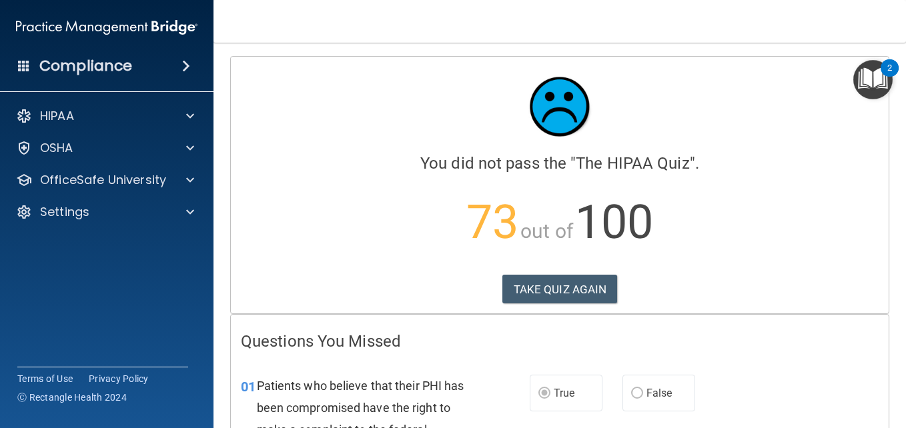
drag, startPoint x: 898, startPoint y: 420, endPoint x: 646, endPoint y: 314, distance: 274.1
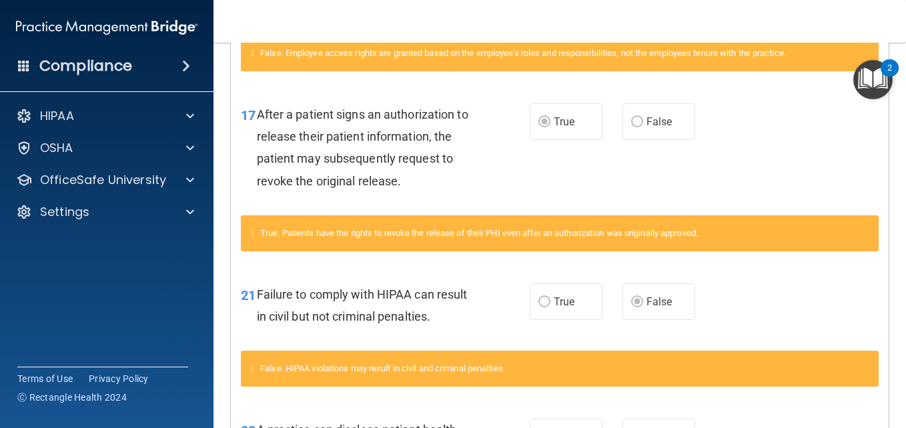
scroll to position [1174, 0]
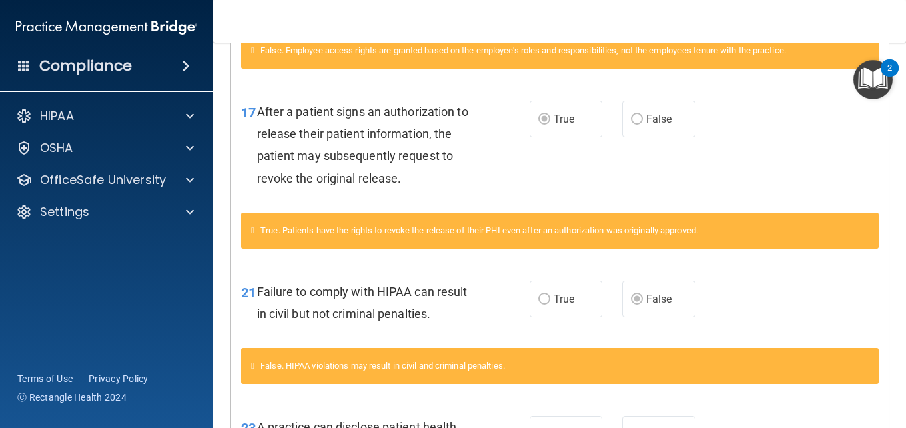
click at [892, 413] on main "Calculating your score.... You did not pass the " The HIPAA Quiz ". 73 out of 1…" at bounding box center [559, 235] width 692 height 385
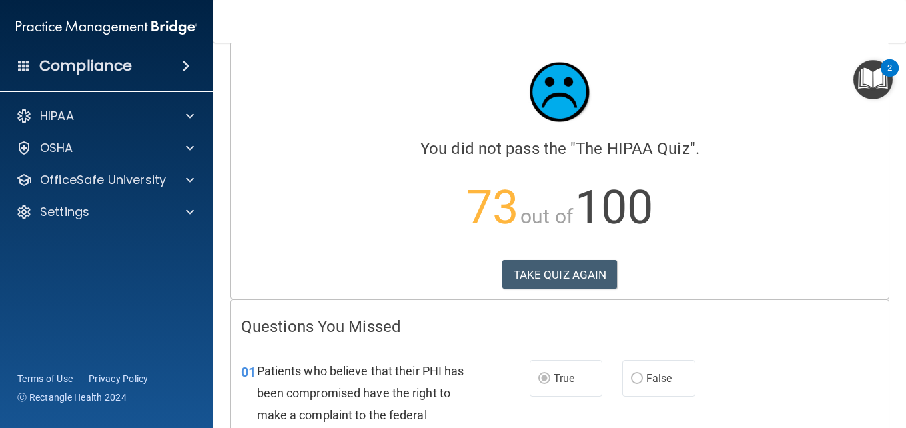
scroll to position [0, 0]
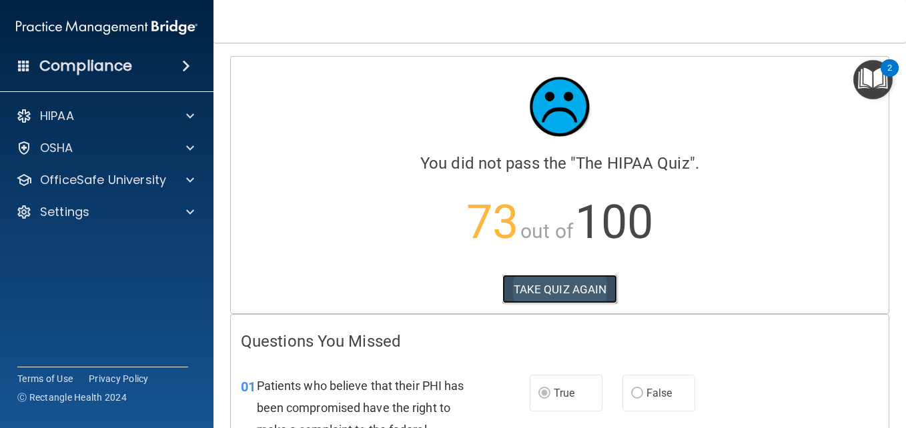
click at [531, 282] on button "TAKE QUIZ AGAIN" at bounding box center [559, 289] width 115 height 29
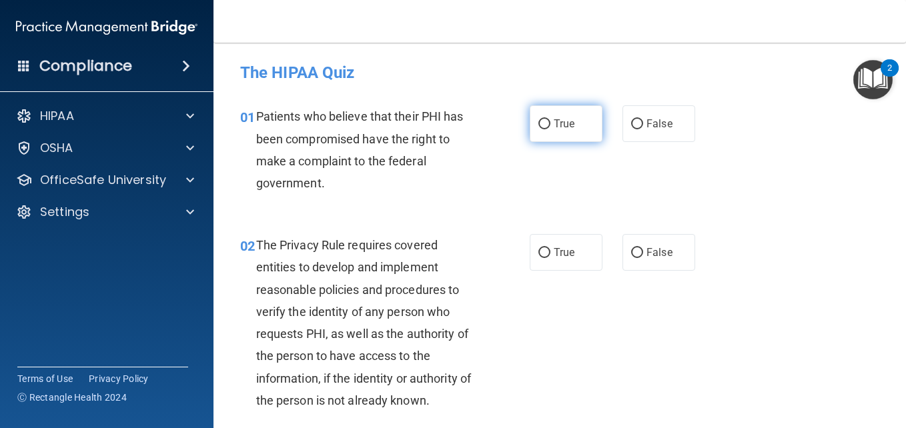
click at [541, 126] on input "True" at bounding box center [544, 124] width 12 height 10
radio input "true"
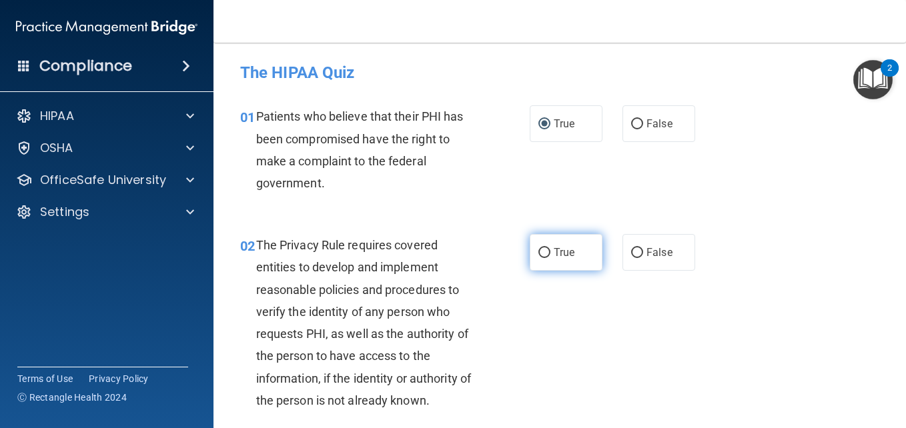
click at [539, 251] on input "True" at bounding box center [544, 253] width 12 height 10
radio input "true"
drag, startPoint x: 901, startPoint y: 420, endPoint x: 570, endPoint y: 397, distance: 331.5
click at [570, 397] on div "02 The Privacy Rule requires covered entities to develop and implement reasonab…" at bounding box center [559, 325] width 659 height 217
click at [895, 419] on main "- The HIPAA Quiz This quiz doesn’t expire until 12/03/2019. Are you sure you wa…" at bounding box center [559, 235] width 692 height 385
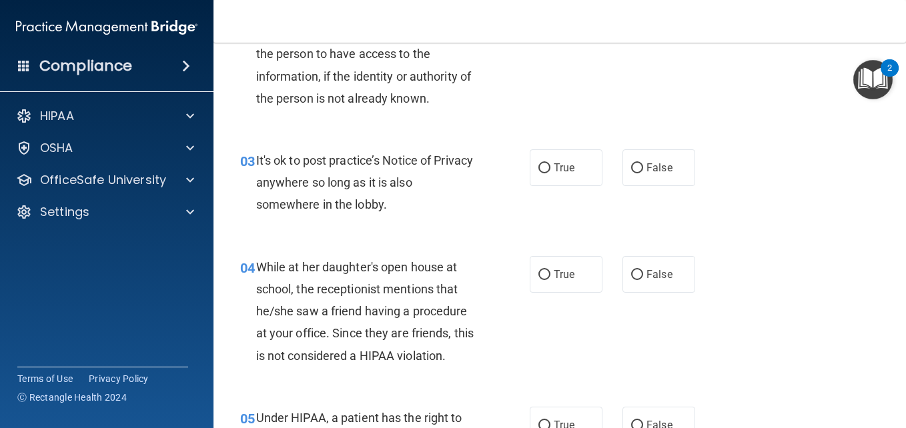
scroll to position [347, 0]
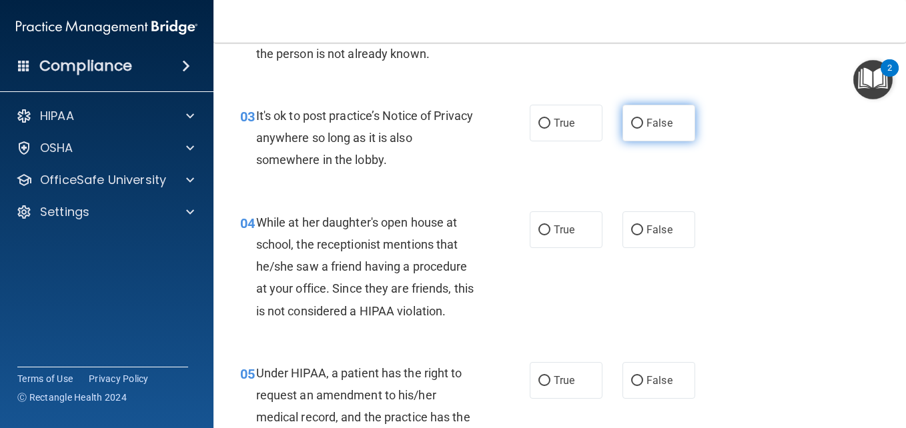
click at [633, 120] on input "False" at bounding box center [637, 124] width 12 height 10
radio input "true"
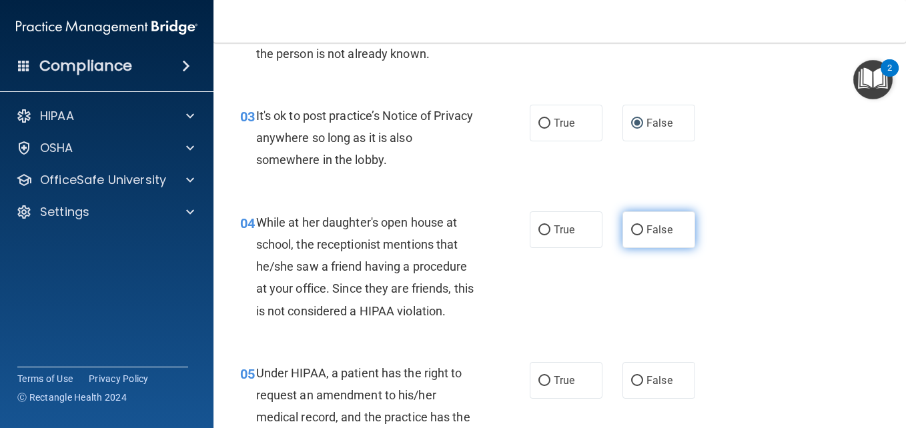
click at [635, 232] on input "False" at bounding box center [637, 230] width 12 height 10
radio input "true"
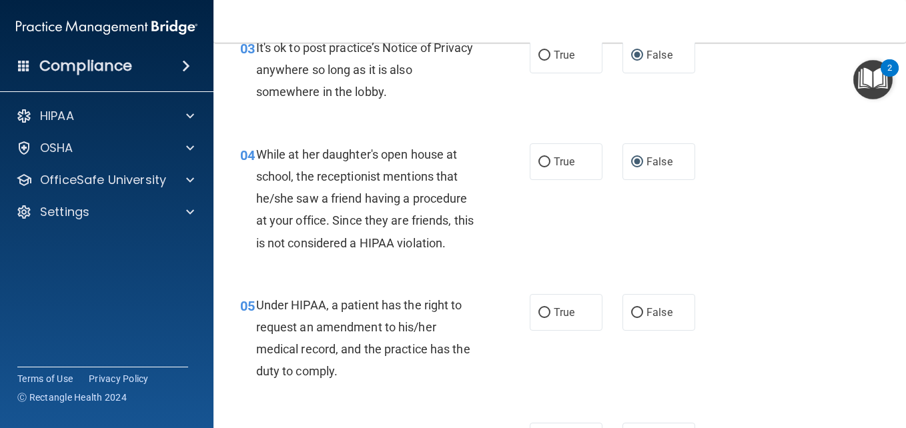
scroll to position [427, 0]
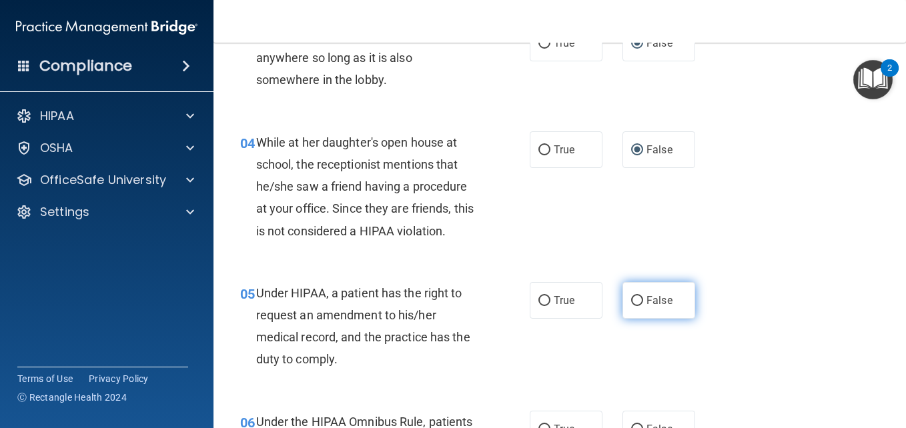
click at [631, 296] on input "False" at bounding box center [637, 301] width 12 height 10
radio input "true"
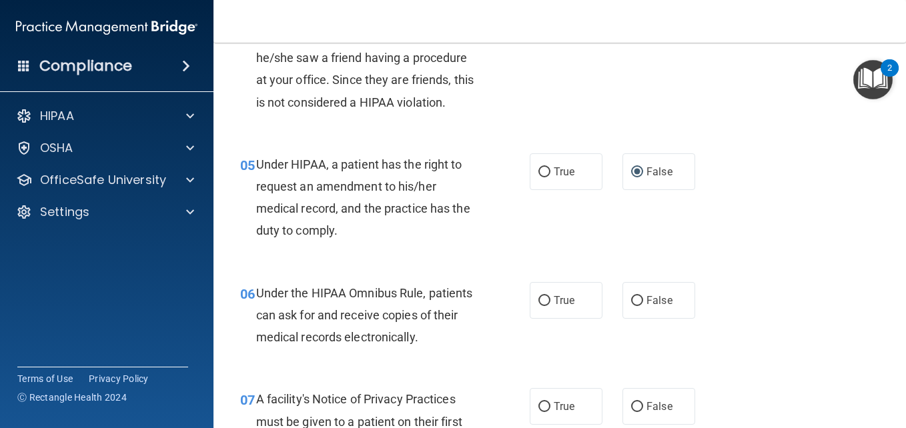
scroll to position [560, 0]
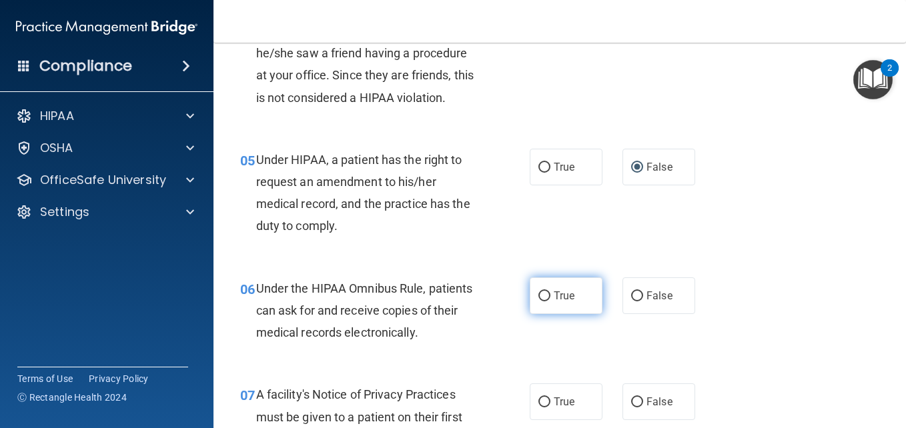
click at [538, 293] on input "True" at bounding box center [544, 296] width 12 height 10
radio input "true"
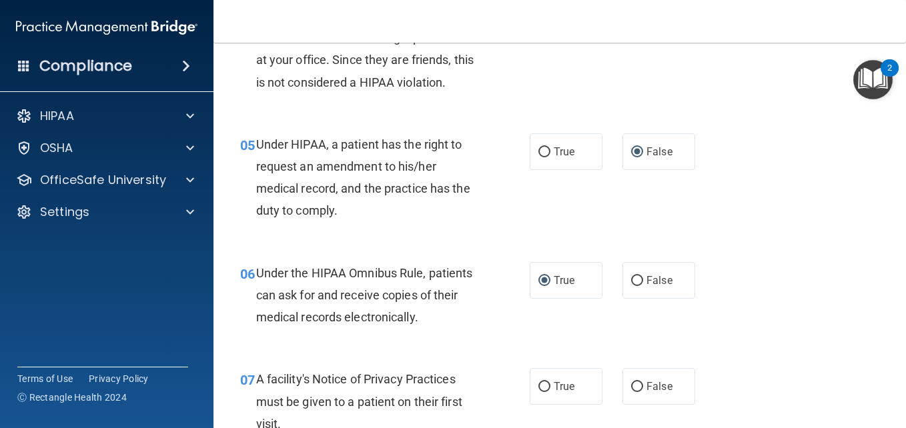
scroll to position [587, 0]
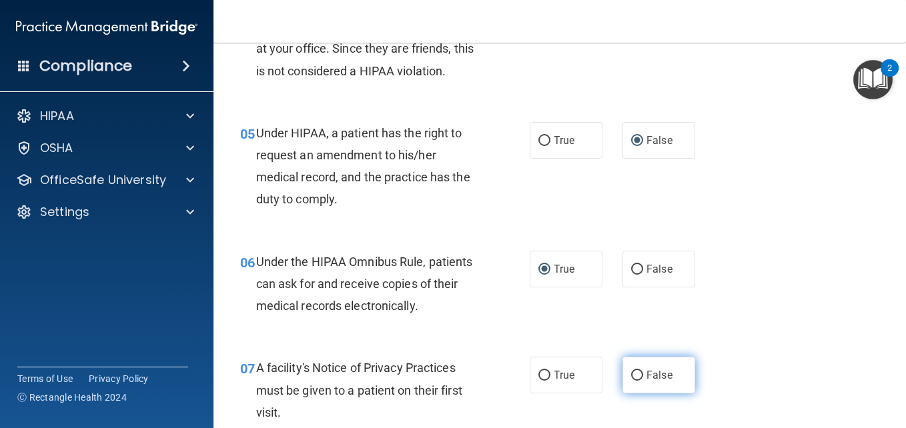
click at [631, 373] on input "False" at bounding box center [637, 376] width 12 height 10
radio input "true"
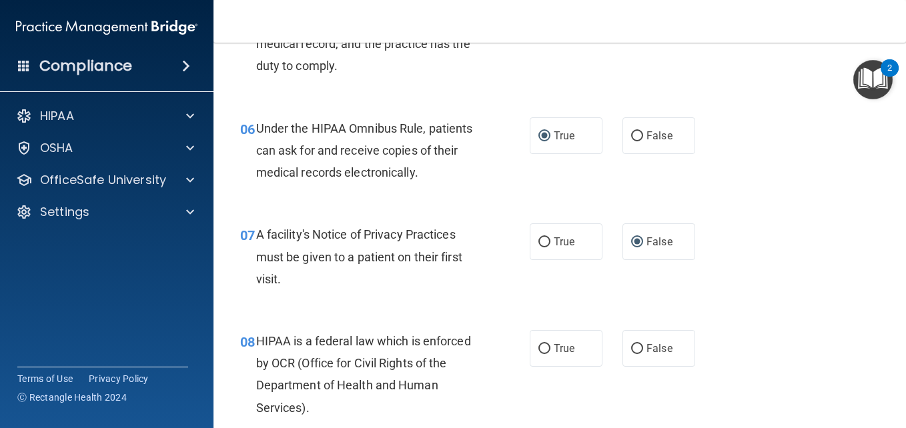
scroll to position [747, 0]
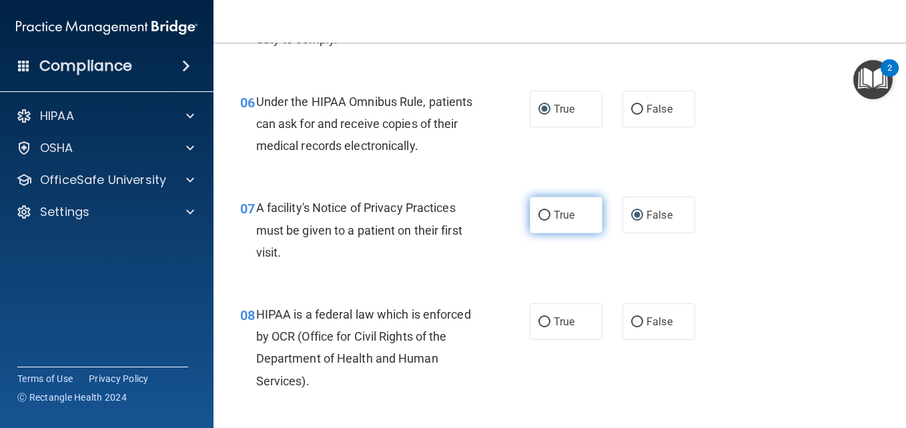
click at [538, 213] on input "True" at bounding box center [544, 216] width 12 height 10
radio input "true"
radio input "false"
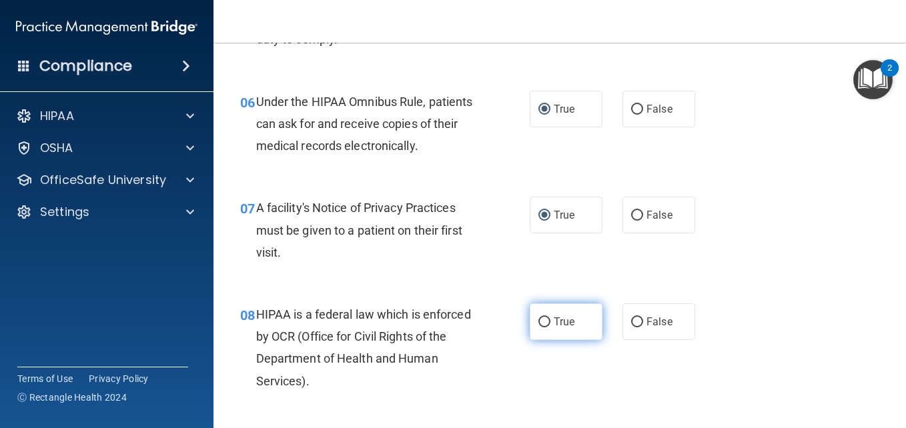
click at [539, 320] on input "True" at bounding box center [544, 322] width 12 height 10
radio input "true"
drag, startPoint x: 901, startPoint y: 419, endPoint x: 617, endPoint y: 381, distance: 286.5
click at [617, 381] on div "08 HIPAA is a federal law which is enforced by OCR (Office for Civil Rights of …" at bounding box center [559, 351] width 659 height 129
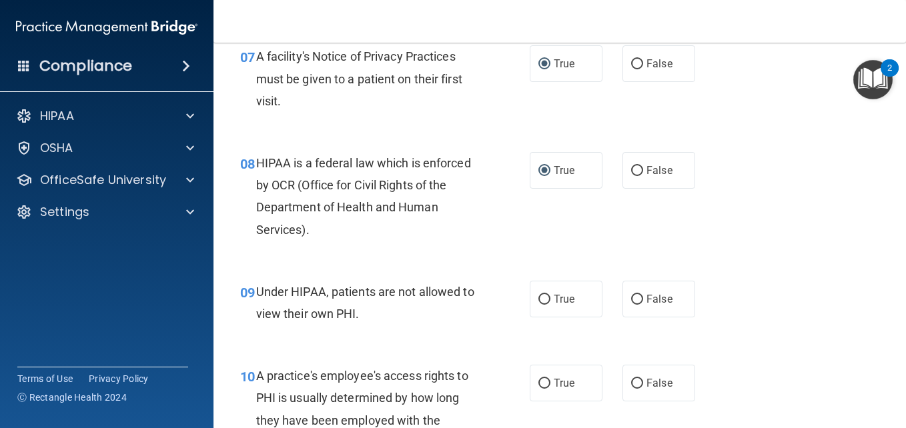
scroll to position [925, 0]
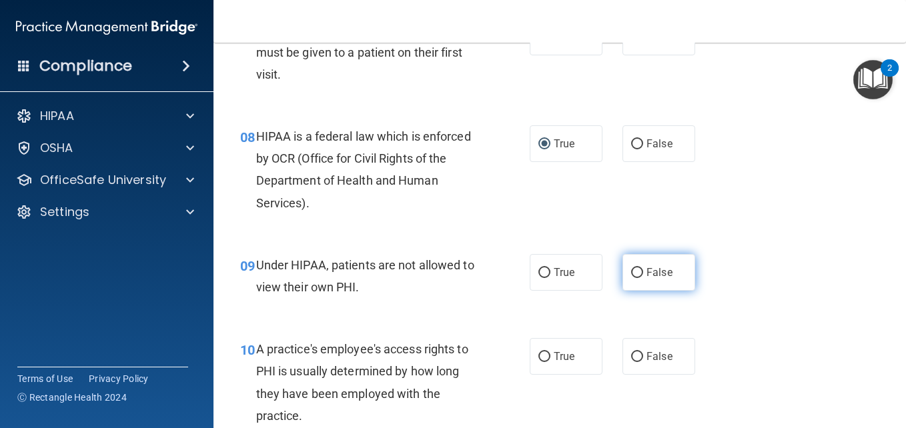
click at [631, 277] on input "False" at bounding box center [637, 273] width 12 height 10
radio input "true"
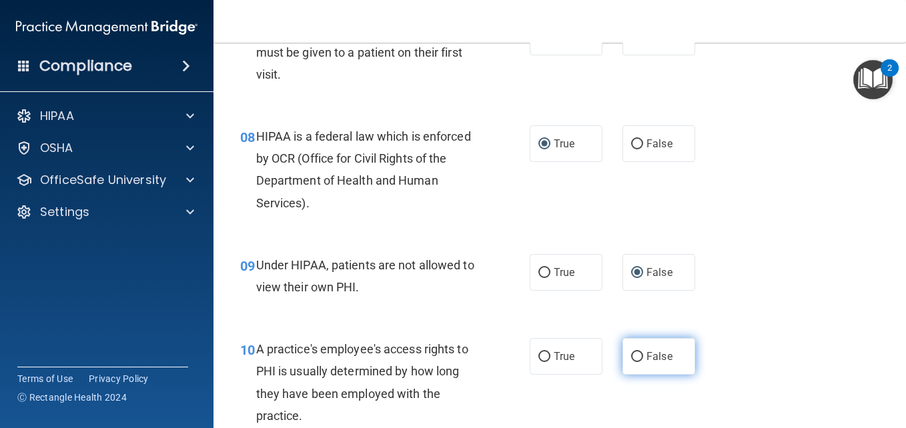
click at [631, 356] on input "False" at bounding box center [637, 357] width 12 height 10
radio input "true"
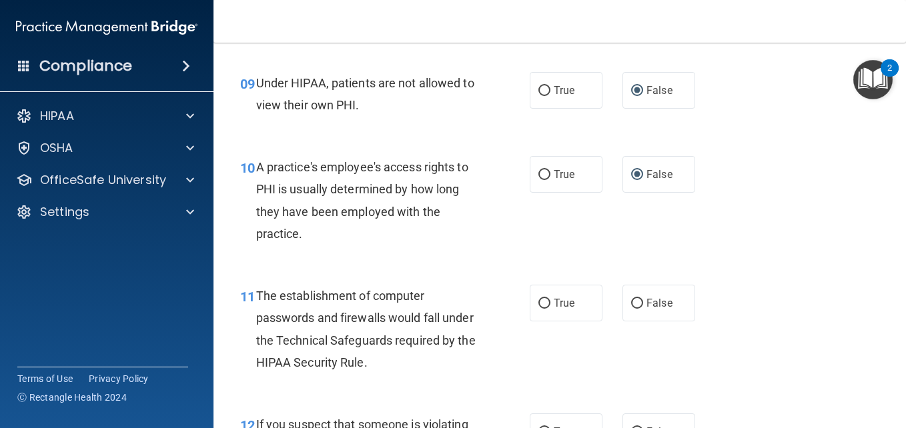
scroll to position [1112, 0]
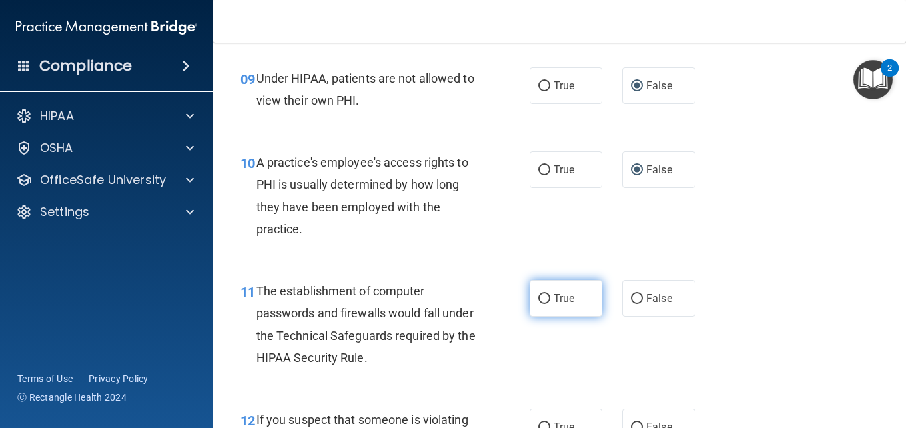
click at [542, 297] on input "True" at bounding box center [544, 299] width 12 height 10
radio input "true"
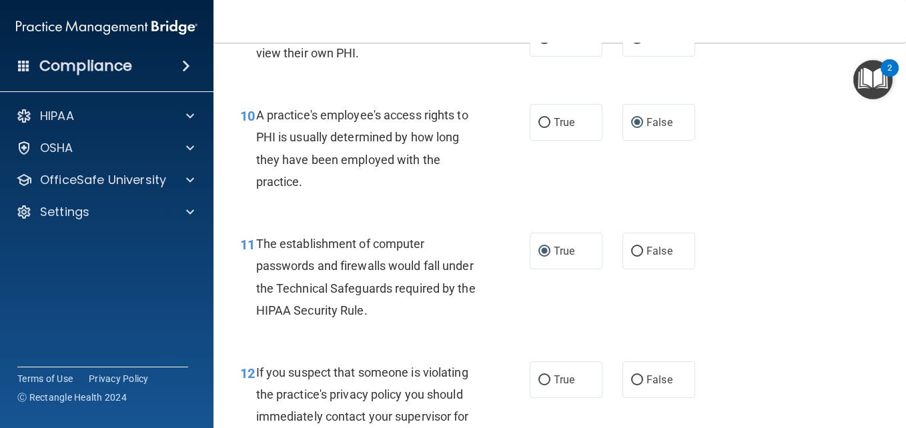
scroll to position [1165, 0]
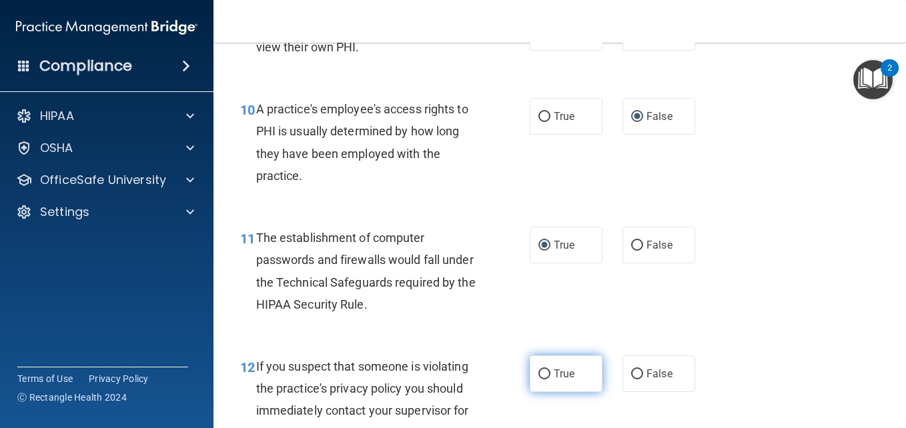
click at [538, 373] on input "True" at bounding box center [544, 374] width 12 height 10
radio input "true"
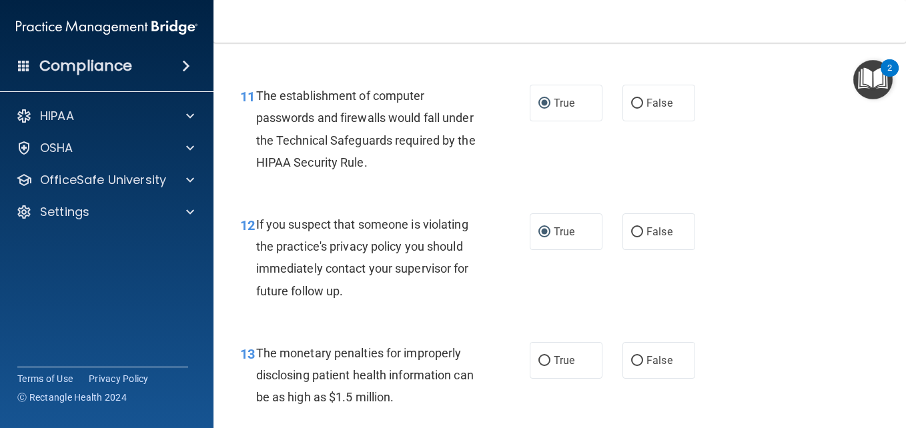
scroll to position [1414, 0]
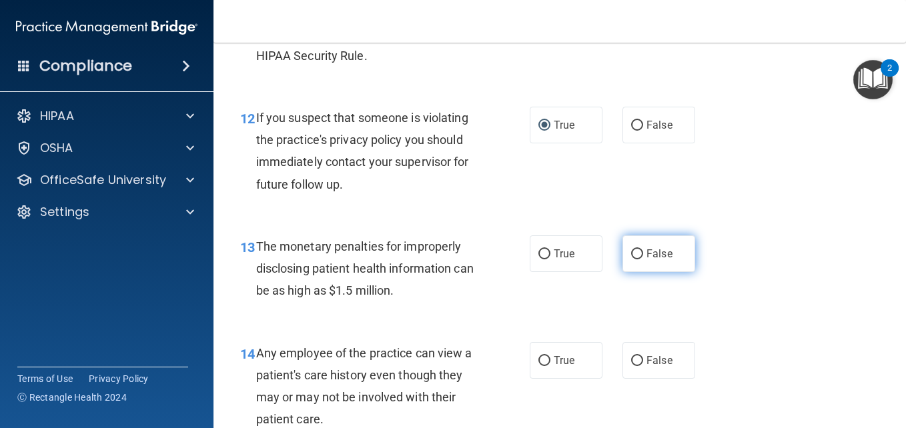
click at [631, 255] on input "False" at bounding box center [637, 254] width 12 height 10
radio input "true"
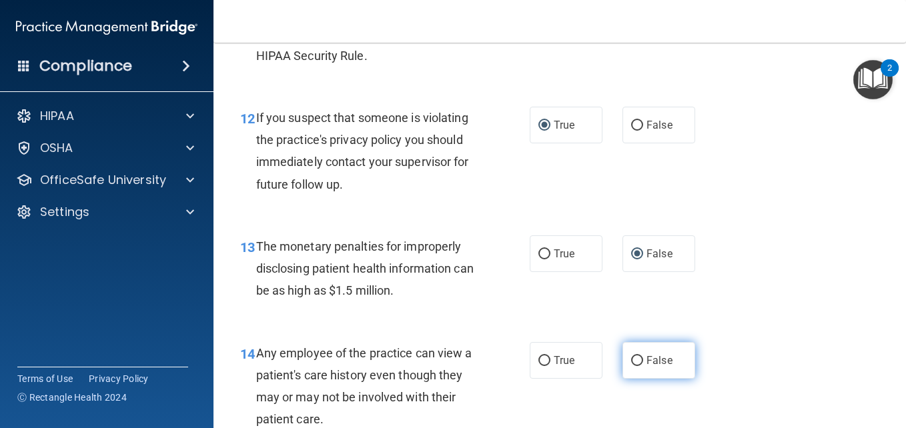
click at [631, 359] on input "False" at bounding box center [637, 361] width 12 height 10
radio input "true"
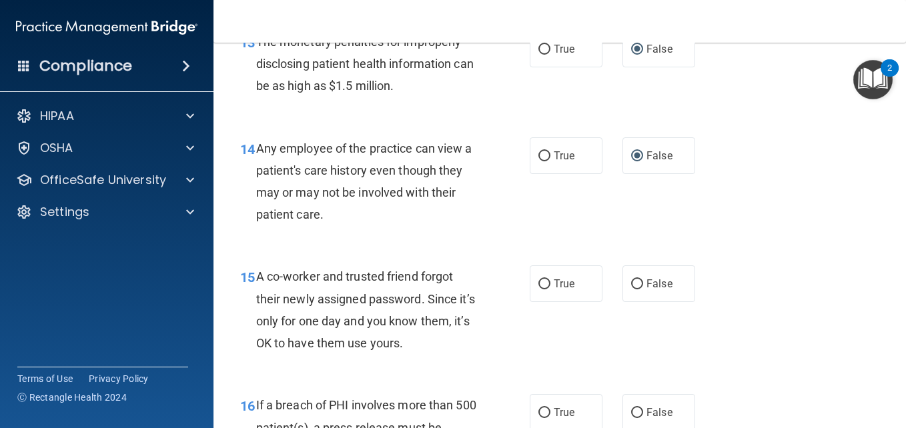
scroll to position [1627, 0]
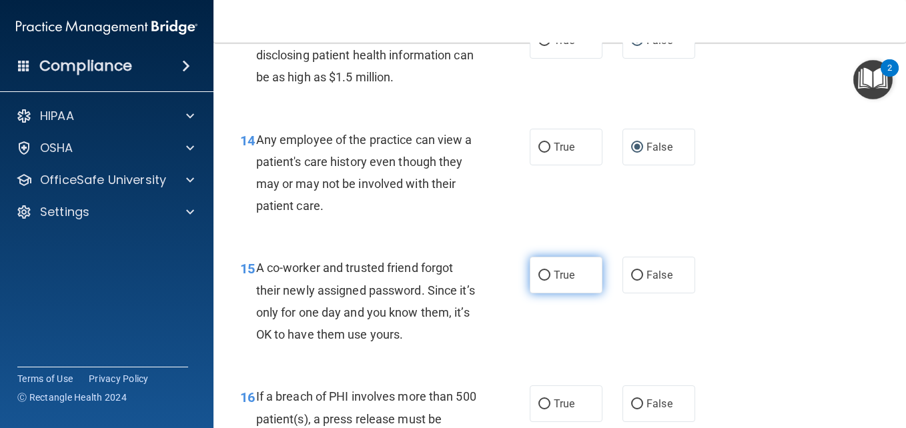
click at [538, 271] on input "True" at bounding box center [544, 276] width 12 height 10
radio input "true"
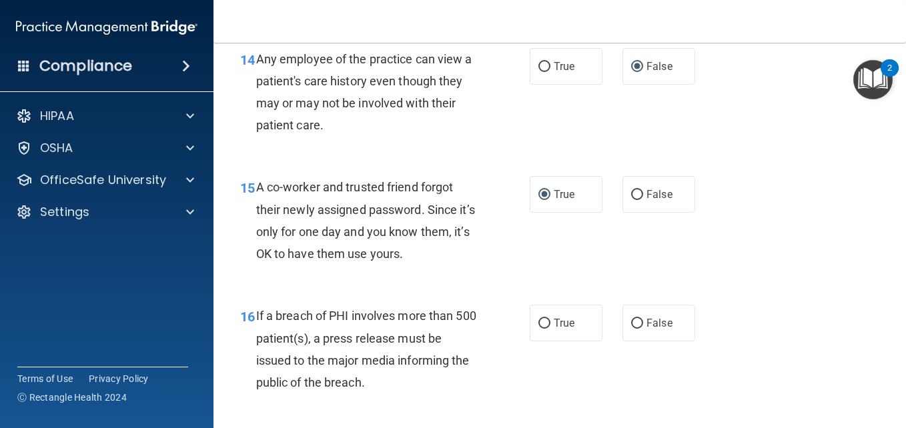
scroll to position [1734, 0]
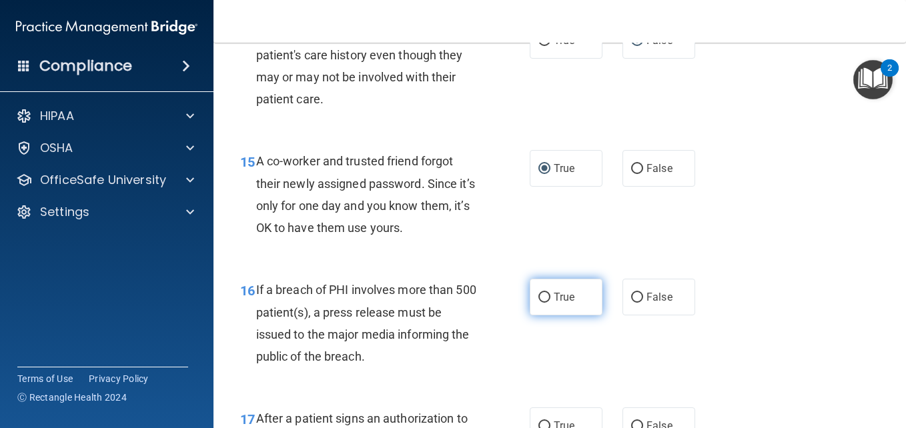
click at [539, 297] on input "True" at bounding box center [544, 298] width 12 height 10
radio input "true"
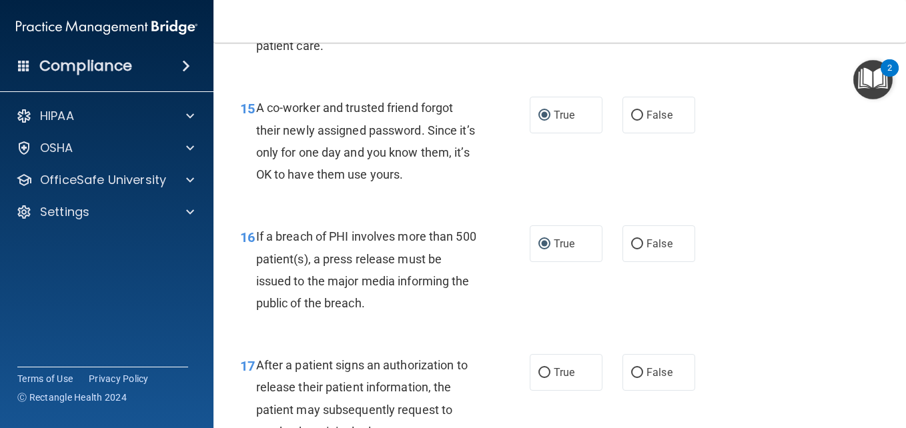
scroll to position [1832, 0]
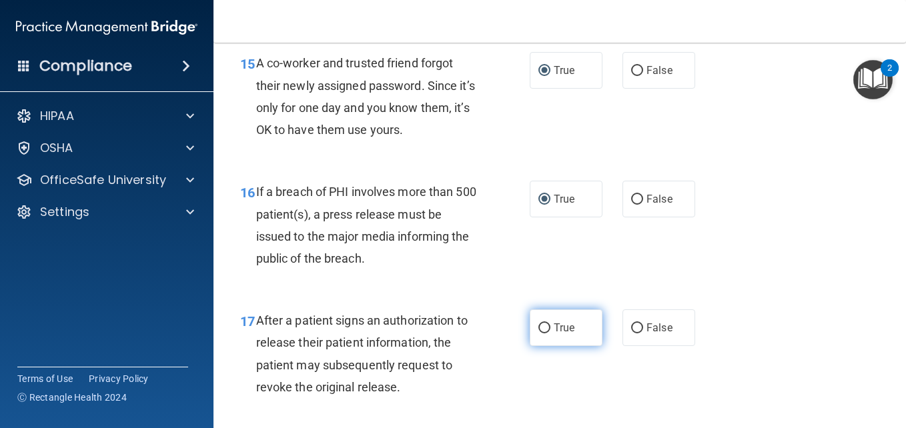
click at [538, 325] on input "True" at bounding box center [544, 328] width 12 height 10
radio input "true"
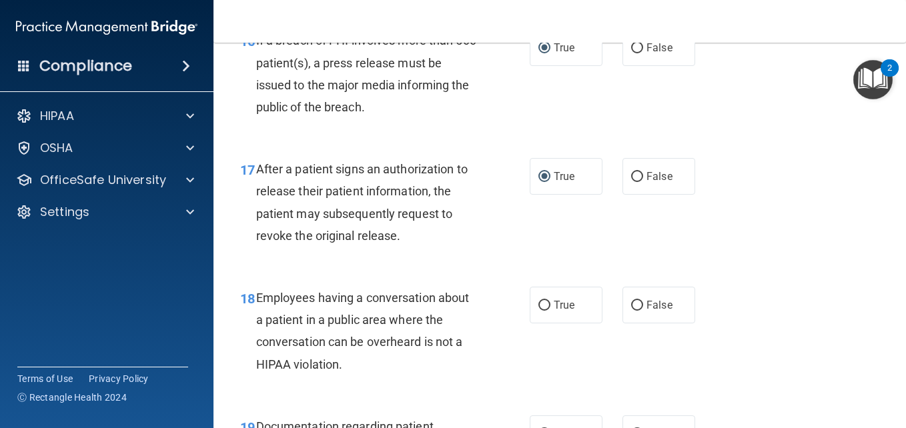
scroll to position [2028, 0]
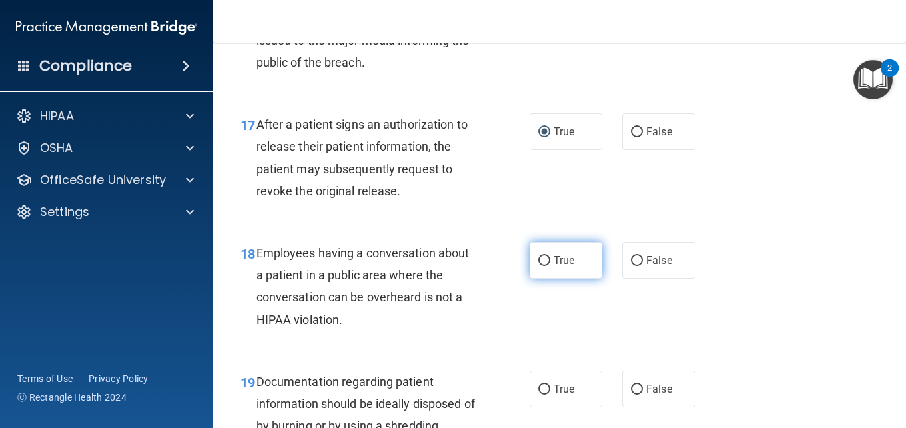
click at [538, 256] on input "True" at bounding box center [544, 261] width 12 height 10
radio input "true"
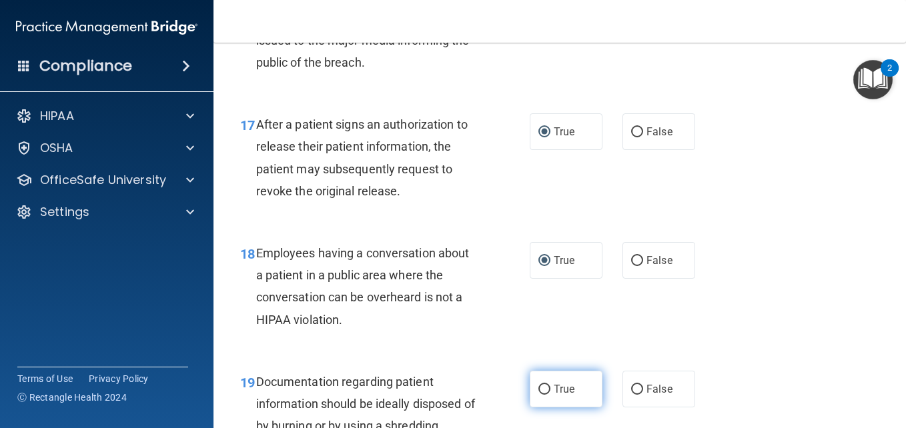
click at [538, 388] on input "True" at bounding box center [544, 390] width 12 height 10
radio input "true"
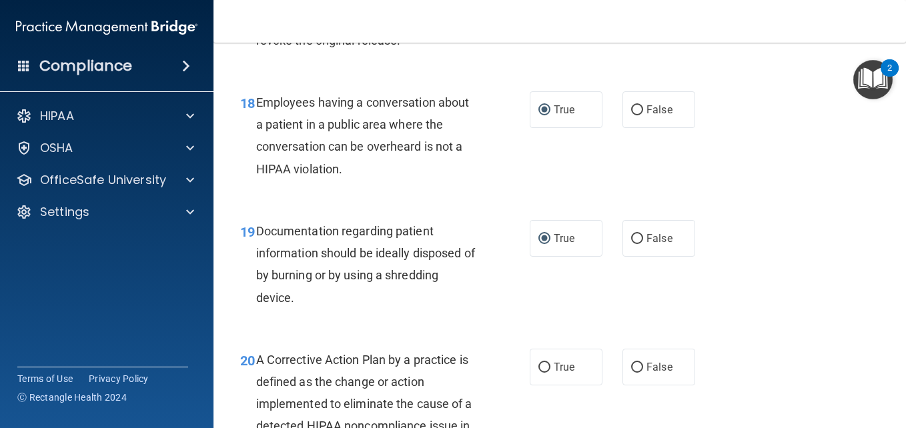
scroll to position [2232, 0]
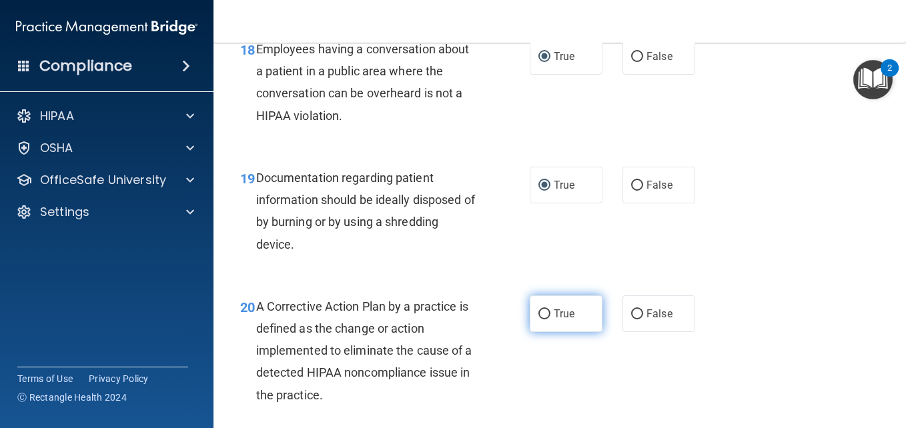
click at [539, 313] on input "True" at bounding box center [544, 314] width 12 height 10
radio input "true"
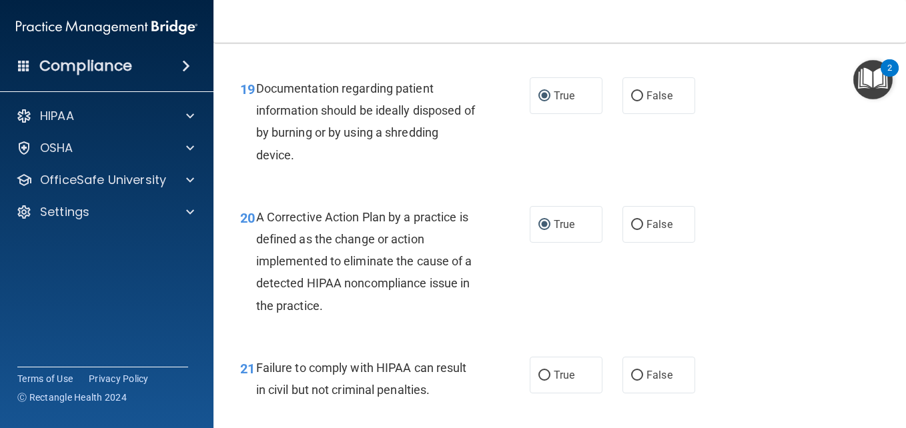
scroll to position [2339, 0]
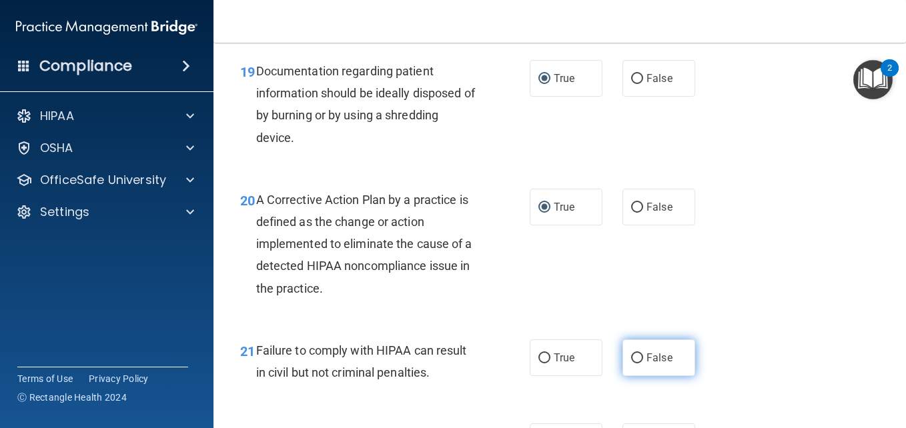
click at [633, 359] on input "False" at bounding box center [637, 358] width 12 height 10
radio input "true"
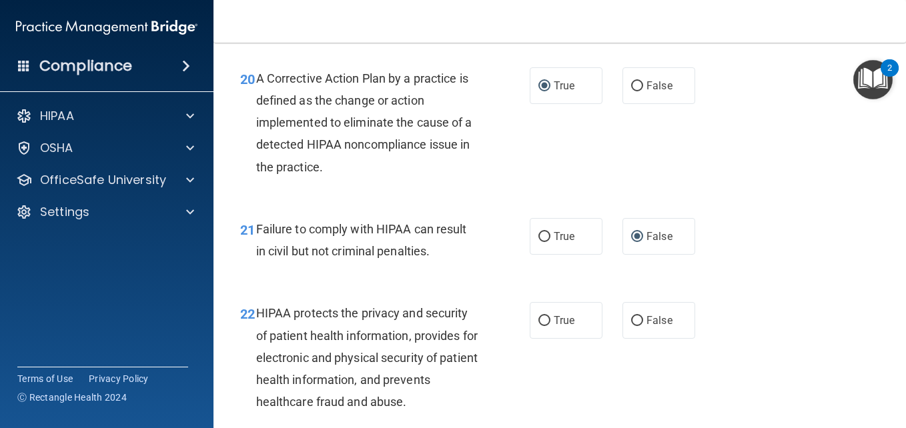
scroll to position [2472, 0]
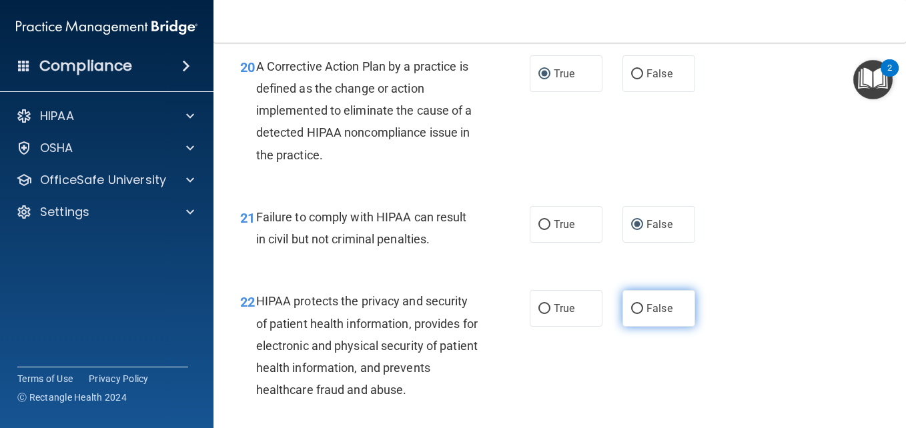
click at [631, 304] on input "False" at bounding box center [637, 309] width 12 height 10
radio input "true"
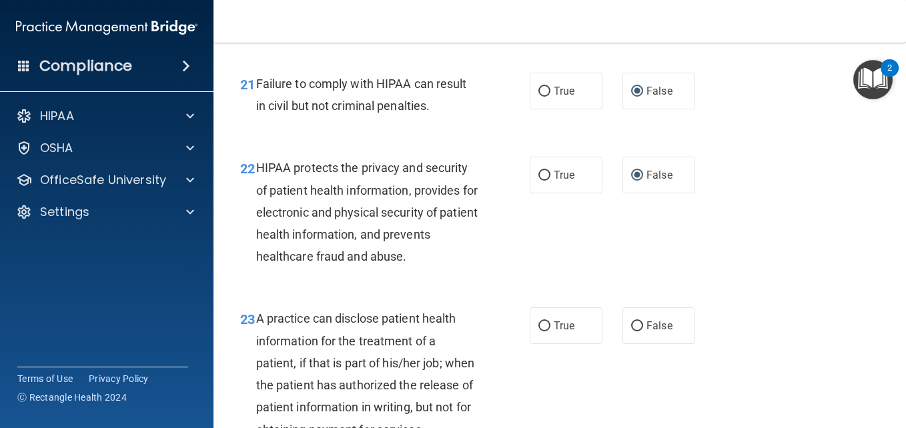
scroll to position [2668, 0]
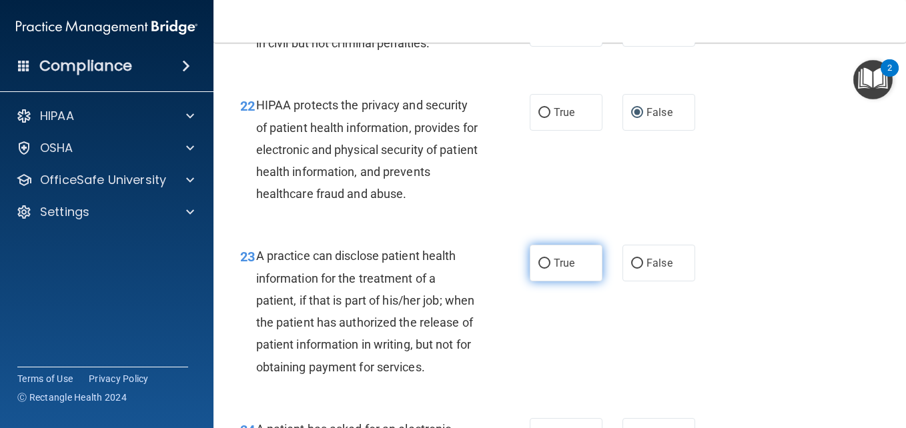
click at [538, 263] on input "True" at bounding box center [544, 264] width 12 height 10
radio input "true"
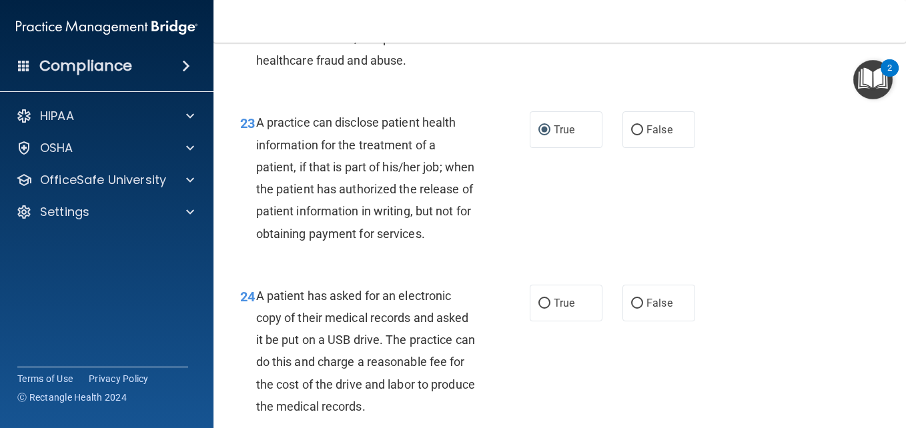
scroll to position [2845, 0]
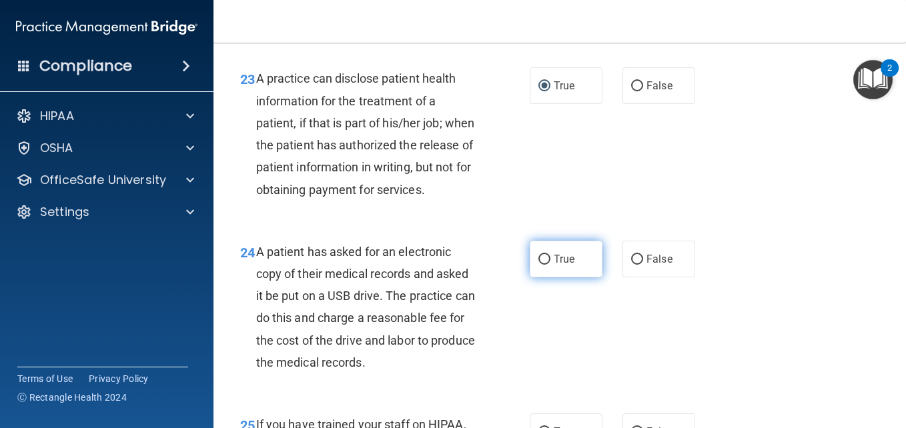
click at [540, 265] on input "True" at bounding box center [544, 260] width 12 height 10
radio input "true"
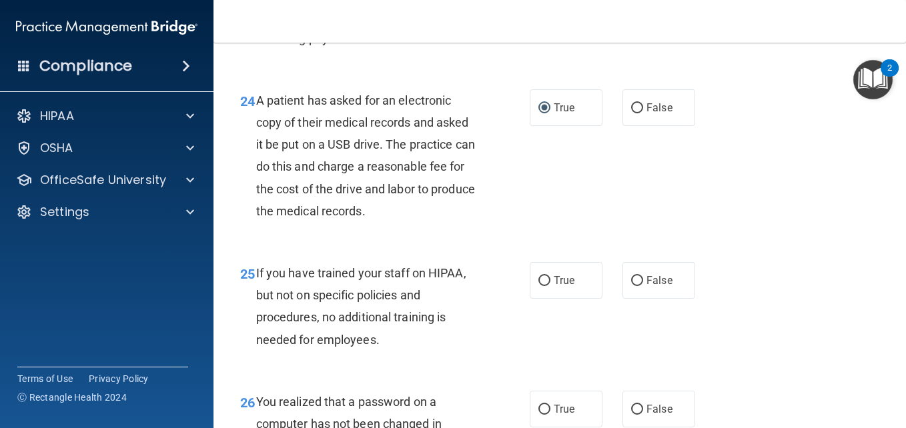
scroll to position [3032, 0]
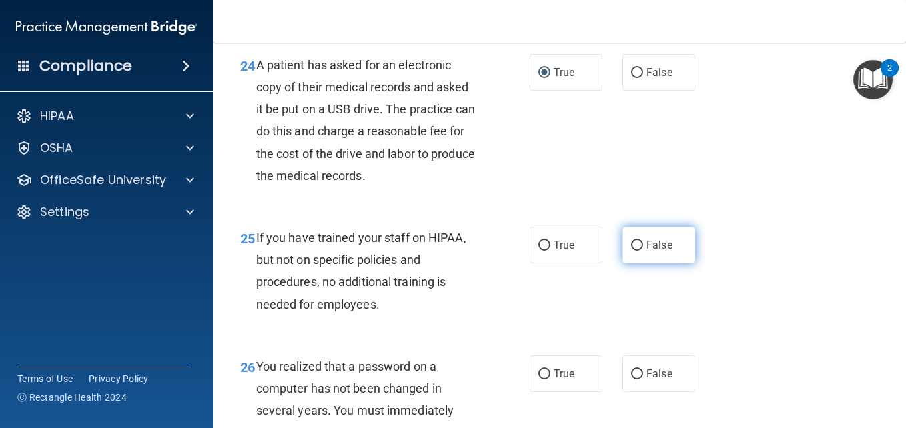
click at [631, 251] on input "False" at bounding box center [637, 246] width 12 height 10
radio input "true"
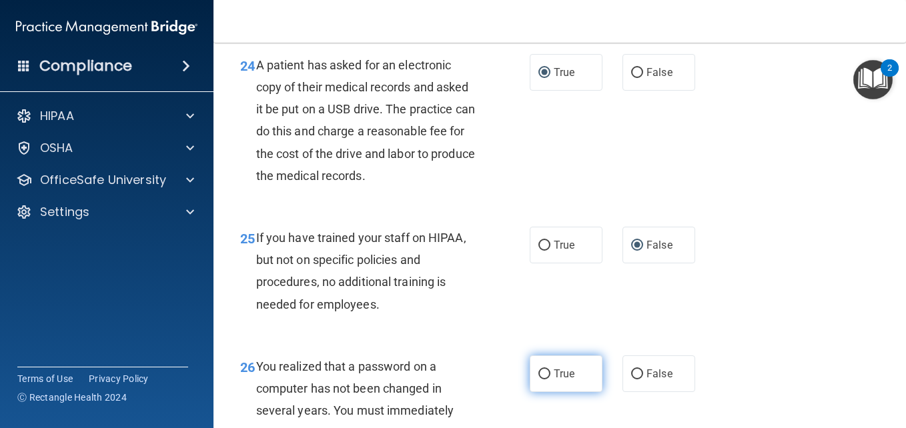
click at [539, 379] on input "True" at bounding box center [544, 374] width 12 height 10
radio input "true"
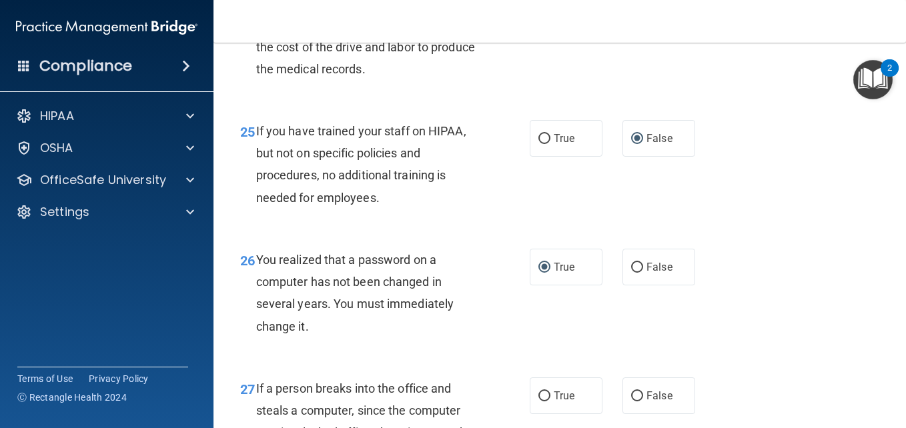
scroll to position [3166, 0]
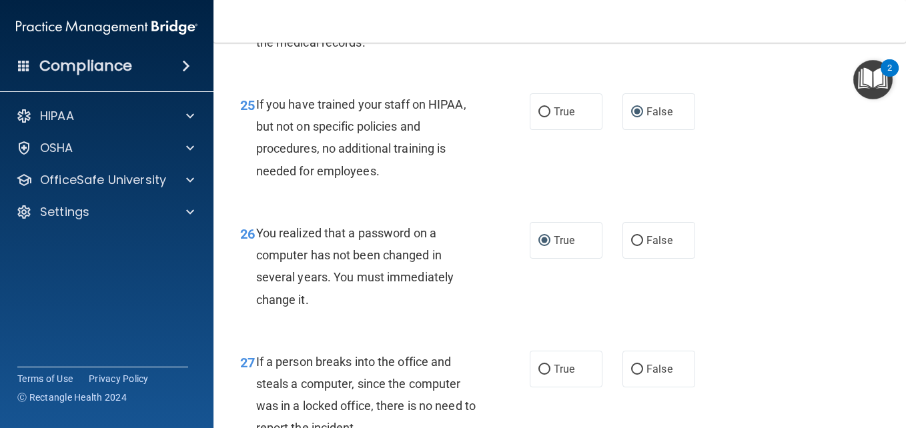
drag, startPoint x: 632, startPoint y: 391, endPoint x: 547, endPoint y: 324, distance: 108.7
click at [547, 324] on div "26 You realized that a password on a computer has not been changed in several y…" at bounding box center [559, 269] width 659 height 129
click at [632, 375] on input "False" at bounding box center [637, 370] width 12 height 10
radio input "true"
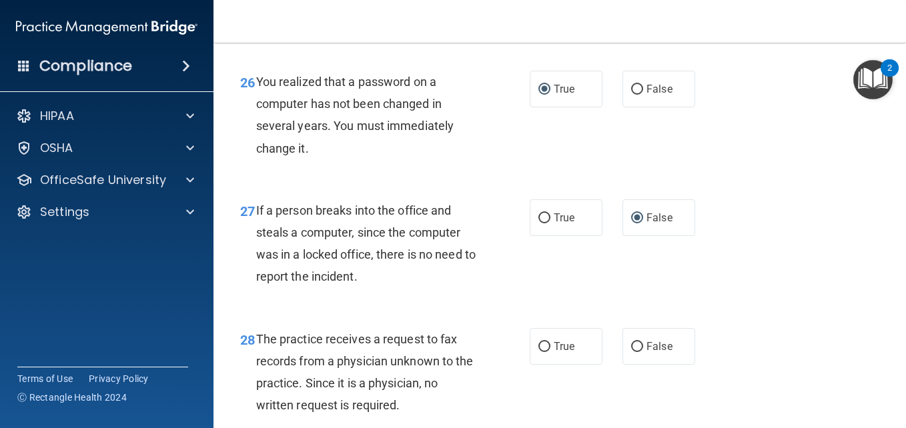
scroll to position [3379, 0]
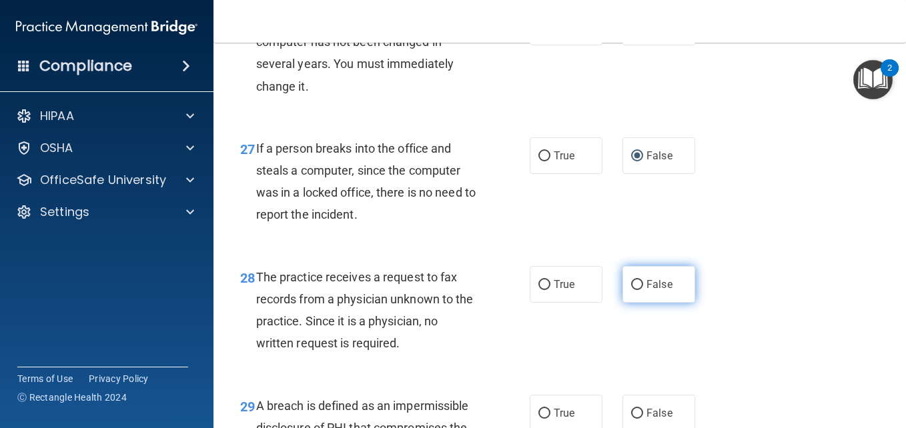
click at [631, 290] on input "False" at bounding box center [637, 285] width 12 height 10
radio input "true"
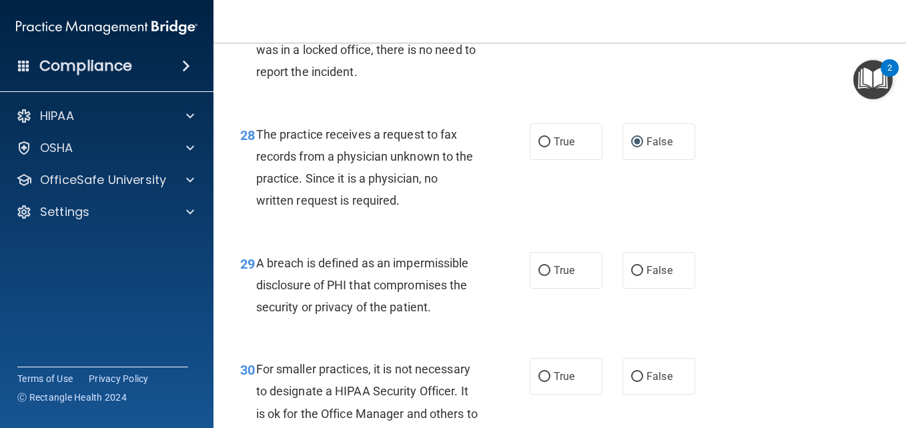
scroll to position [3566, 0]
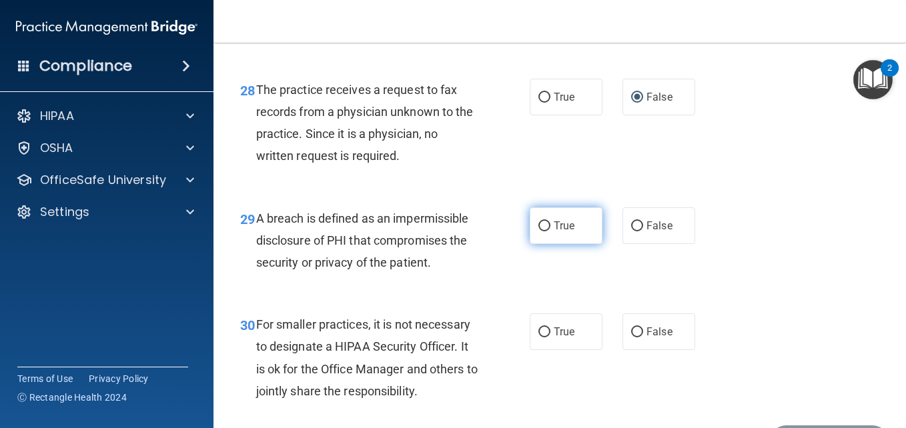
click at [535, 239] on label "True" at bounding box center [565, 225] width 73 height 37
click at [538, 231] on input "True" at bounding box center [544, 226] width 12 height 10
radio input "true"
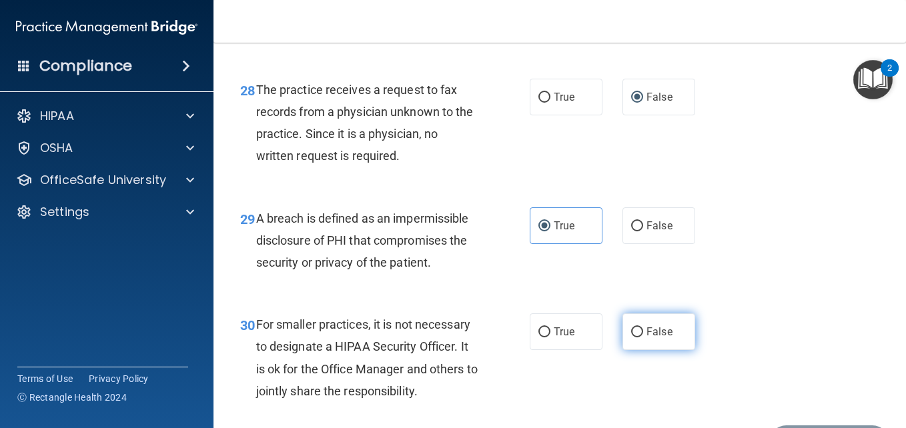
click at [631, 337] on input "False" at bounding box center [637, 332] width 12 height 10
radio input "true"
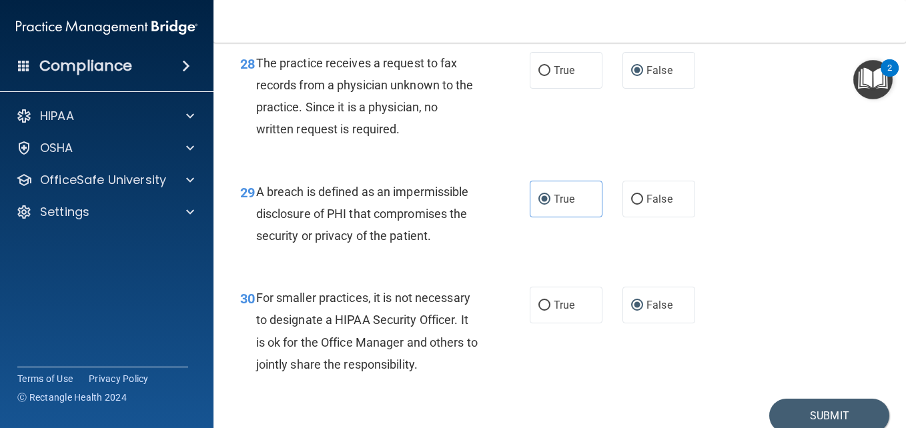
scroll to position [3673, 0]
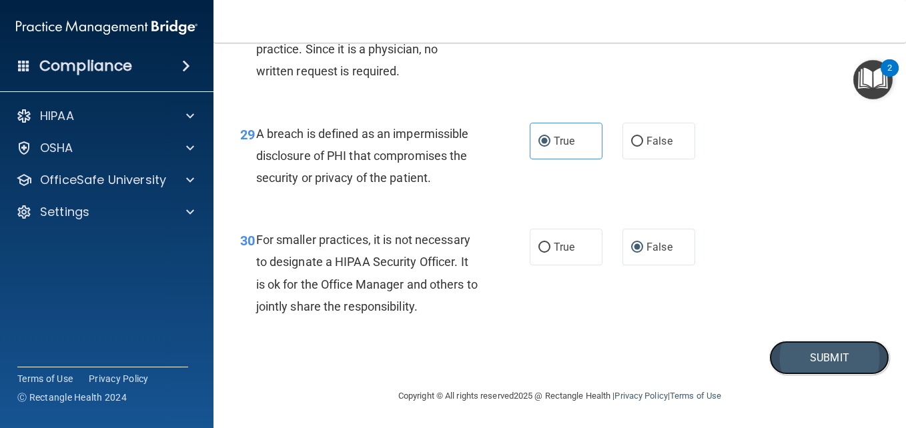
click at [815, 348] on button "Submit" at bounding box center [829, 358] width 120 height 34
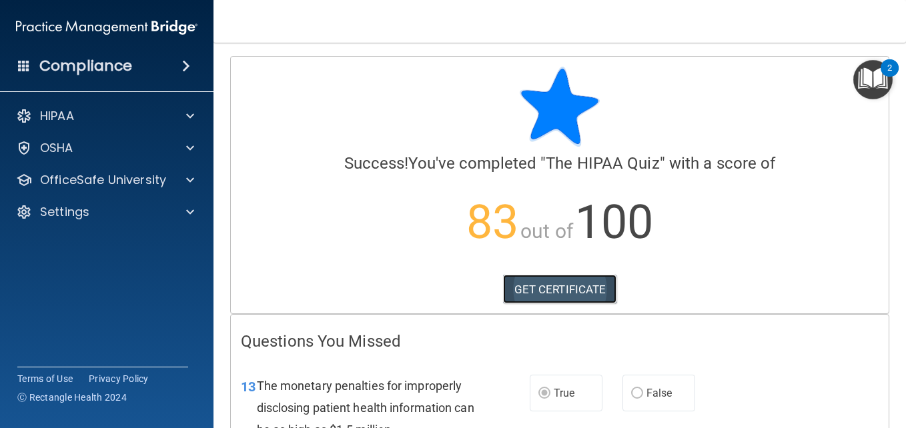
click at [537, 291] on link "GET CERTIFICATE" at bounding box center [560, 289] width 114 height 29
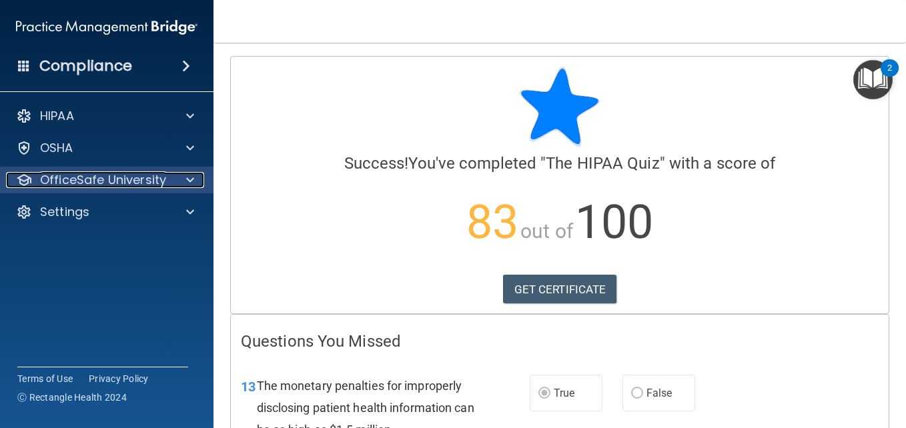
click at [191, 178] on span at bounding box center [190, 180] width 8 height 16
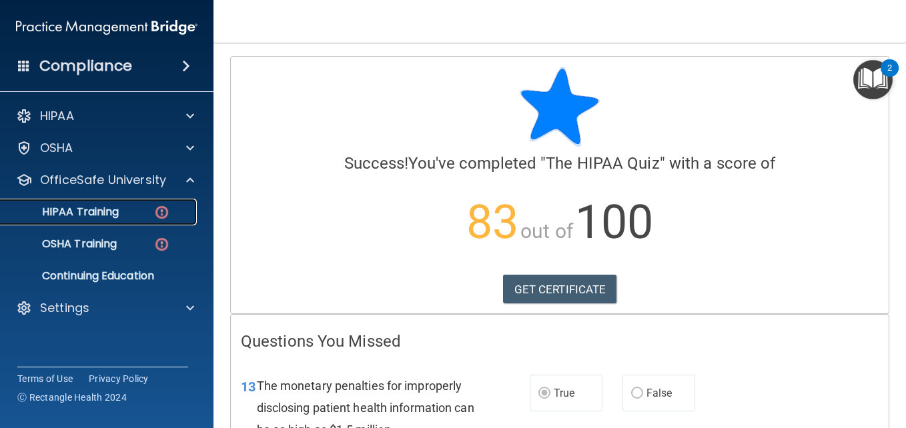
click at [140, 211] on div "HIPAA Training" at bounding box center [100, 211] width 182 height 13
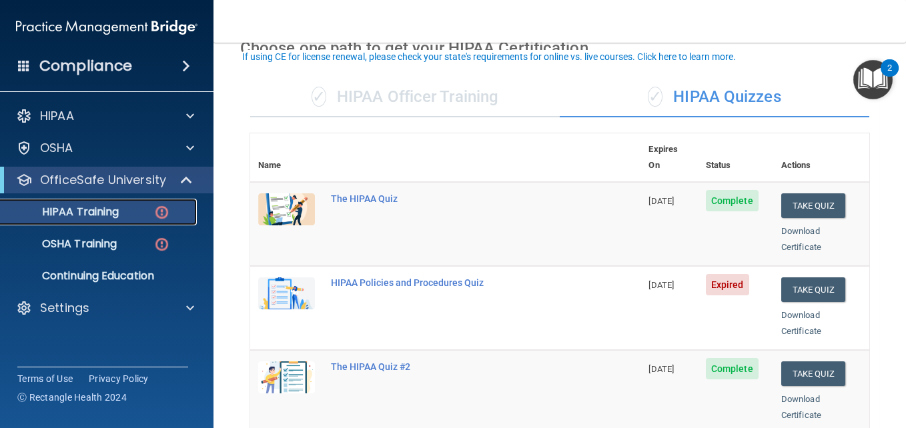
scroll to position [80, 0]
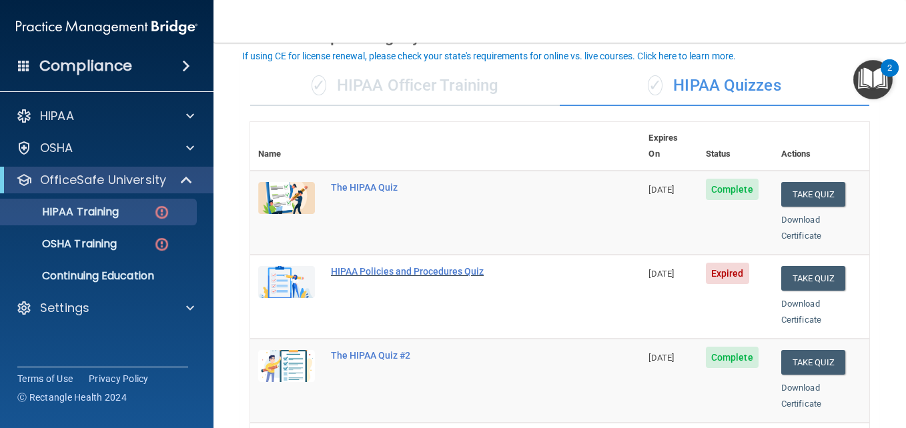
click at [374, 266] on div "HIPAA Policies and Procedures Quiz" at bounding box center [452, 271] width 243 height 11
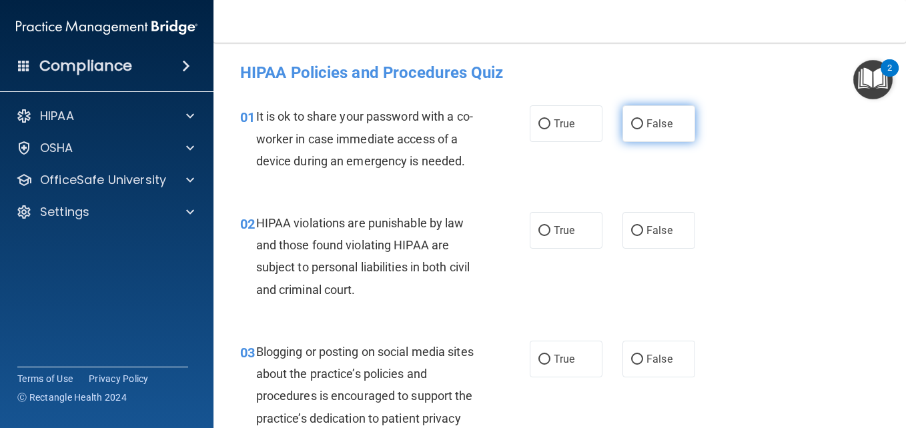
click at [631, 126] on input "False" at bounding box center [637, 124] width 12 height 10
radio input "true"
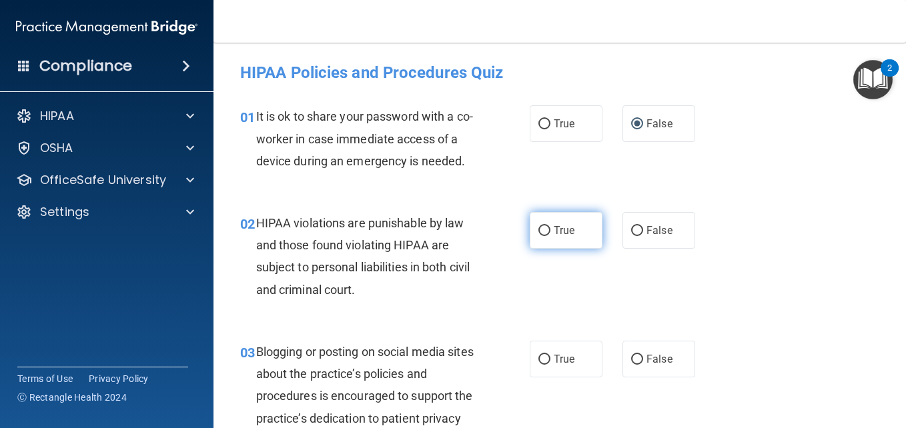
click at [543, 236] on input "True" at bounding box center [544, 231] width 12 height 10
radio input "true"
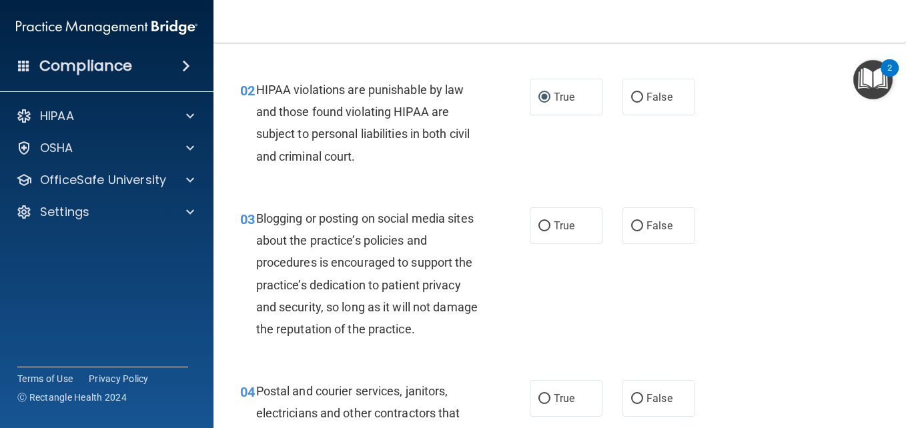
scroll to position [160, 0]
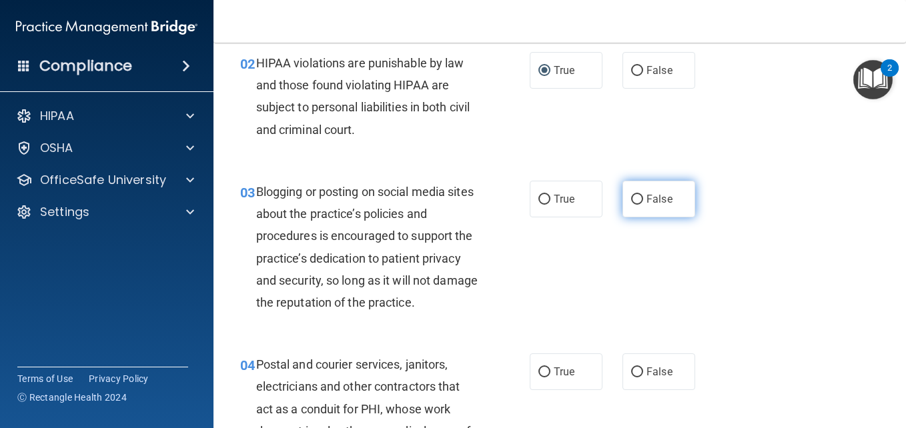
click at [631, 205] on input "False" at bounding box center [637, 200] width 12 height 10
radio input "true"
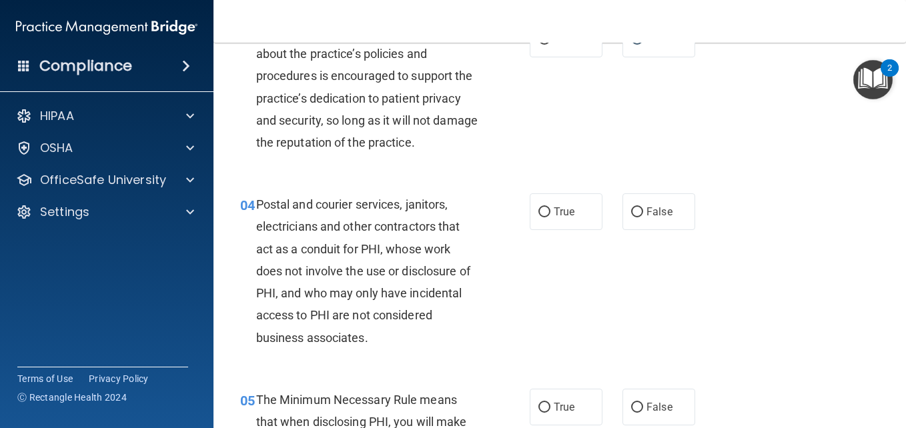
scroll to position [347, 0]
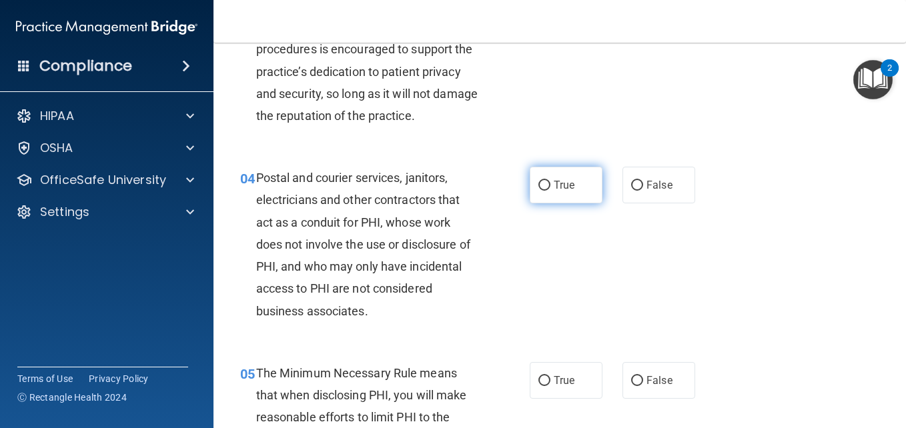
click at [539, 191] on input "True" at bounding box center [544, 186] width 12 height 10
radio input "true"
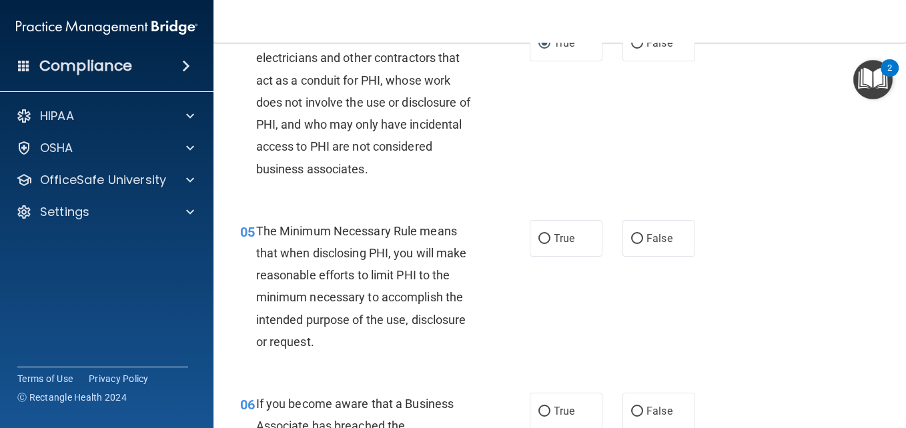
scroll to position [515, 0]
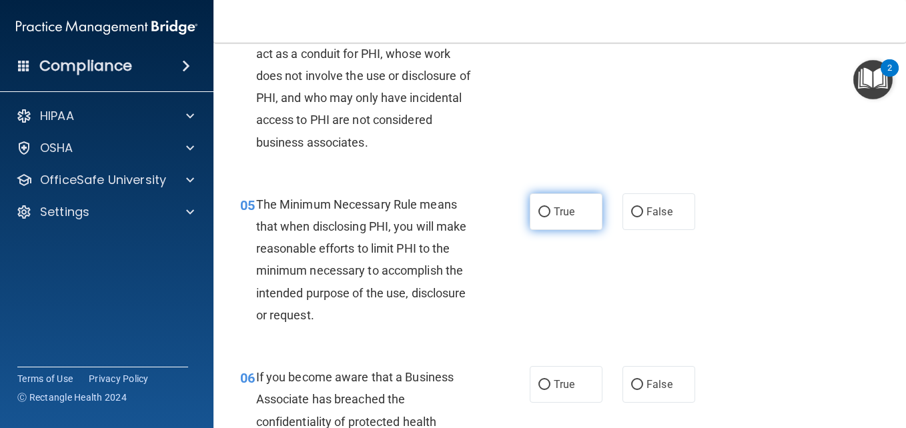
click at [538, 217] on input "True" at bounding box center [544, 212] width 12 height 10
radio input "true"
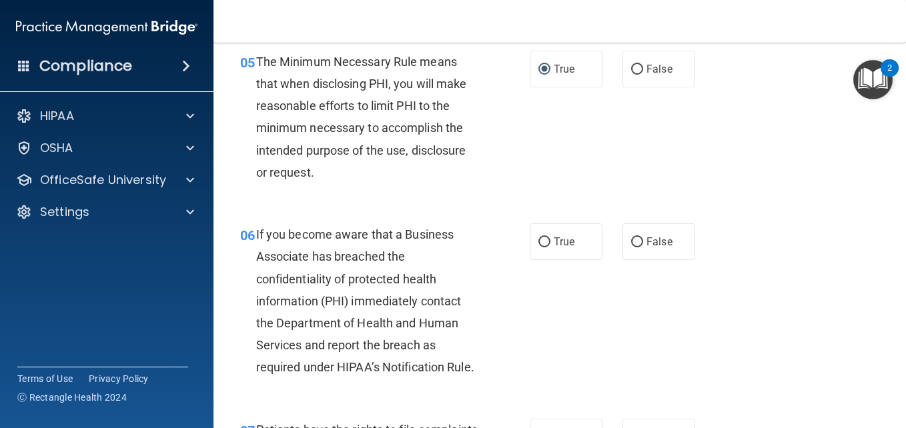
scroll to position [756, 0]
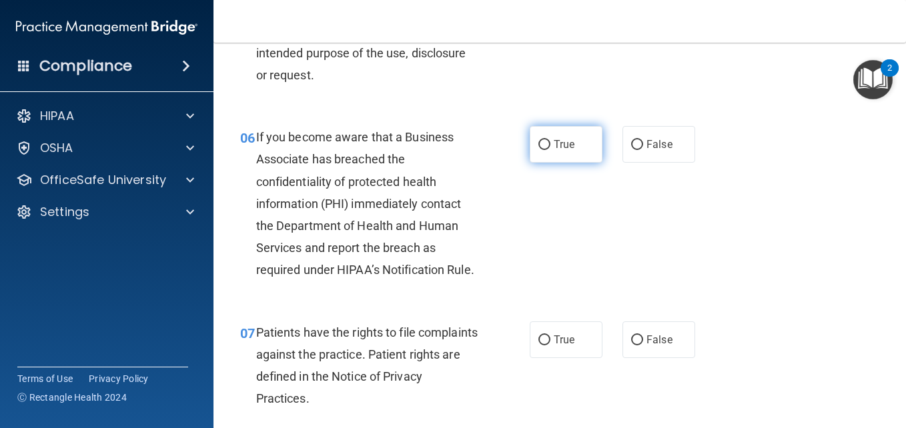
click at [538, 150] on input "True" at bounding box center [544, 145] width 12 height 10
radio input "true"
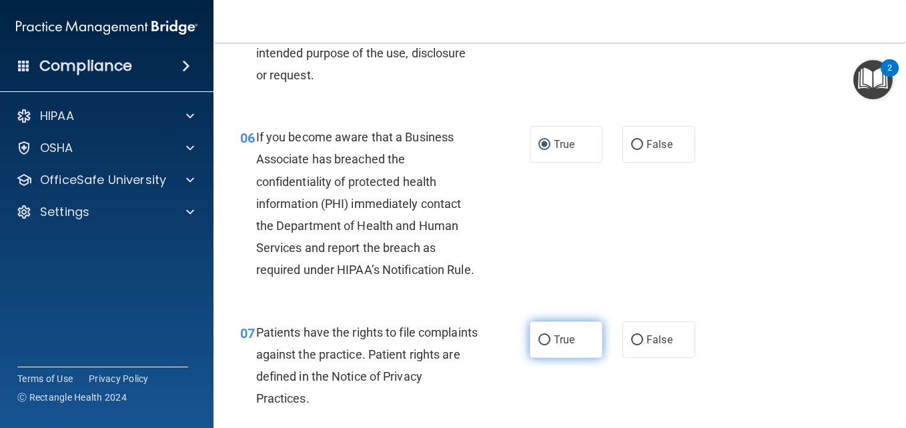
click at [540, 345] on input "True" at bounding box center [544, 340] width 12 height 10
radio input "true"
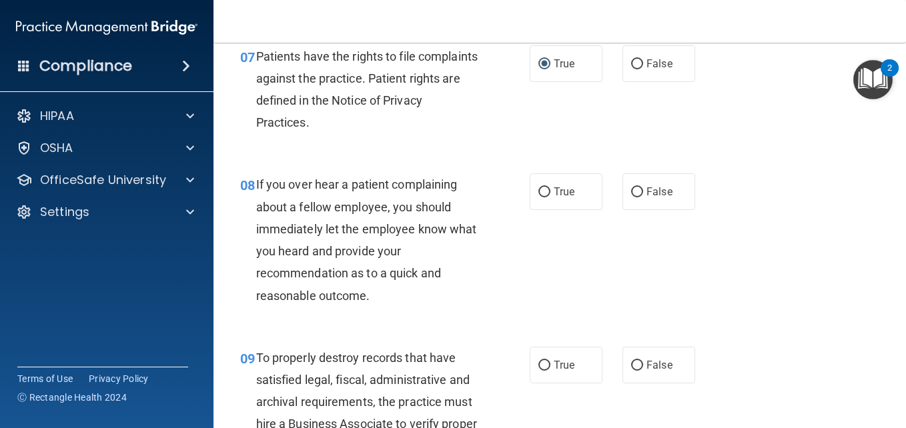
scroll to position [1067, 0]
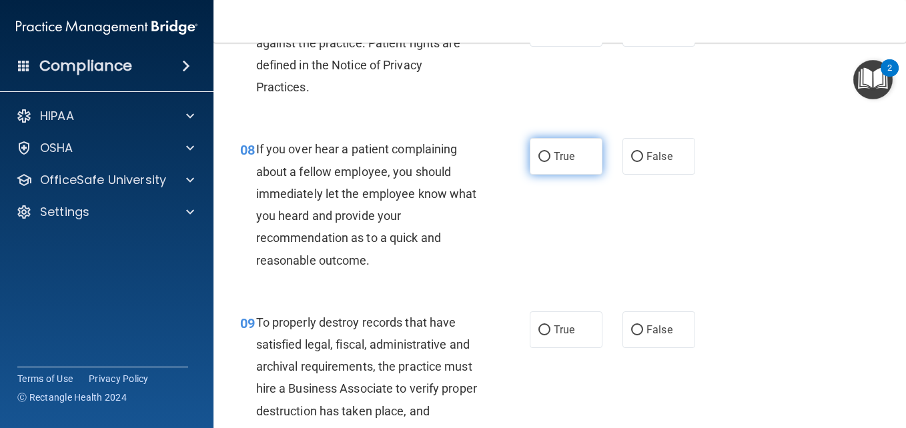
click at [539, 162] on input "True" at bounding box center [544, 157] width 12 height 10
radio input "true"
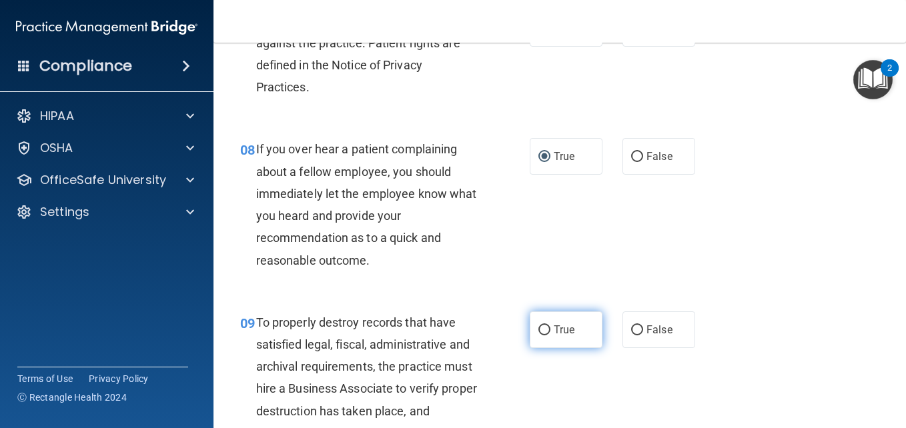
click at [542, 335] on input "True" at bounding box center [544, 330] width 12 height 10
radio input "true"
drag, startPoint x: 899, startPoint y: 421, endPoint x: 592, endPoint y: 287, distance: 334.8
click at [592, 287] on div "08 If you over hear a patient complaining about a fellow employee, you should i…" at bounding box center [559, 207] width 659 height 173
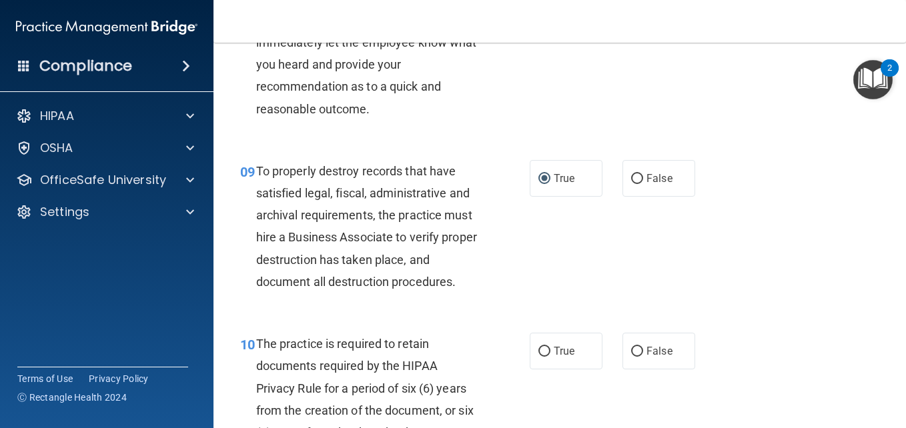
scroll to position [1280, 0]
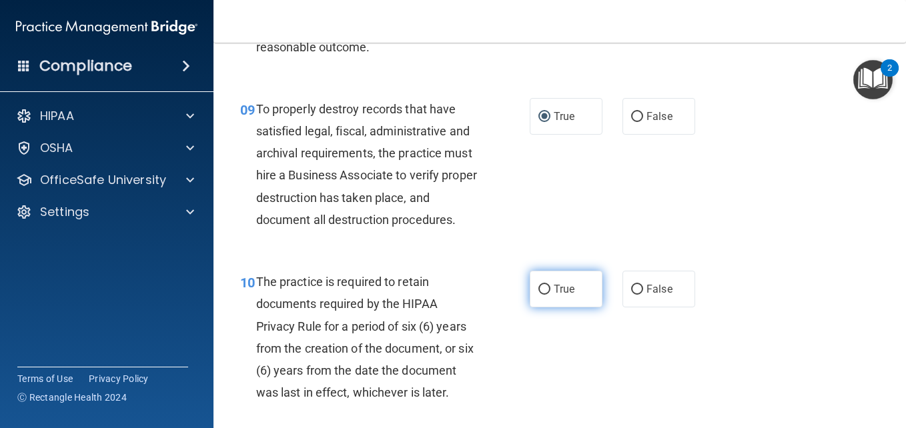
click at [538, 295] on input "True" at bounding box center [544, 290] width 12 height 10
radio input "true"
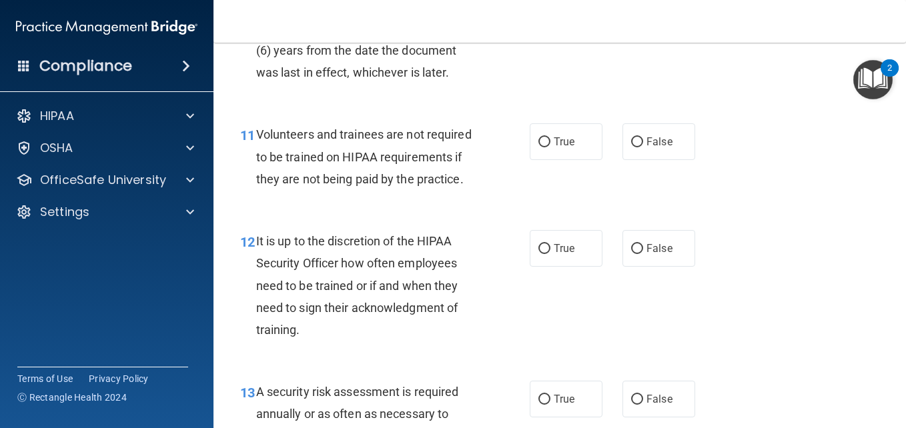
scroll to position [1618, 0]
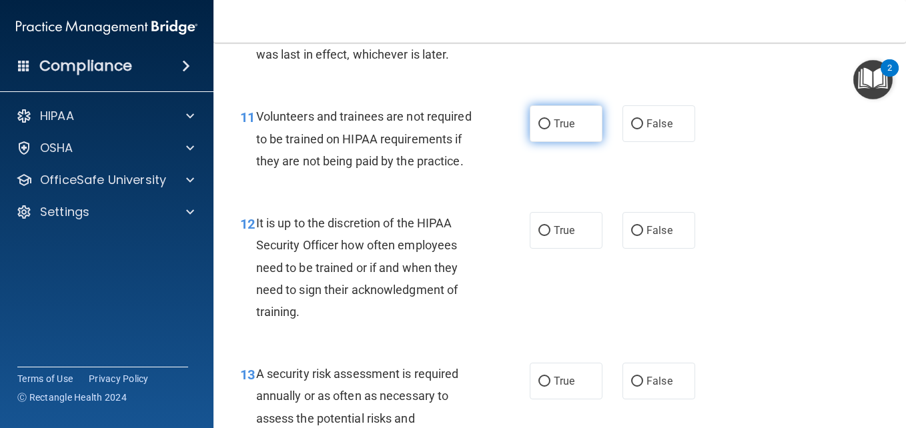
click at [539, 129] on input "True" at bounding box center [544, 124] width 12 height 10
radio input "true"
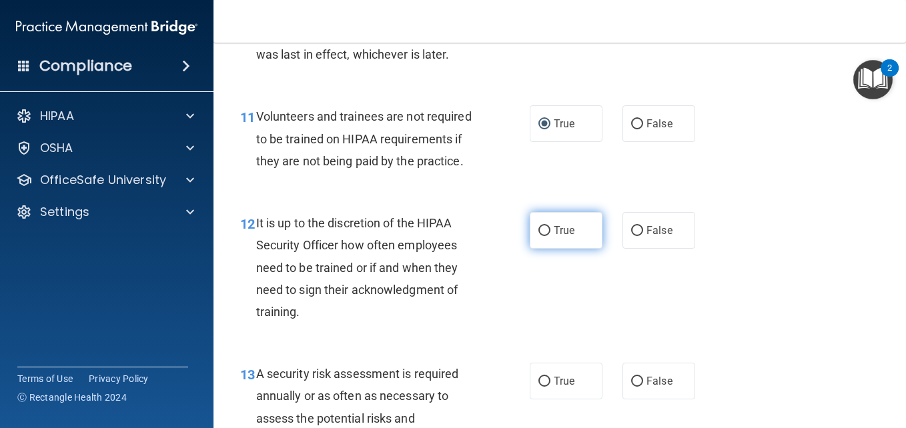
click at [539, 236] on input "True" at bounding box center [544, 231] width 12 height 10
radio input "true"
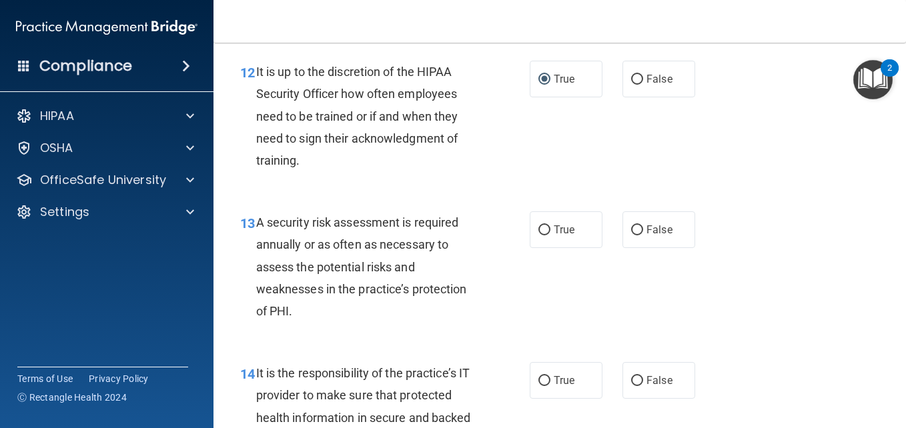
scroll to position [1876, 0]
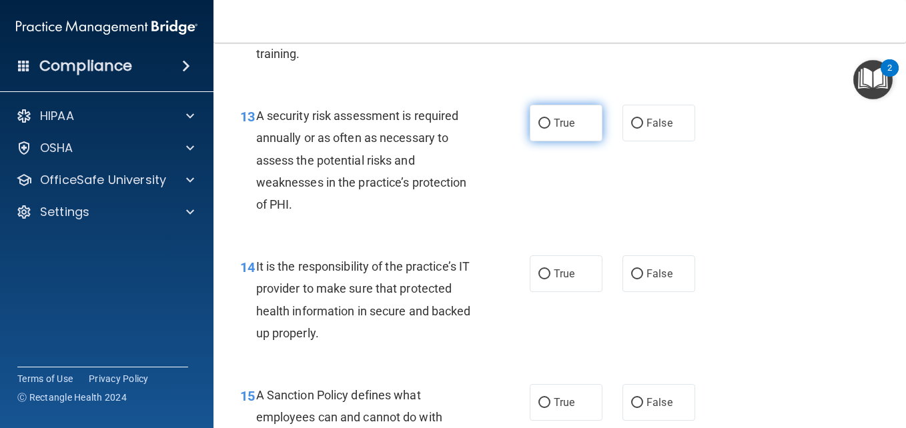
click at [532, 141] on label "True" at bounding box center [565, 123] width 73 height 37
click at [538, 129] on input "True" at bounding box center [544, 124] width 12 height 10
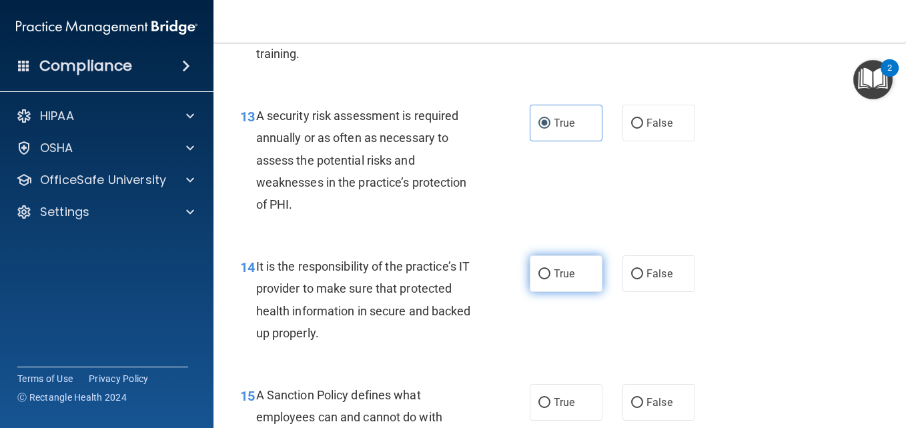
click at [538, 279] on input "True" at bounding box center [544, 274] width 12 height 10
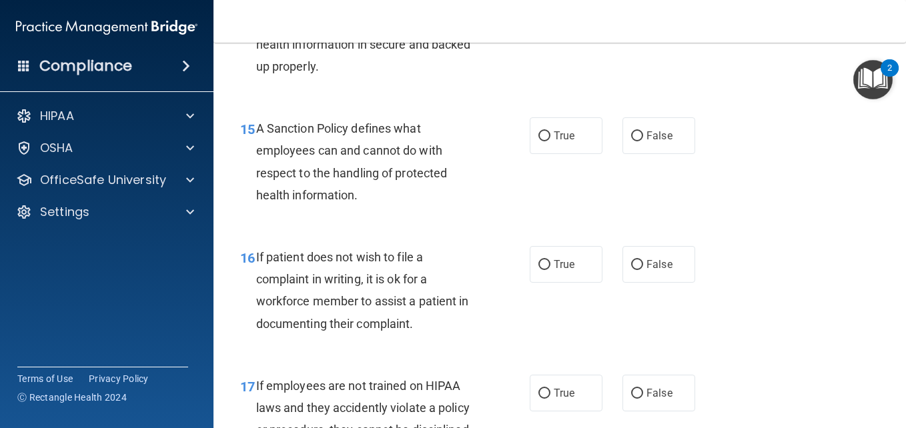
scroll to position [2152, 0]
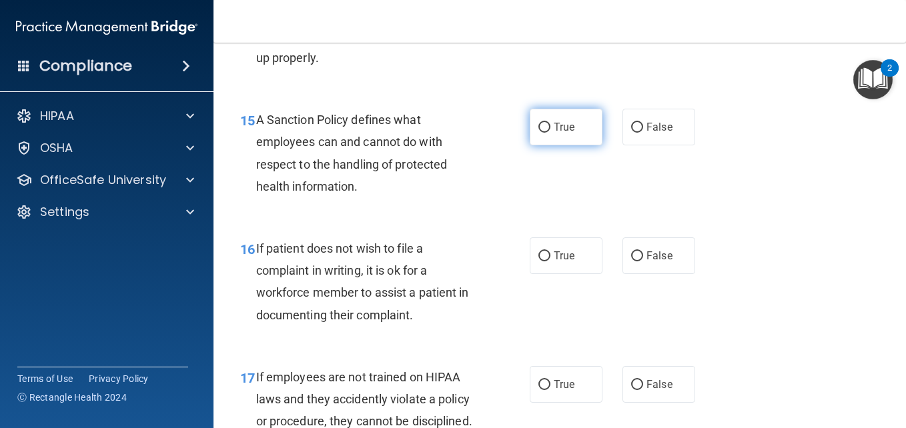
click at [538, 133] on input "True" at bounding box center [544, 128] width 12 height 10
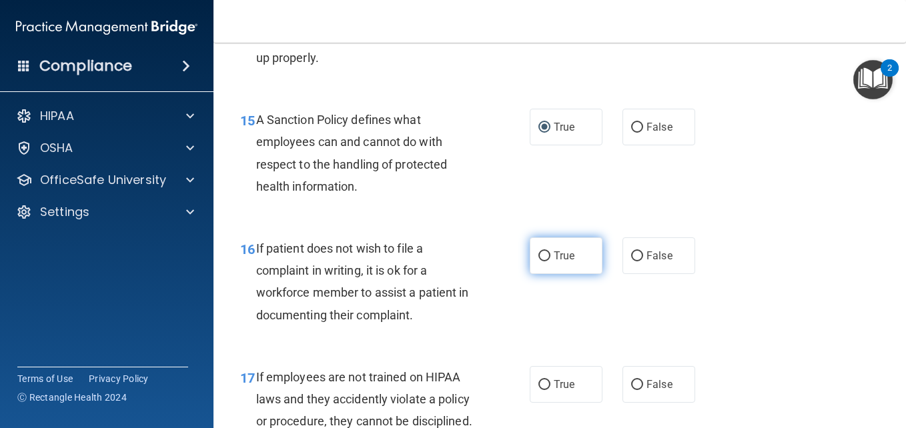
click at [540, 261] on input "True" at bounding box center [544, 256] width 12 height 10
click at [894, 417] on main "- HIPAA Policies and Procedures Quiz This quiz doesn’t expire until 12/03/2019.…" at bounding box center [559, 235] width 692 height 385
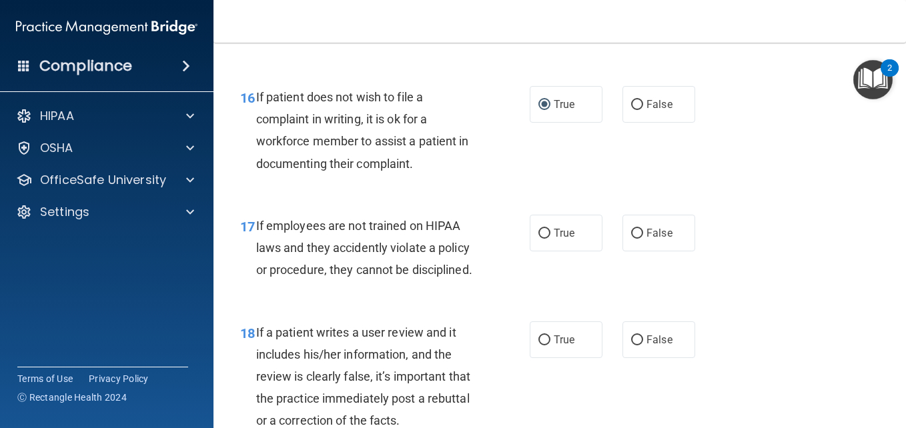
scroll to position [2419, 0]
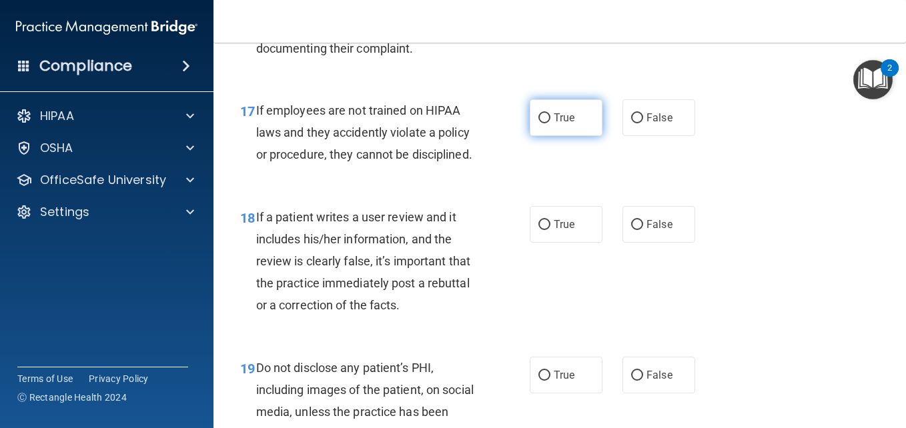
click at [540, 123] on input "True" at bounding box center [544, 118] width 12 height 10
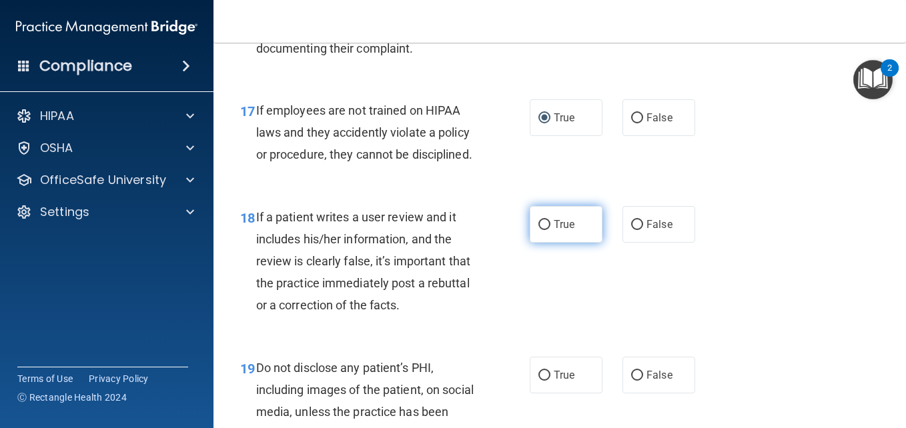
click at [538, 230] on input "True" at bounding box center [544, 225] width 12 height 10
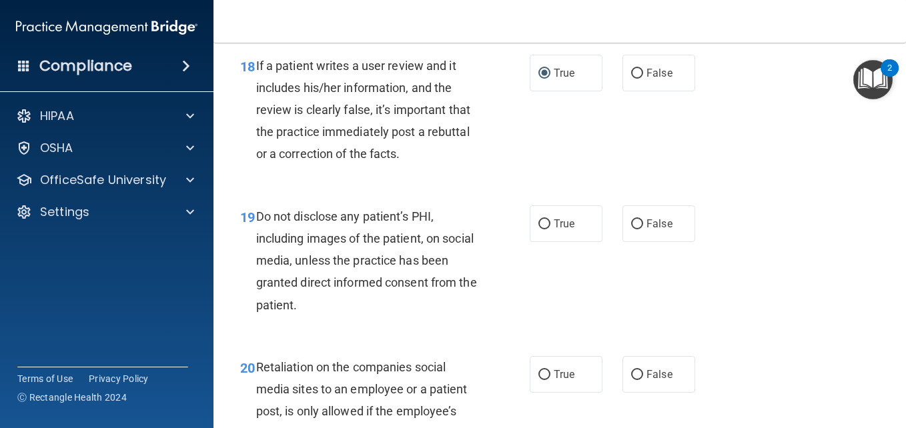
scroll to position [2641, 0]
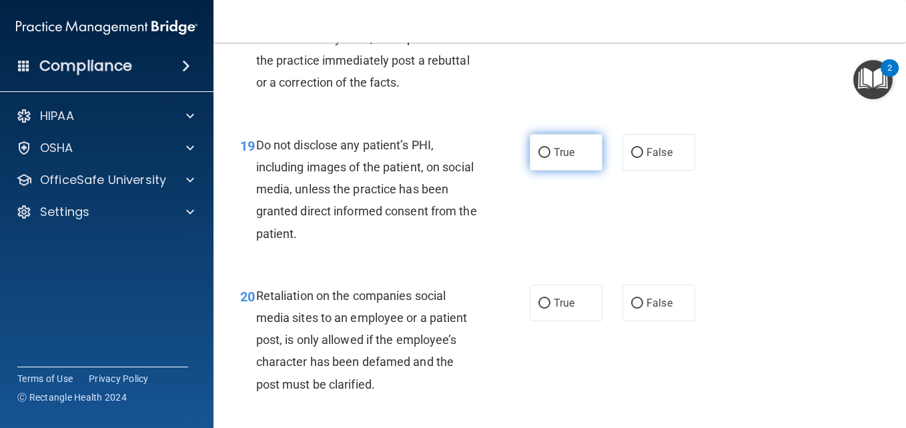
click at [534, 171] on label "True" at bounding box center [565, 152] width 73 height 37
click at [538, 158] on input "True" at bounding box center [544, 153] width 12 height 10
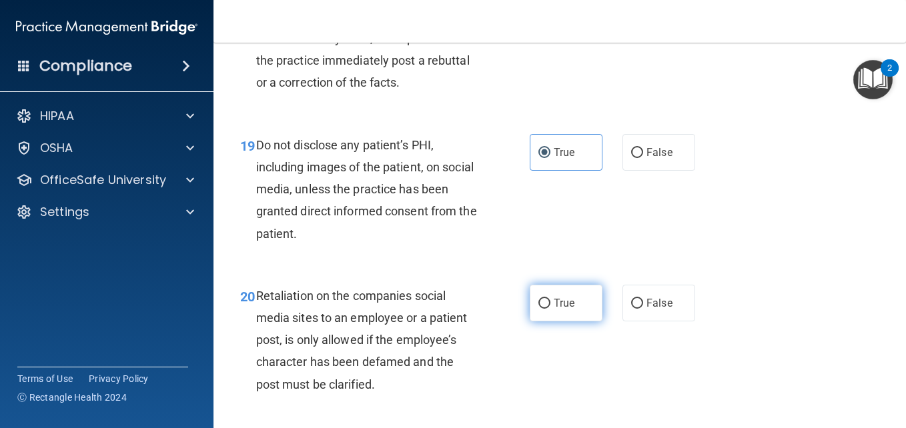
click at [539, 309] on input "True" at bounding box center [544, 304] width 12 height 10
click at [847, 395] on div "20 Retaliation on the companies social media sites to an employee or a patient …" at bounding box center [559, 343] width 659 height 151
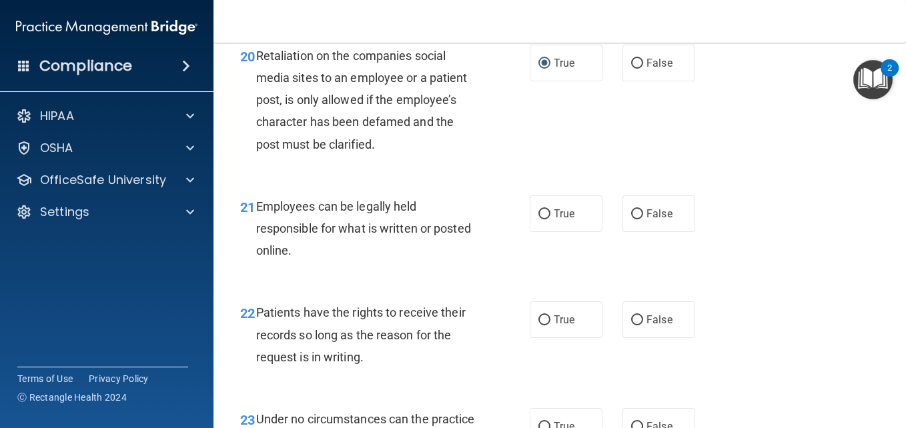
scroll to position [2917, 0]
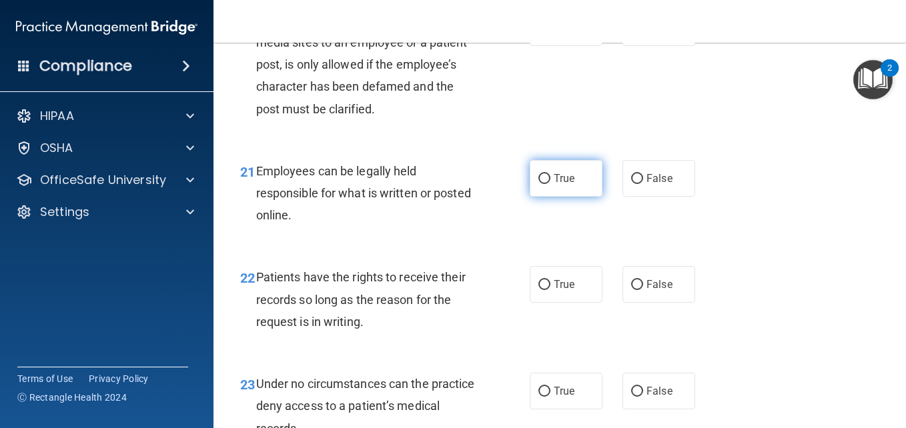
click at [541, 184] on input "True" at bounding box center [544, 179] width 12 height 10
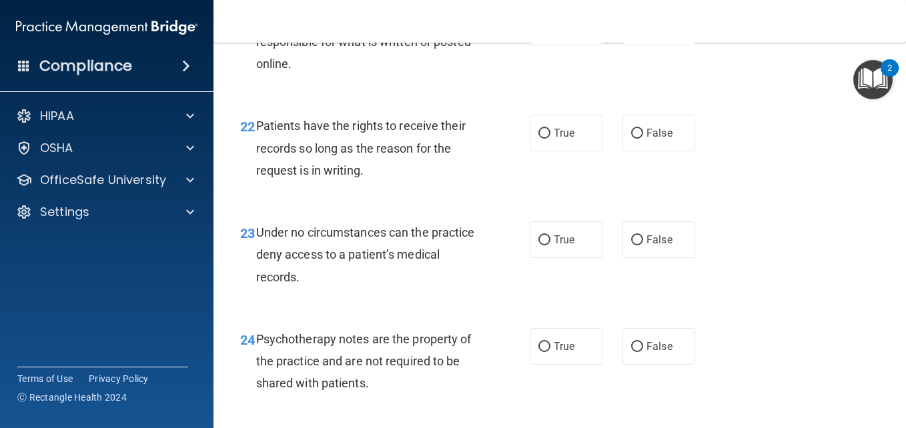
scroll to position [3103, 0]
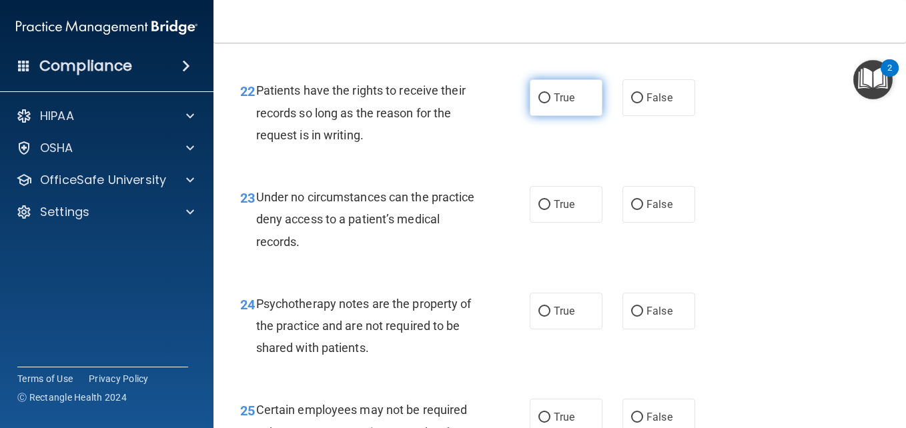
click at [538, 103] on input "True" at bounding box center [544, 98] width 12 height 10
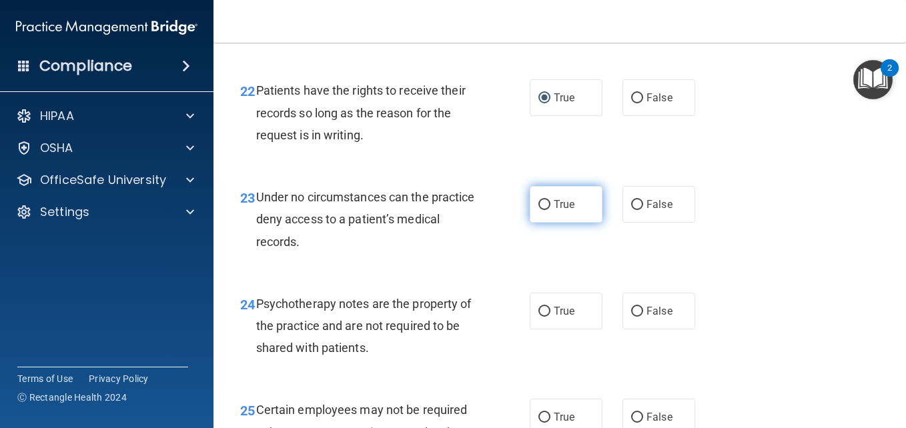
click at [539, 210] on input "True" at bounding box center [544, 205] width 12 height 10
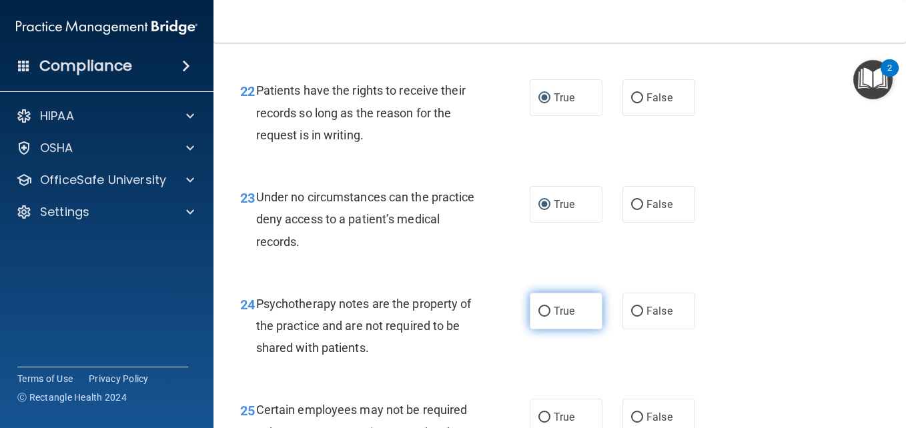
click at [540, 317] on input "True" at bounding box center [544, 312] width 12 height 10
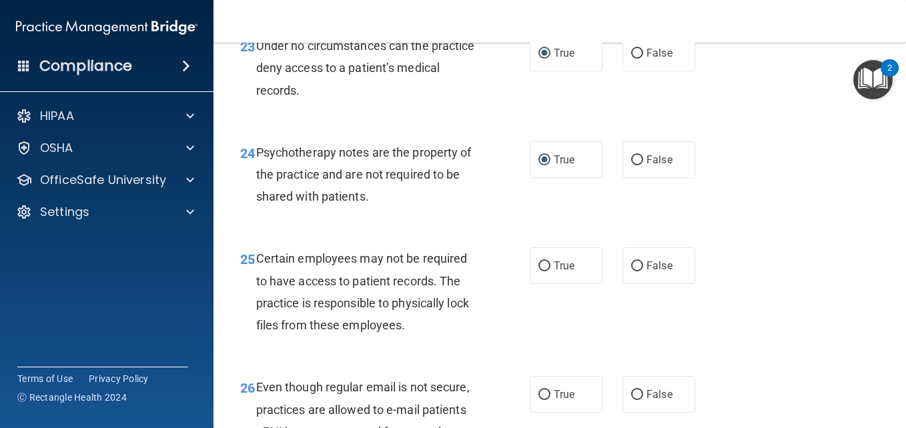
scroll to position [3353, 0]
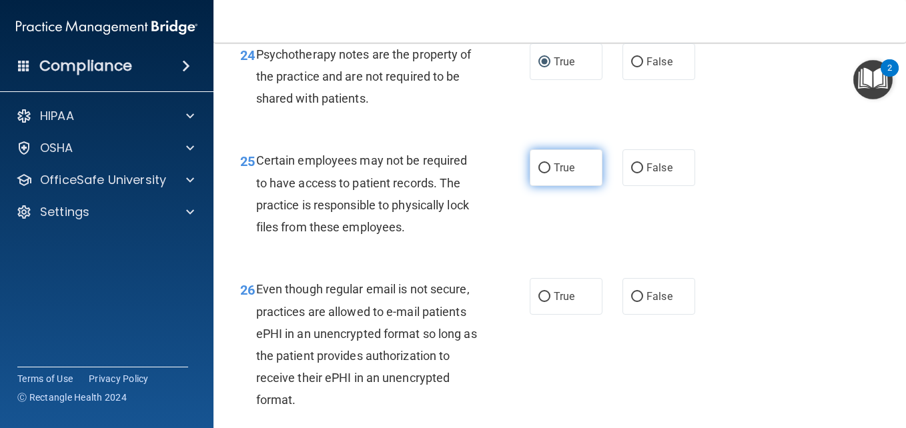
click at [538, 173] on input "True" at bounding box center [544, 168] width 12 height 10
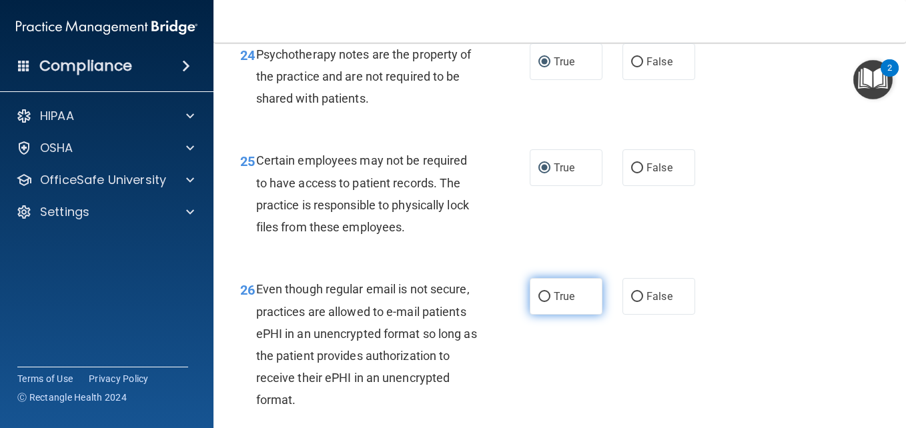
click at [540, 302] on input "True" at bounding box center [544, 297] width 12 height 10
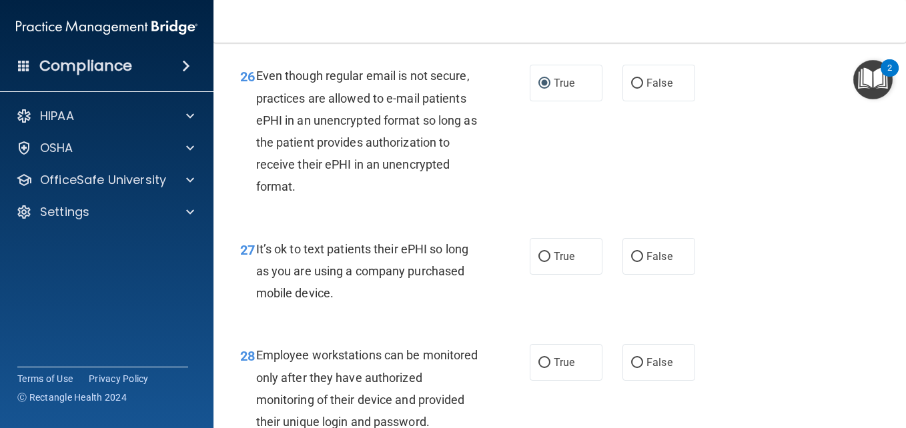
scroll to position [3602, 0]
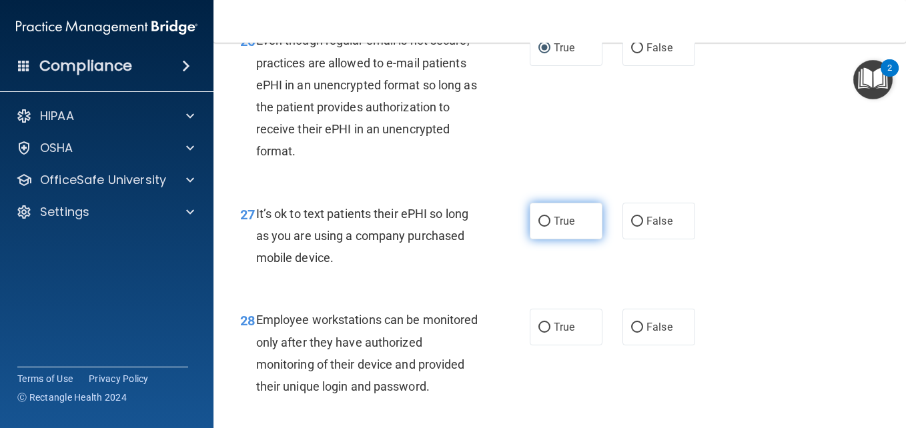
click at [538, 227] on input "True" at bounding box center [544, 222] width 12 height 10
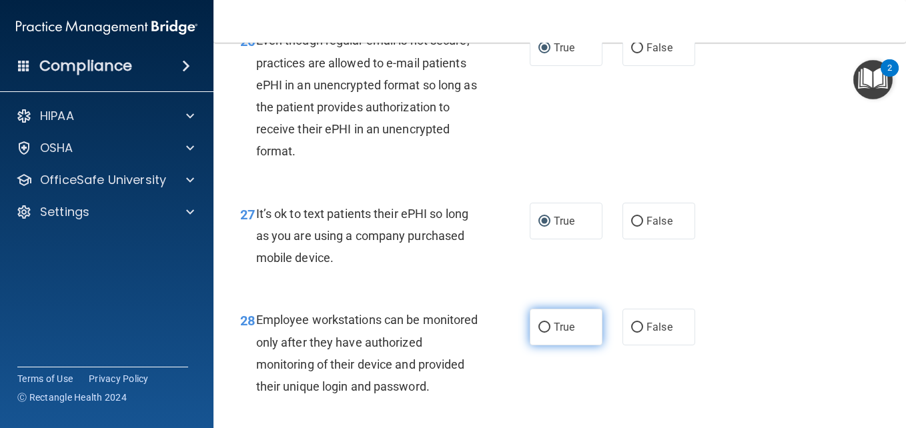
click at [539, 333] on input "True" at bounding box center [544, 328] width 12 height 10
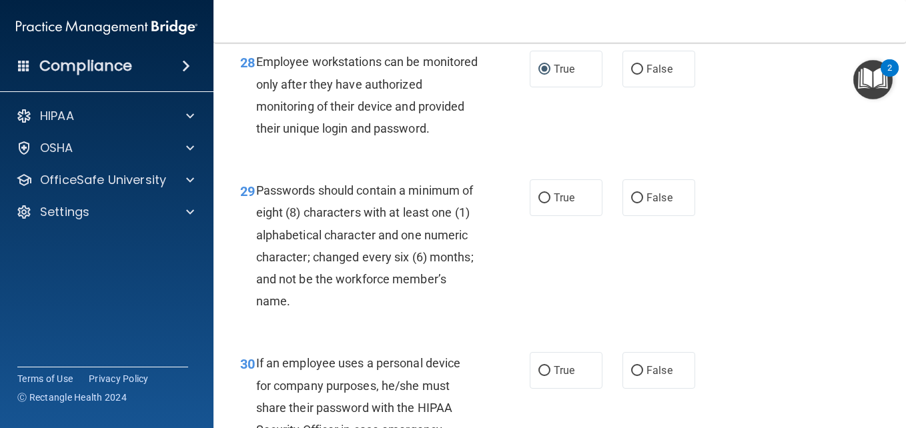
scroll to position [3886, 0]
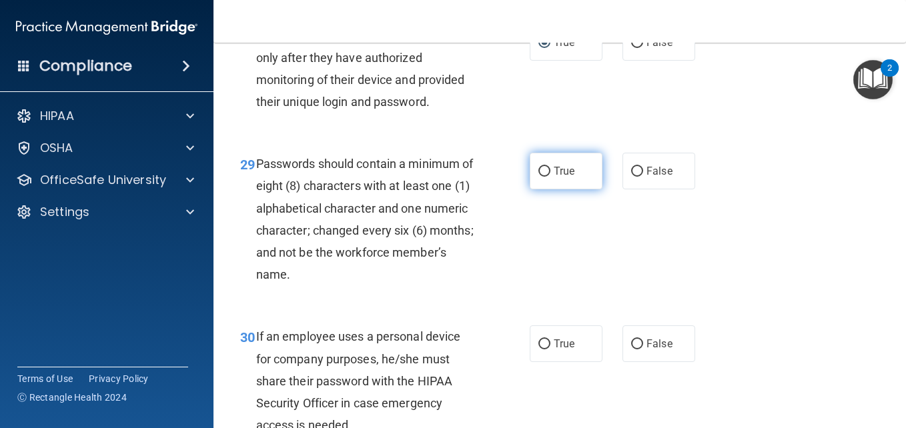
click at [538, 177] on input "True" at bounding box center [544, 172] width 12 height 10
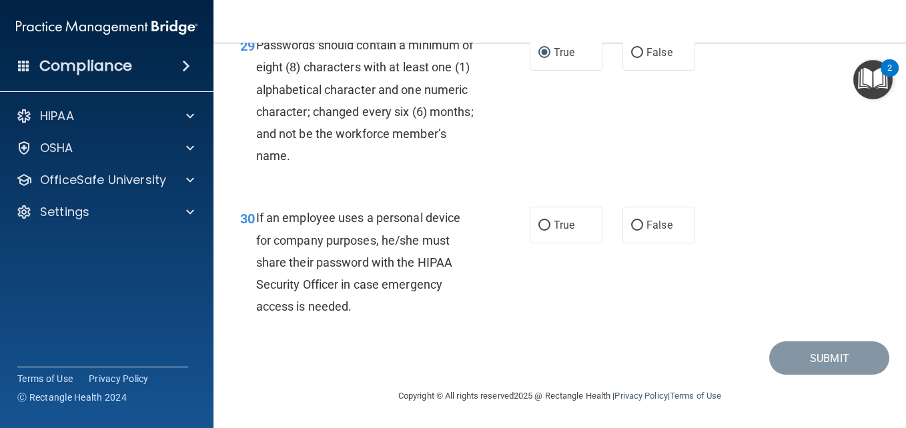
scroll to position [4100, 0]
click at [539, 231] on input "True" at bounding box center [544, 226] width 12 height 10
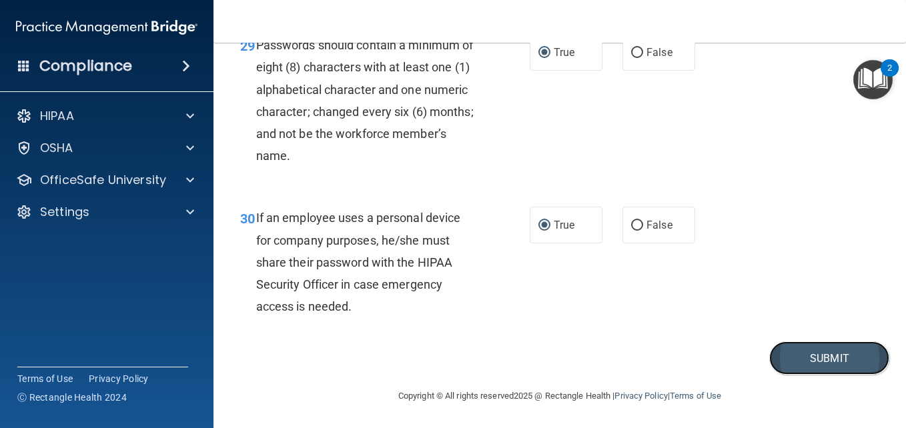
click at [810, 373] on button "Submit" at bounding box center [829, 358] width 120 height 34
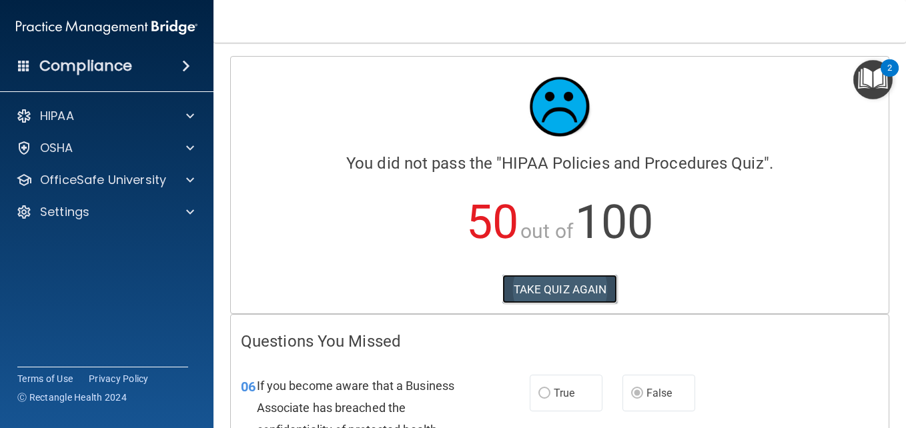
drag, startPoint x: 900, startPoint y: 419, endPoint x: 540, endPoint y: 286, distance: 384.0
click at [540, 286] on button "TAKE QUIZ AGAIN" at bounding box center [559, 289] width 115 height 29
click at [543, 287] on button "TAKE QUIZ AGAIN" at bounding box center [559, 289] width 115 height 29
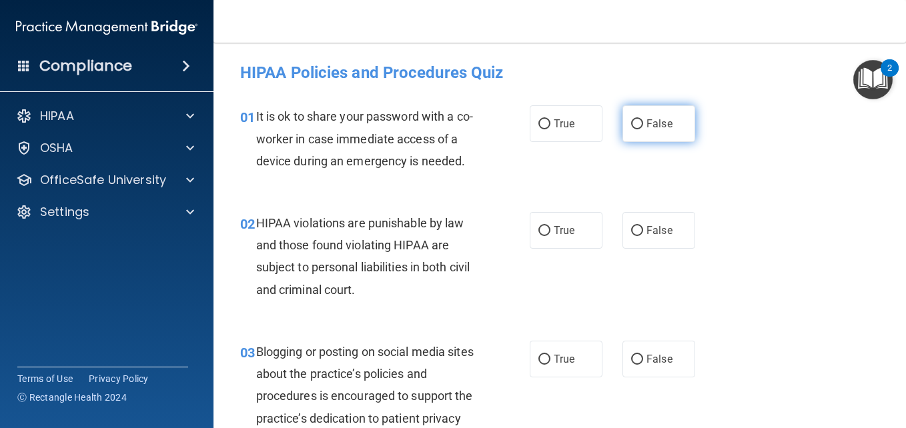
click at [631, 125] on input "False" at bounding box center [637, 124] width 12 height 10
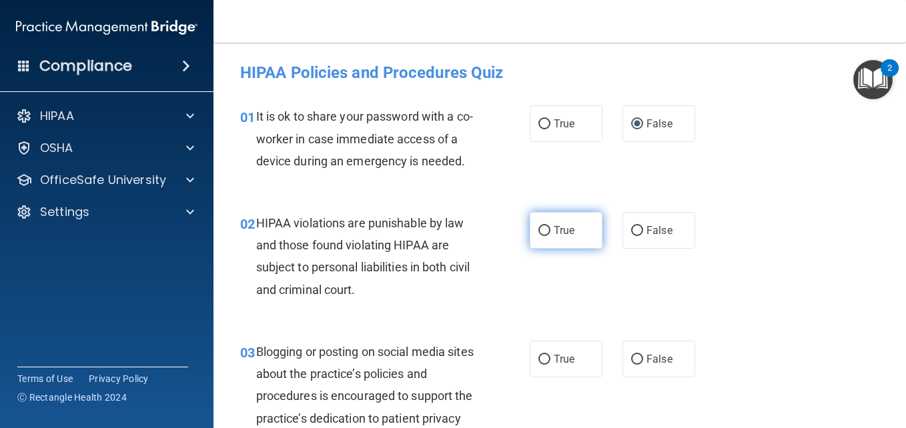
click at [538, 236] on input "True" at bounding box center [544, 231] width 12 height 10
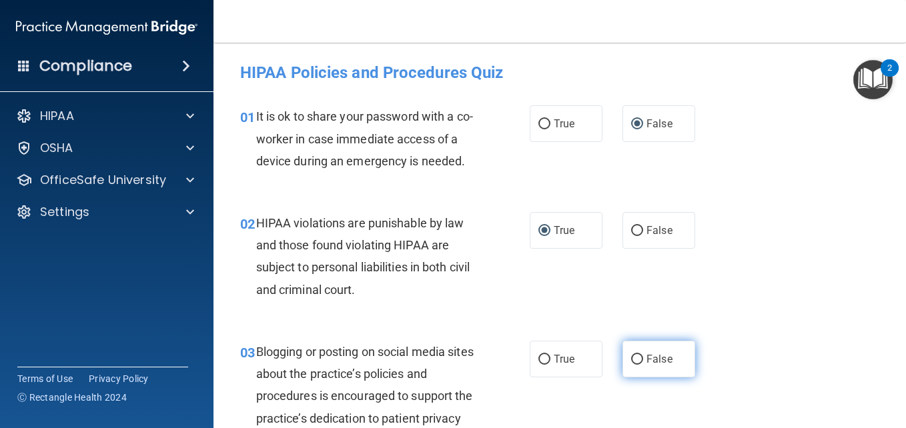
click at [630, 371] on label "False" at bounding box center [658, 359] width 73 height 37
click at [631, 365] on input "False" at bounding box center [637, 360] width 12 height 10
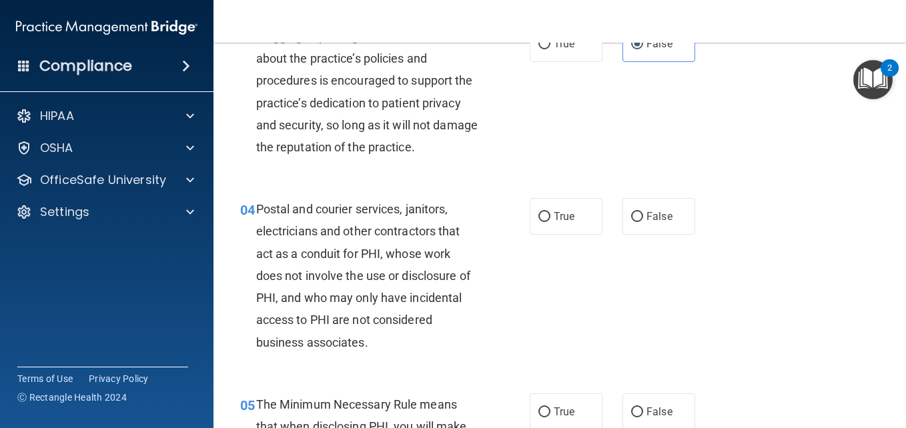
scroll to position [347, 0]
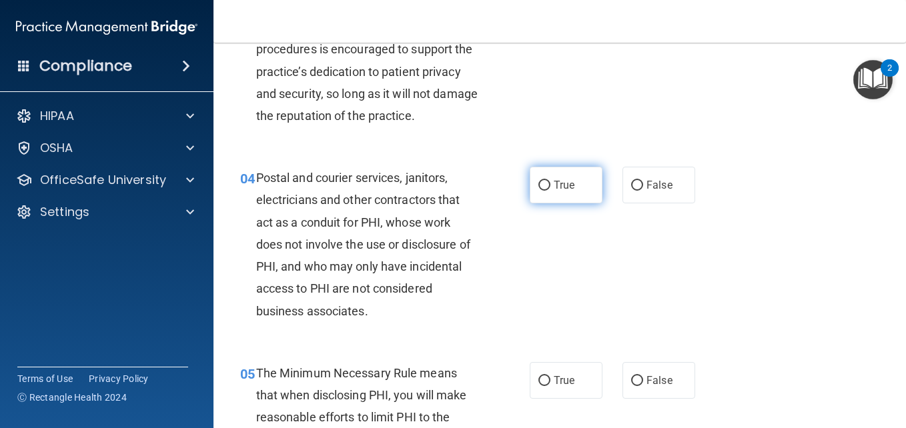
click at [538, 191] on input "True" at bounding box center [544, 186] width 12 height 10
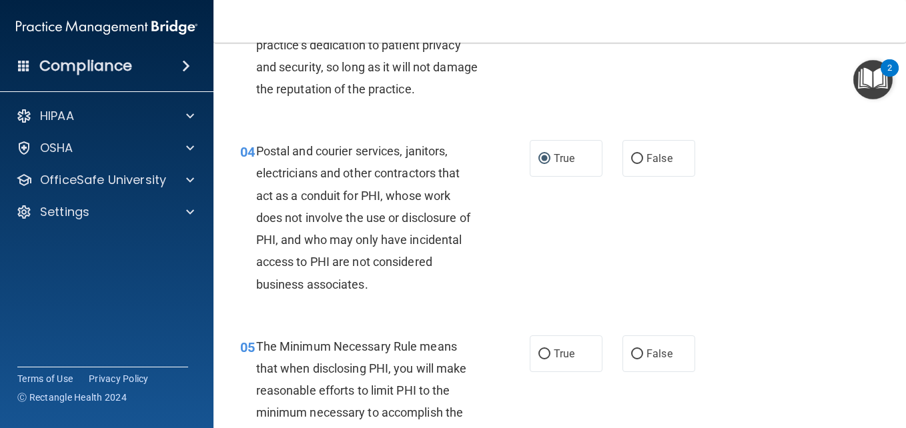
scroll to position [409, 0]
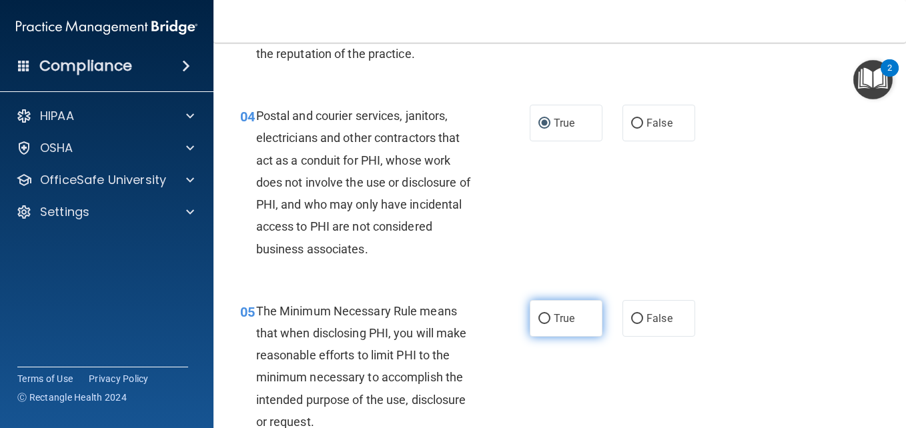
click at [538, 324] on input "True" at bounding box center [544, 319] width 12 height 10
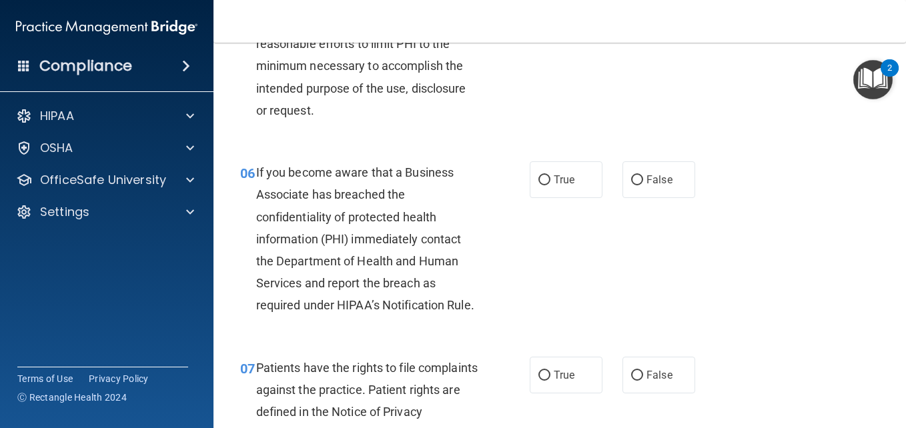
scroll to position [729, 0]
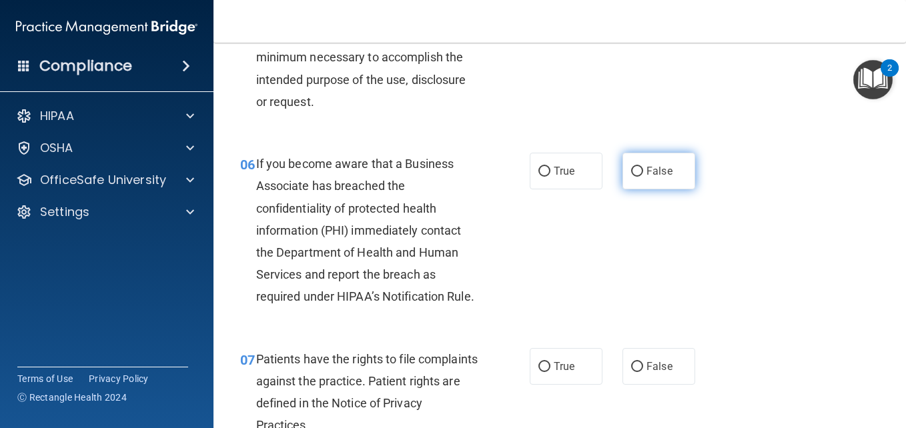
click at [631, 177] on input "False" at bounding box center [637, 172] width 12 height 10
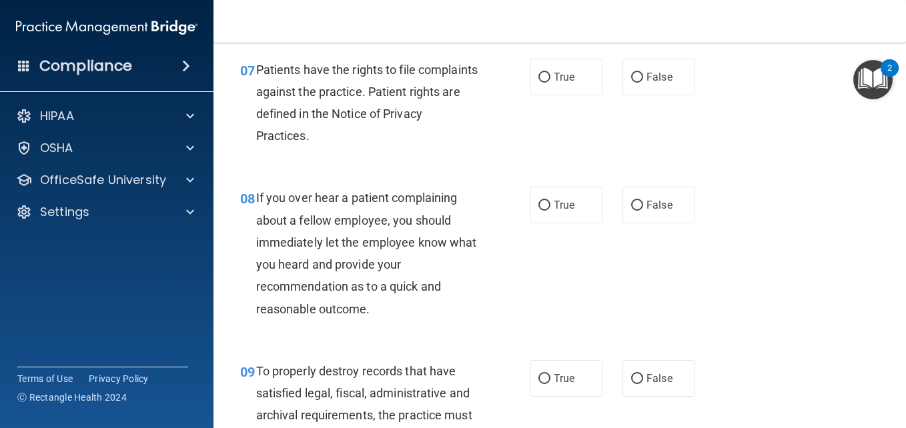
scroll to position [1023, 0]
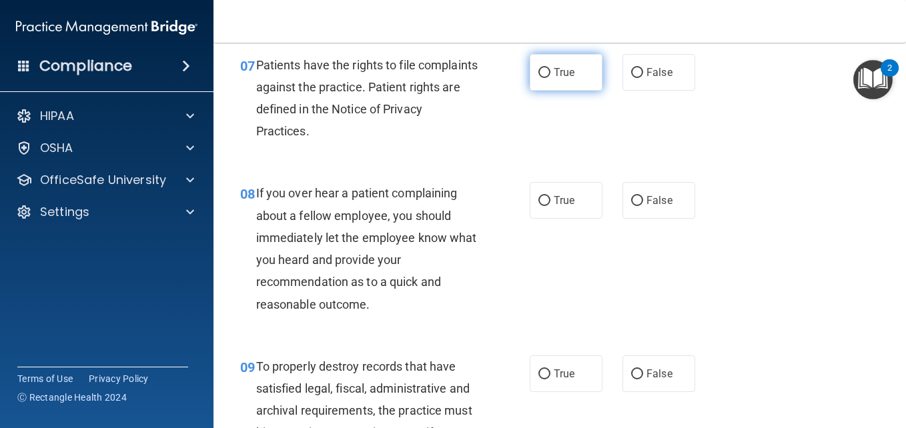
click at [538, 78] on input "True" at bounding box center [544, 73] width 12 height 10
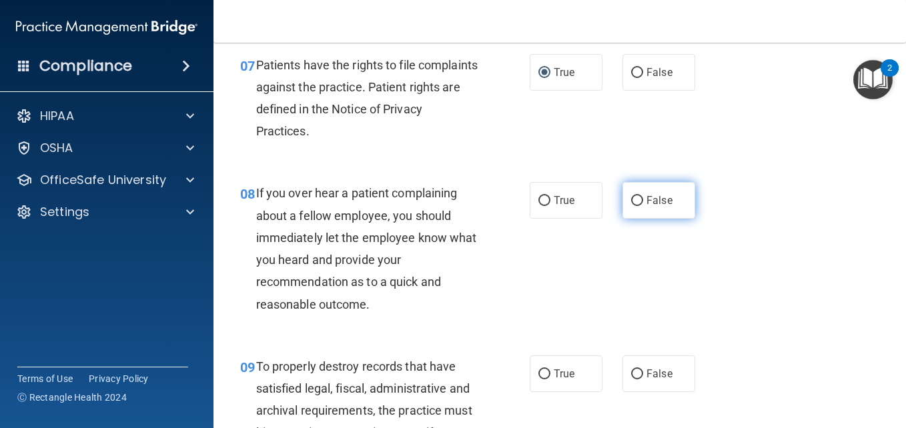
click at [634, 206] on input "False" at bounding box center [637, 201] width 12 height 10
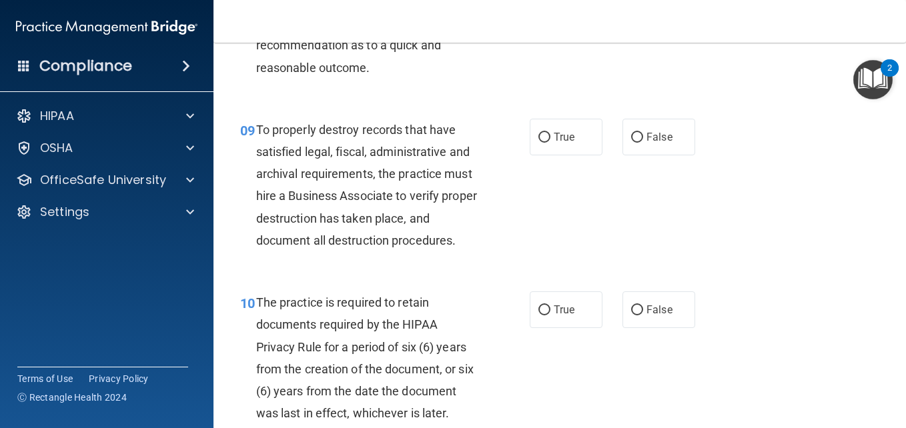
scroll to position [1272, 0]
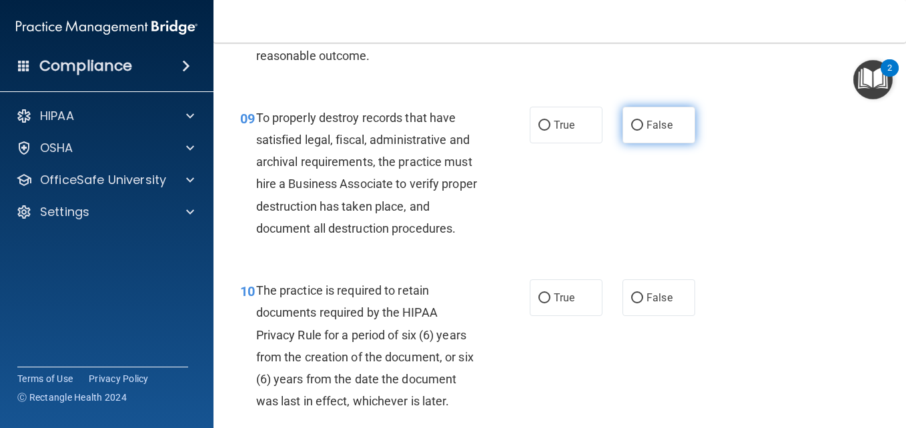
click at [631, 131] on input "False" at bounding box center [637, 126] width 12 height 10
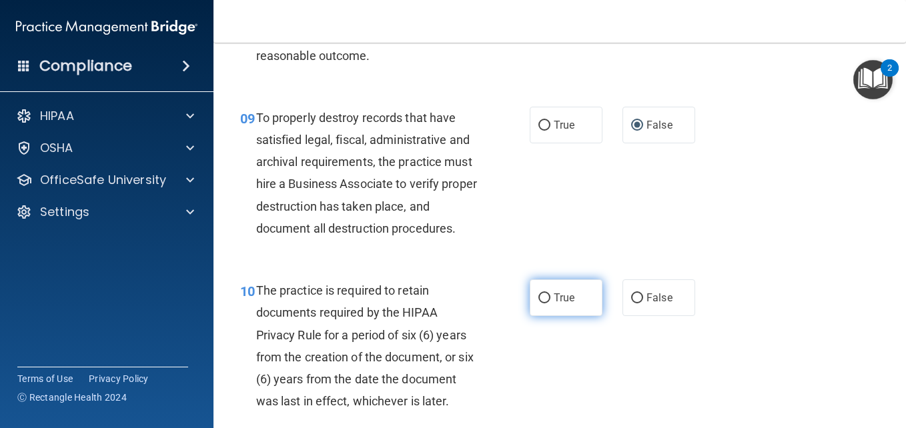
click at [538, 303] on input "True" at bounding box center [544, 298] width 12 height 10
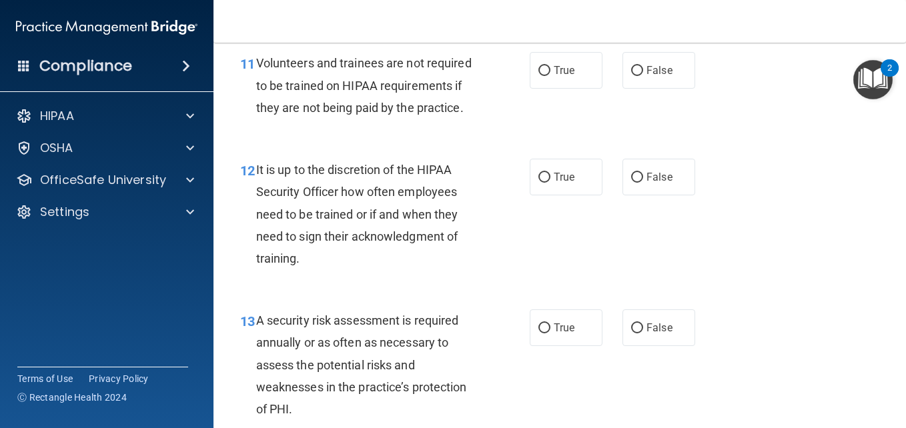
scroll to position [1716, 0]
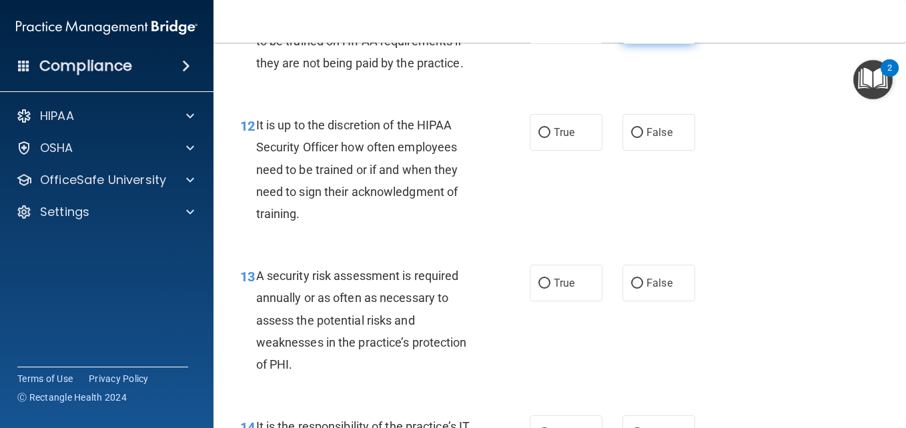
click at [631, 31] on input "False" at bounding box center [637, 26] width 12 height 10
click at [631, 138] on input "False" at bounding box center [637, 133] width 12 height 10
click at [538, 289] on input "True" at bounding box center [544, 284] width 12 height 10
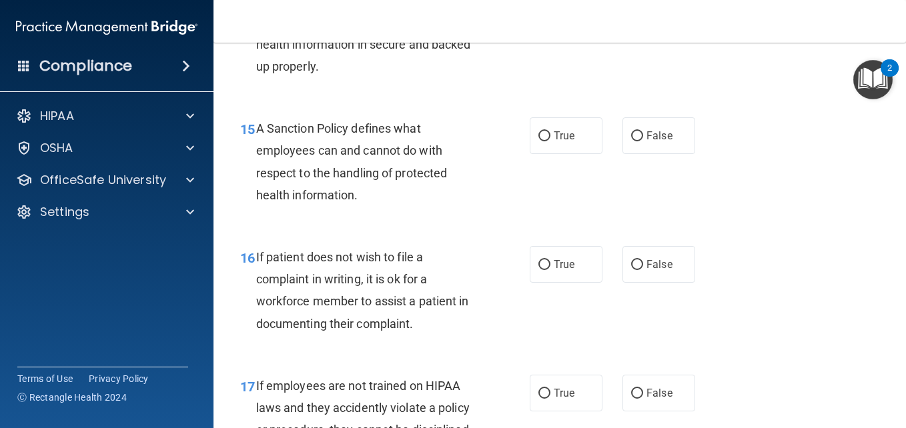
scroll to position [2188, 0]
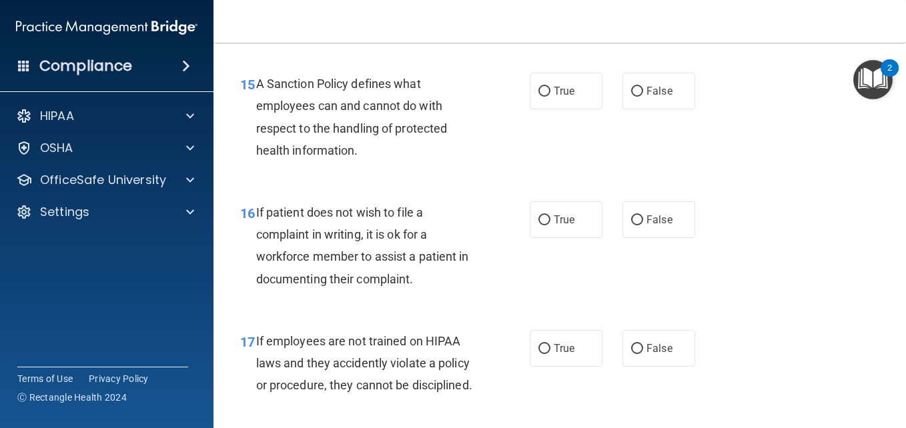
click at [634, 97] on input "False" at bounding box center [637, 92] width 12 height 10
click at [538, 225] on input "True" at bounding box center [544, 220] width 12 height 10
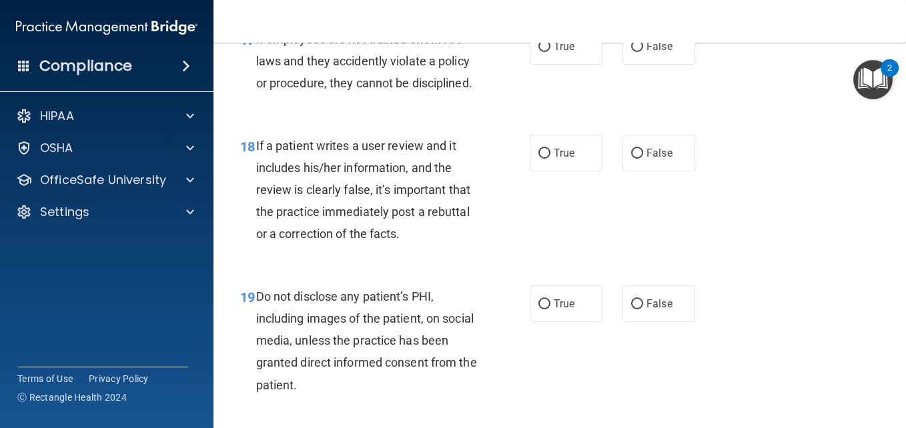
scroll to position [2543, 0]
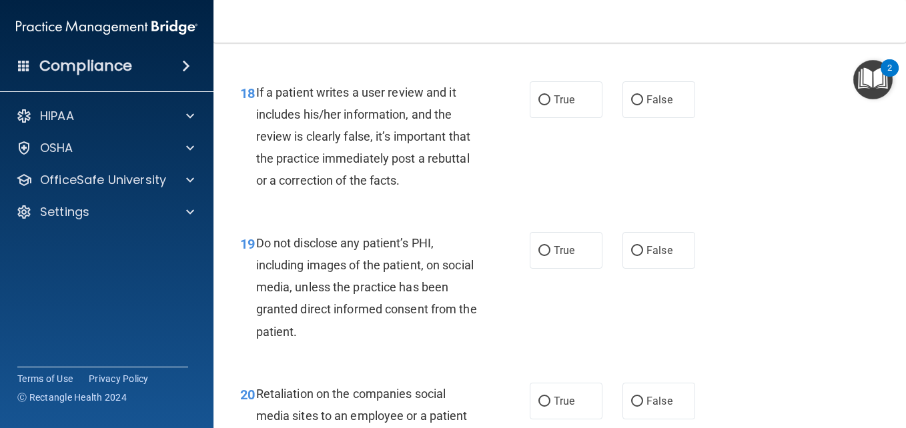
click at [631, 105] on input "False" at bounding box center [637, 100] width 12 height 10
click at [538, 256] on input "True" at bounding box center [544, 251] width 12 height 10
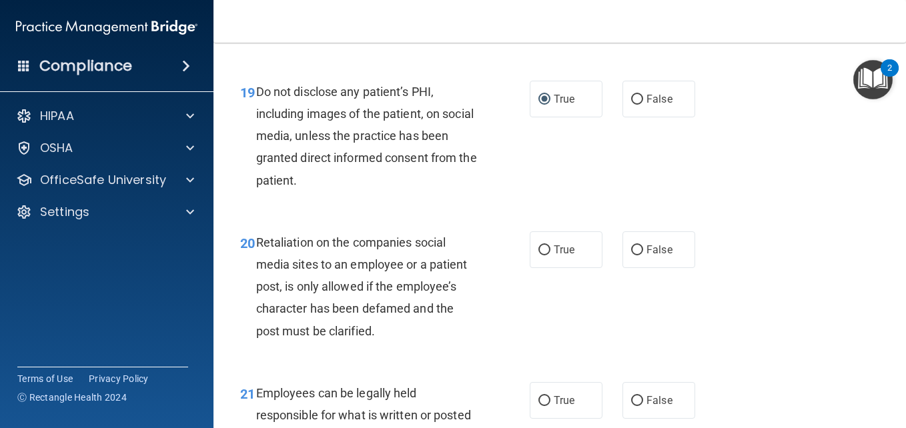
scroll to position [2793, 0]
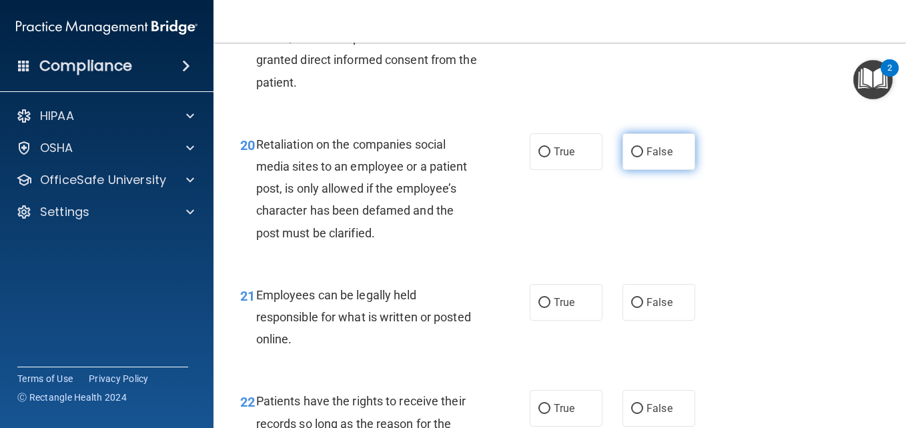
click at [631, 157] on input "False" at bounding box center [637, 152] width 12 height 10
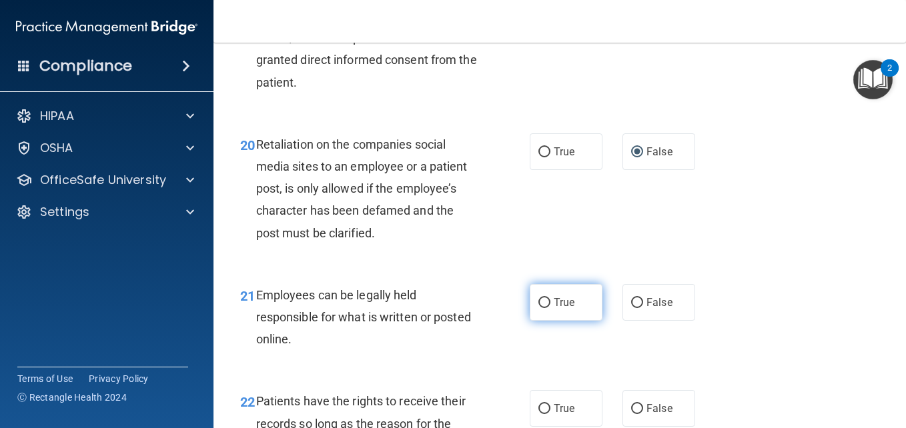
click at [539, 308] on input "True" at bounding box center [544, 303] width 12 height 10
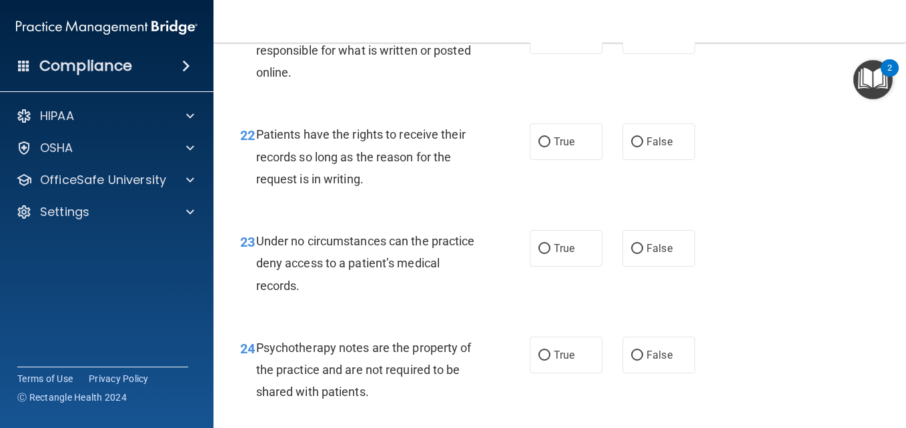
scroll to position [3103, 0]
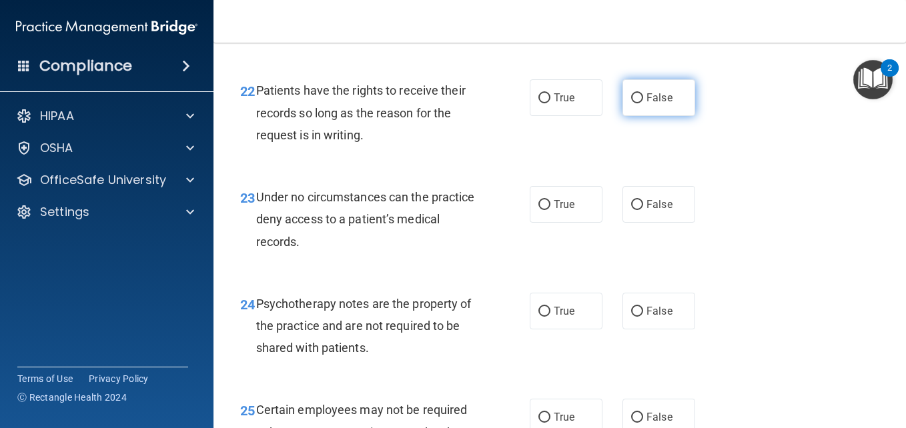
click at [631, 103] on input "False" at bounding box center [637, 98] width 12 height 10
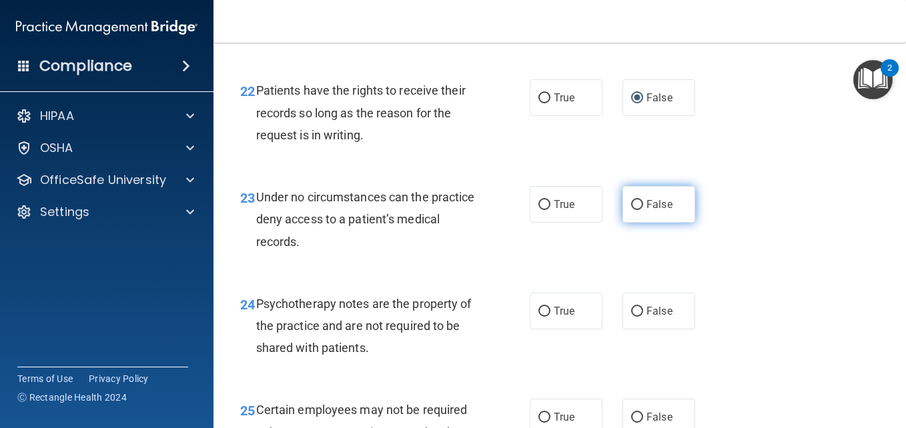
click at [634, 210] on input "False" at bounding box center [637, 205] width 12 height 10
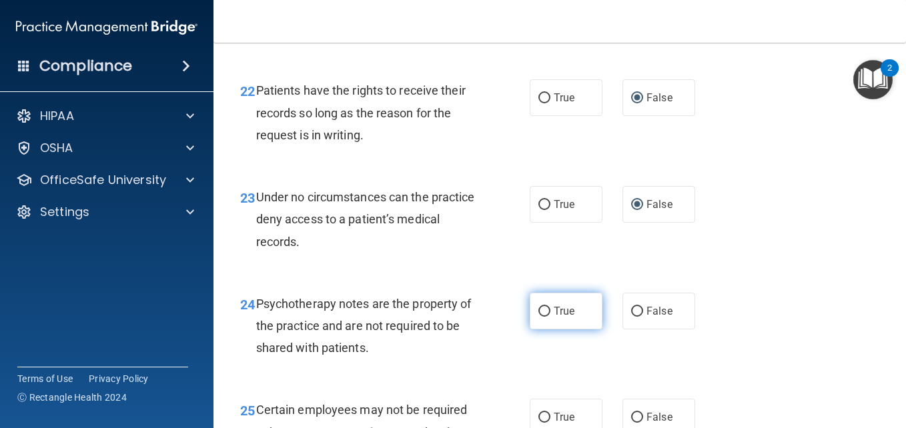
click at [538, 317] on input "True" at bounding box center [544, 312] width 12 height 10
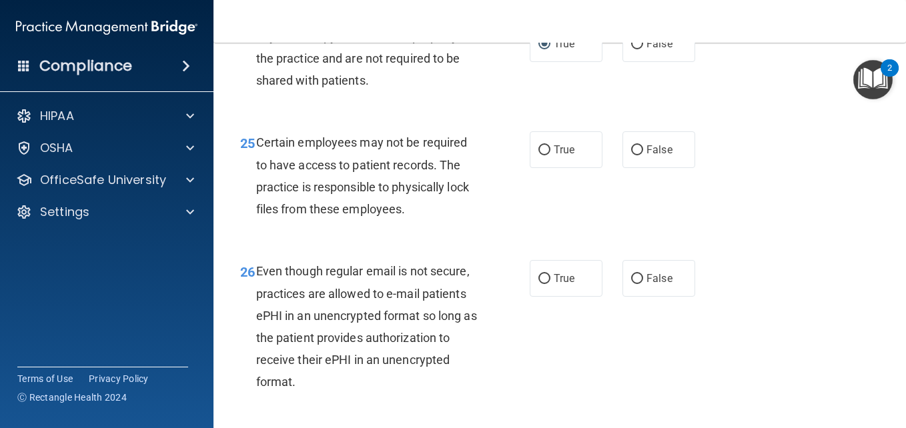
scroll to position [3415, 0]
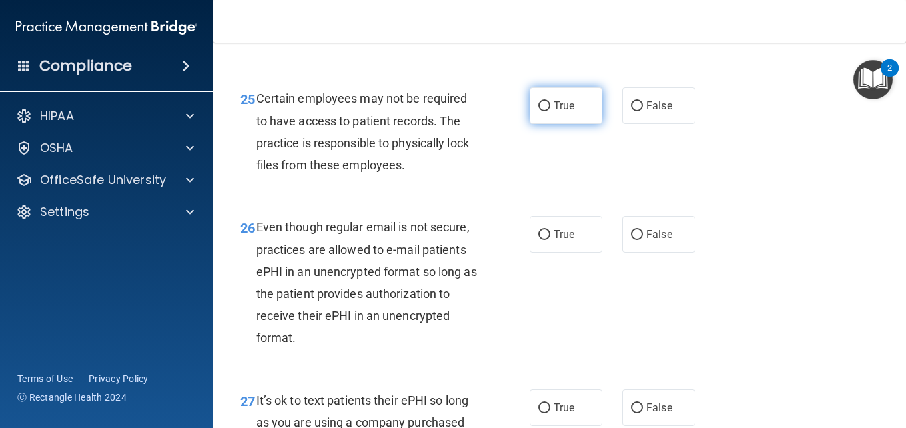
click at [538, 111] on input "True" at bounding box center [544, 106] width 12 height 10
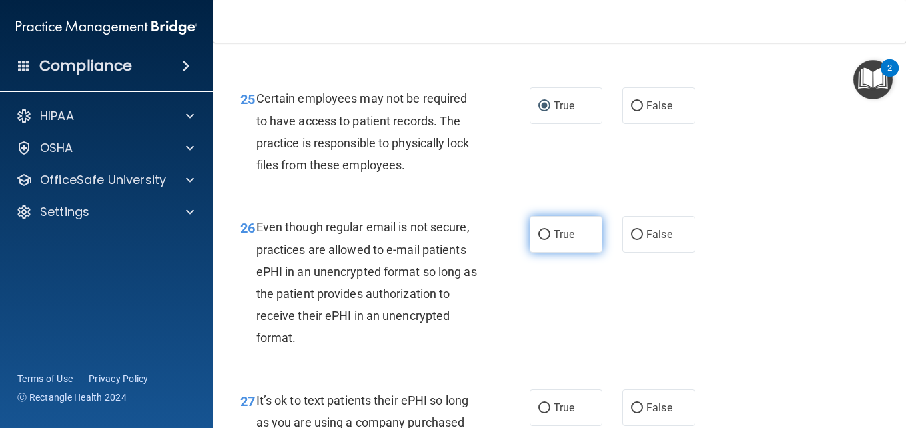
click at [541, 240] on input "True" at bounding box center [544, 235] width 12 height 10
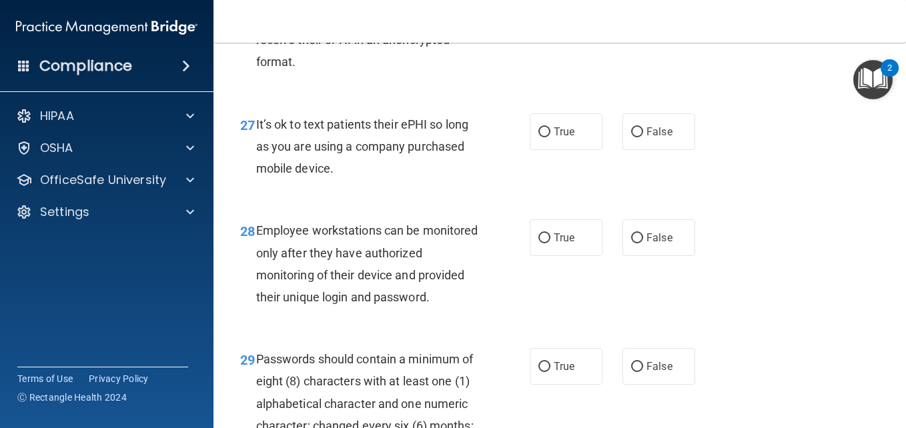
scroll to position [3744, 0]
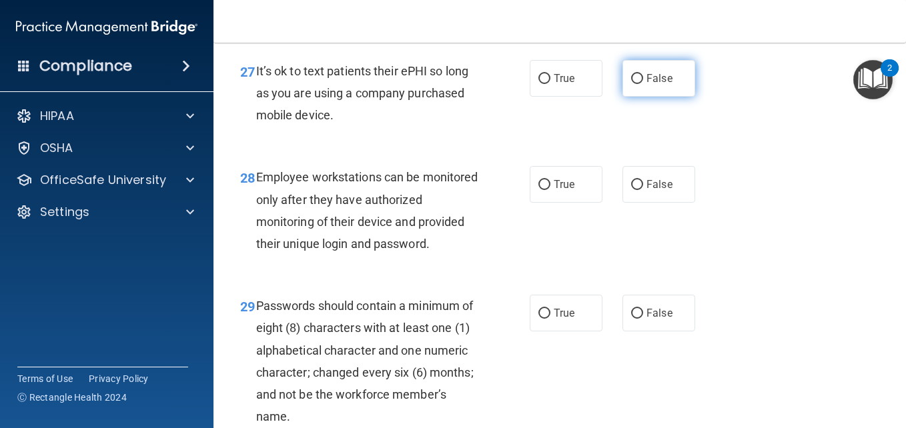
click at [631, 84] on input "False" at bounding box center [637, 79] width 12 height 10
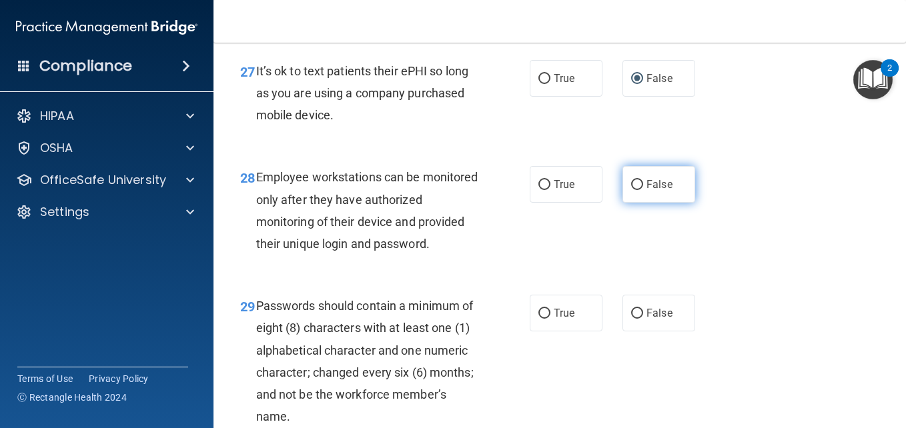
click at [631, 190] on input "False" at bounding box center [637, 185] width 12 height 10
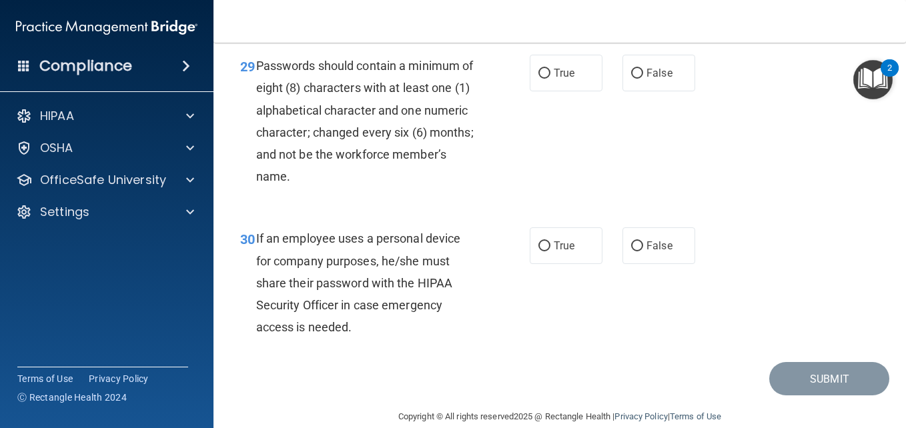
scroll to position [4046, 0]
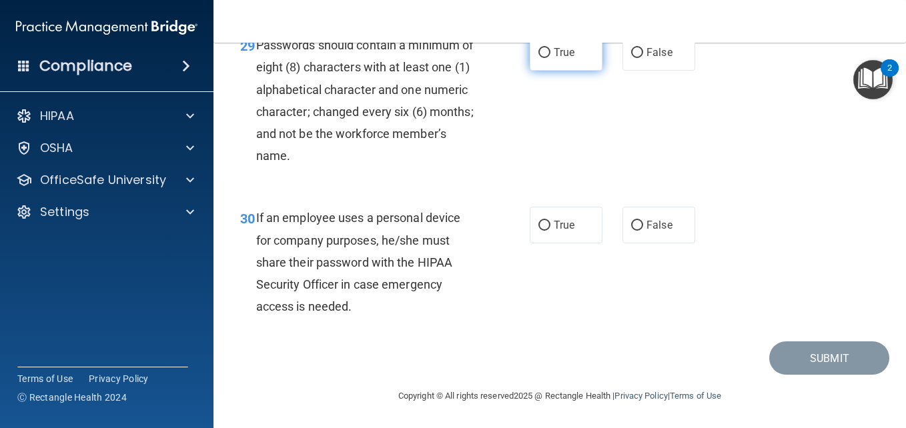
click at [538, 58] on input "True" at bounding box center [544, 53] width 12 height 10
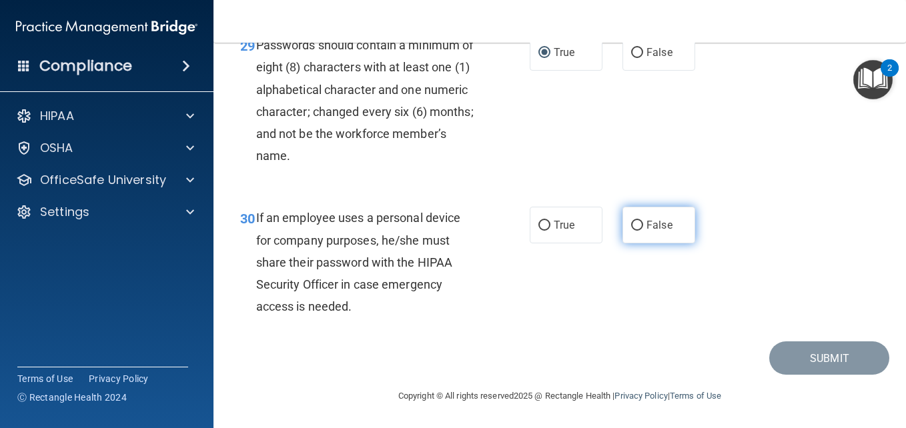
click at [631, 231] on input "False" at bounding box center [637, 226] width 12 height 10
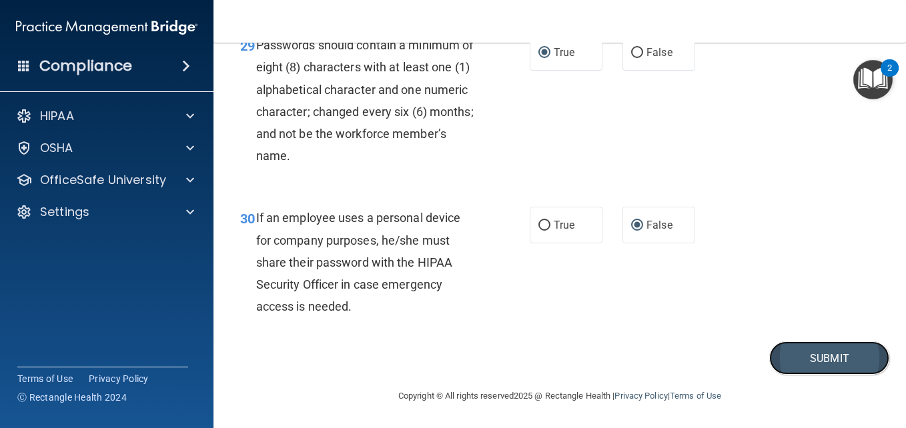
click at [816, 375] on button "Submit" at bounding box center [829, 358] width 120 height 34
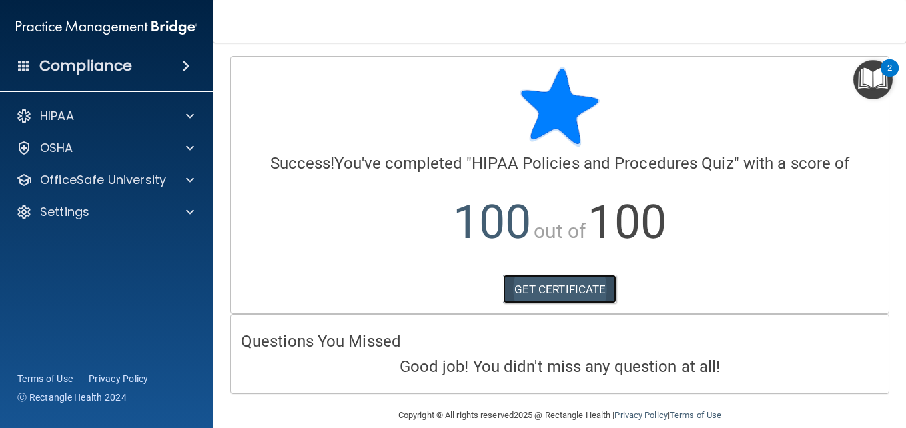
click at [545, 289] on link "GET CERTIFICATE" at bounding box center [560, 289] width 114 height 29
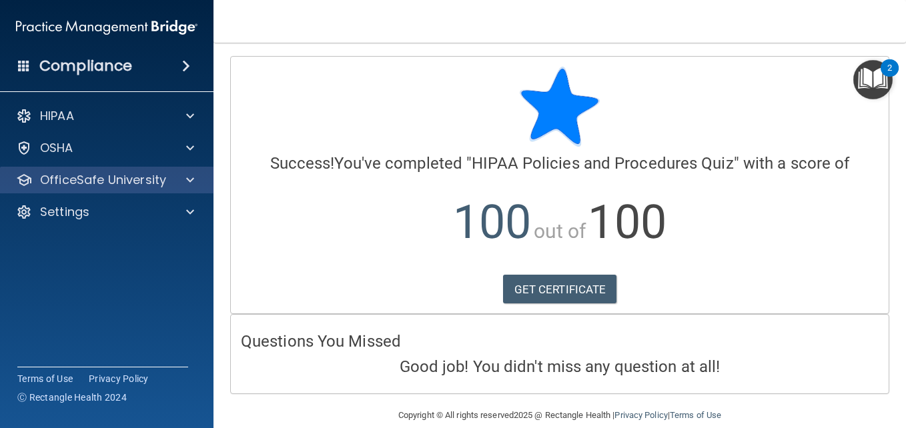
click at [91, 188] on div "OfficeSafe University" at bounding box center [107, 180] width 214 height 27
click at [191, 180] on span at bounding box center [190, 180] width 8 height 16
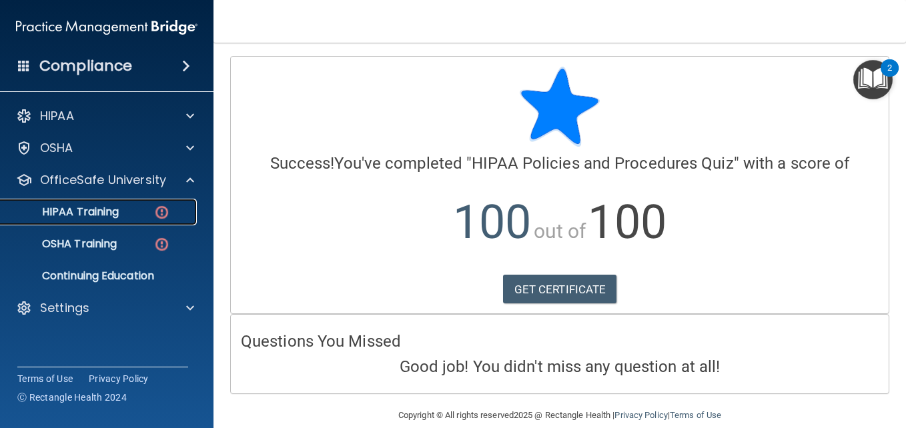
click at [158, 209] on img at bounding box center [161, 212] width 17 height 17
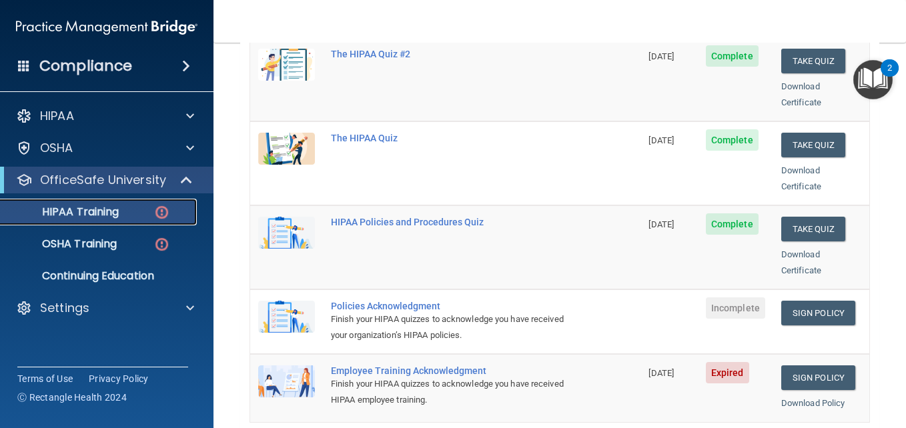
scroll to position [240, 0]
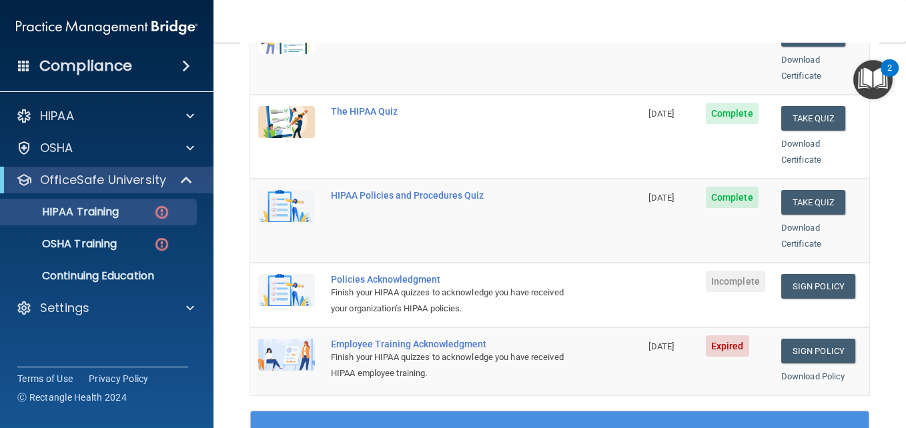
click at [376, 285] on div "Finish your HIPAA quizzes to acknowledge you have received your organization’s …" at bounding box center [452, 301] width 243 height 32
click at [383, 274] on div "Policies Acknowledgment" at bounding box center [452, 279] width 243 height 11
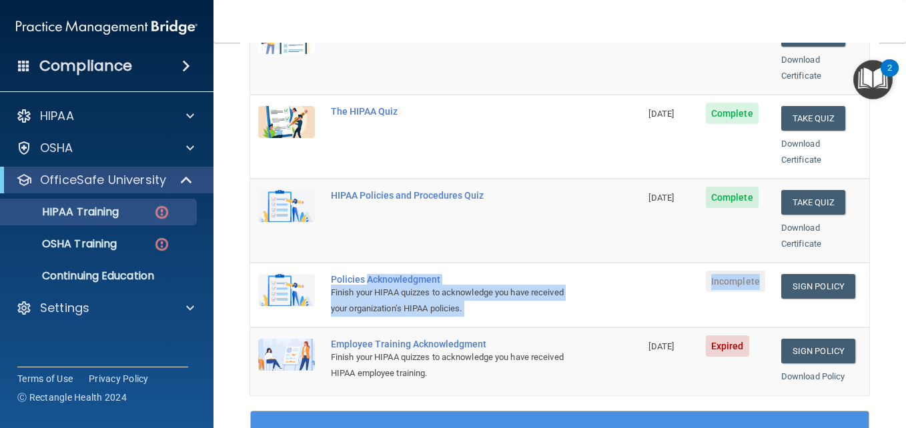
drag, startPoint x: 383, startPoint y: 267, endPoint x: 704, endPoint y: 295, distance: 322.0
click at [704, 295] on tr "Policies Acknowledgment Finish your HIPAA quizzes to acknowledge you have recei…" at bounding box center [559, 295] width 619 height 65
drag, startPoint x: 704, startPoint y: 295, endPoint x: 803, endPoint y: 267, distance: 103.1
click at [803, 274] on link "Sign Policy" at bounding box center [818, 286] width 74 height 25
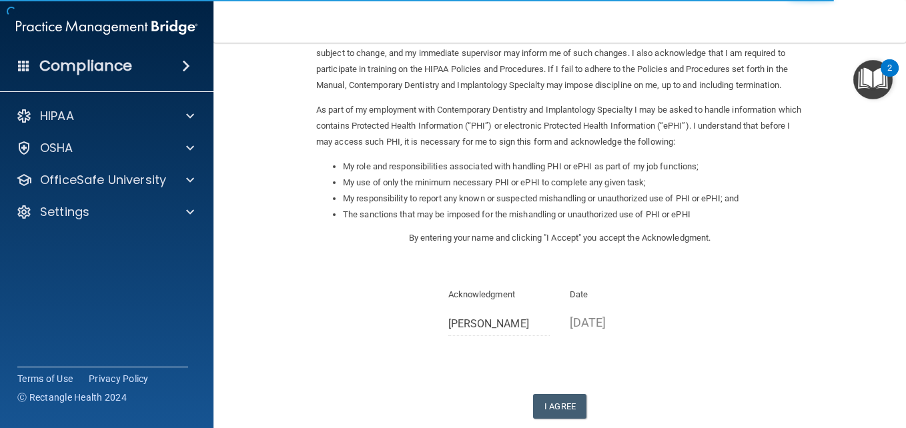
scroll to position [133, 0]
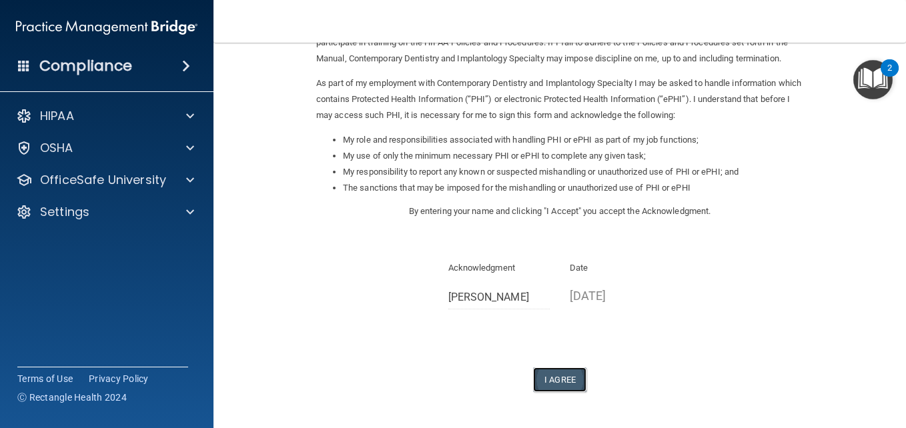
click at [541, 382] on button "I Agree" at bounding box center [559, 379] width 53 height 25
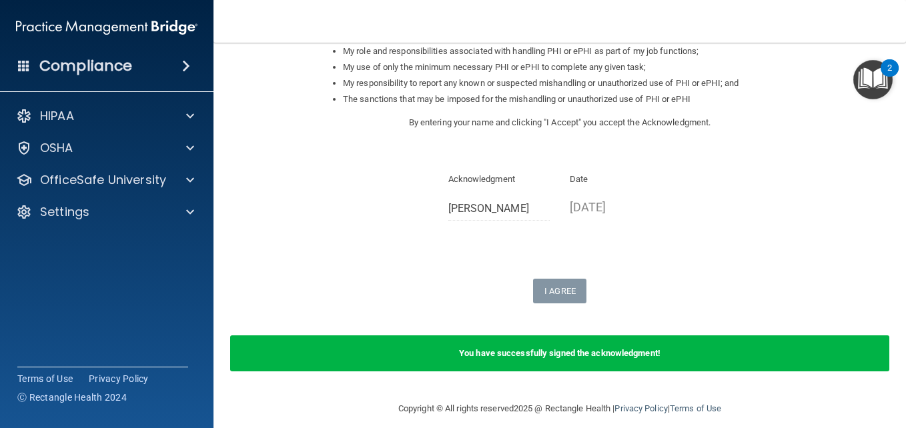
scroll to position [235, 0]
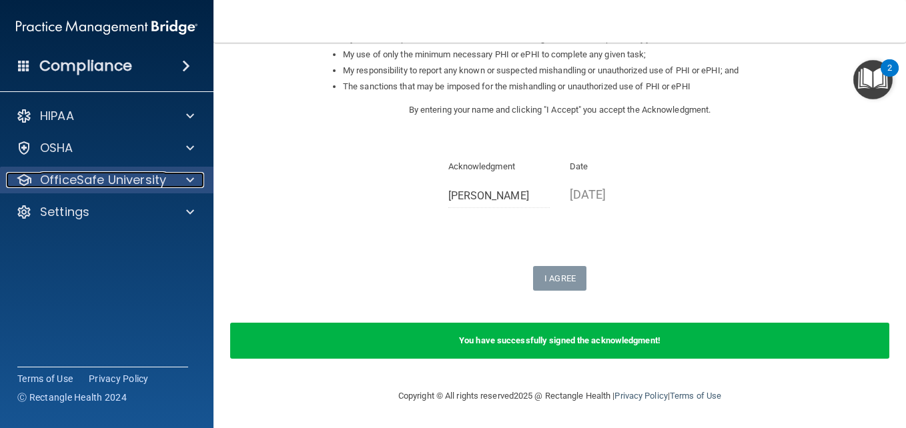
click at [191, 177] on span at bounding box center [190, 180] width 8 height 16
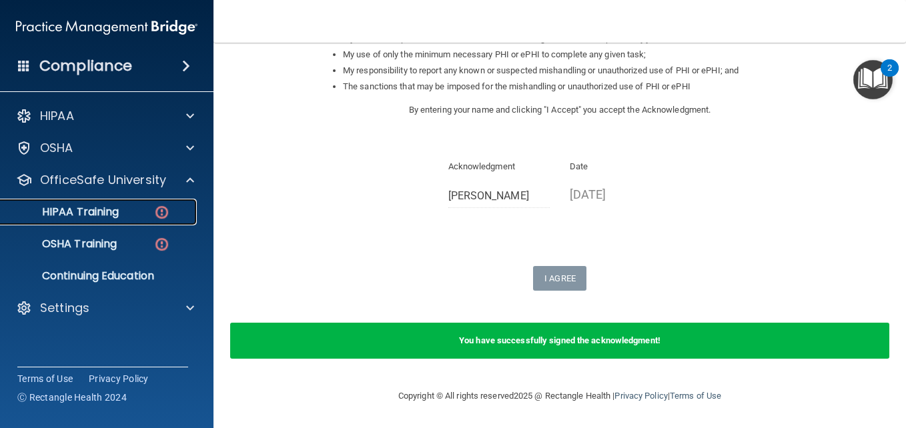
click at [157, 209] on img at bounding box center [161, 212] width 17 height 17
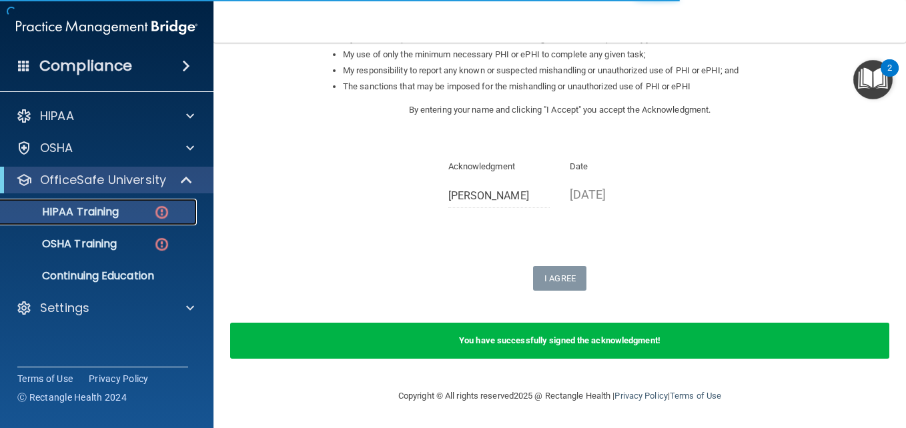
scroll to position [624, 0]
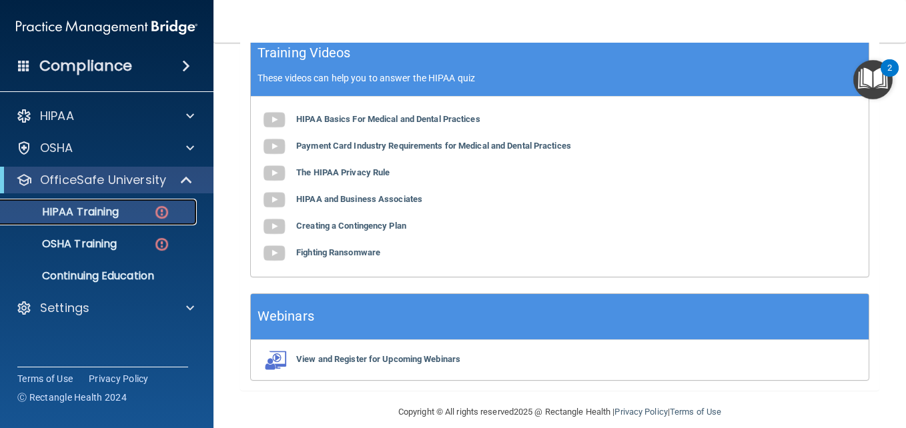
click at [160, 211] on img at bounding box center [161, 212] width 17 height 17
click at [158, 245] on img at bounding box center [161, 244] width 17 height 17
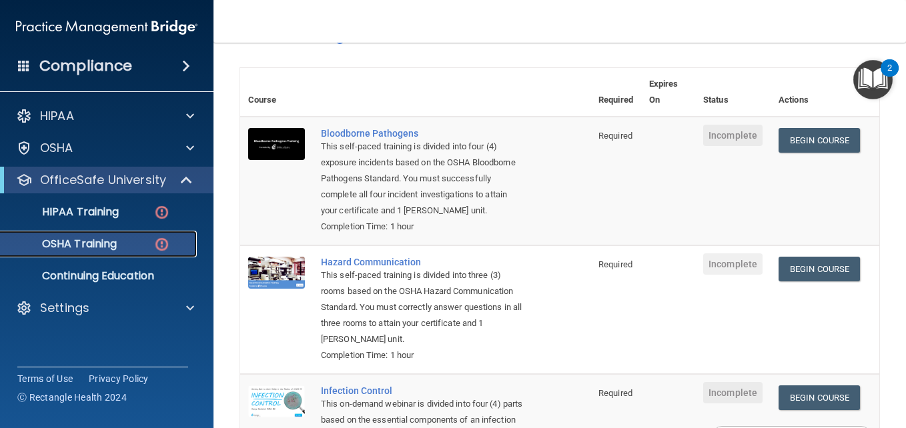
scroll to position [33, 0]
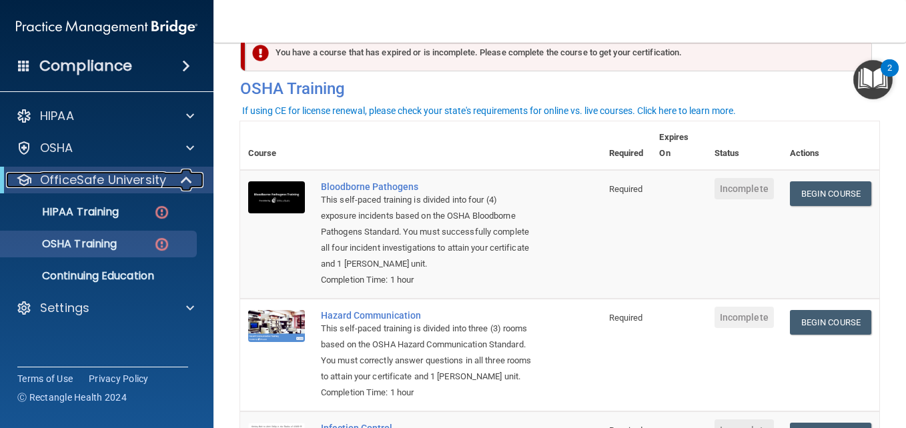
click at [185, 180] on span at bounding box center [187, 180] width 11 height 16
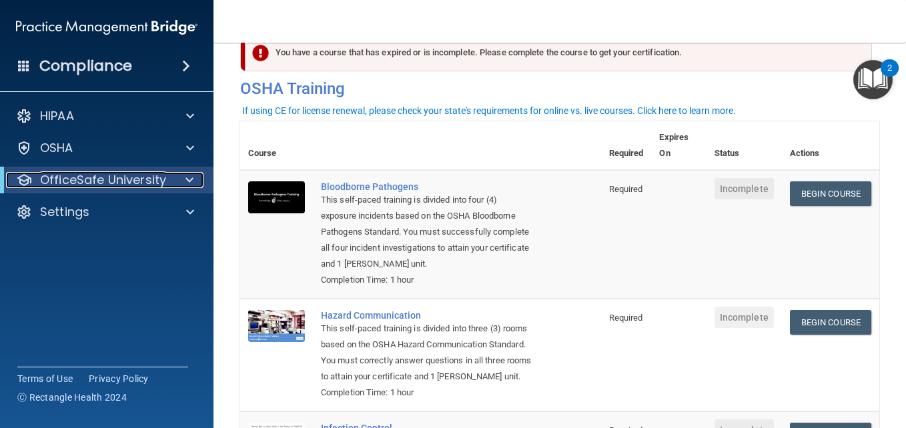
click at [191, 178] on span at bounding box center [189, 180] width 8 height 16
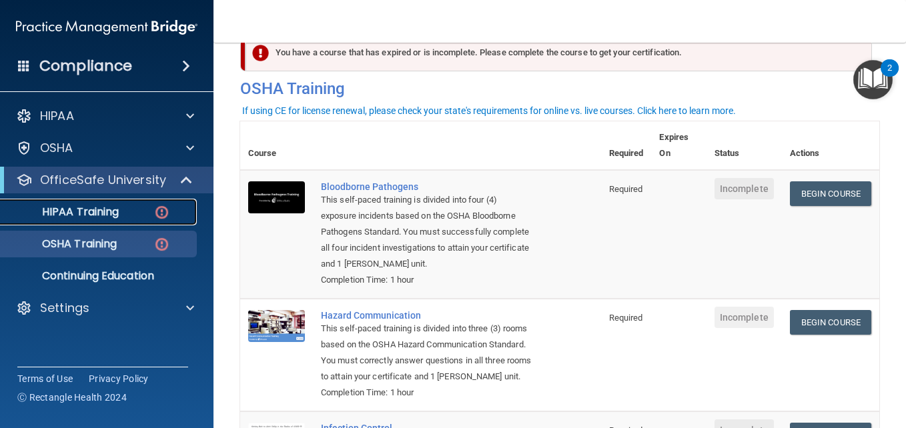
click at [89, 210] on p "HIPAA Training" at bounding box center [64, 211] width 110 height 13
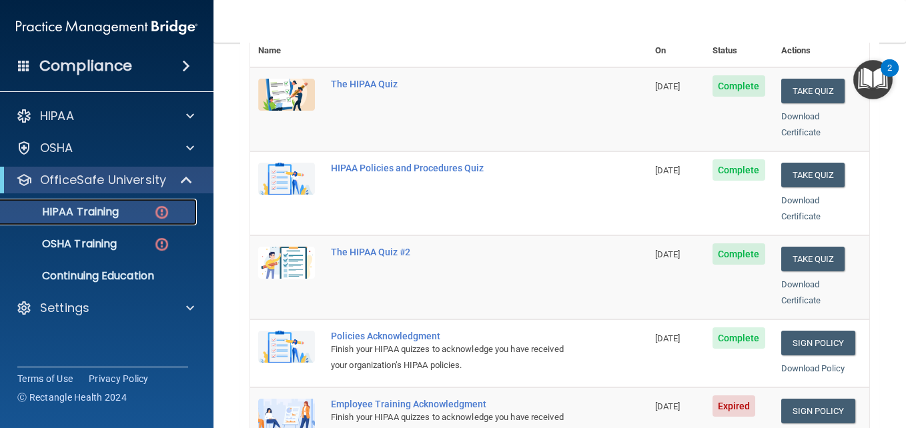
scroll to position [299, 0]
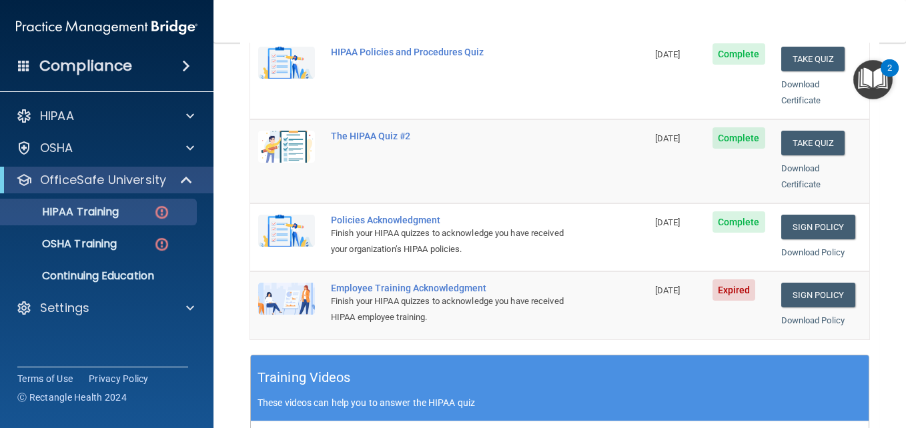
click at [388, 283] on div "Employee Training Acknowledgment" at bounding box center [455, 288] width 249 height 11
click at [403, 283] on div "Employee Training Acknowledgment" at bounding box center [455, 288] width 249 height 11
click at [831, 283] on link "Sign Policy" at bounding box center [818, 295] width 74 height 25
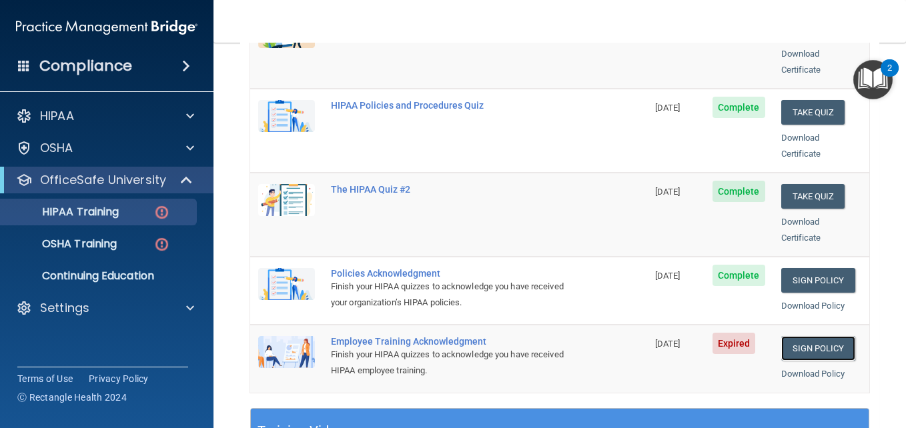
scroll to position [219, 0]
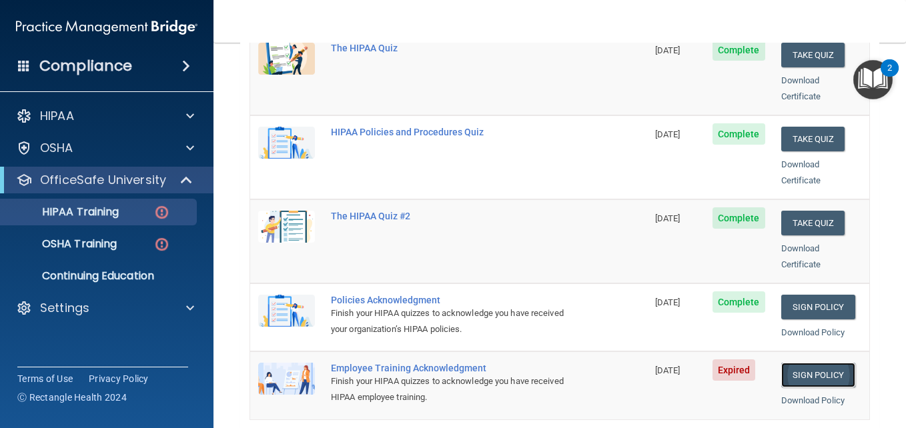
click at [804, 365] on link "Sign Policy" at bounding box center [818, 375] width 74 height 25
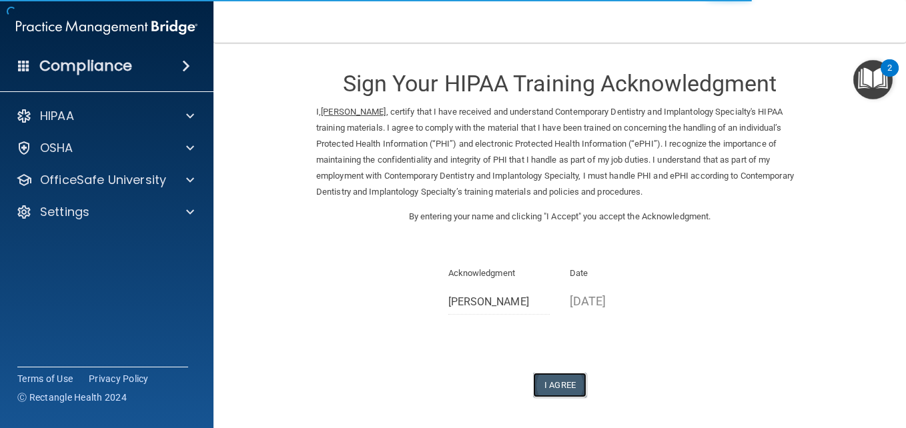
click at [545, 380] on button "I Agree" at bounding box center [559, 385] width 53 height 25
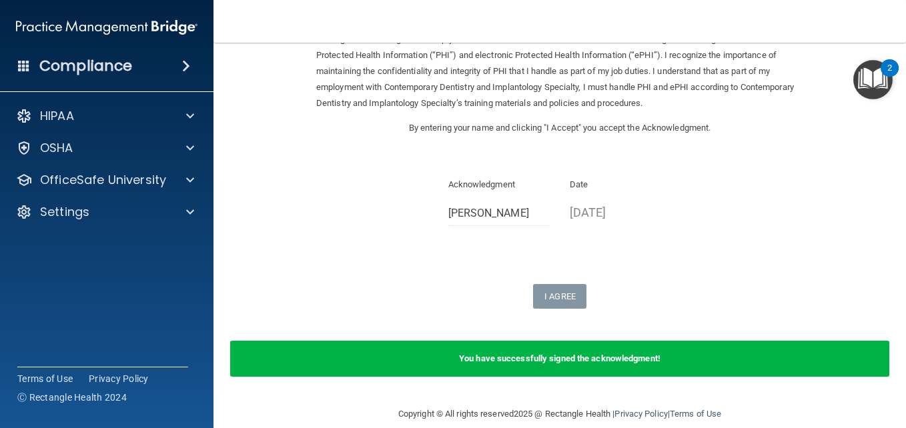
scroll to position [107, 0]
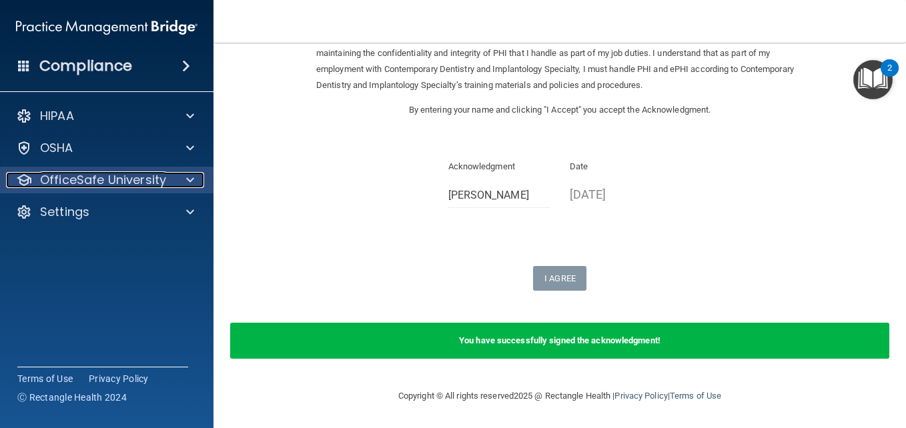
click at [189, 179] on span at bounding box center [190, 180] width 8 height 16
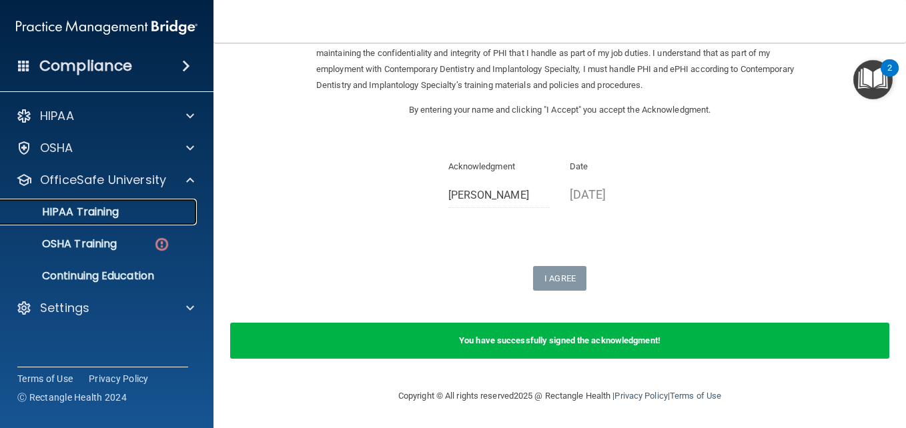
click at [92, 207] on p "HIPAA Training" at bounding box center [64, 211] width 110 height 13
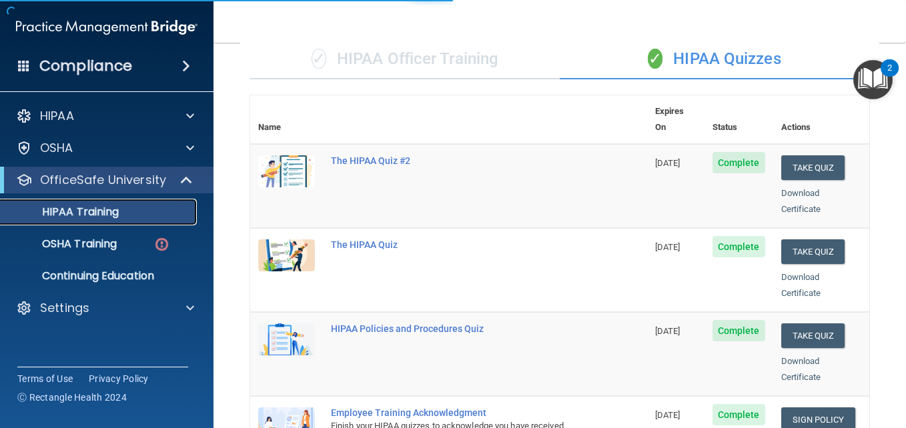
scroll to position [624, 0]
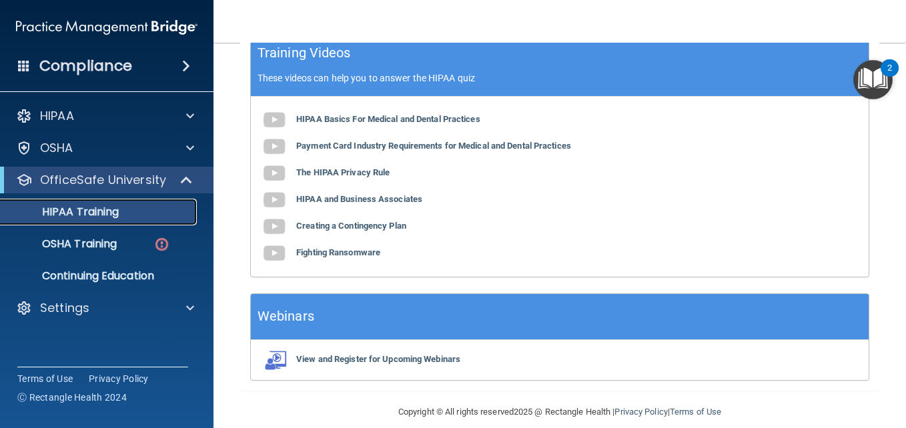
click at [107, 211] on p "HIPAA Training" at bounding box center [64, 211] width 110 height 13
click at [92, 245] on p "OSHA Training" at bounding box center [63, 243] width 108 height 13
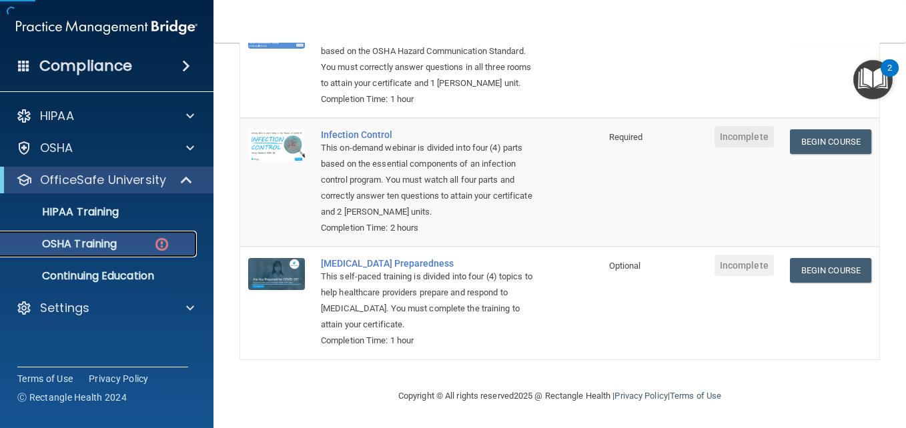
scroll to position [361, 0]
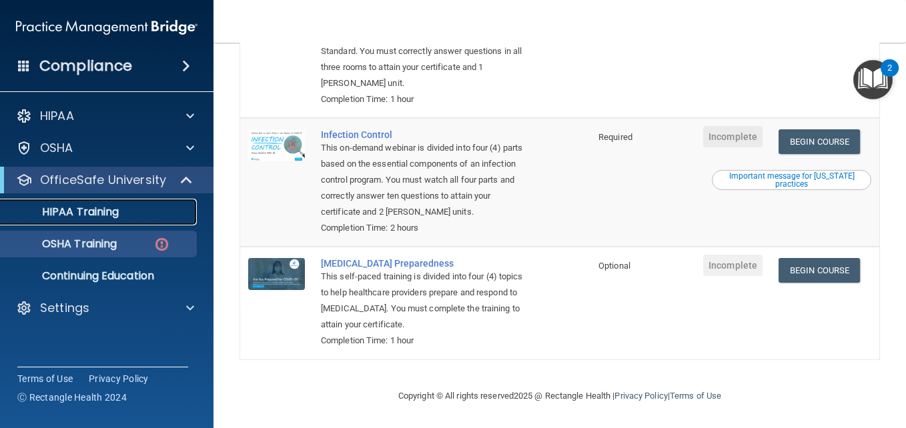
click at [102, 211] on p "HIPAA Training" at bounding box center [64, 211] width 110 height 13
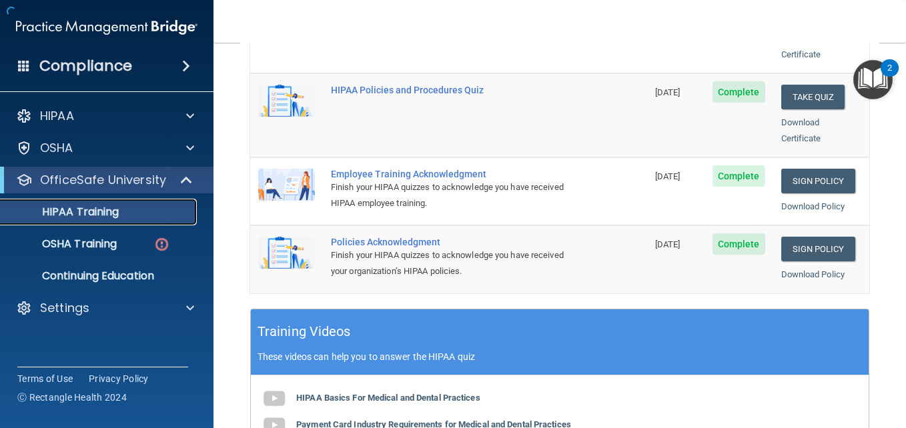
scroll to position [624, 0]
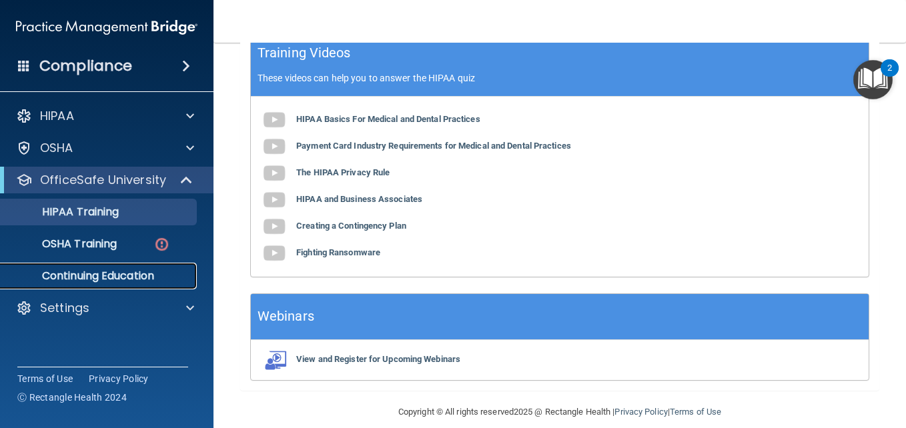
click at [79, 277] on p "Continuing Education" at bounding box center [100, 275] width 182 height 13
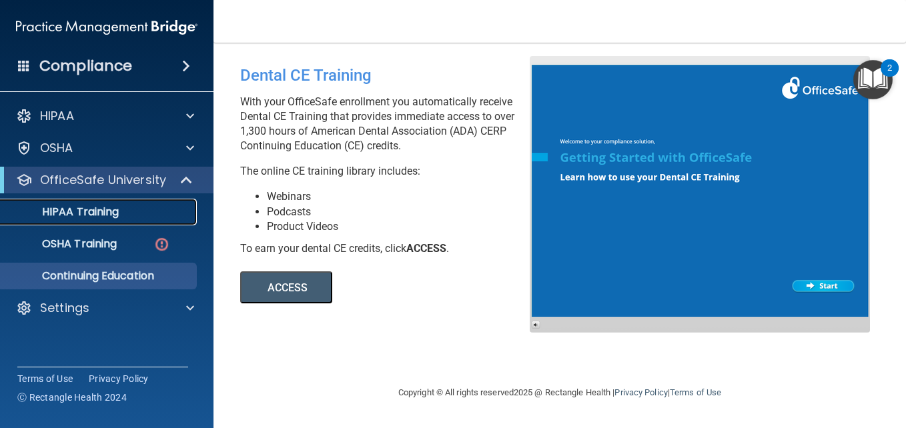
click at [94, 209] on p "HIPAA Training" at bounding box center [64, 211] width 110 height 13
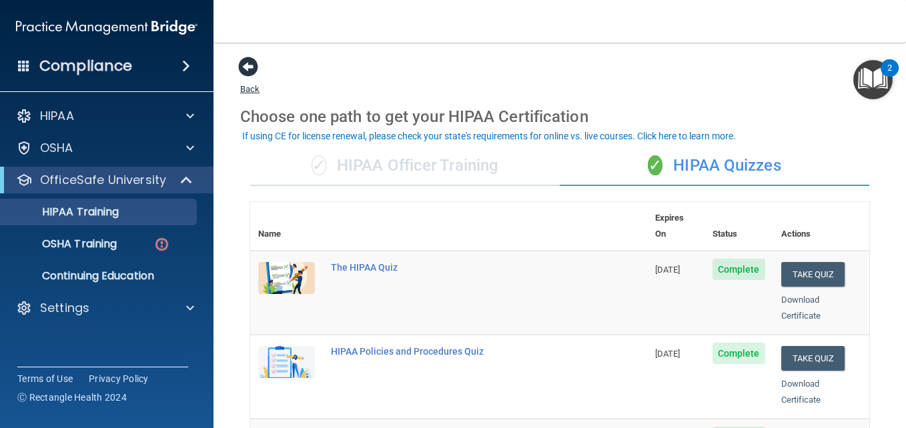
click at [251, 67] on span at bounding box center [248, 67] width 20 height 20
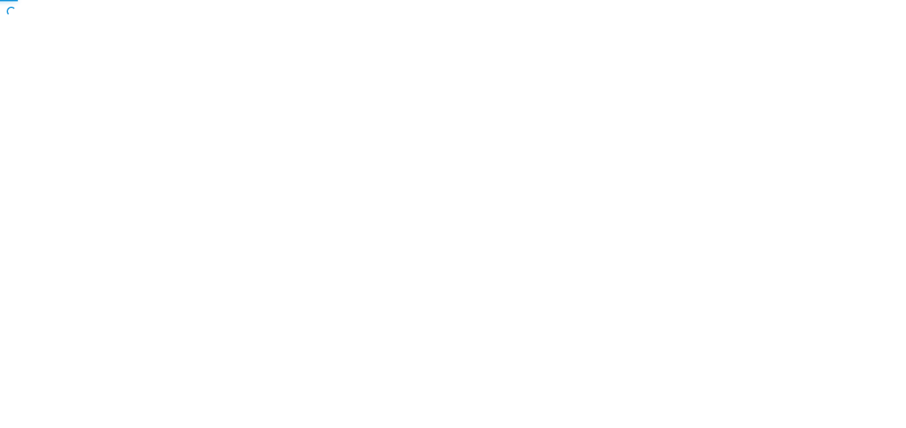
click at [804, 365] on body "Toggle navigation Manage My Enterprise Manage My Location Copyright © All right…" at bounding box center [453, 214] width 906 height 428
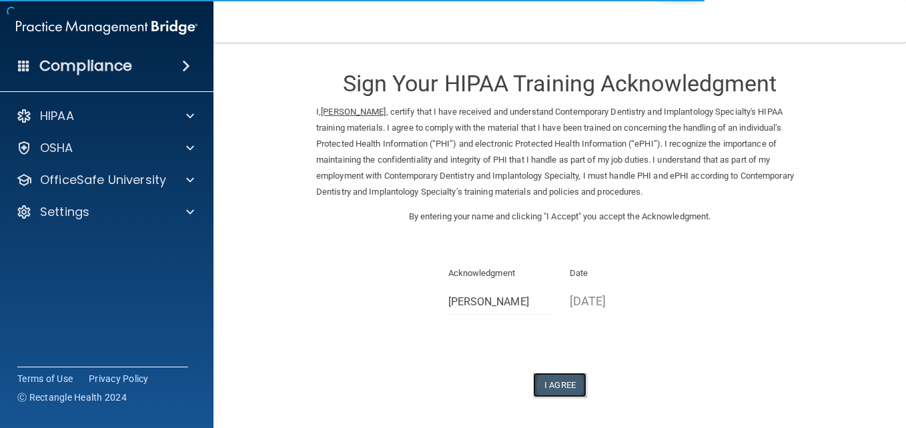
click at [556, 380] on button "I Agree" at bounding box center [559, 385] width 53 height 25
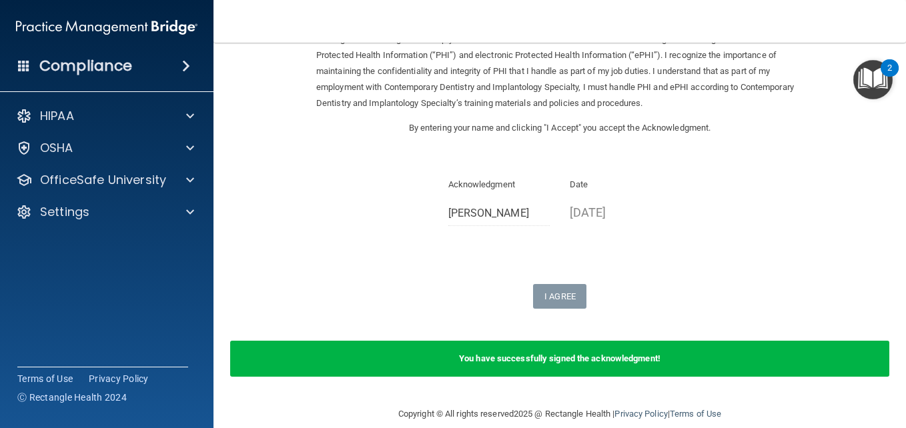
scroll to position [107, 0]
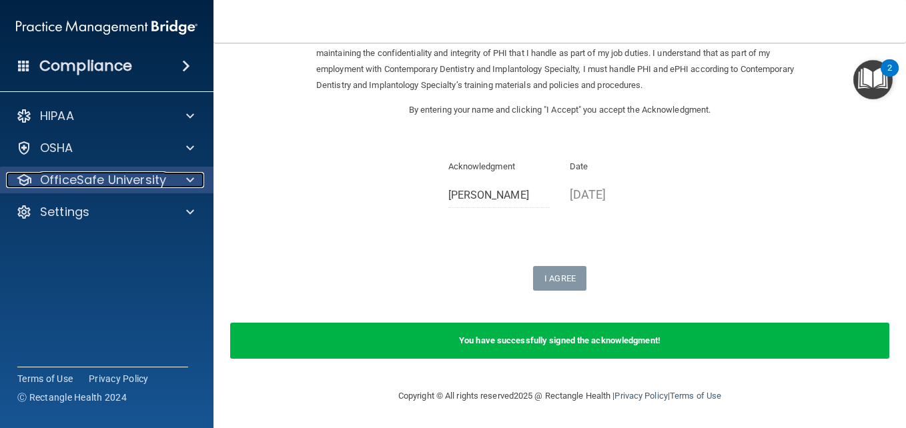
click at [188, 179] on span at bounding box center [190, 180] width 8 height 16
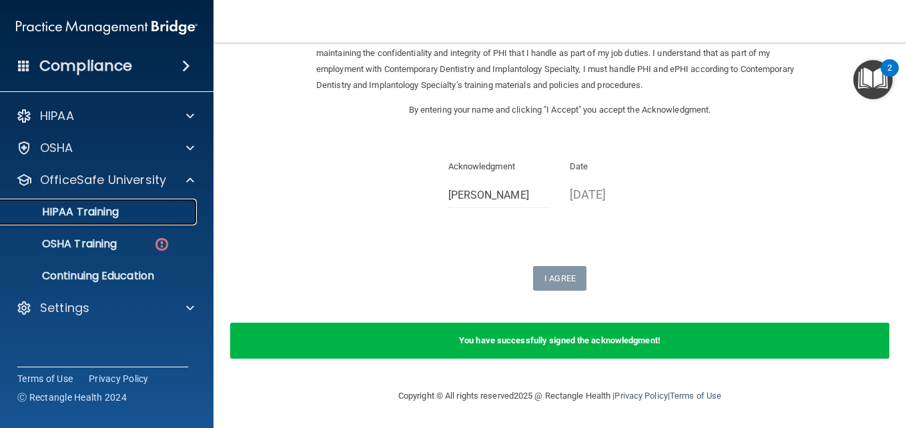
click at [107, 208] on p "HIPAA Training" at bounding box center [64, 211] width 110 height 13
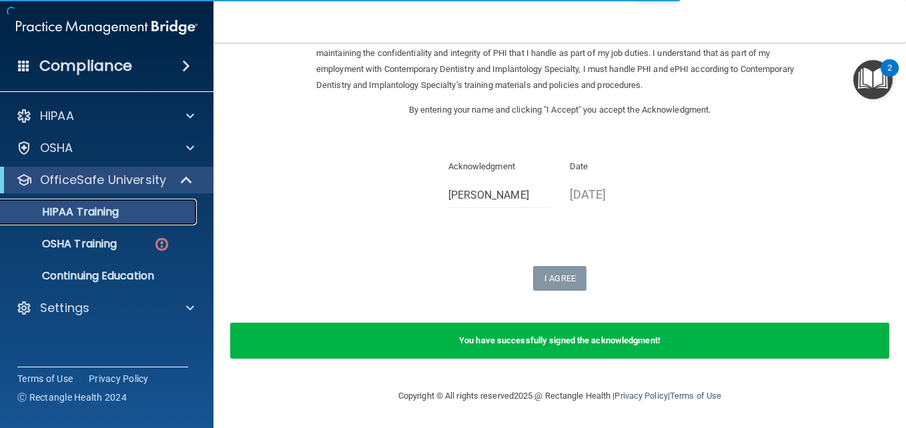
scroll to position [624, 0]
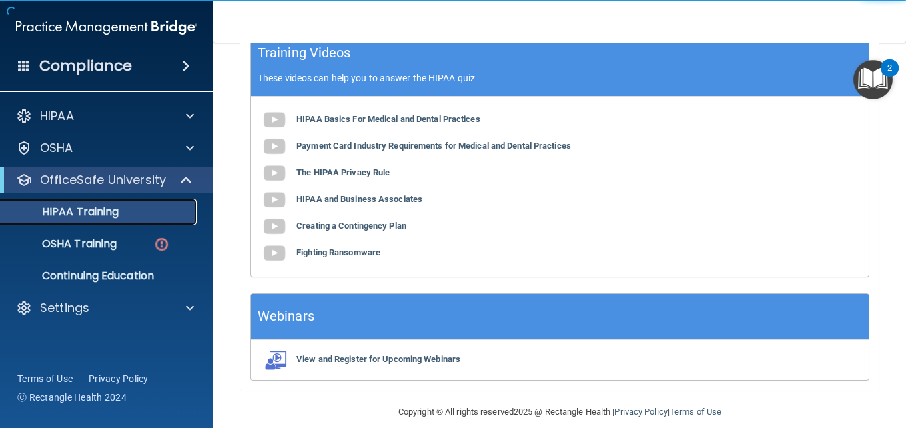
click at [107, 208] on p "HIPAA Training" at bounding box center [64, 211] width 110 height 13
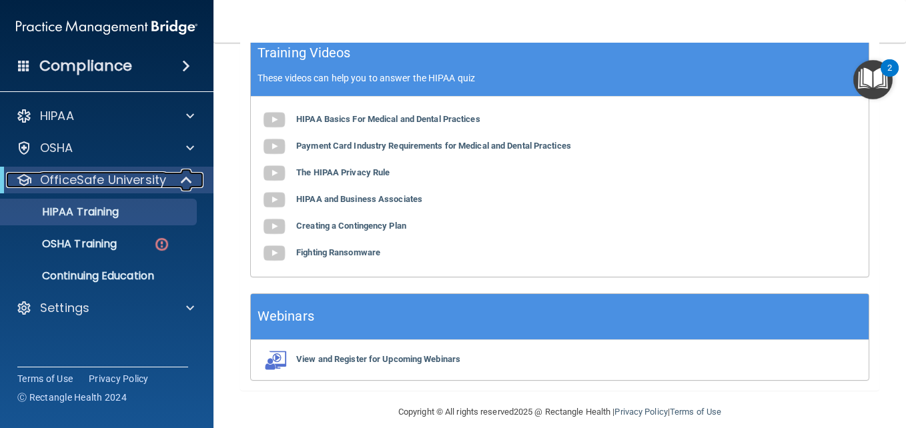
click at [184, 179] on span at bounding box center [187, 180] width 11 height 16
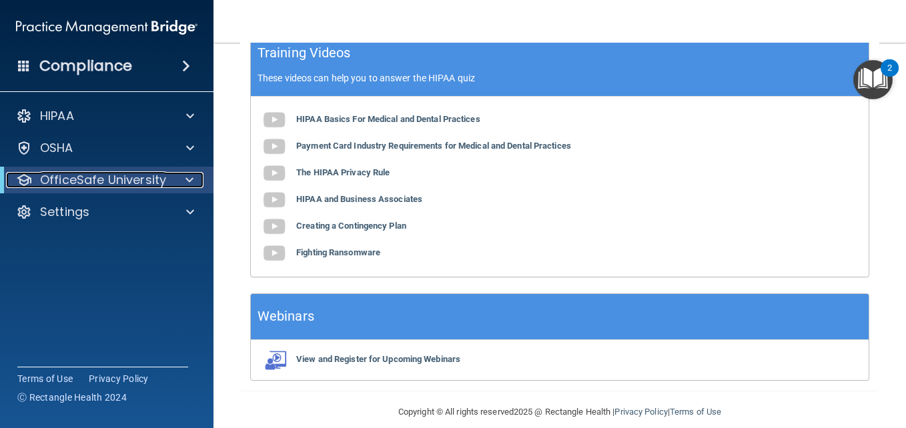
click at [184, 183] on div at bounding box center [187, 180] width 33 height 16
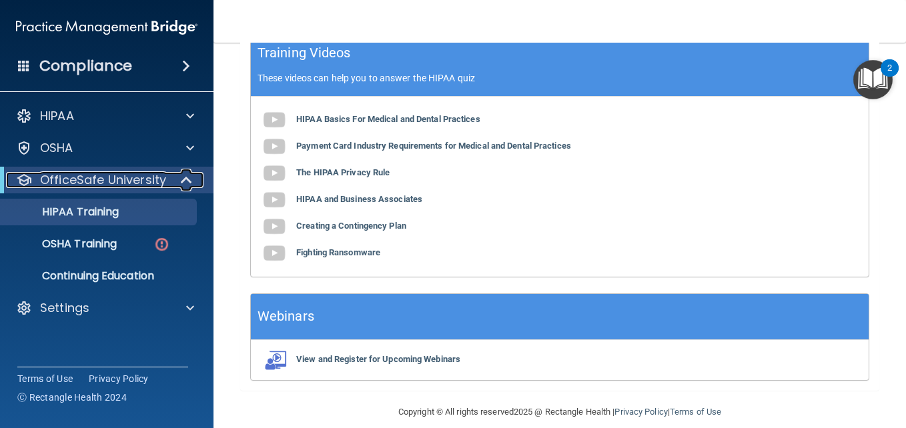
click at [184, 183] on span at bounding box center [187, 180] width 11 height 16
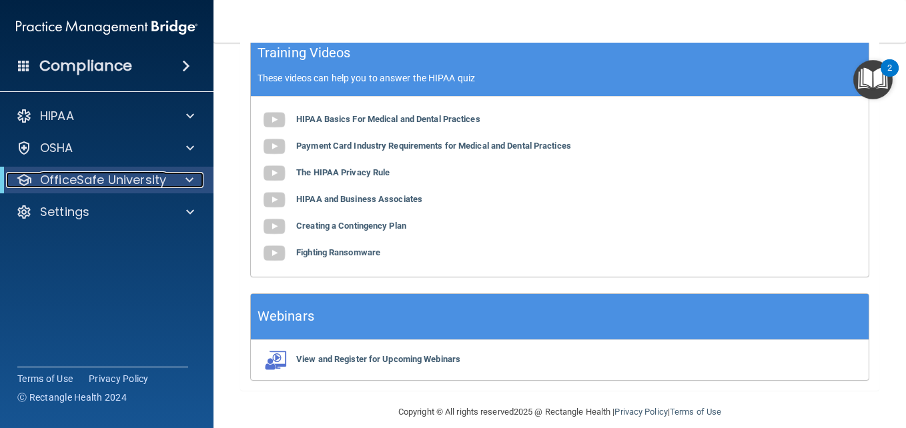
click at [184, 183] on div at bounding box center [187, 180] width 33 height 16
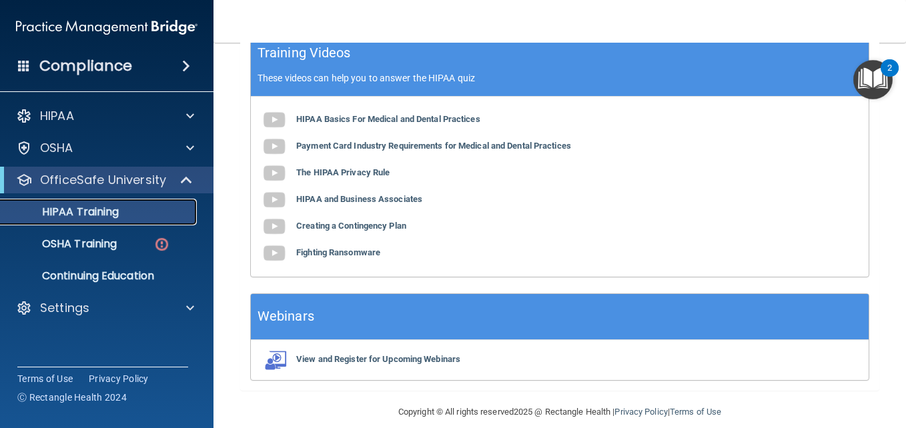
click at [121, 205] on link "HIPAA Training" at bounding box center [92, 212] width 210 height 27
click at [73, 212] on p "HIPAA Training" at bounding box center [64, 211] width 110 height 13
click at [157, 278] on p "Continuing Education" at bounding box center [100, 275] width 182 height 13
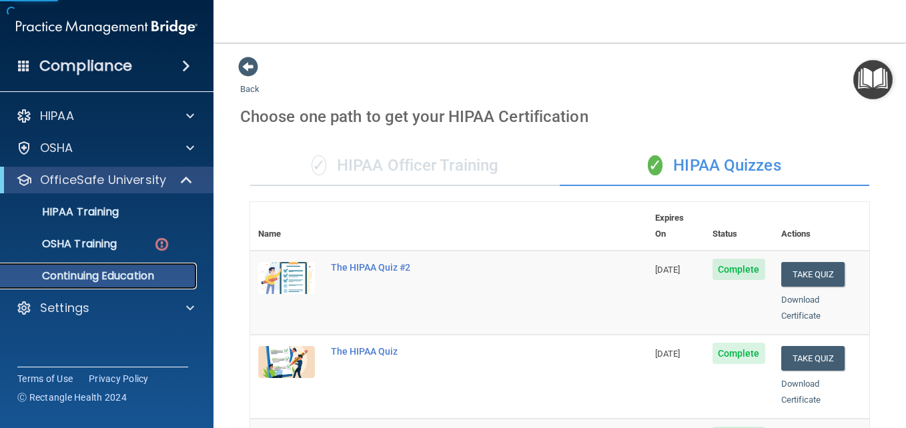
click at [157, 278] on p "Continuing Education" at bounding box center [100, 275] width 182 height 13
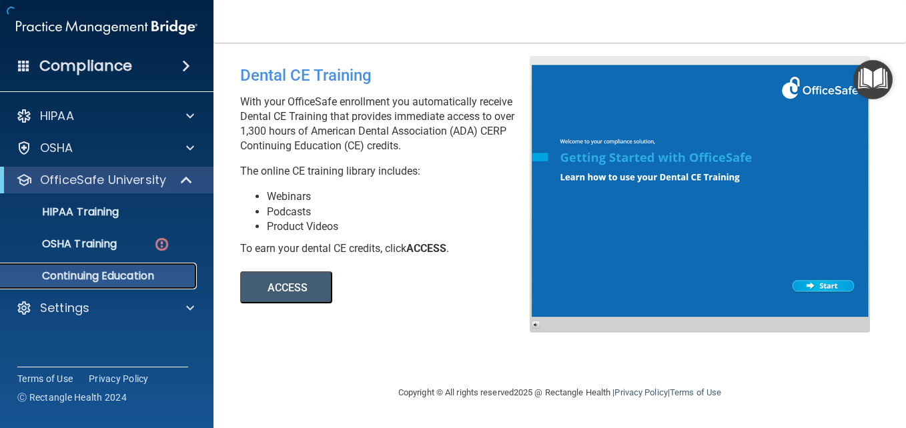
click at [157, 278] on p "Continuing Education" at bounding box center [100, 275] width 182 height 13
